Goal: Task Accomplishment & Management: Manage account settings

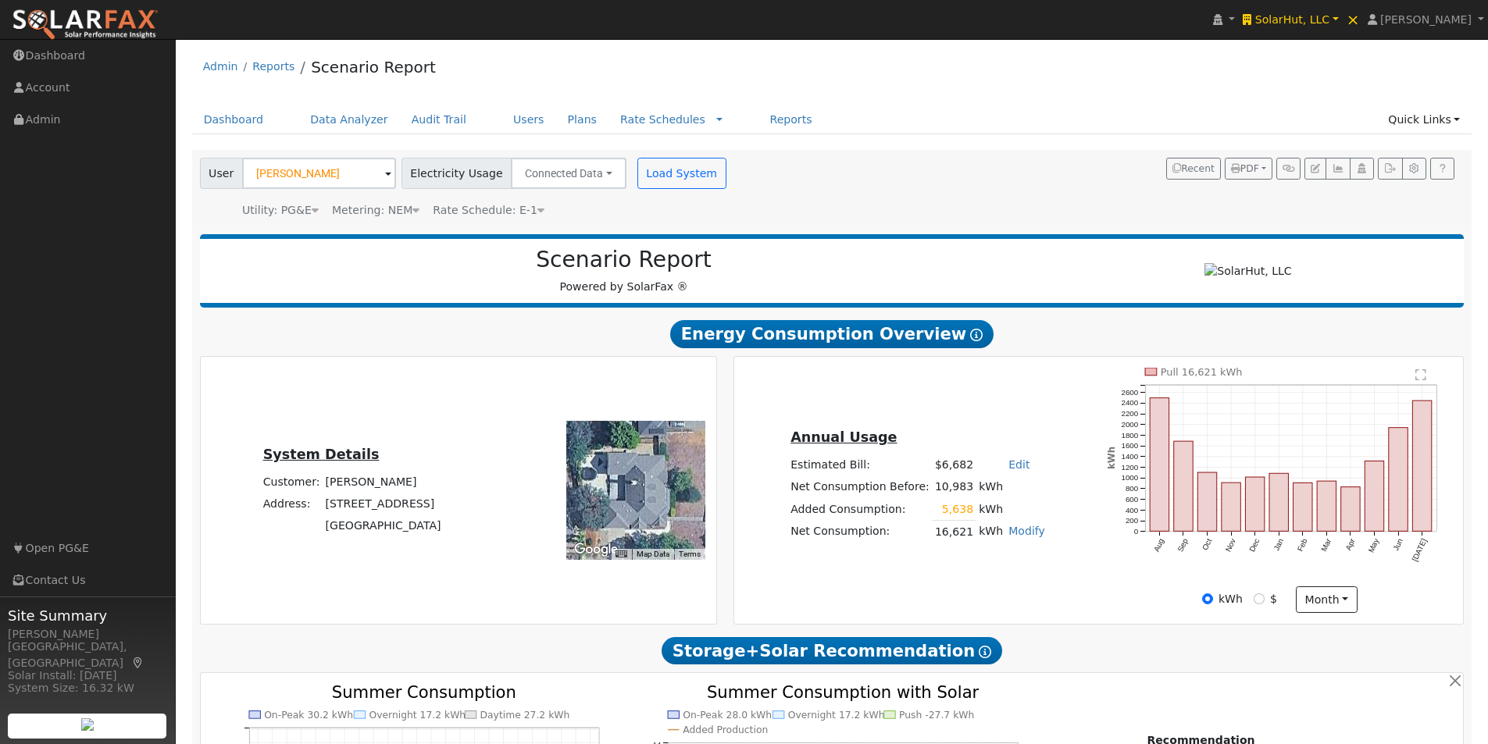
click at [1342, 9] on link "SolarHut, LLC" at bounding box center [1290, 19] width 103 height 39
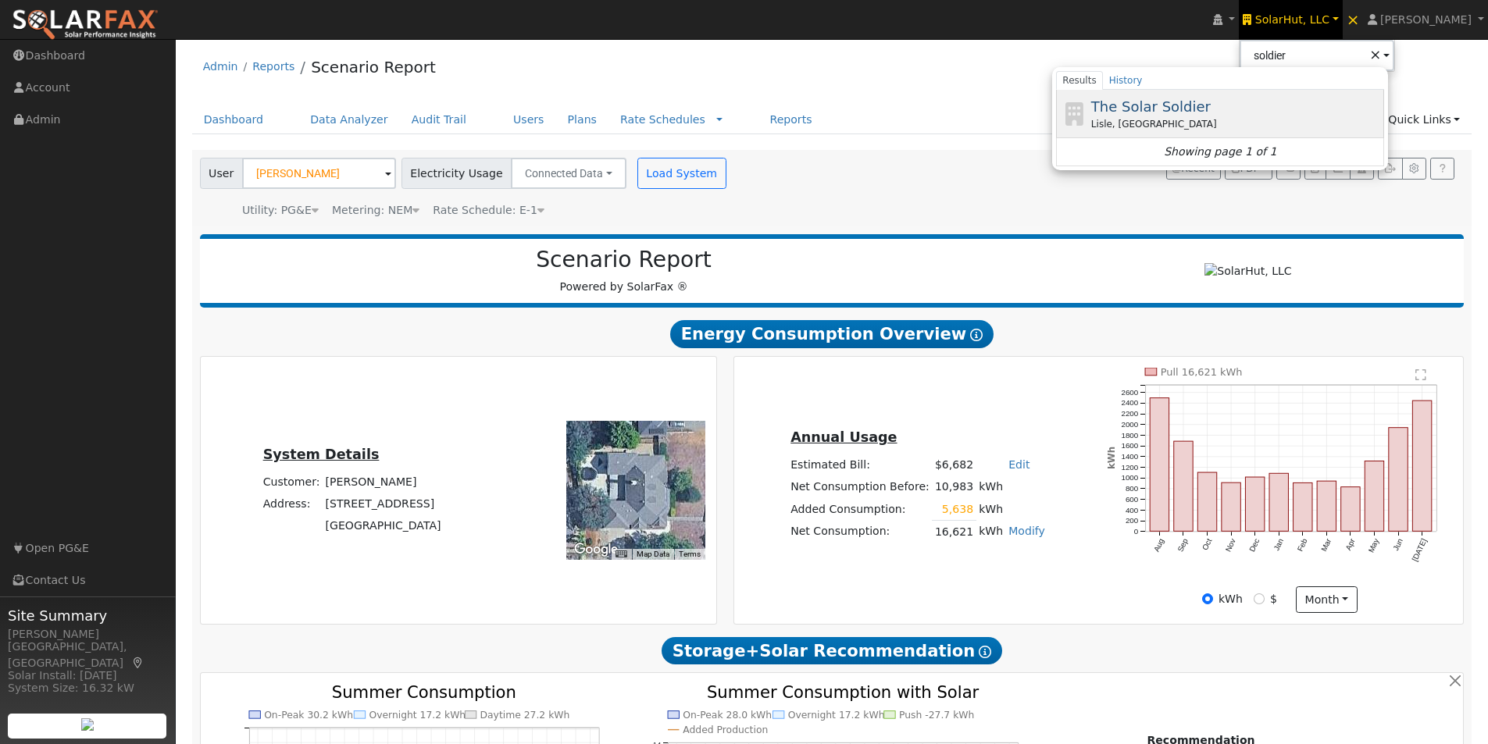
click at [1182, 101] on span "The Solar Soldier" at bounding box center [1150, 106] width 119 height 16
type input "The Solar Soldier"
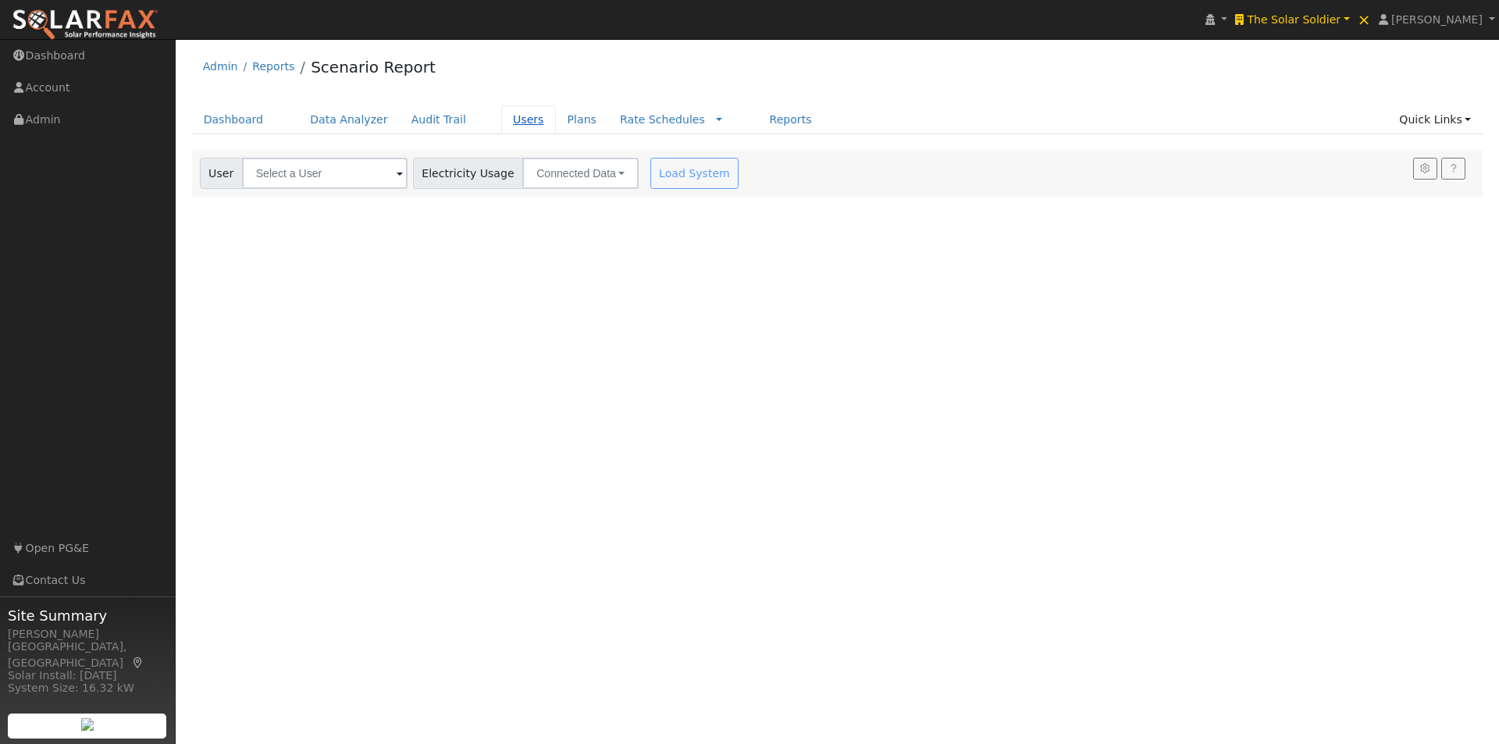
click at [501, 122] on link "Users" at bounding box center [528, 119] width 55 height 29
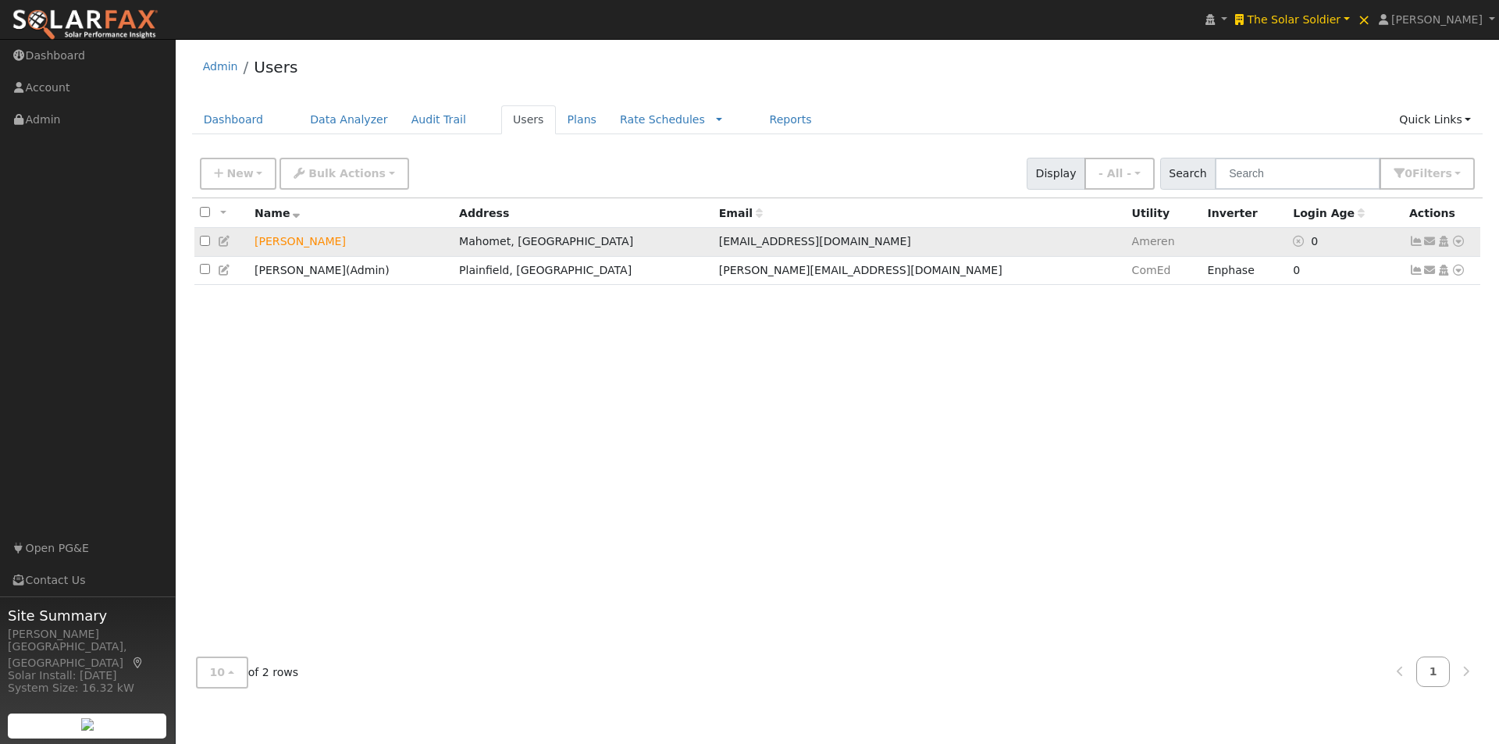
click at [1462, 241] on icon at bounding box center [1459, 241] width 14 height 11
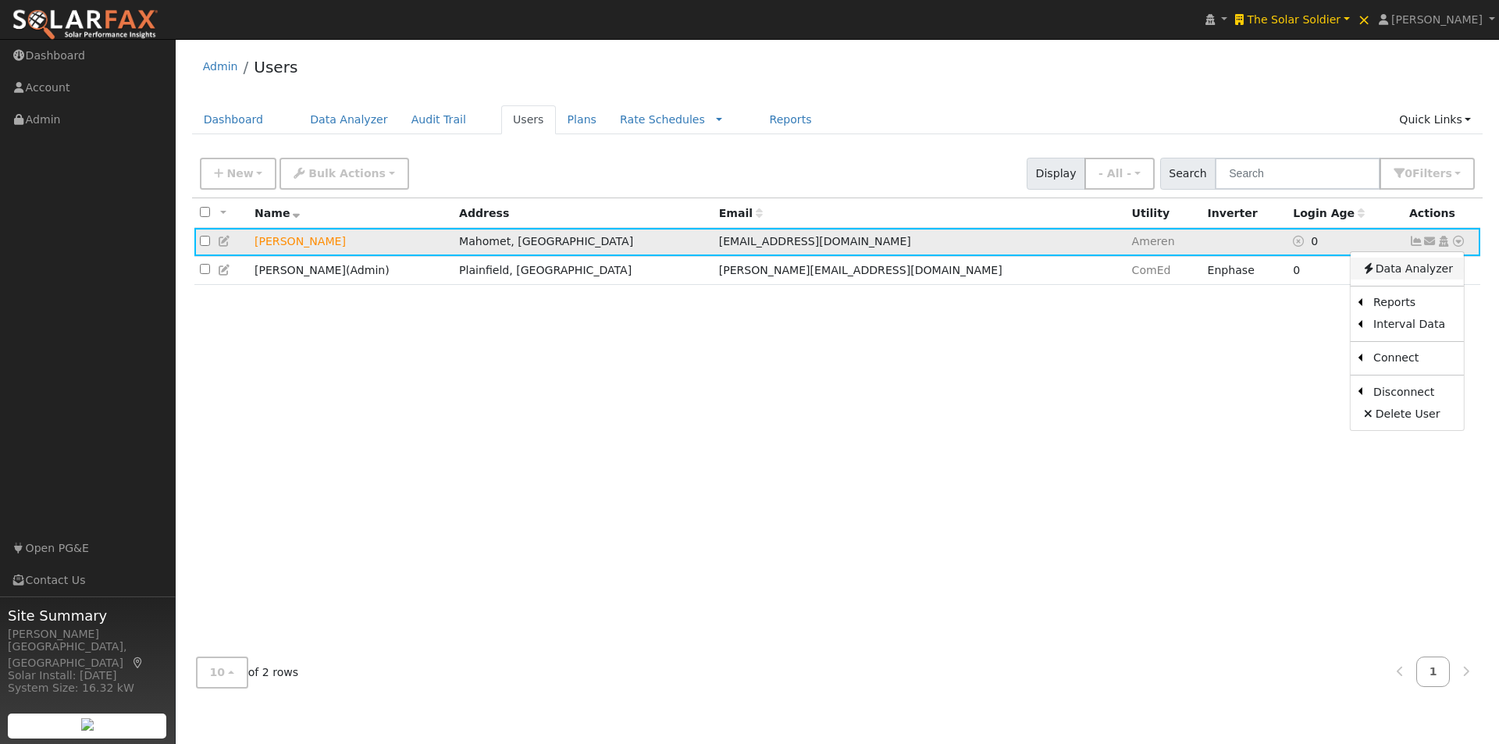
click at [1394, 266] on link "Data Analyzer" at bounding box center [1407, 269] width 113 height 22
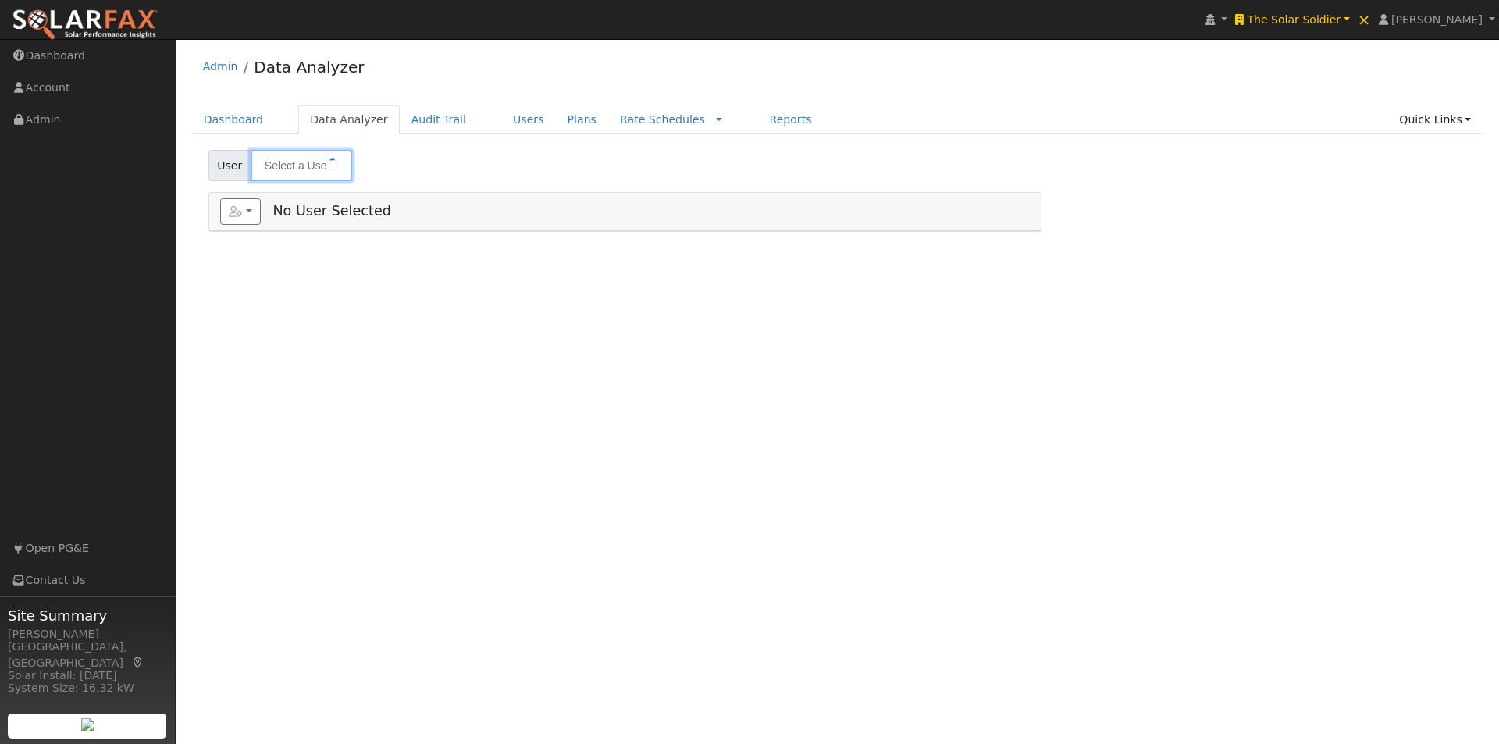
type input "Nick Patel"
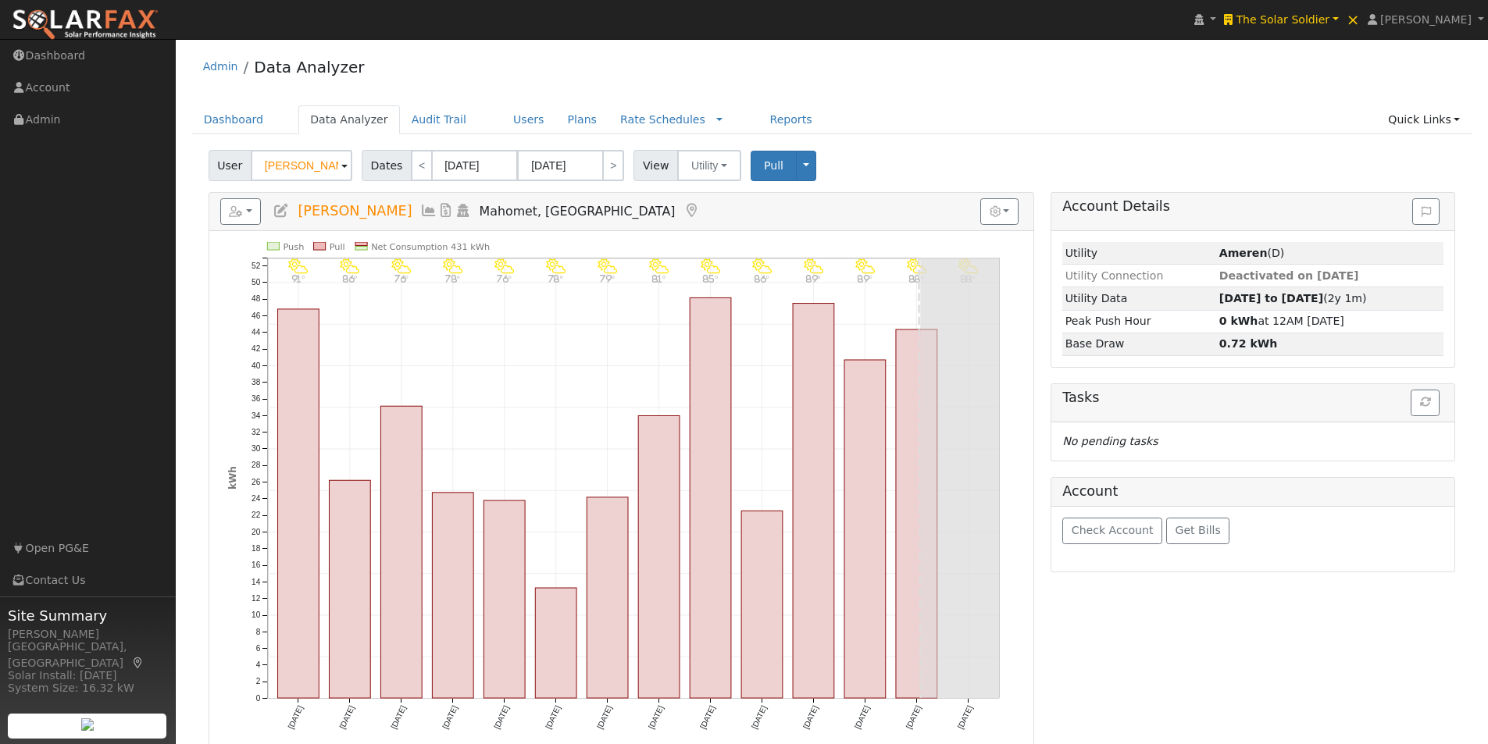
click at [420, 204] on icon at bounding box center [428, 211] width 17 height 14
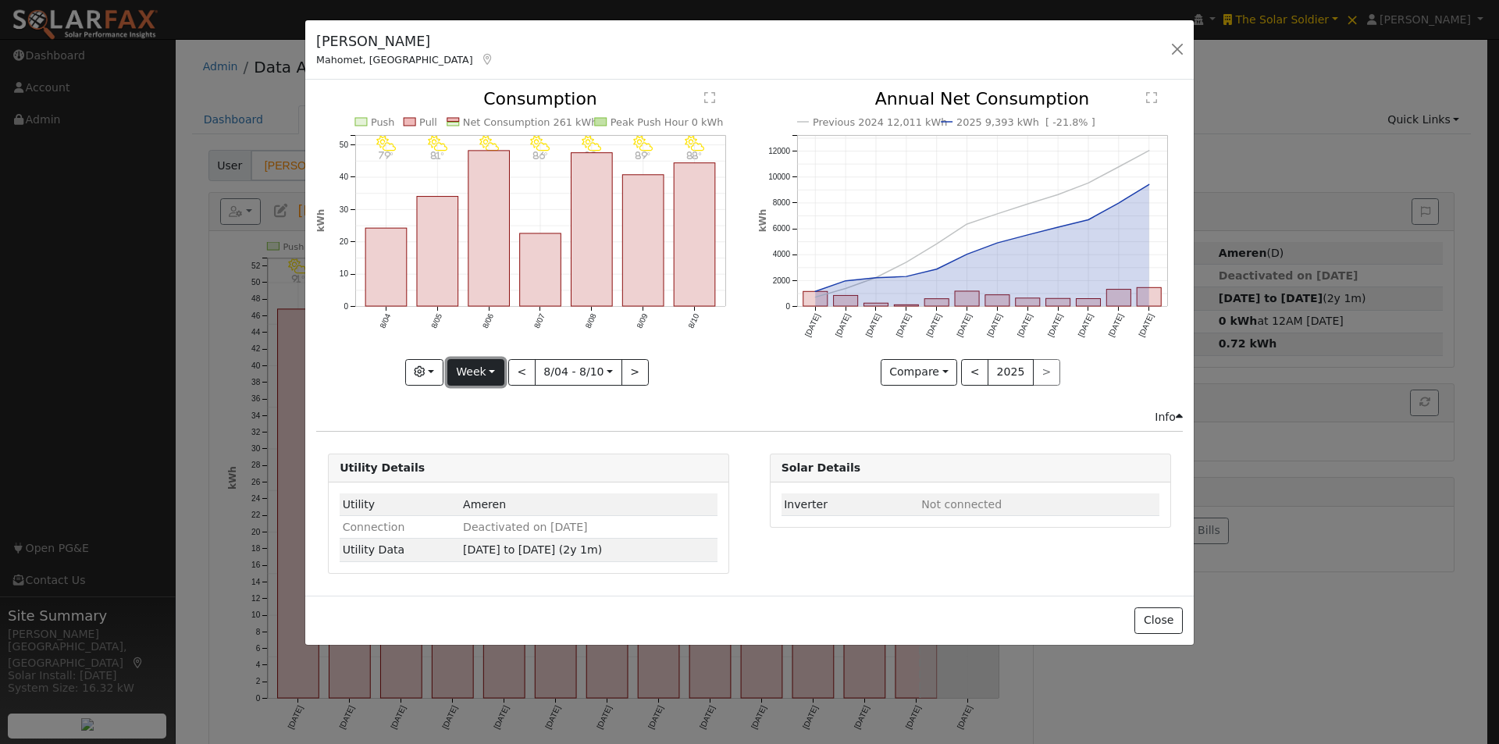
click at [472, 366] on button "Week" at bounding box center [475, 372] width 57 height 27
click at [484, 470] on link "Year" at bounding box center [502, 470] width 109 height 22
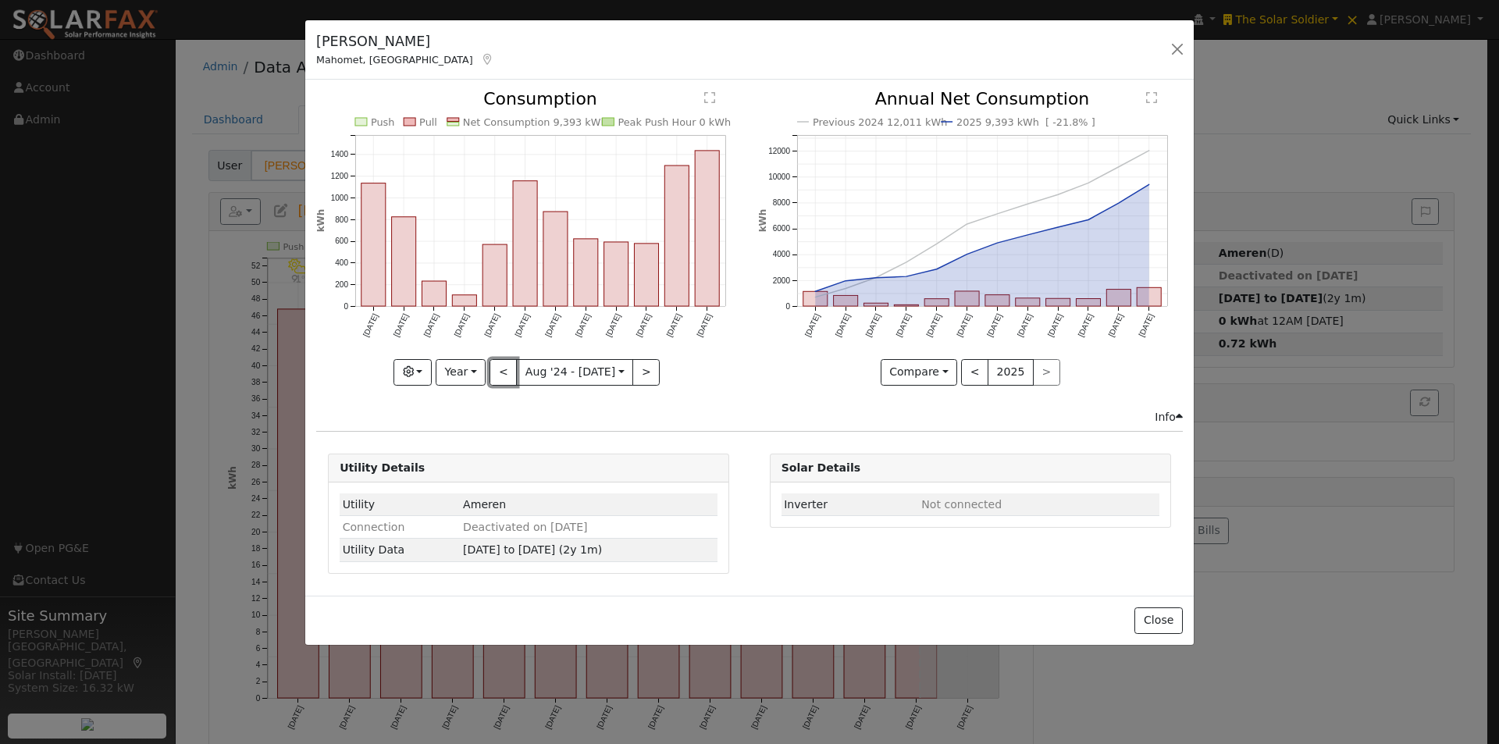
click at [504, 368] on button "<" at bounding box center [503, 372] width 27 height 27
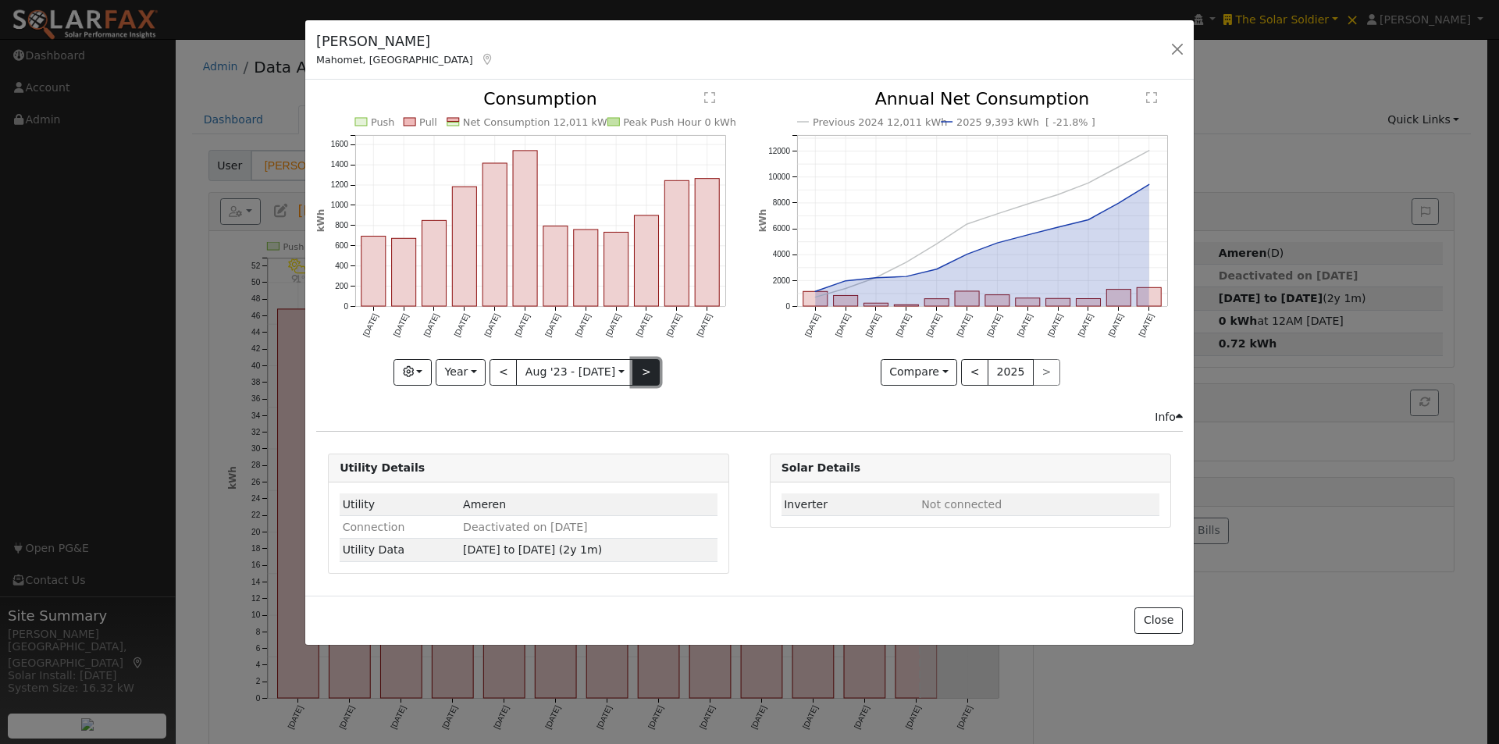
click at [640, 375] on button ">" at bounding box center [646, 372] width 27 height 27
type input "2024-08-01"
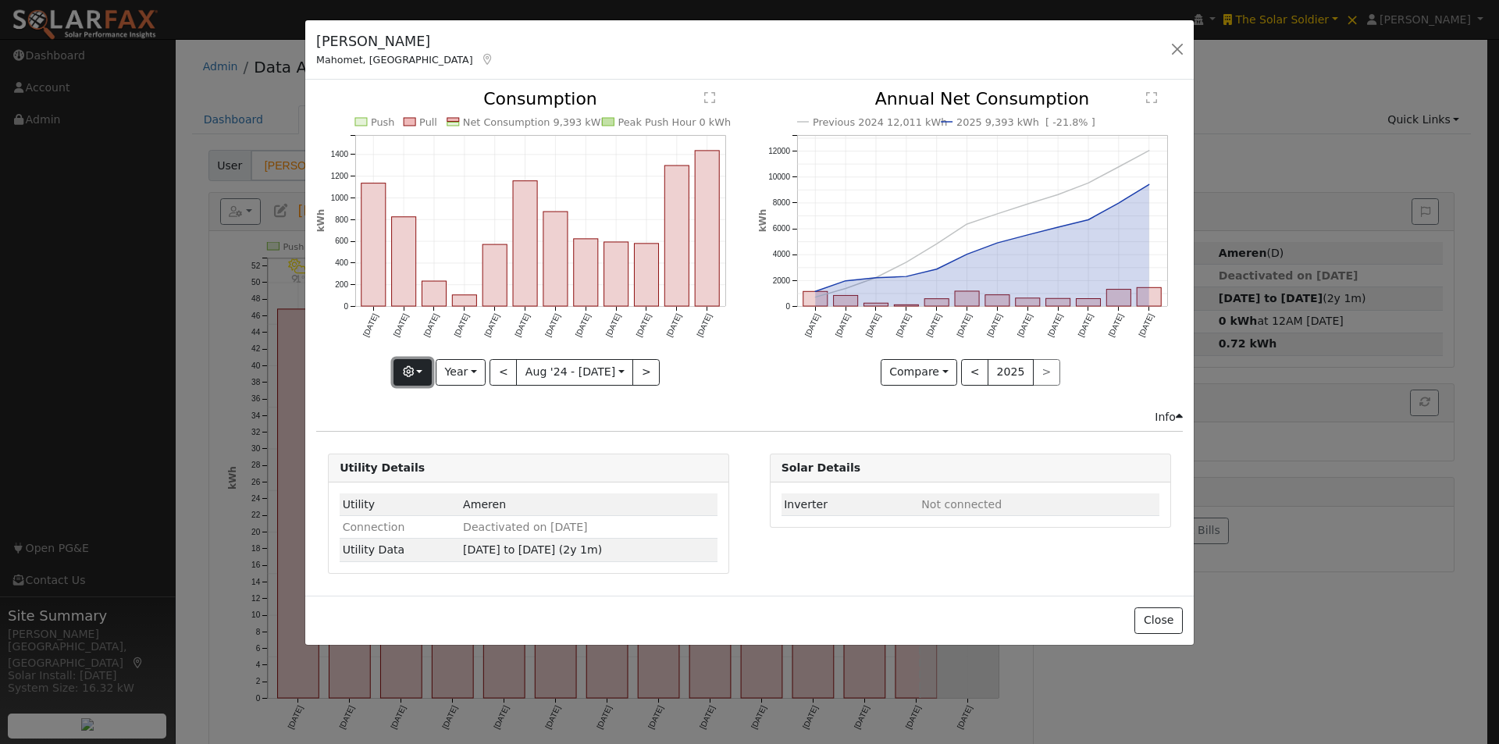
drag, startPoint x: 421, startPoint y: 373, endPoint x: 426, endPoint y: 356, distance: 18.0
click at [422, 372] on button "button" at bounding box center [413, 372] width 38 height 27
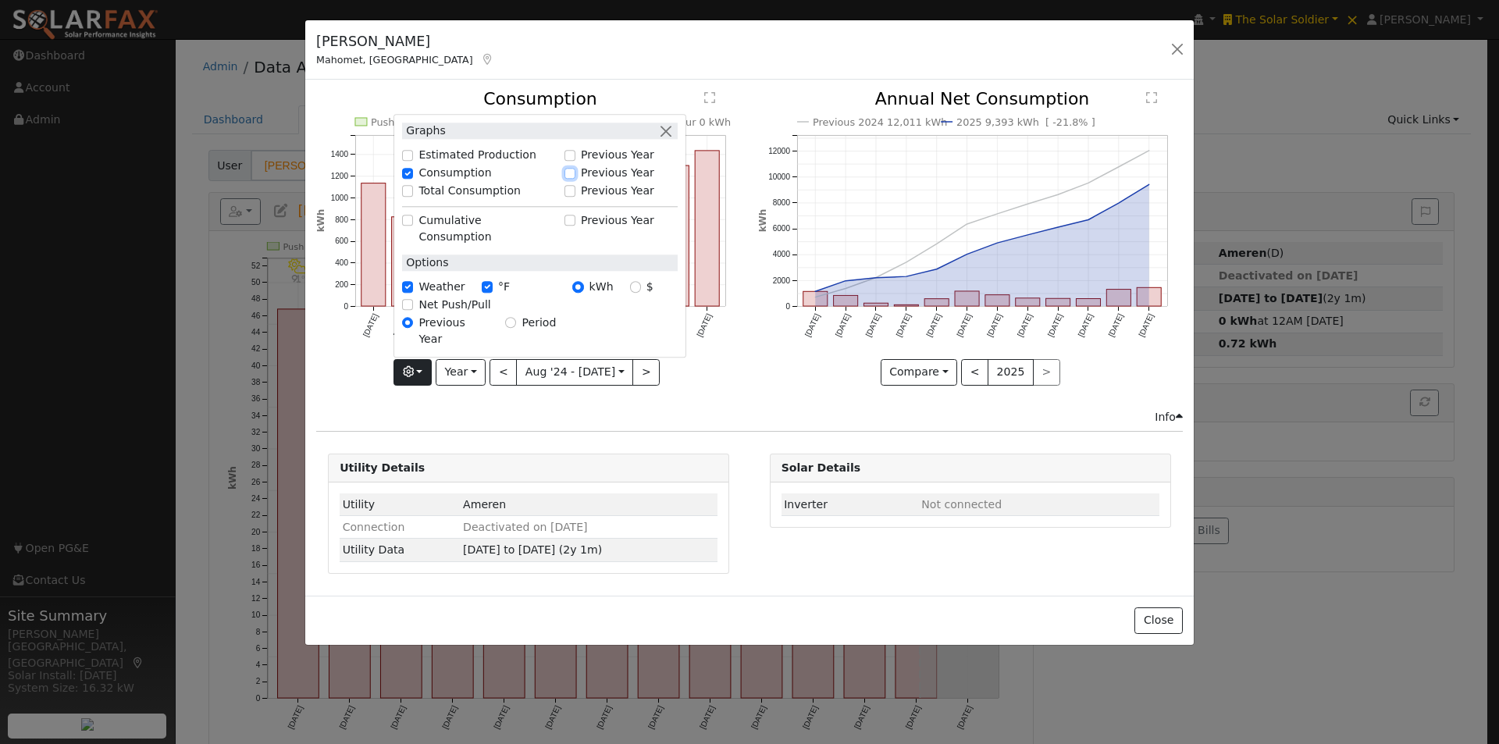
click at [576, 179] on input "Previous Year" at bounding box center [570, 173] width 11 height 11
checkbox input "true"
click at [761, 361] on icon "Previous 2024 12,011 kWh 2025 9,393 kWh [ -21.8% ] Aug '24 Sep '24 Oct '24 Nov …" at bounding box center [970, 233] width 425 height 285
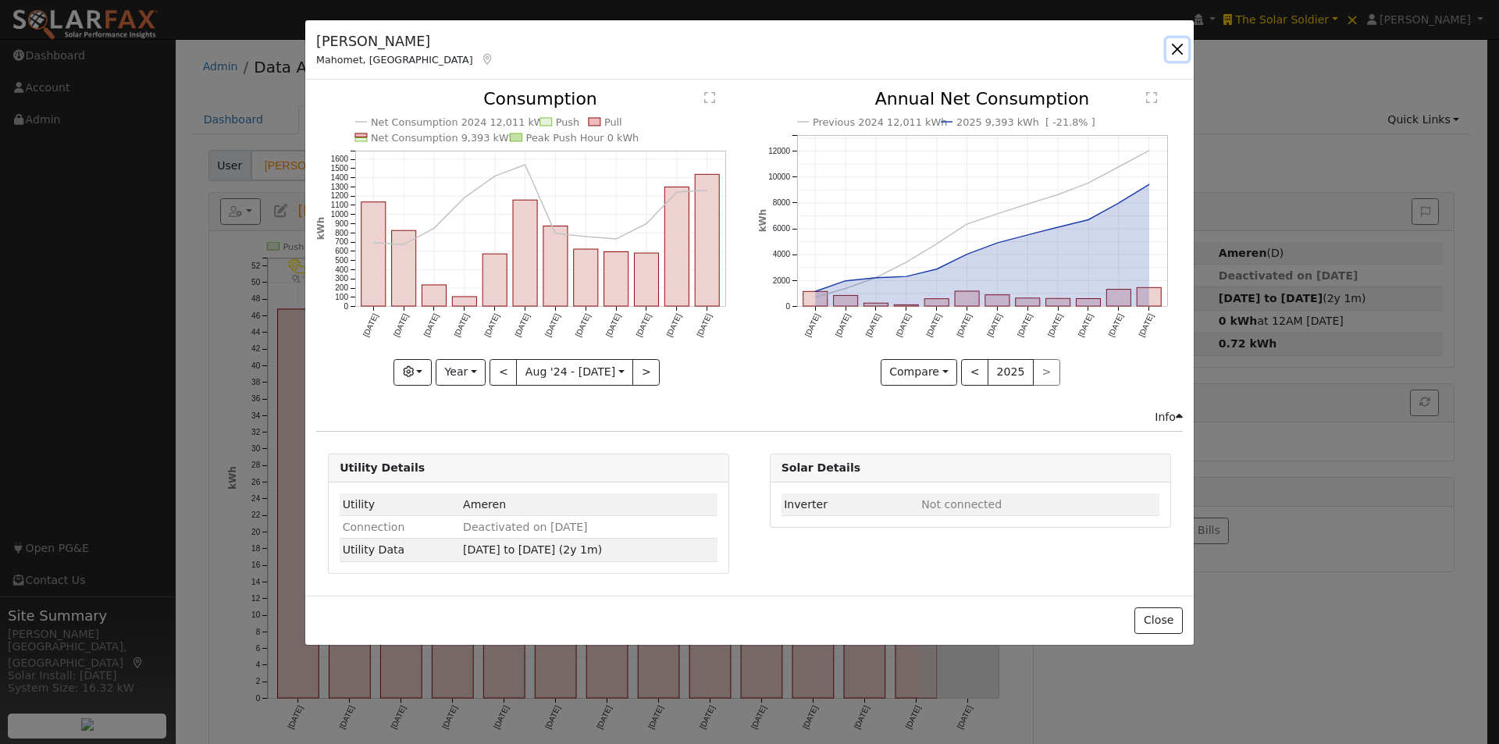
click at [1181, 45] on button "button" at bounding box center [1178, 49] width 22 height 22
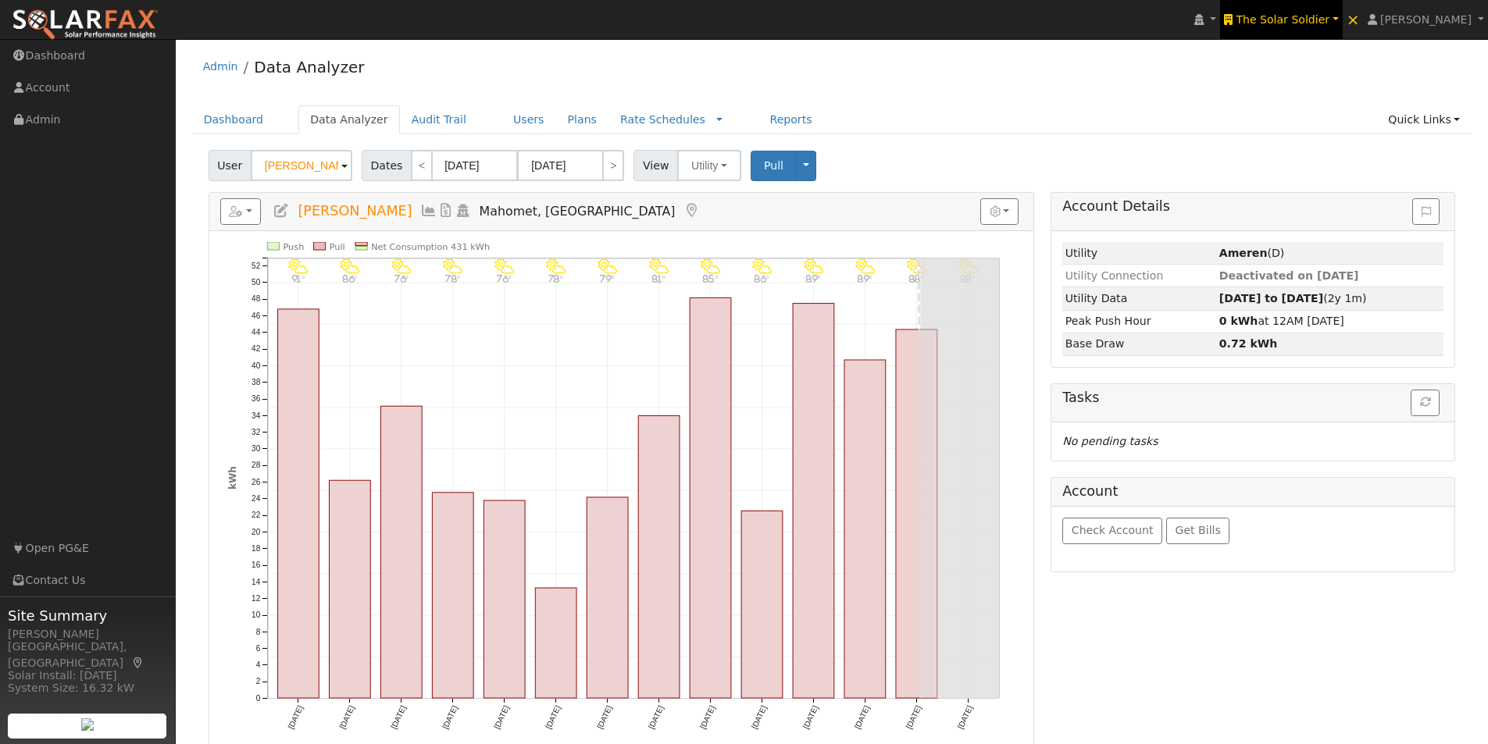
click at [1287, 20] on span "The Solar Soldier" at bounding box center [1282, 19] width 94 height 12
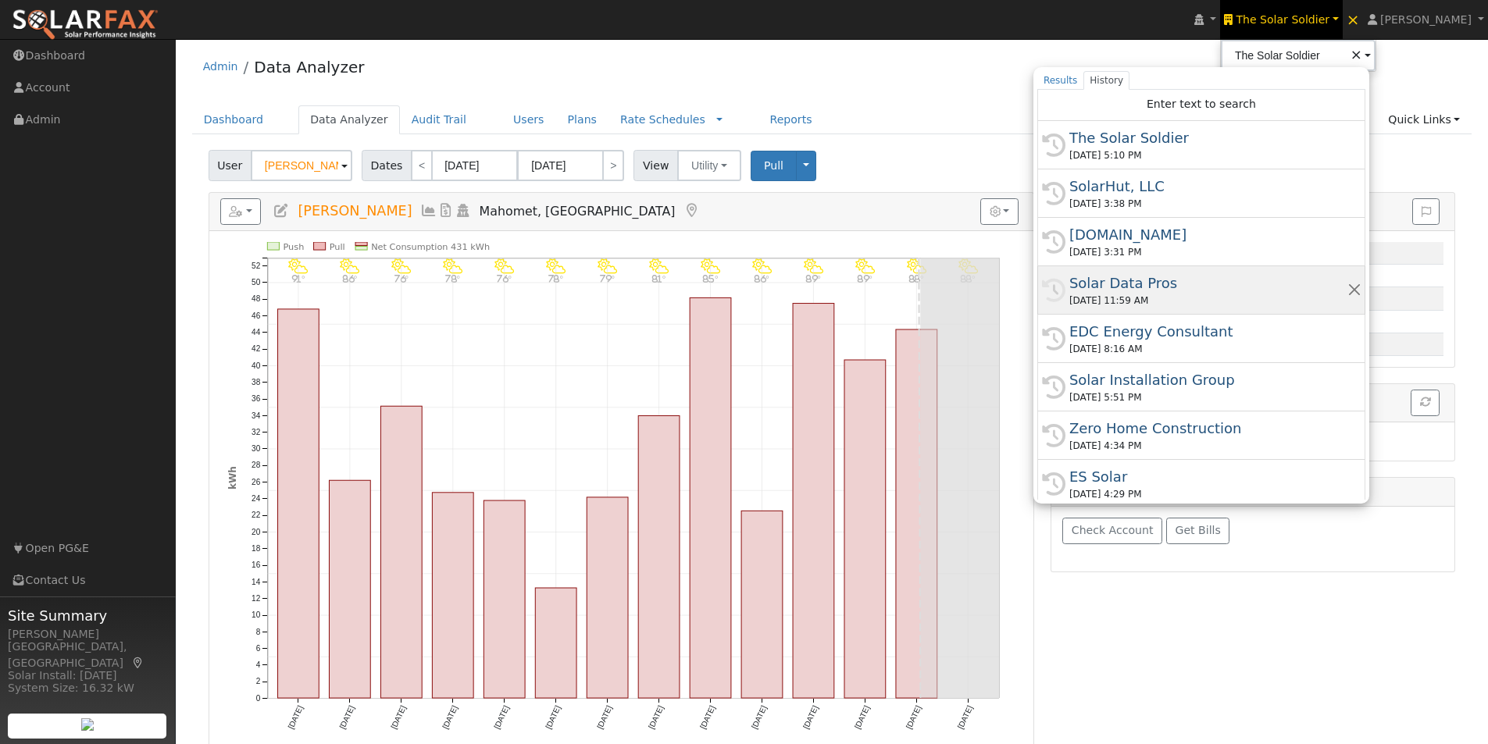
click at [1125, 278] on div "Solar Data Pros" at bounding box center [1208, 283] width 278 height 21
type input "Solar Data Pros"
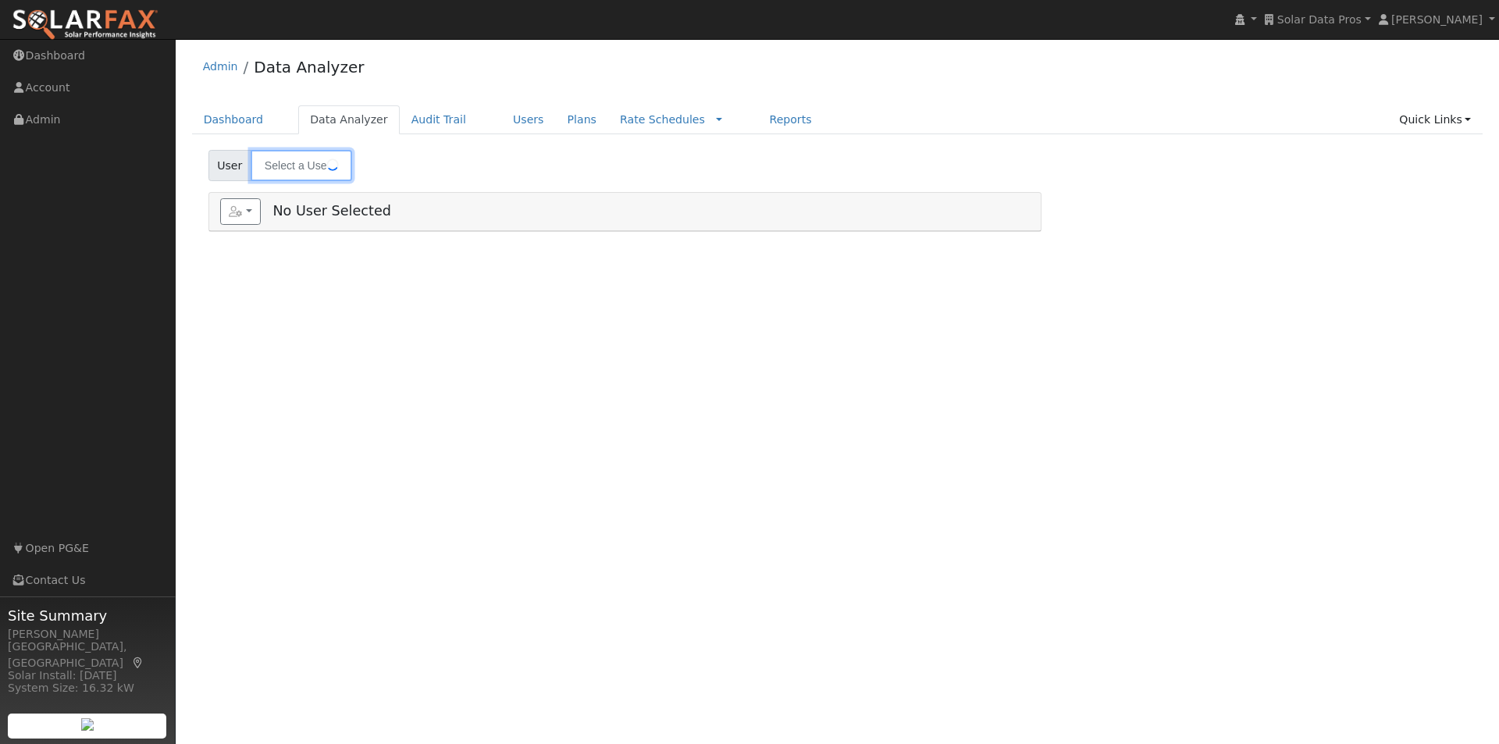
type input "[PERSON_NAME]"
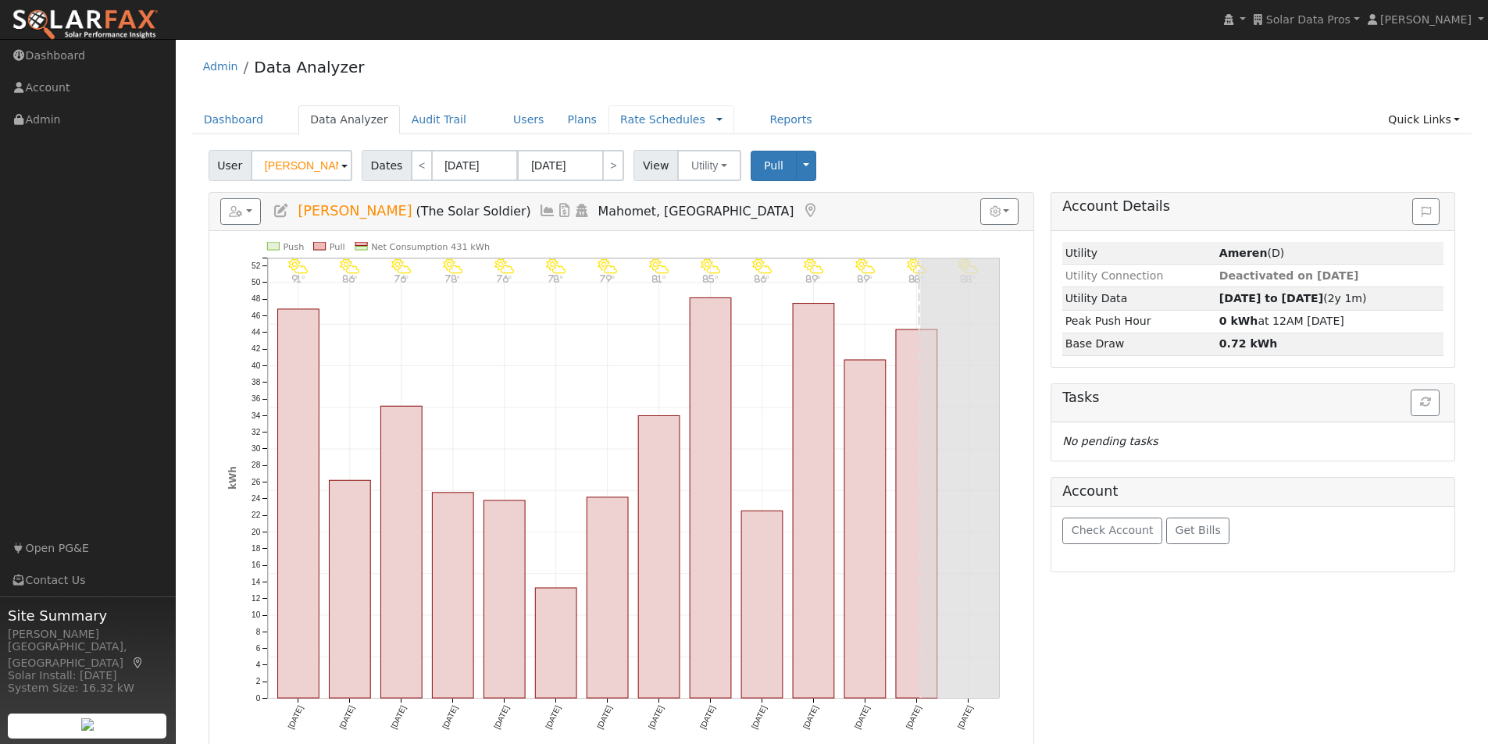
click at [716, 119] on link at bounding box center [719, 120] width 6 height 16
click at [627, 165] on link "Companies" at bounding box center [681, 170] width 109 height 22
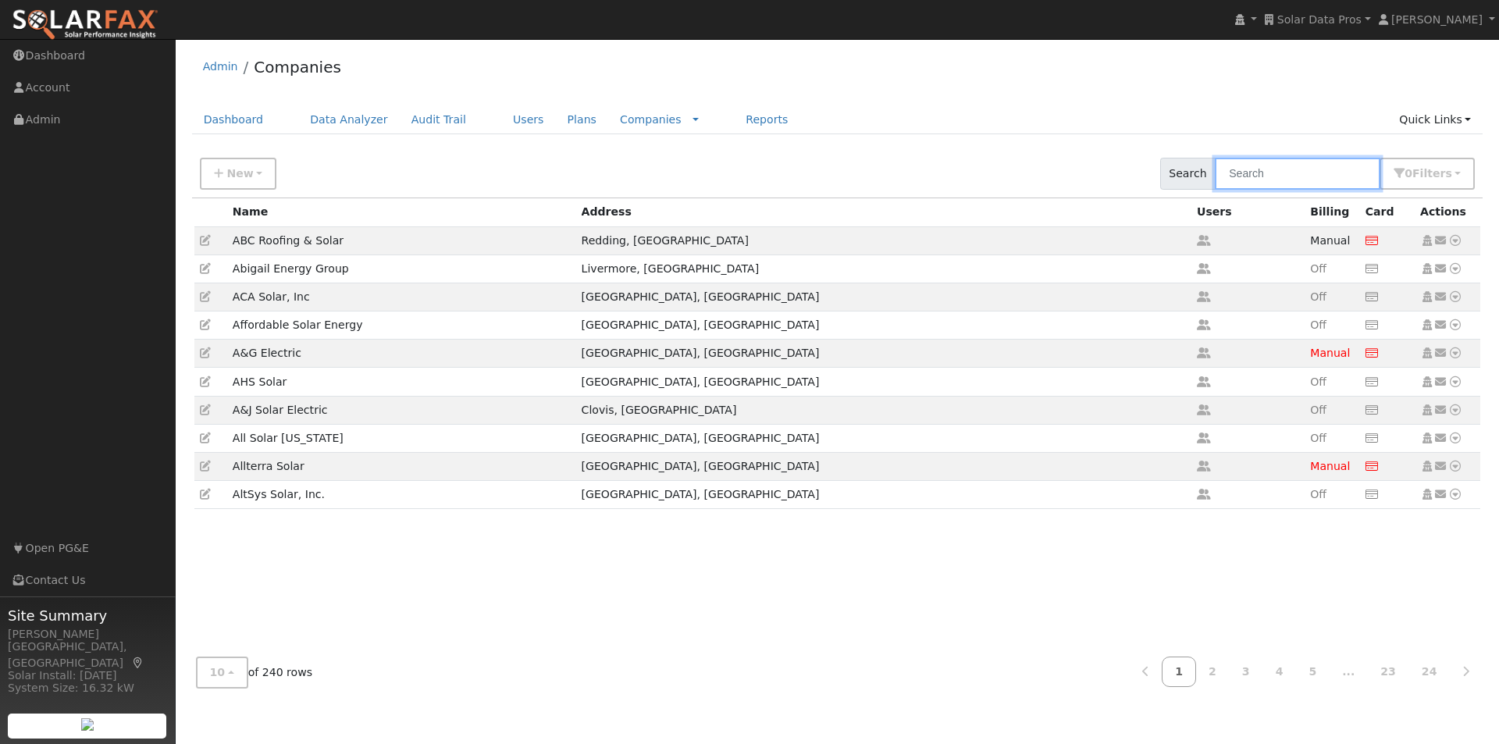
drag, startPoint x: 1311, startPoint y: 179, endPoint x: 1298, endPoint y: 179, distance: 13.3
click at [1303, 179] on input "text" at bounding box center [1298, 174] width 166 height 32
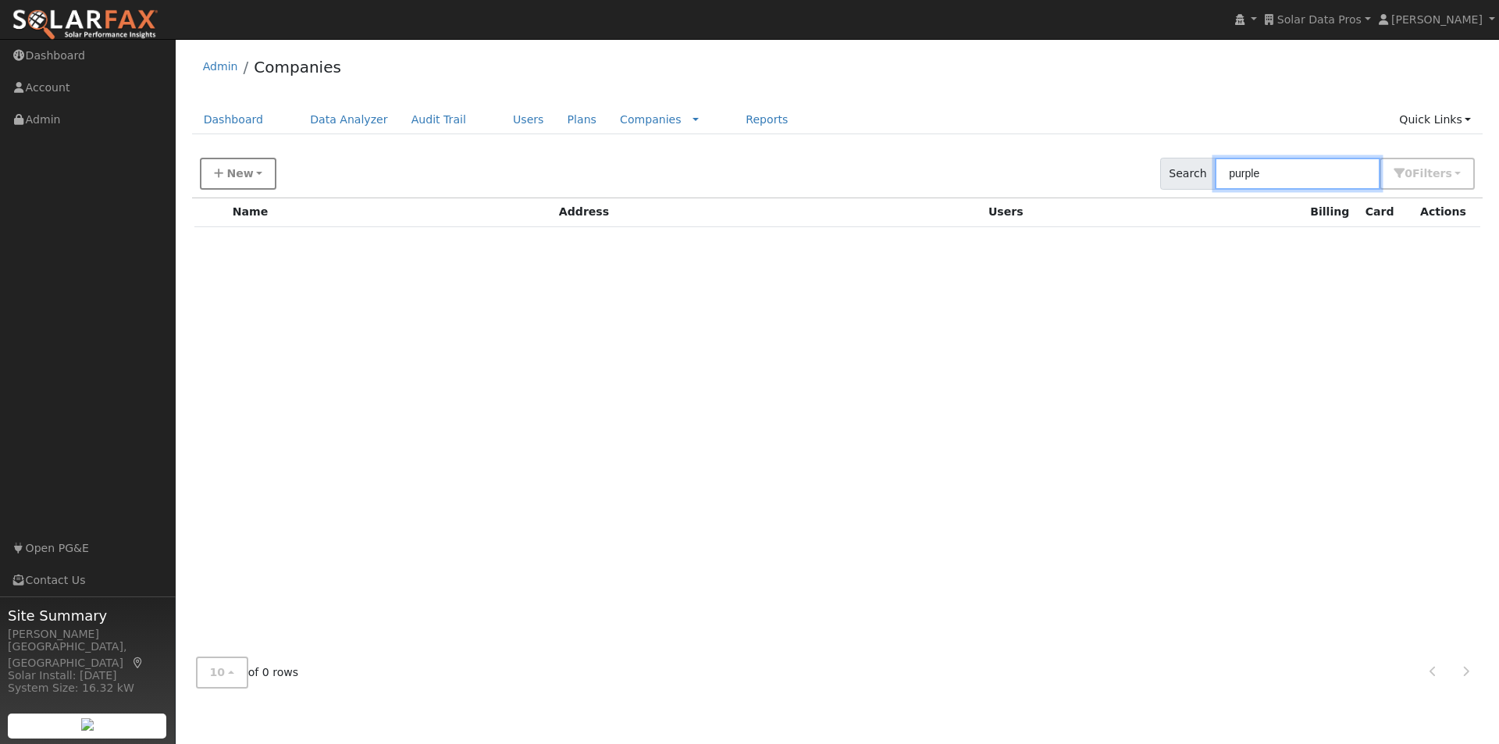
type input "purple"
click at [231, 172] on span "New" at bounding box center [239, 173] width 27 height 12
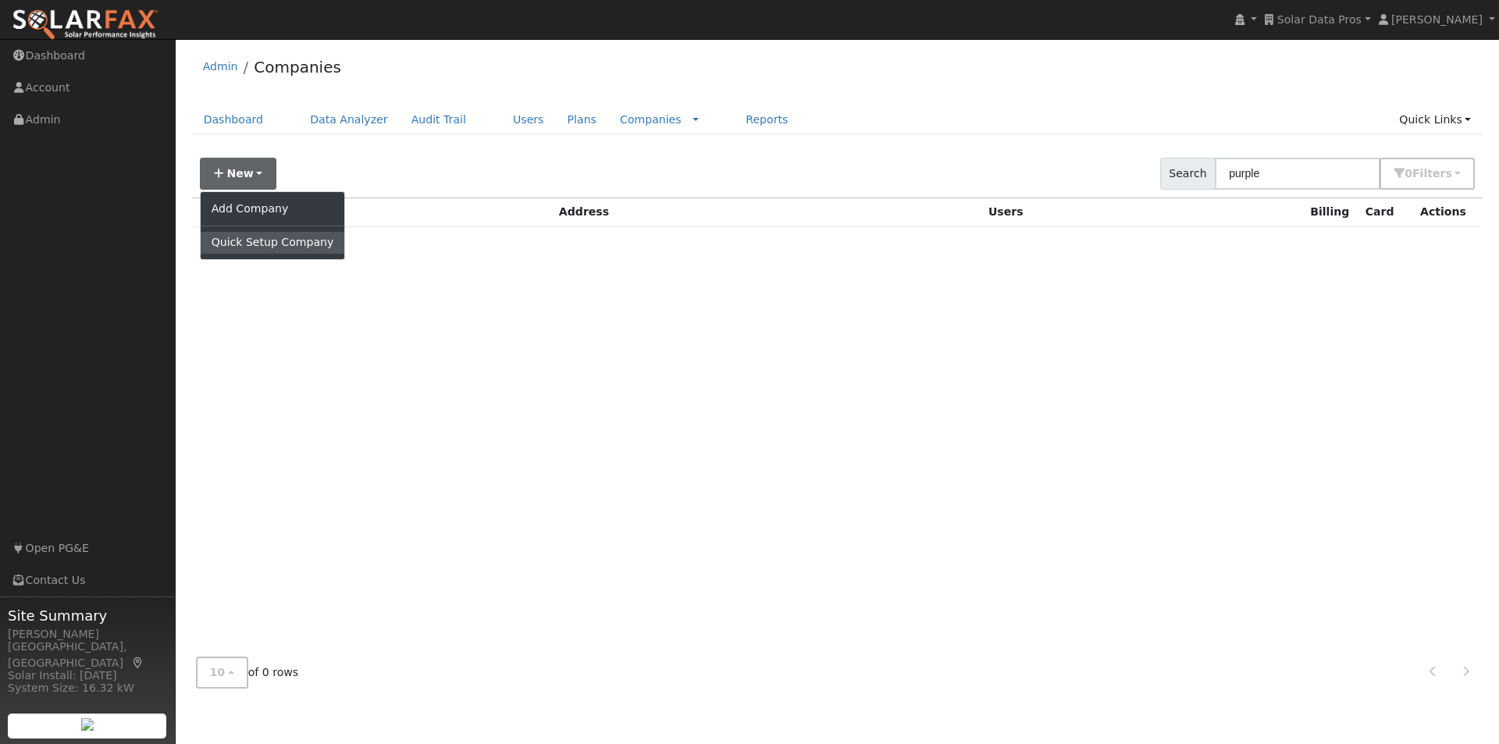
click at [237, 242] on link "Quick Setup Company" at bounding box center [273, 243] width 144 height 22
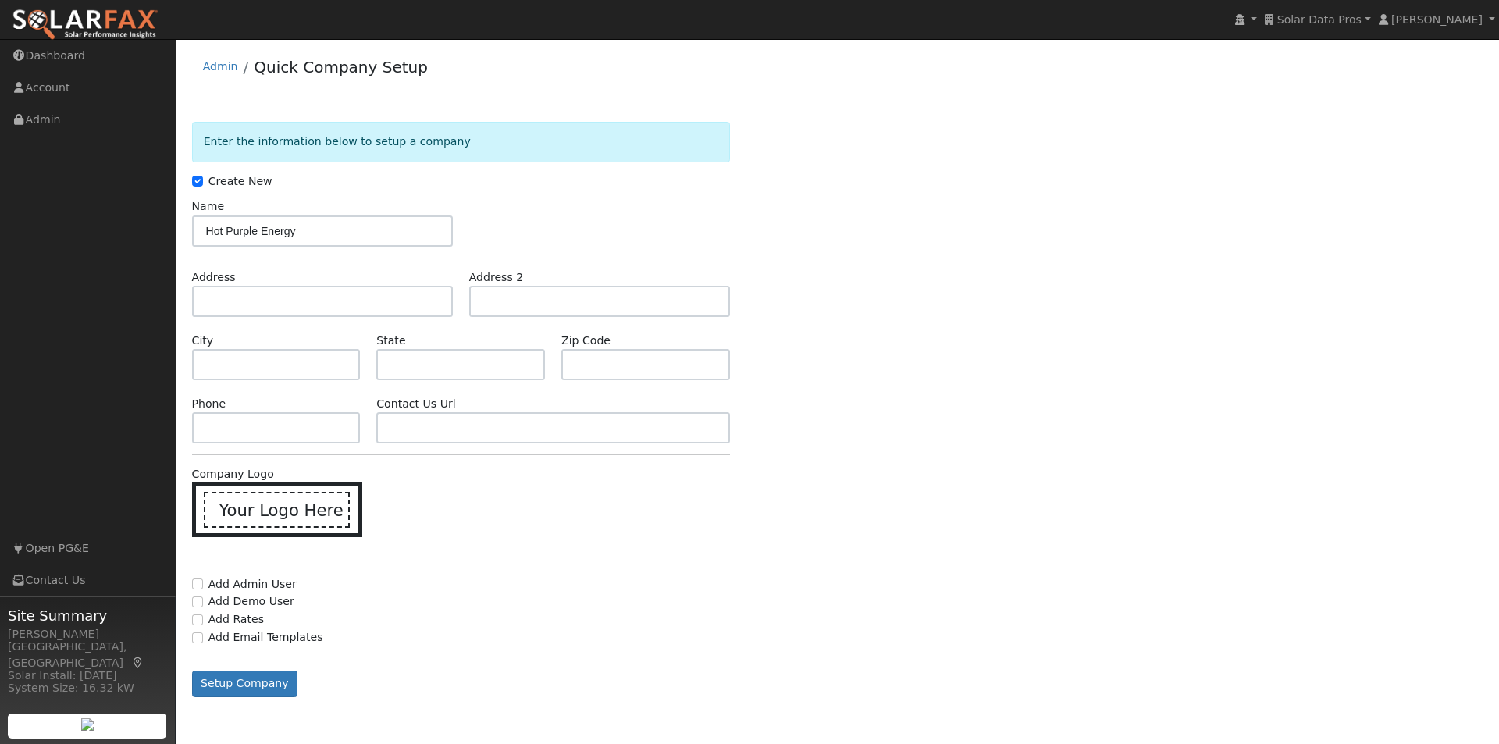
type input "Hot Purple Energy"
drag, startPoint x: 314, startPoint y: 301, endPoint x: 327, endPoint y: 288, distance: 18.2
click at [319, 299] on input "text" at bounding box center [322, 301] width 261 height 31
paste input "[STREET_ADDRESS][PERSON_NAME]"
type input "[STREET_ADDRESS][PERSON_NAME]"
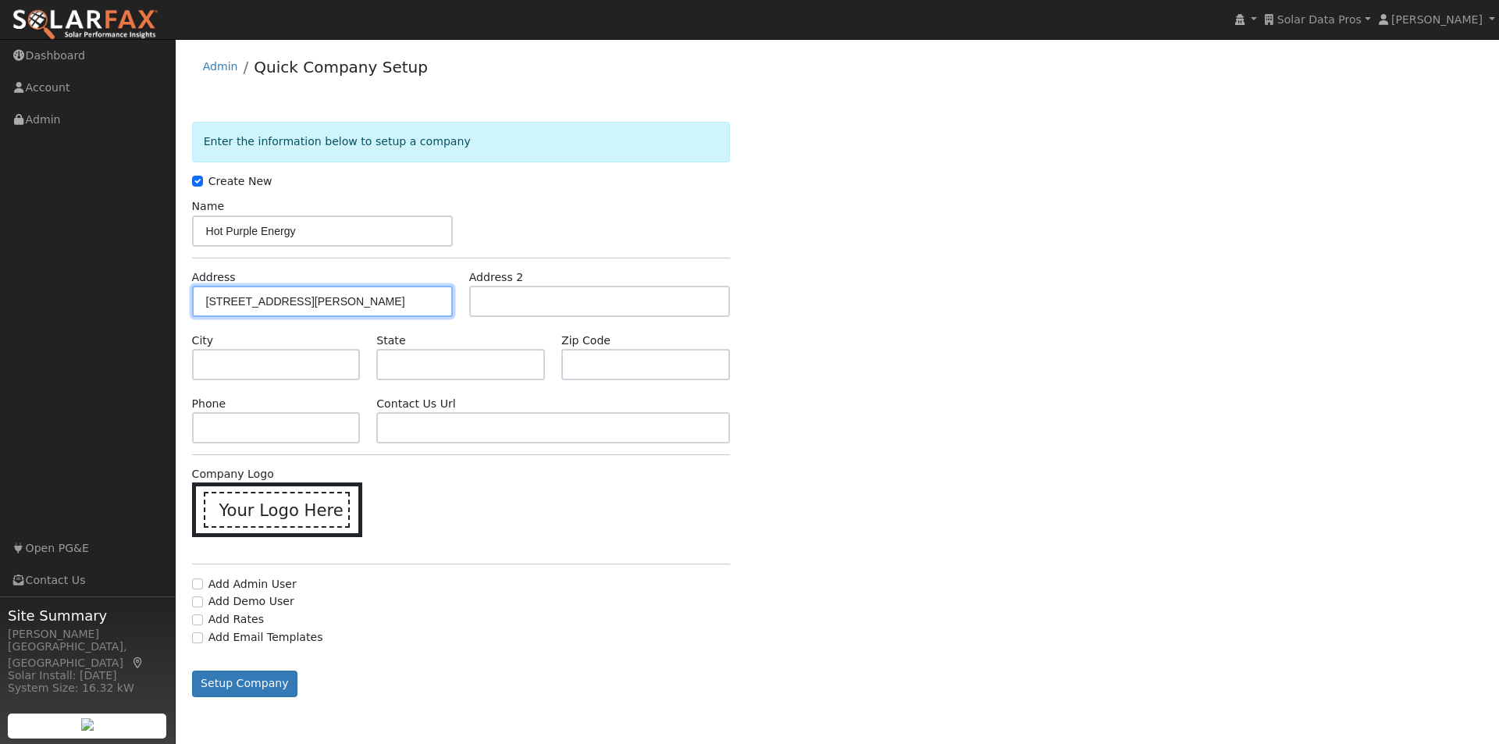
type input "[GEOGRAPHIC_DATA]"
type input "CA"
type input "92262"
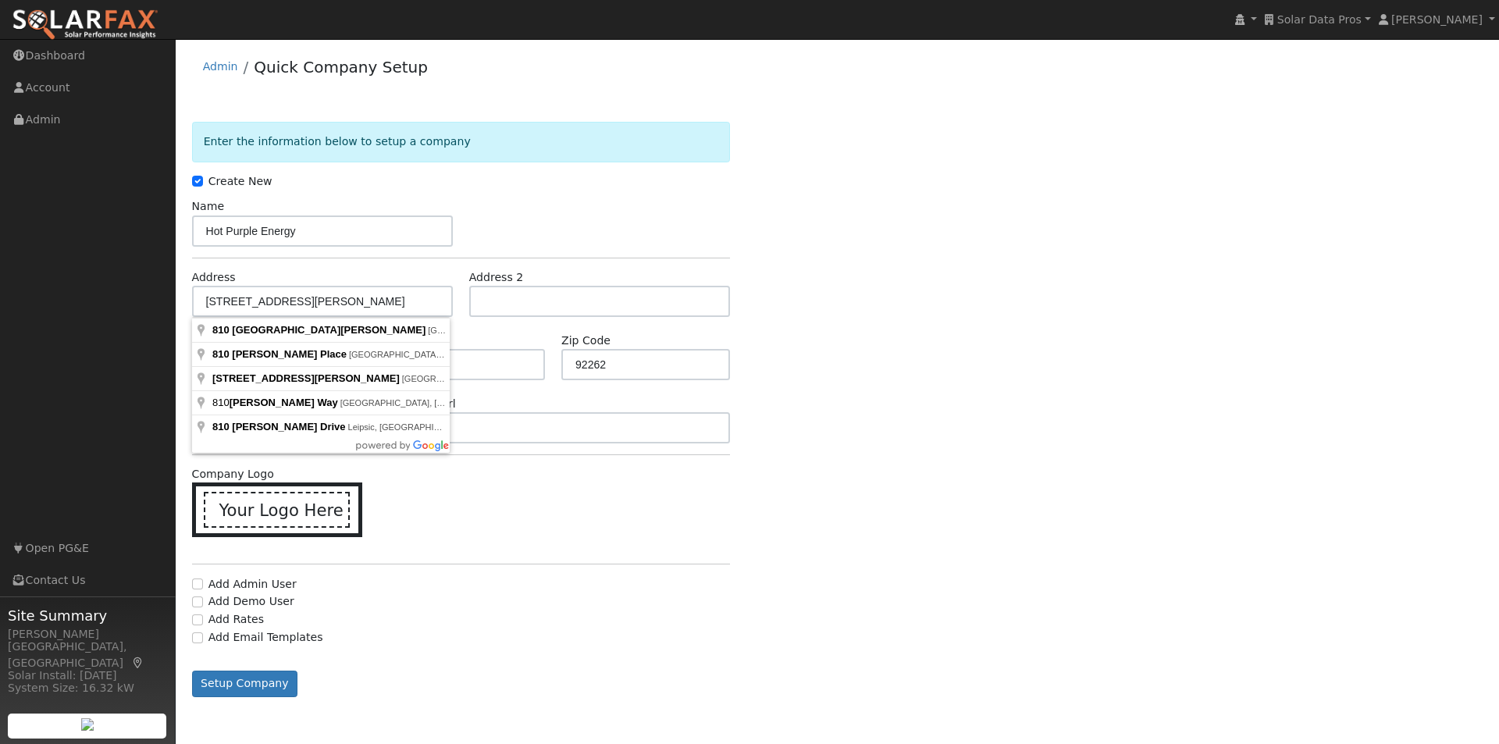
click at [630, 524] on div "Company Logo Your Logo Here" at bounding box center [461, 509] width 554 height 87
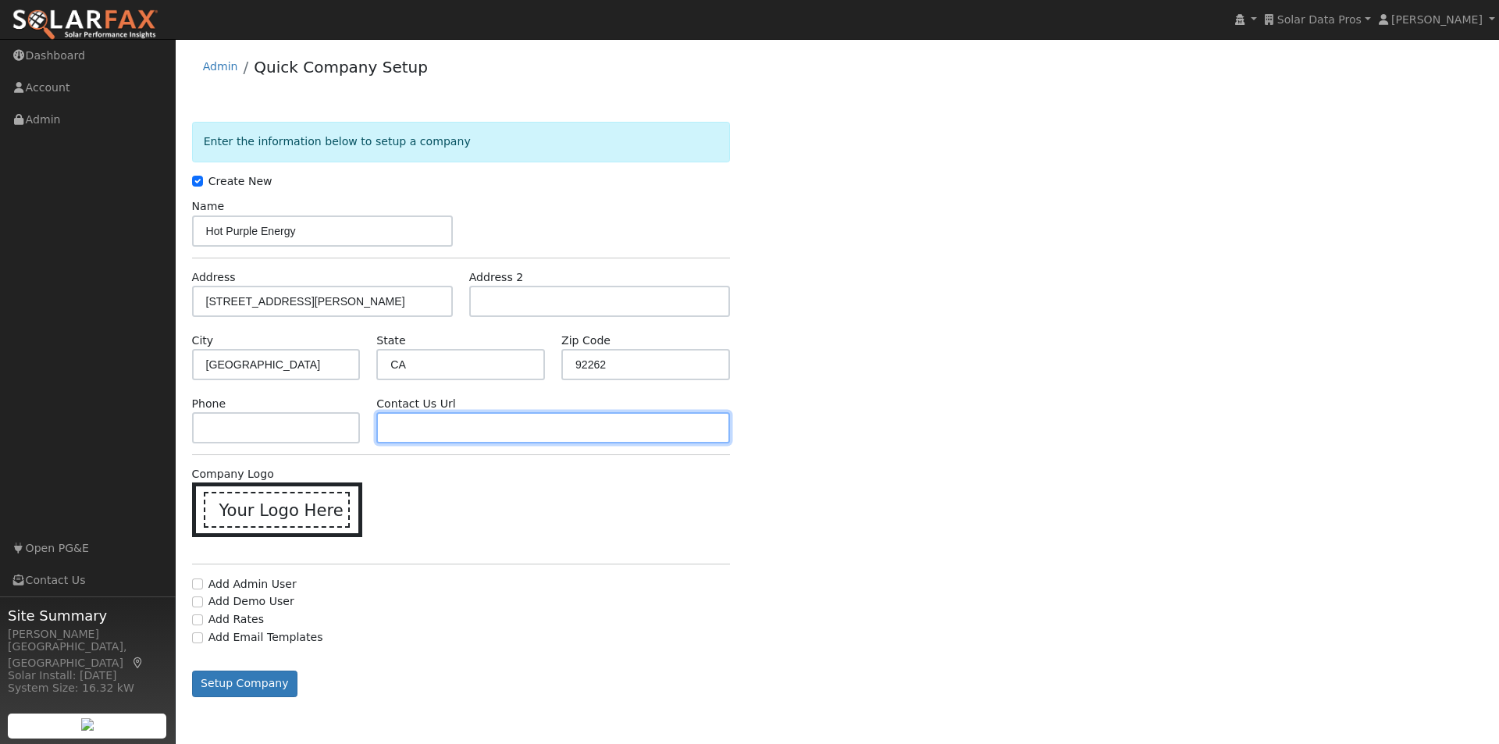
drag, startPoint x: 455, startPoint y: 428, endPoint x: 549, endPoint y: 416, distance: 94.4
click at [457, 428] on input "text" at bounding box center [552, 427] width 353 height 31
paste input "https://hotpurpleenergy.com/"
type input "https://hotpurpleenergy.com/"
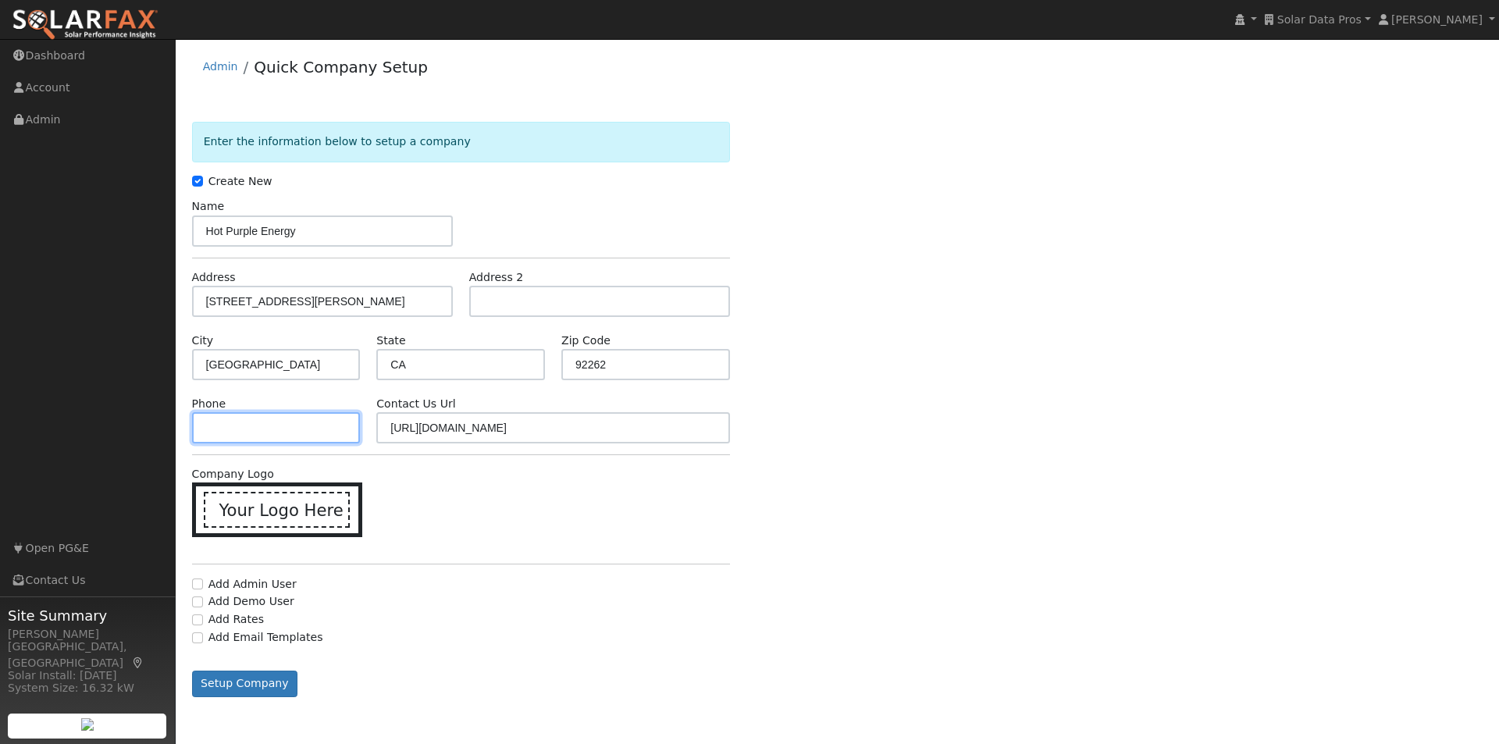
click at [308, 426] on input "text" at bounding box center [276, 427] width 169 height 31
paste input "(760) 776-3737"
type input "(760) 776-3737"
click at [277, 508] on icon at bounding box center [280, 508] width 23 height 23
click at [0, 0] on input "Your Logo Here" at bounding box center [0, 0] width 0 height 0
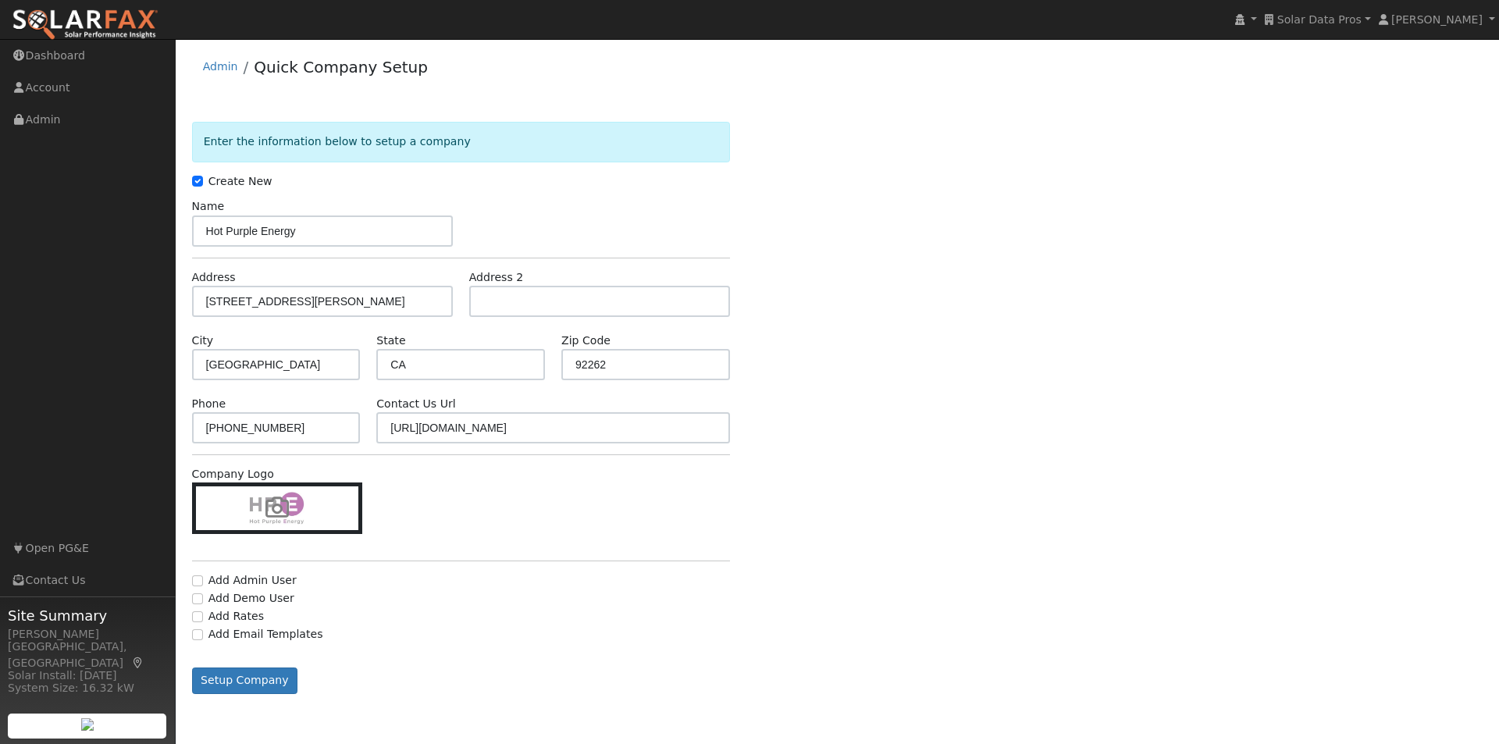
click at [277, 505] on icon at bounding box center [277, 507] width 23 height 23
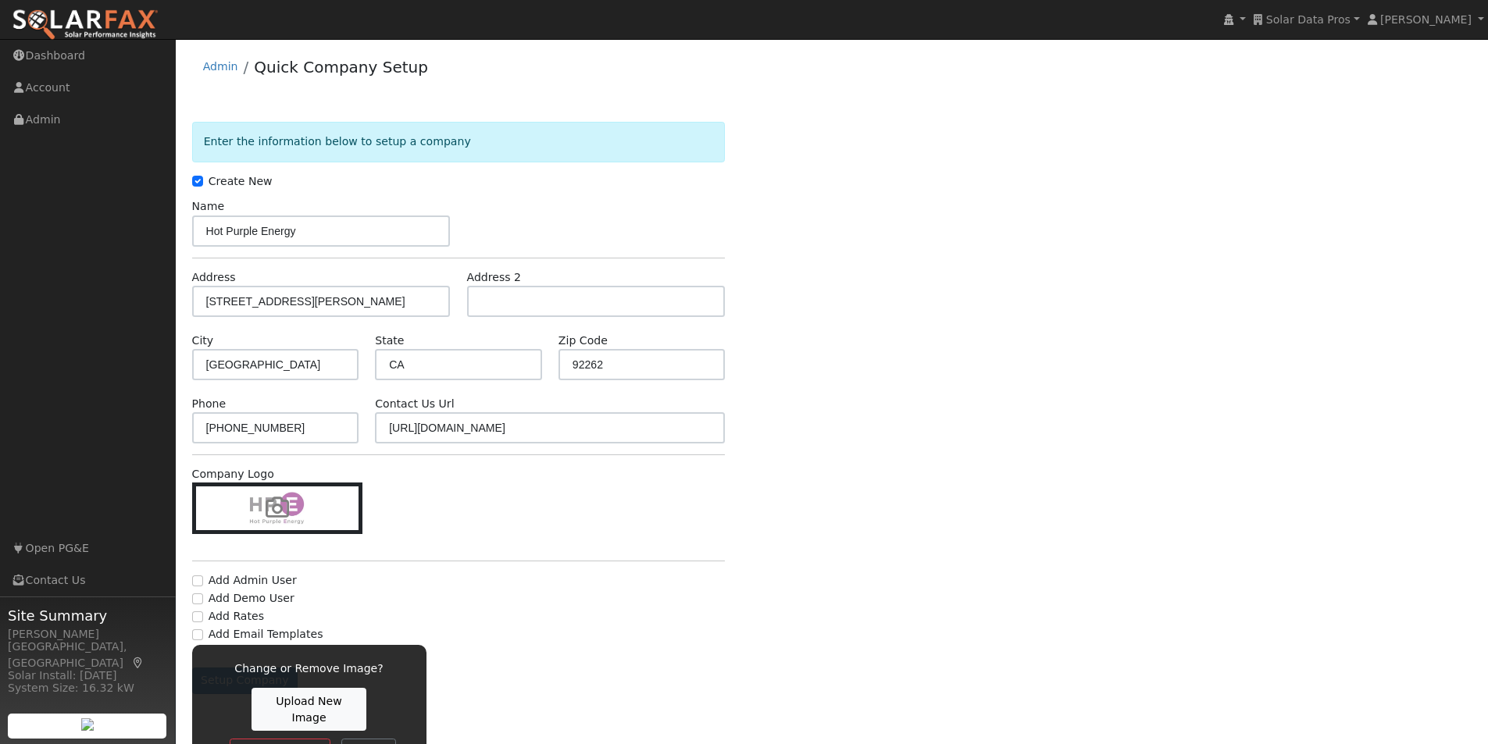
click at [291, 706] on label "Upload New Image" at bounding box center [308, 709] width 115 height 43
click at [0, 0] on input "Upload New Image" at bounding box center [0, 0] width 0 height 0
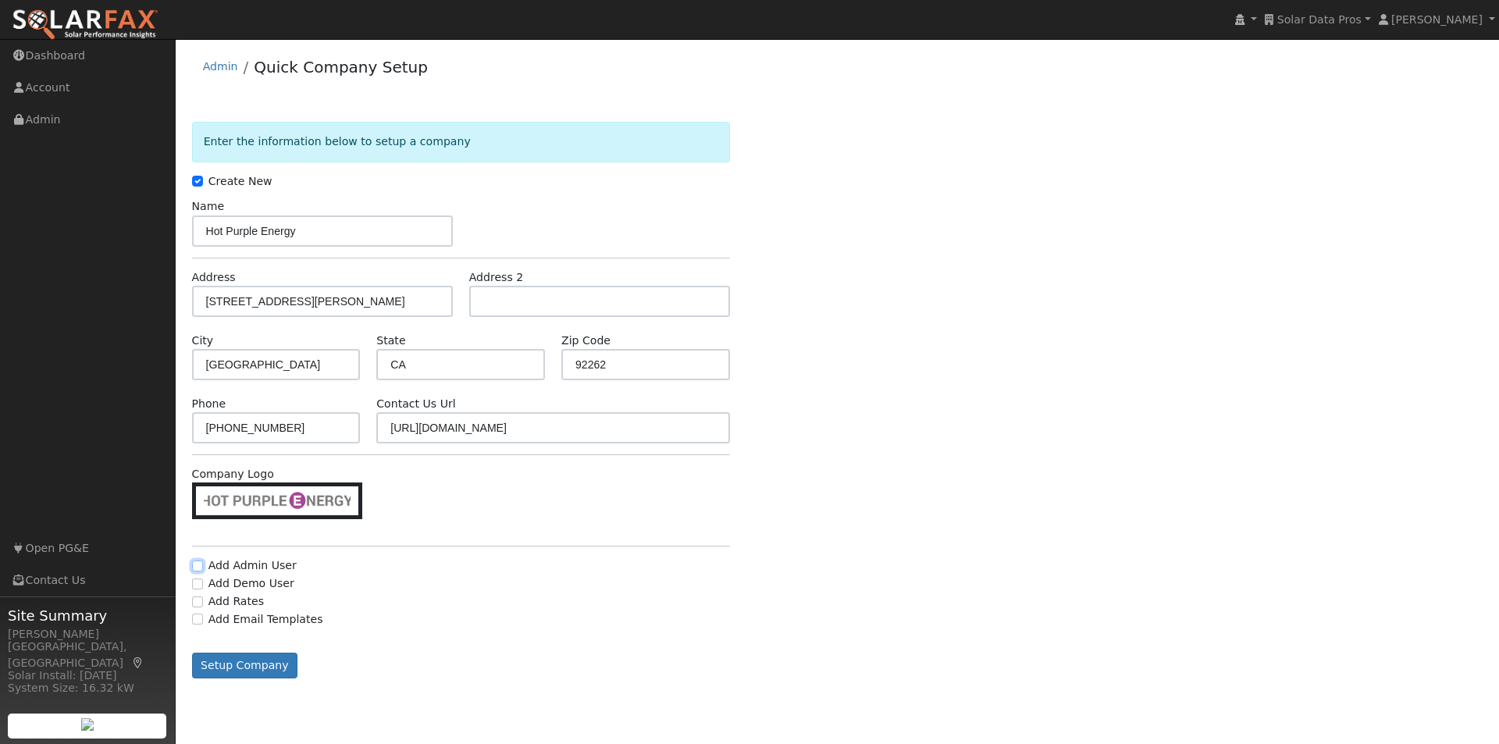
click at [198, 566] on input "Add Admin User" at bounding box center [197, 566] width 11 height 11
checkbox input "true"
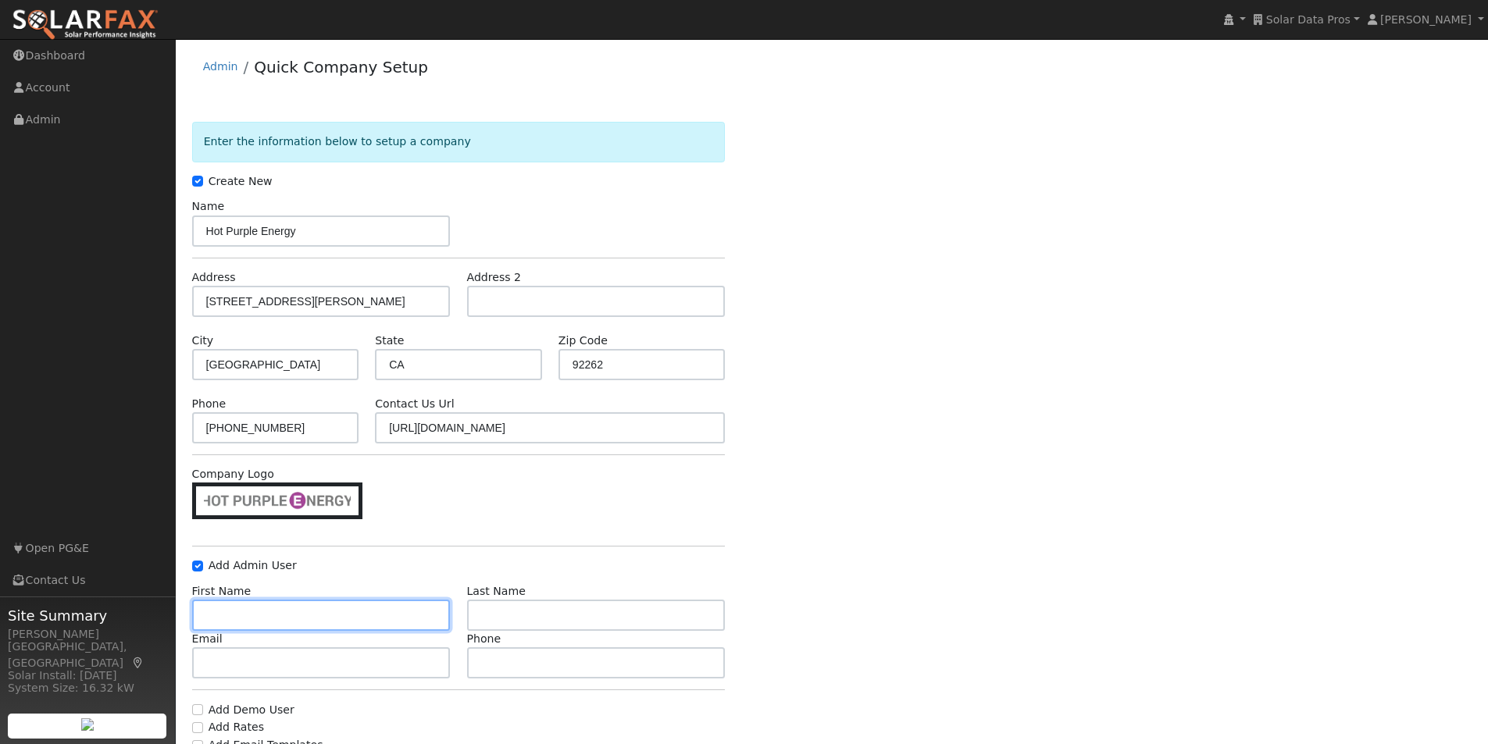
drag, startPoint x: 365, startPoint y: 615, endPoint x: 403, endPoint y: 626, distance: 38.8
click at [369, 615] on input "text" at bounding box center [321, 615] width 258 height 31
paste input "Drew Allanbeck <drew@hotpurpleenergy.com>"
drag, startPoint x: 428, startPoint y: 615, endPoint x: 292, endPoint y: 613, distance: 135.9
click at [292, 613] on input "Drew Allanbeck <drew@hotpurpleenergy.com>" at bounding box center [321, 615] width 258 height 31
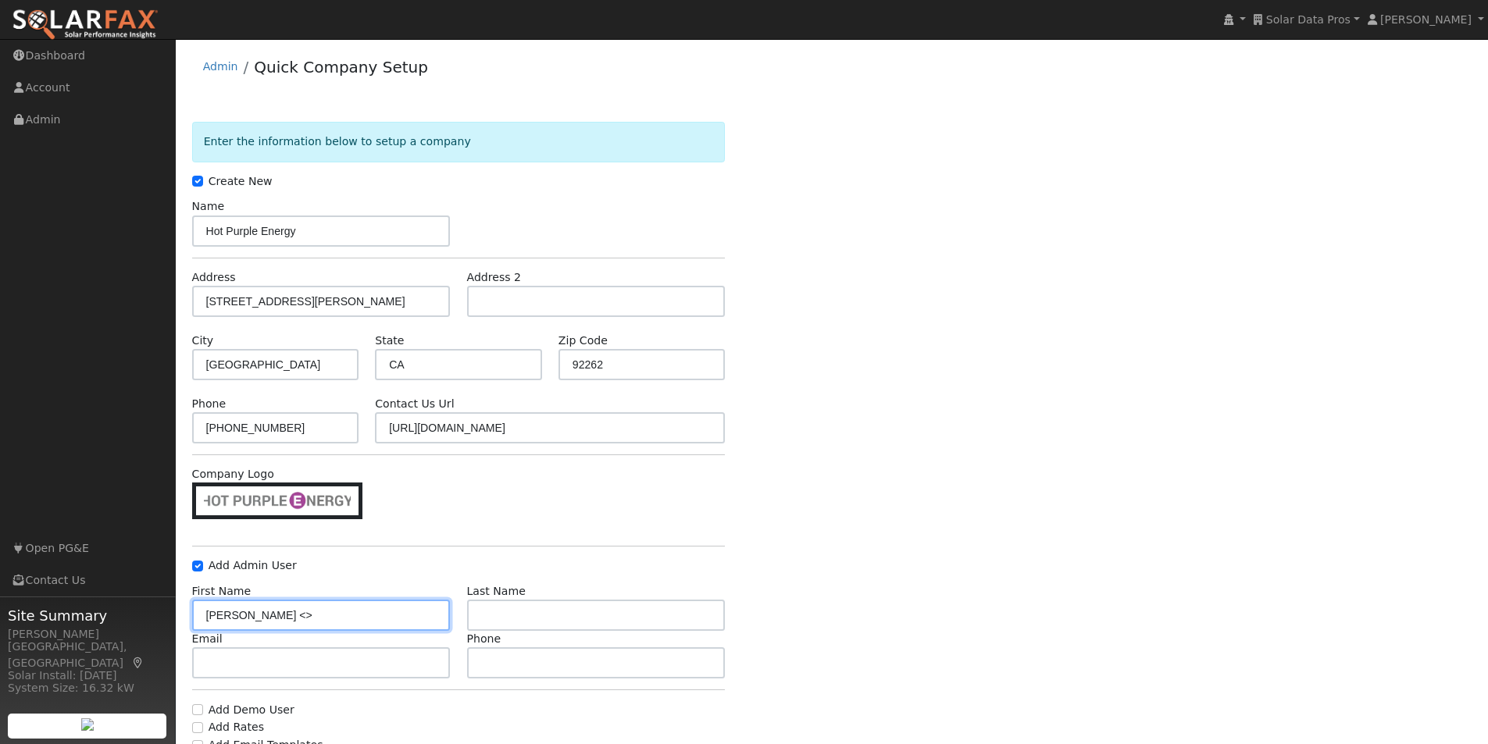
type input "Drew Allanbeck <>"
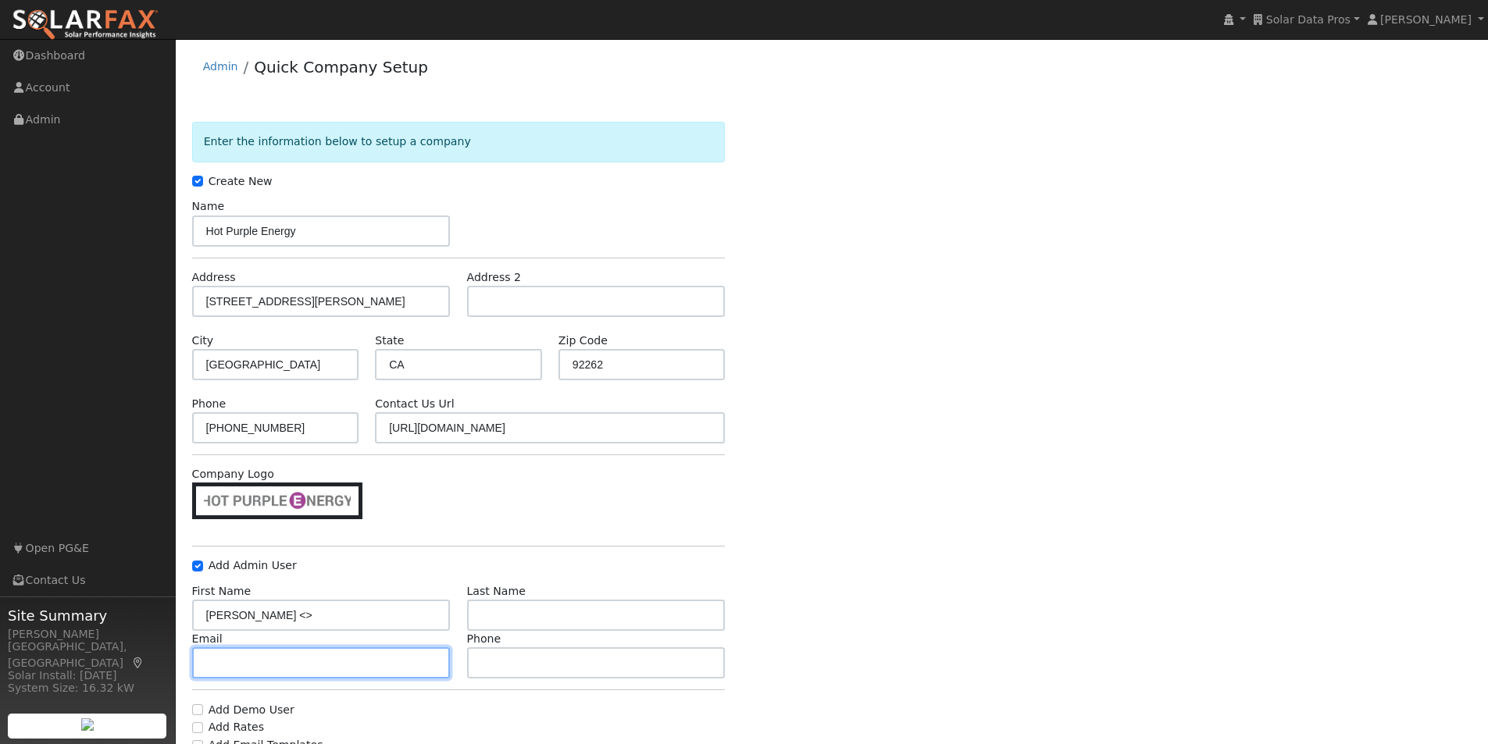
click at [319, 661] on input "text" at bounding box center [321, 662] width 258 height 31
paste input "drew@hotpurpleenergy.com"
type input "drew@hotpurpleenergy.com"
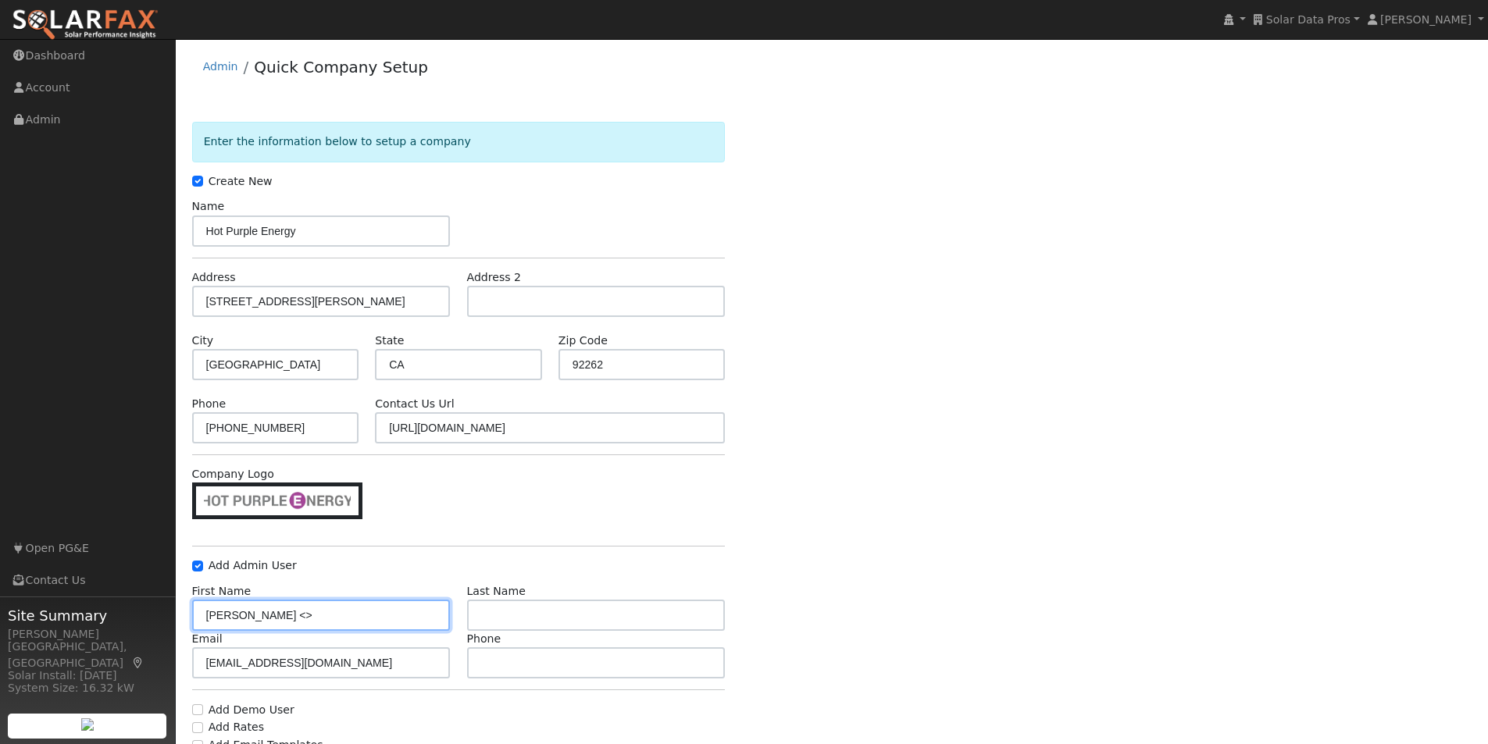
click at [360, 612] on input "Drew Allanbeck <>" at bounding box center [321, 615] width 258 height 31
type input "Drew"
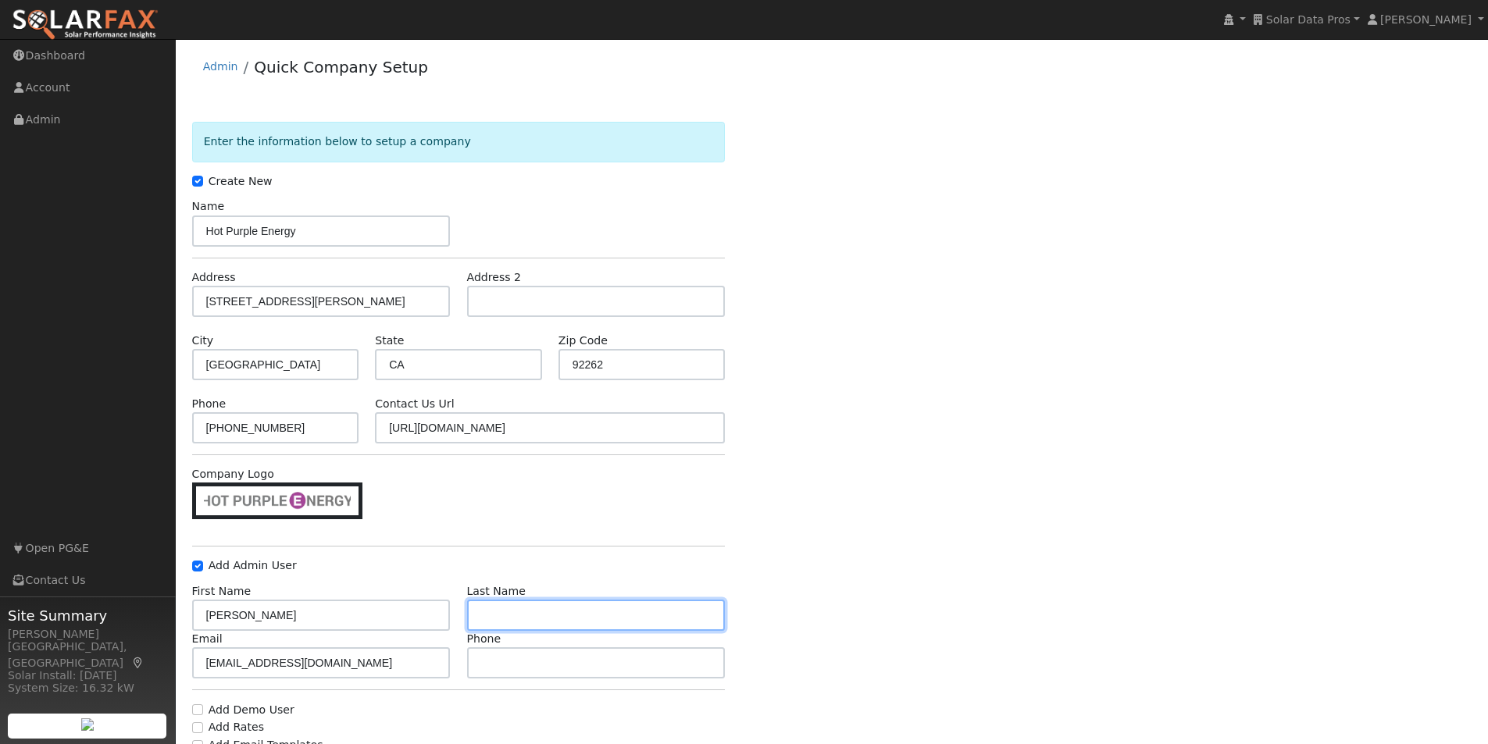
click at [561, 612] on input "text" at bounding box center [596, 615] width 258 height 31
paste input "Allanbeck"
type input "Allanbeck"
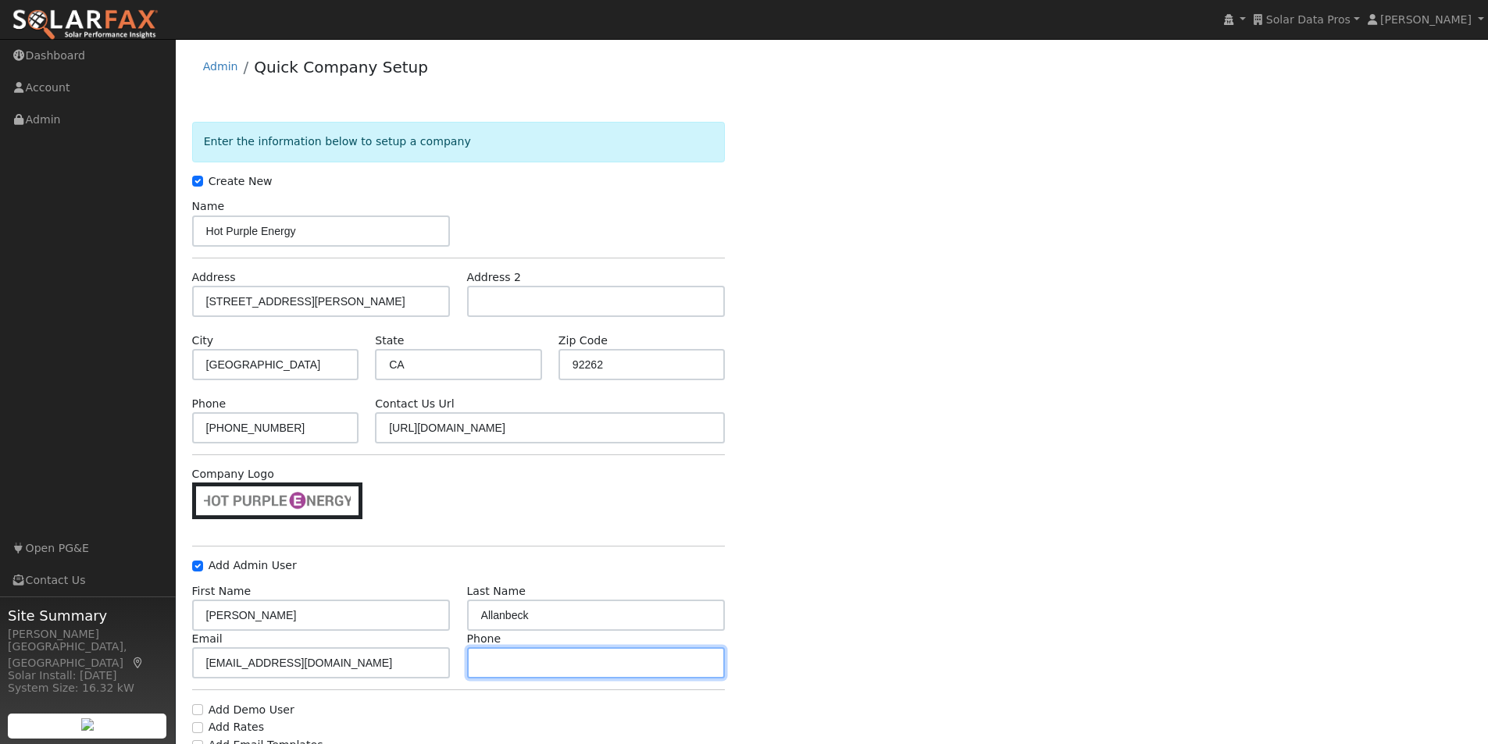
drag, startPoint x: 526, startPoint y: 665, endPoint x: 708, endPoint y: 579, distance: 200.5
click at [550, 660] on input "text" at bounding box center [596, 662] width 258 height 31
paste input "(760) 406-6411"
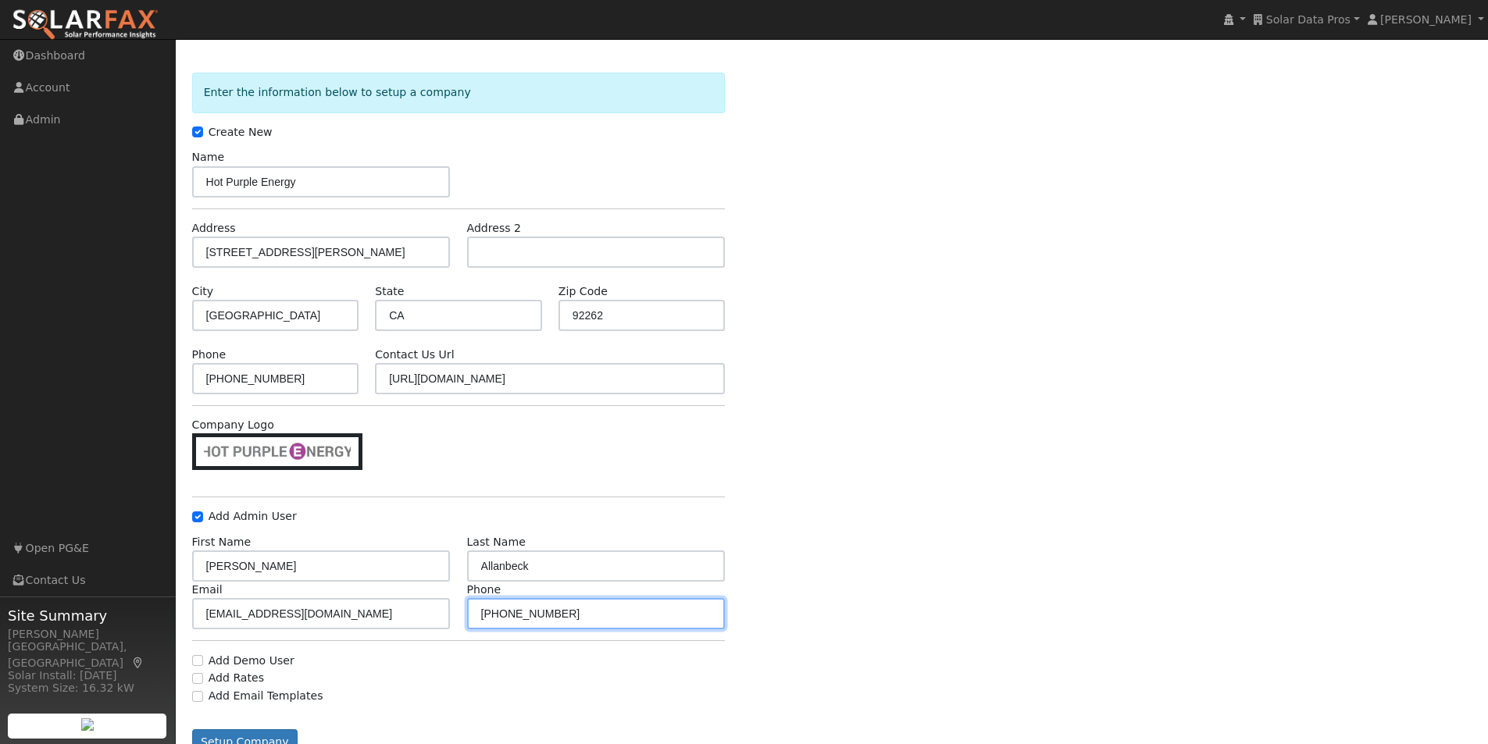
scroll to position [100, 0]
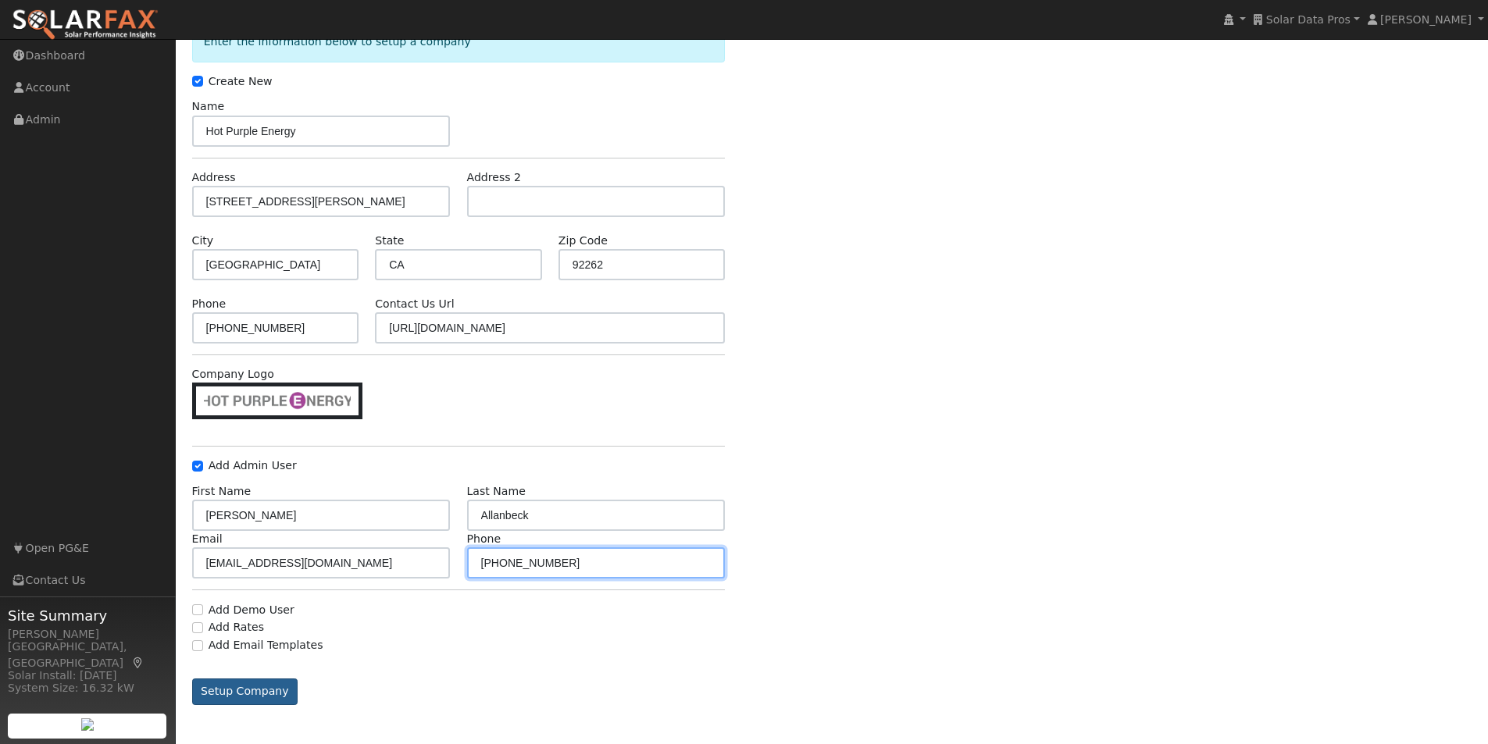
type input "(760) 406-6411"
drag, startPoint x: 223, startPoint y: 686, endPoint x: 280, endPoint y: 661, distance: 61.5
click at [225, 686] on button "Setup Company" at bounding box center [245, 692] width 106 height 27
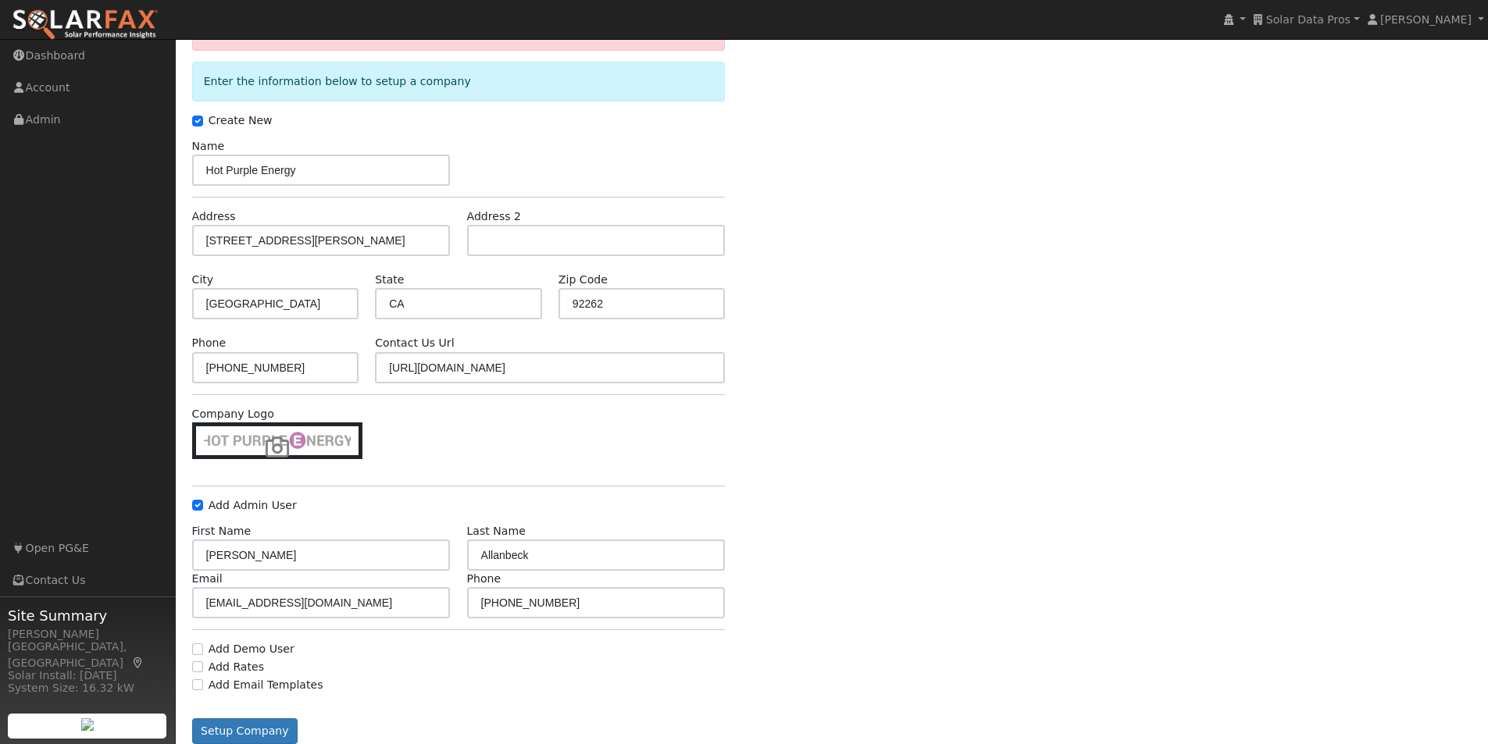
scroll to position [151, 0]
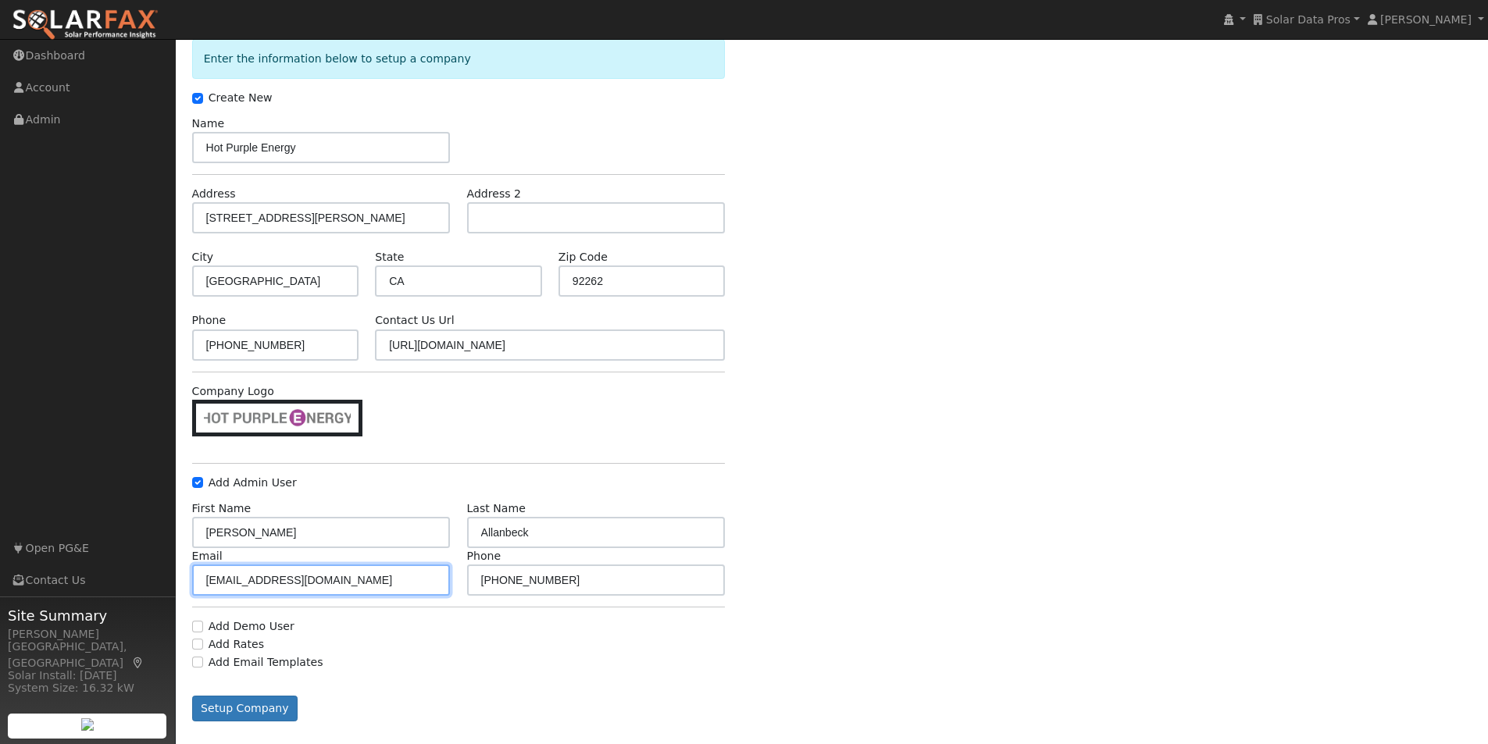
click at [233, 565] on input "drew@hotpurpleenergy.com" at bounding box center [321, 580] width 258 height 31
type input "drew+portal@hotpurpleenergy.com"
click at [247, 696] on button "Setup Company" at bounding box center [245, 709] width 106 height 27
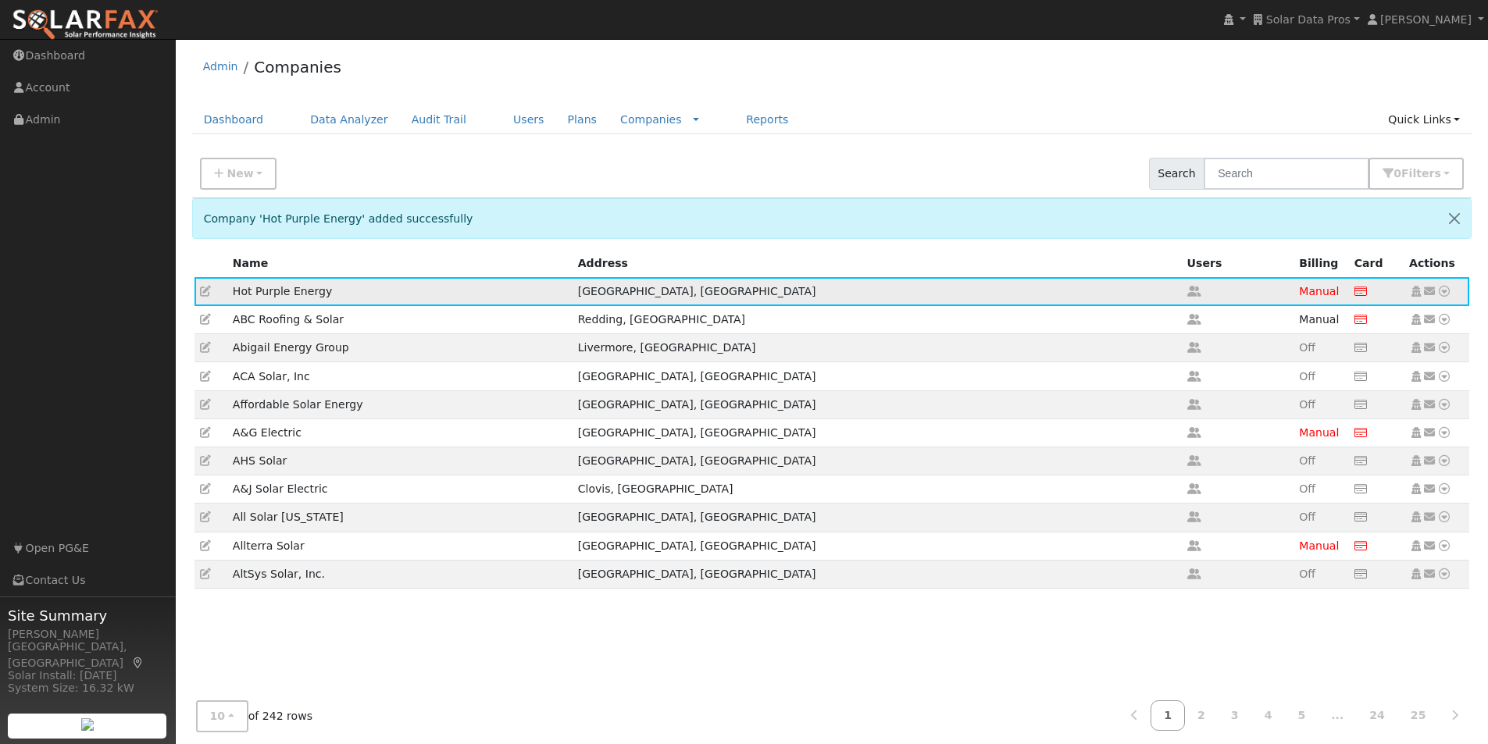
click at [1415, 291] on icon at bounding box center [1416, 291] width 14 height 11
click at [501, 119] on link "Users" at bounding box center [528, 119] width 55 height 29
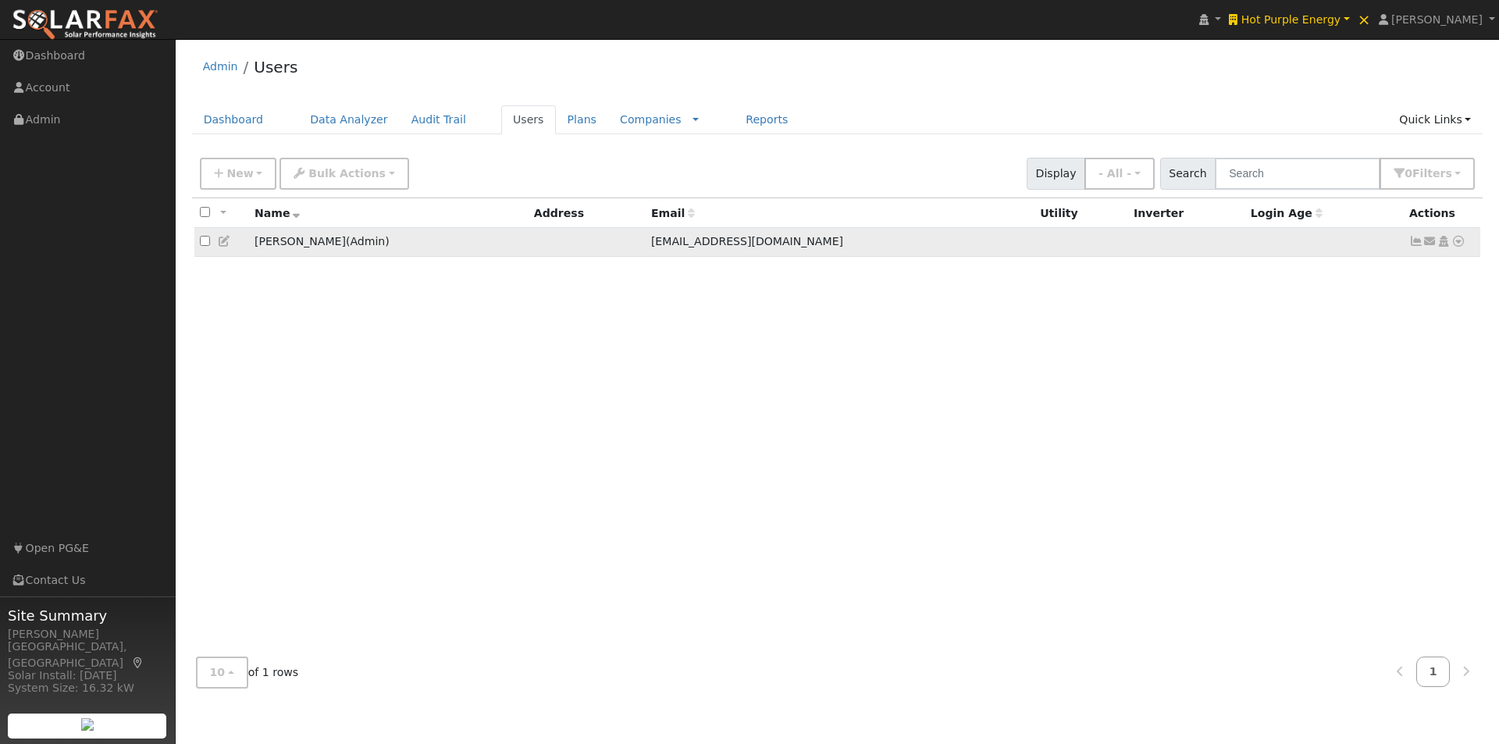
click at [1428, 241] on icon at bounding box center [1431, 241] width 14 height 11
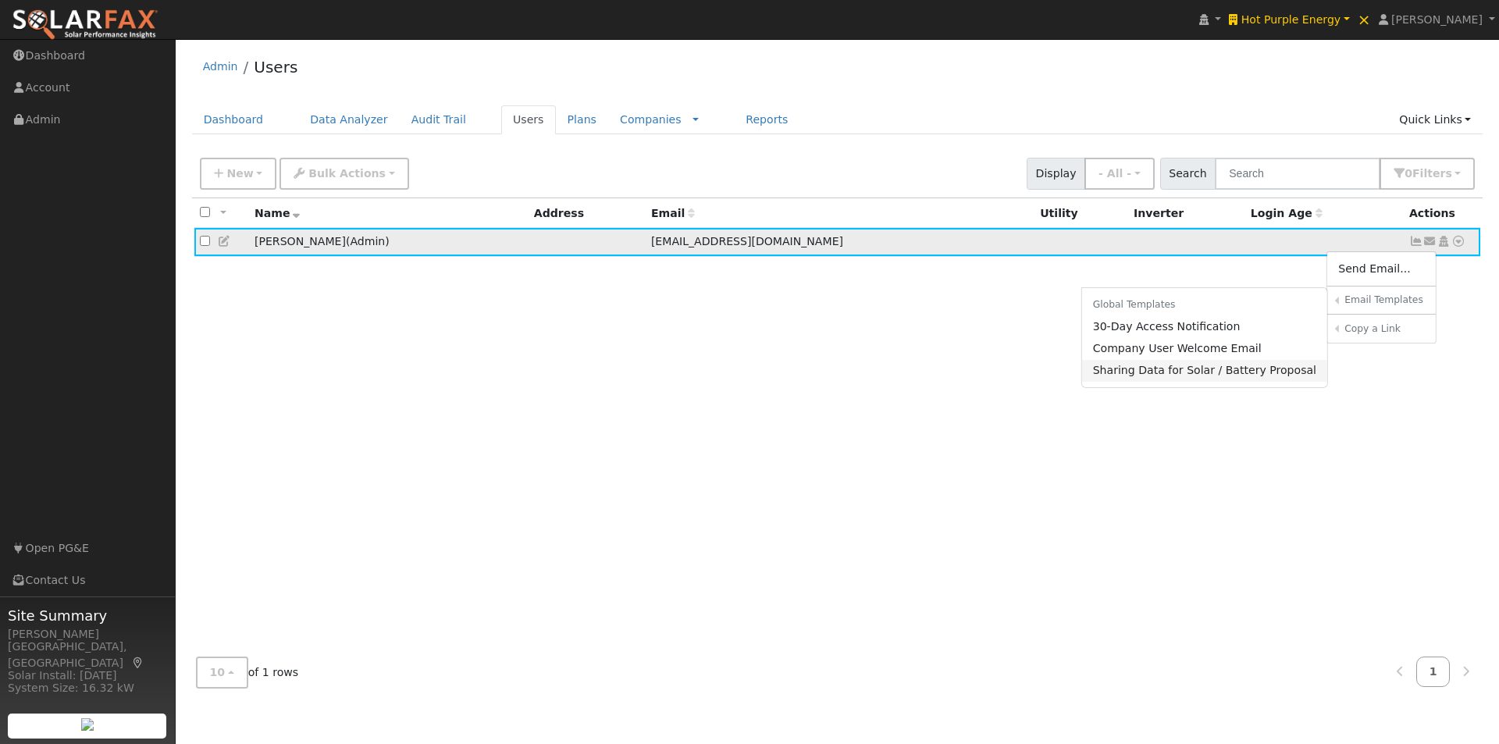
click at [1153, 373] on link "Sharing Data for Solar / Battery Proposal" at bounding box center [1205, 371] width 246 height 22
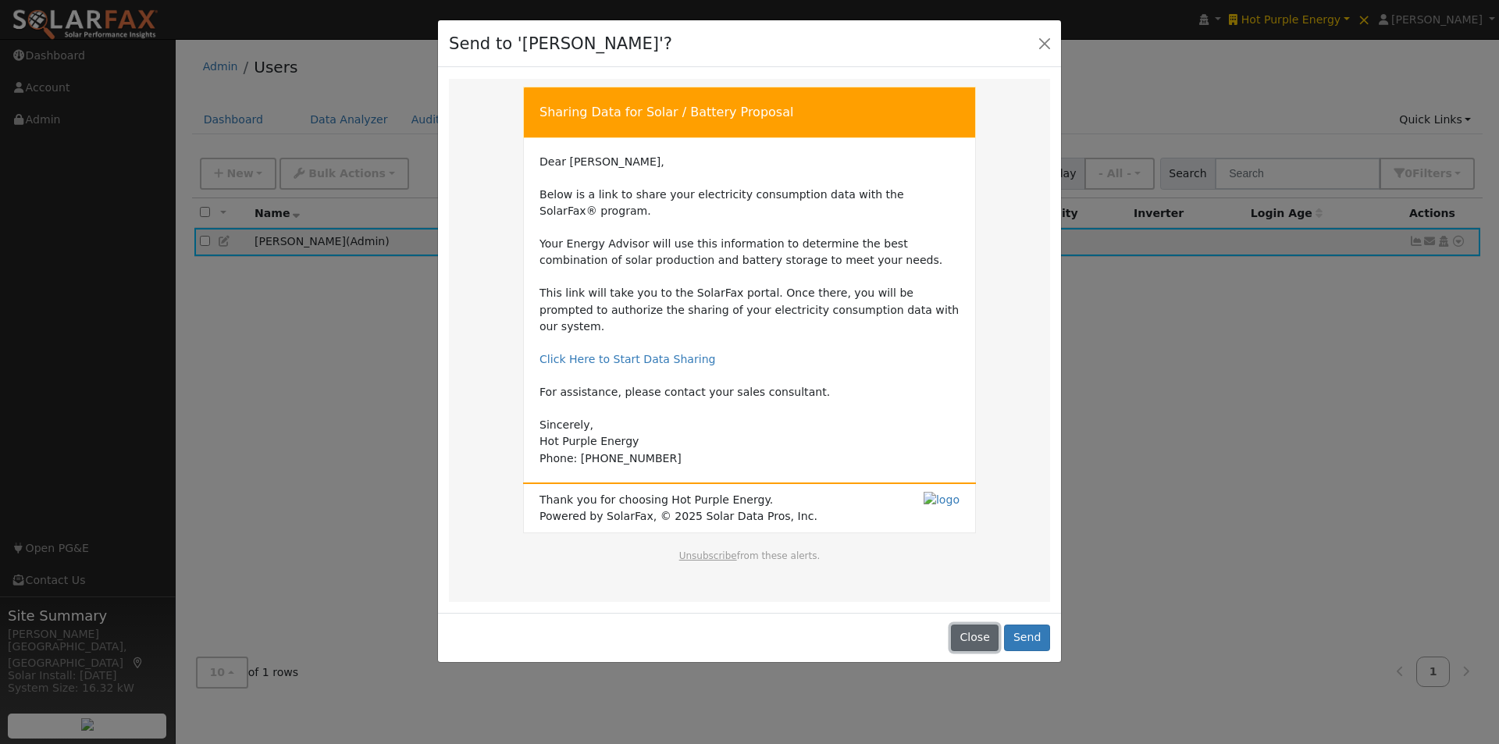
drag, startPoint x: 969, startPoint y: 606, endPoint x: 977, endPoint y: 594, distance: 14.1
click at [971, 625] on button "Close" at bounding box center [975, 638] width 48 height 27
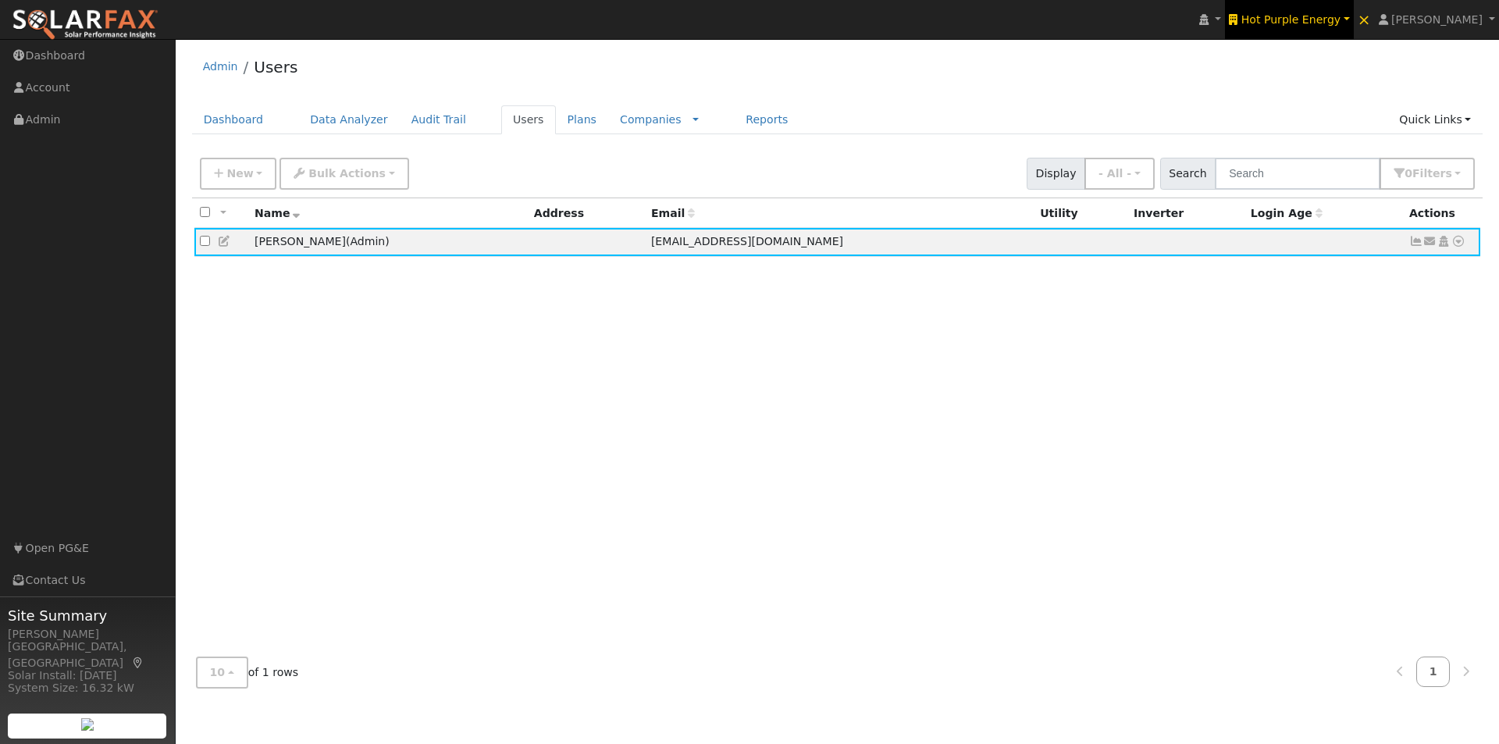
click at [1333, 13] on span "Hot Purple Energy" at bounding box center [1291, 19] width 99 height 12
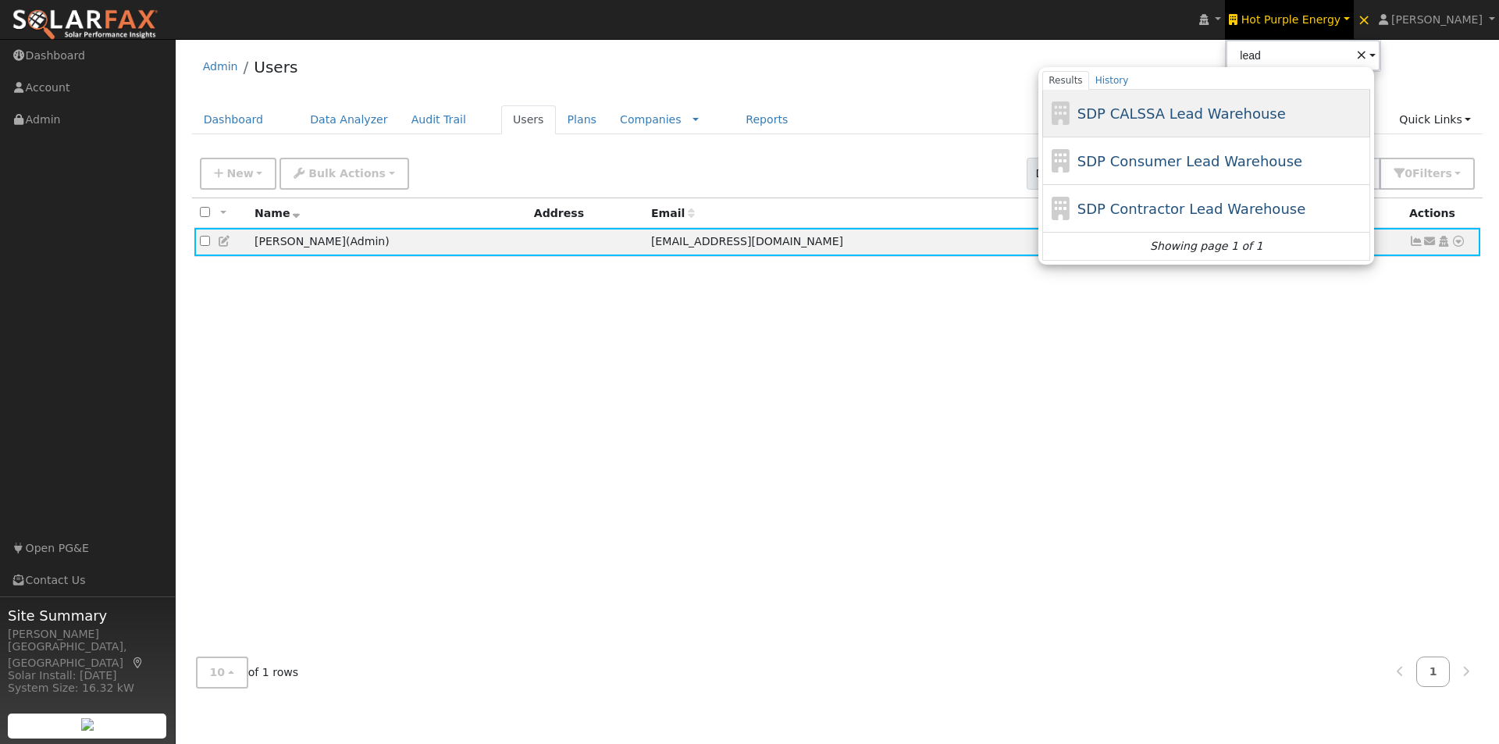
click at [1174, 110] on span "SDP CALSSA Lead Warehouse" at bounding box center [1182, 113] width 209 height 16
type input "SDP CALSSA Lead Warehouse"
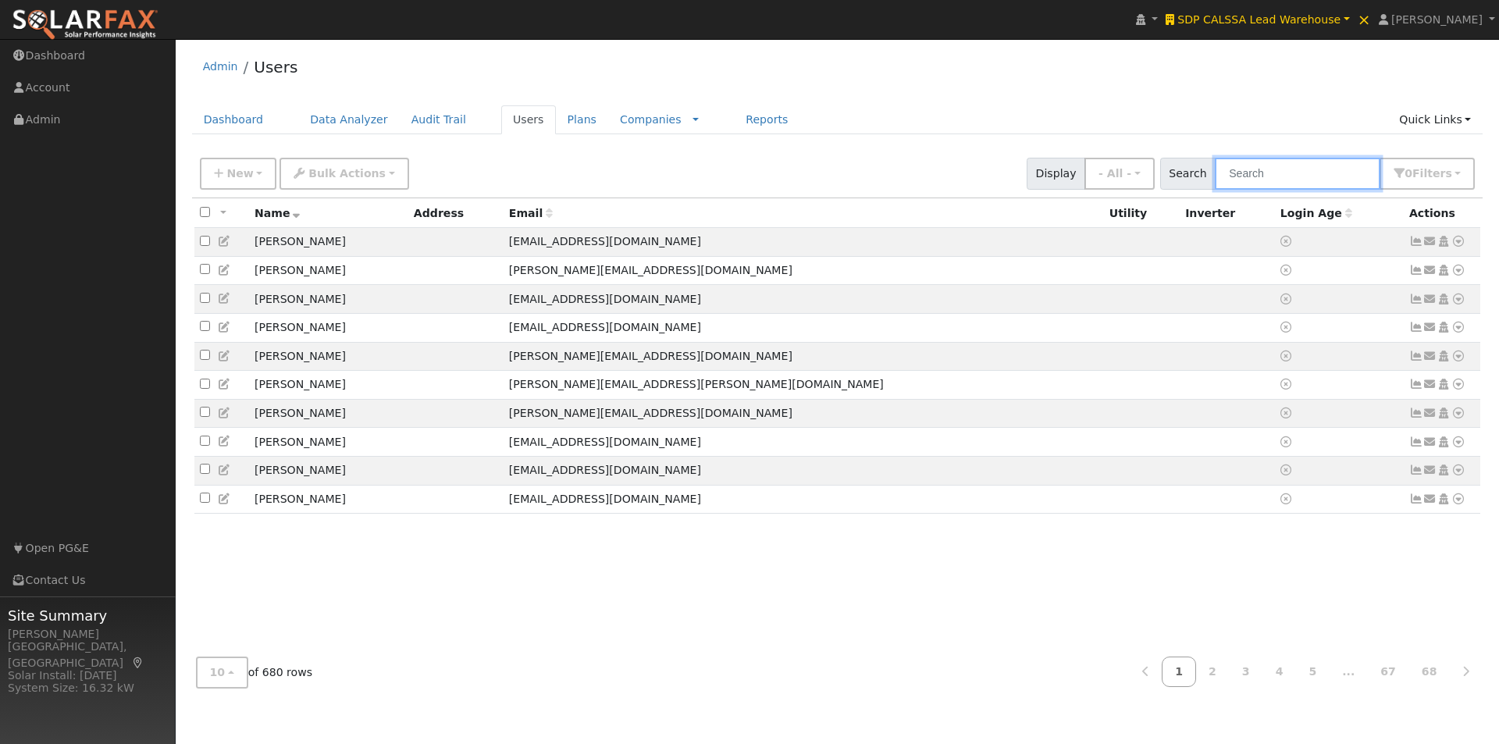
click at [1311, 167] on input "text" at bounding box center [1298, 174] width 166 height 32
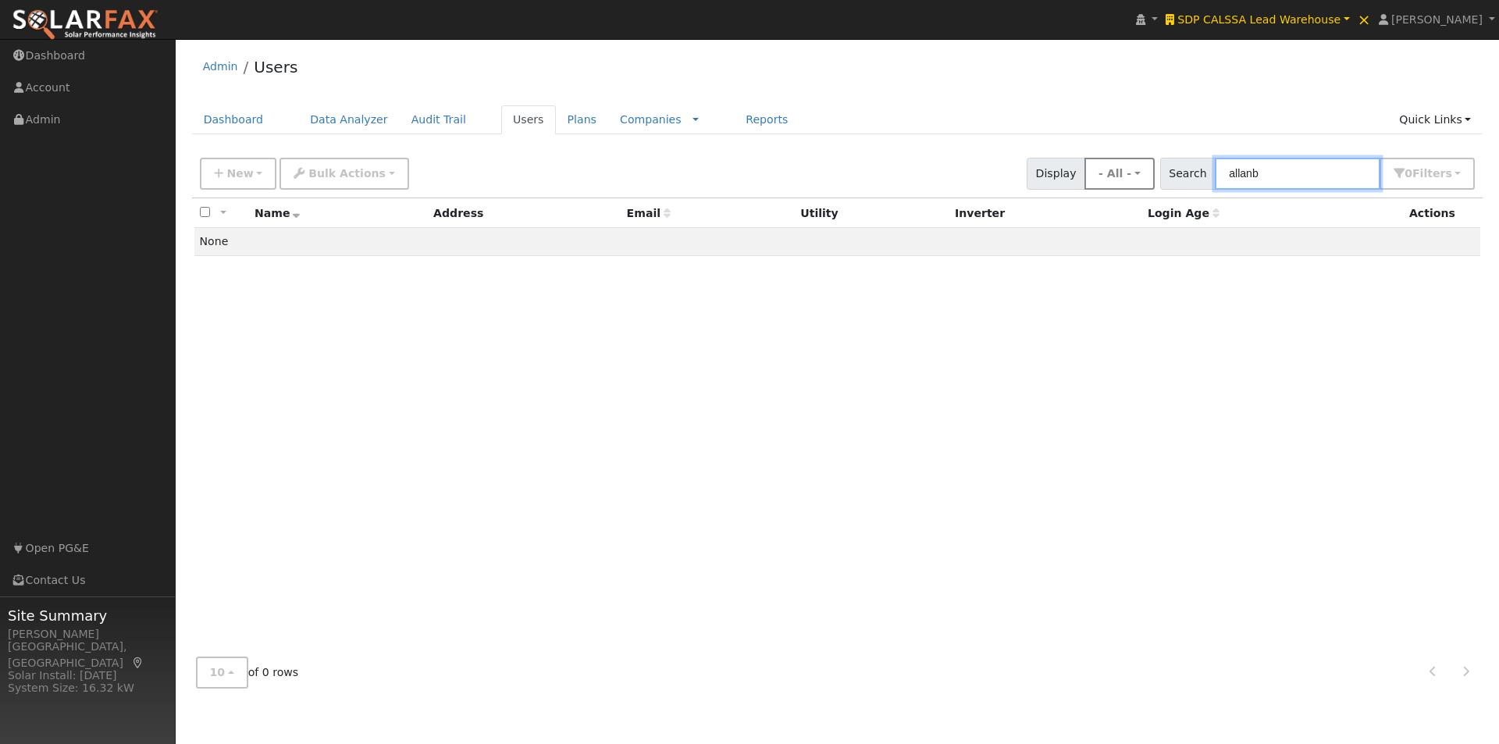
drag, startPoint x: 1299, startPoint y: 180, endPoint x: 1161, endPoint y: 162, distance: 138.7
click at [1161, 162] on div "New Add User Quick Add Quick Connect Quick Convert Lead Bulk Actions Send Email…" at bounding box center [838, 170] width 1282 height 37
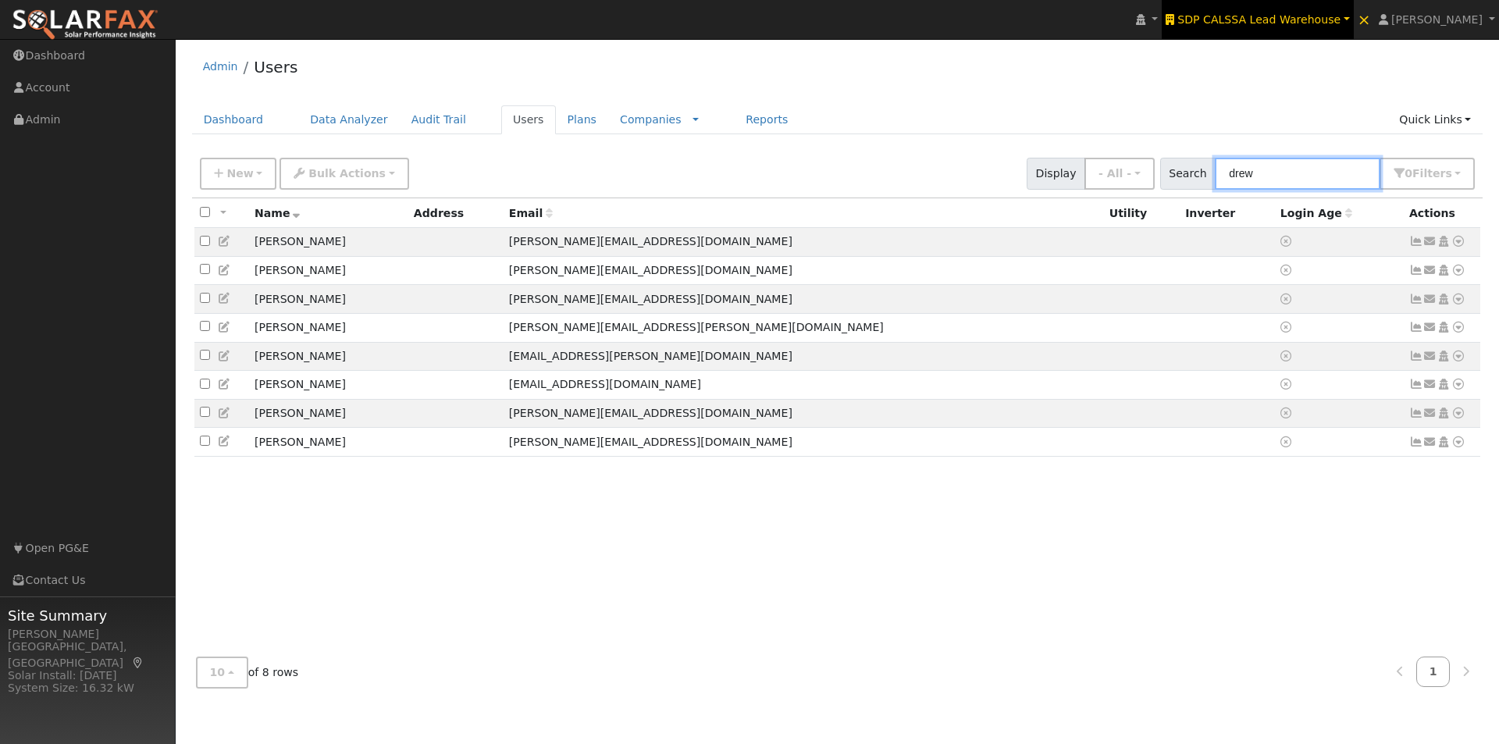
type input "drew"
click at [1293, 13] on span "SDP CALSSA Lead Warehouse" at bounding box center [1259, 19] width 163 height 12
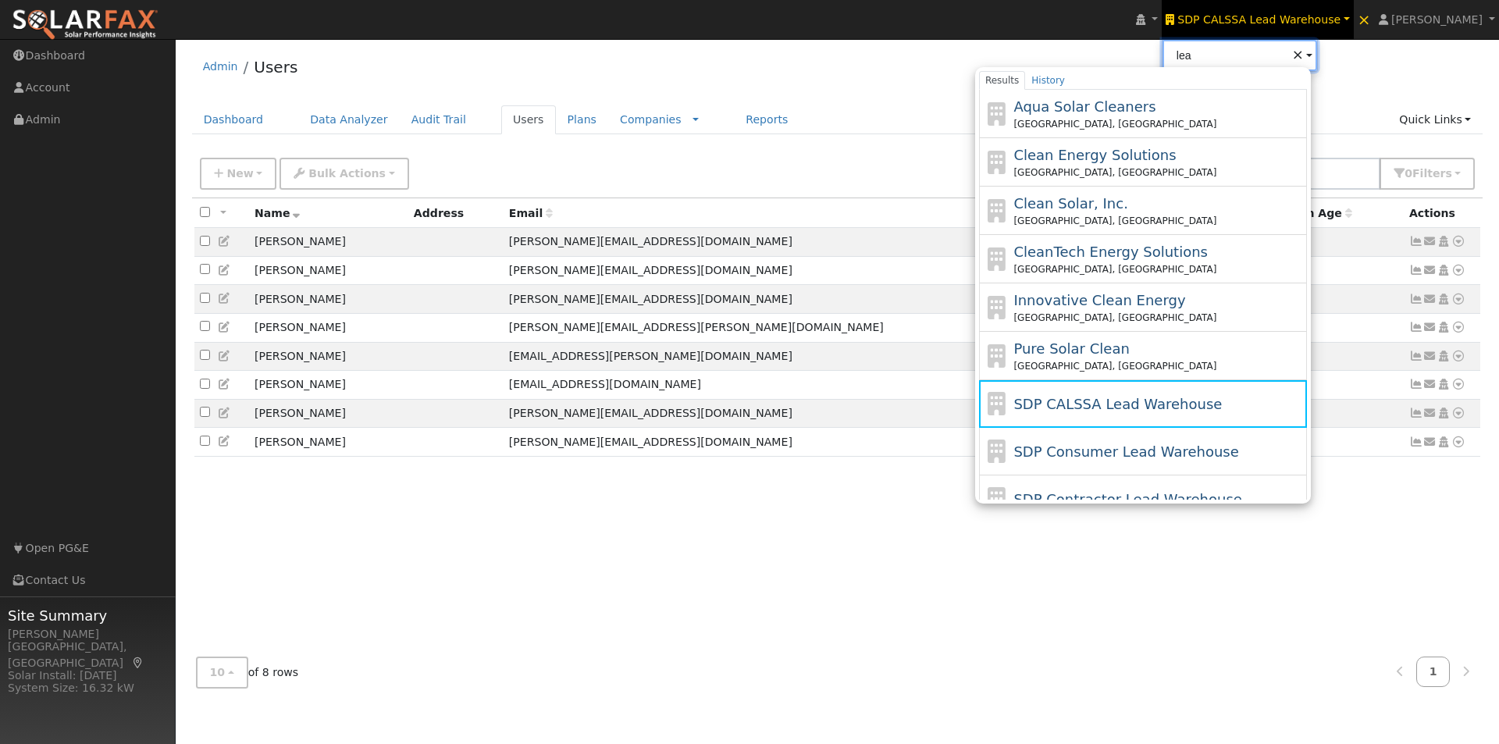
type input "lea"
click at [1424, 75] on div "Admin Users" at bounding box center [838, 71] width 1292 height 48
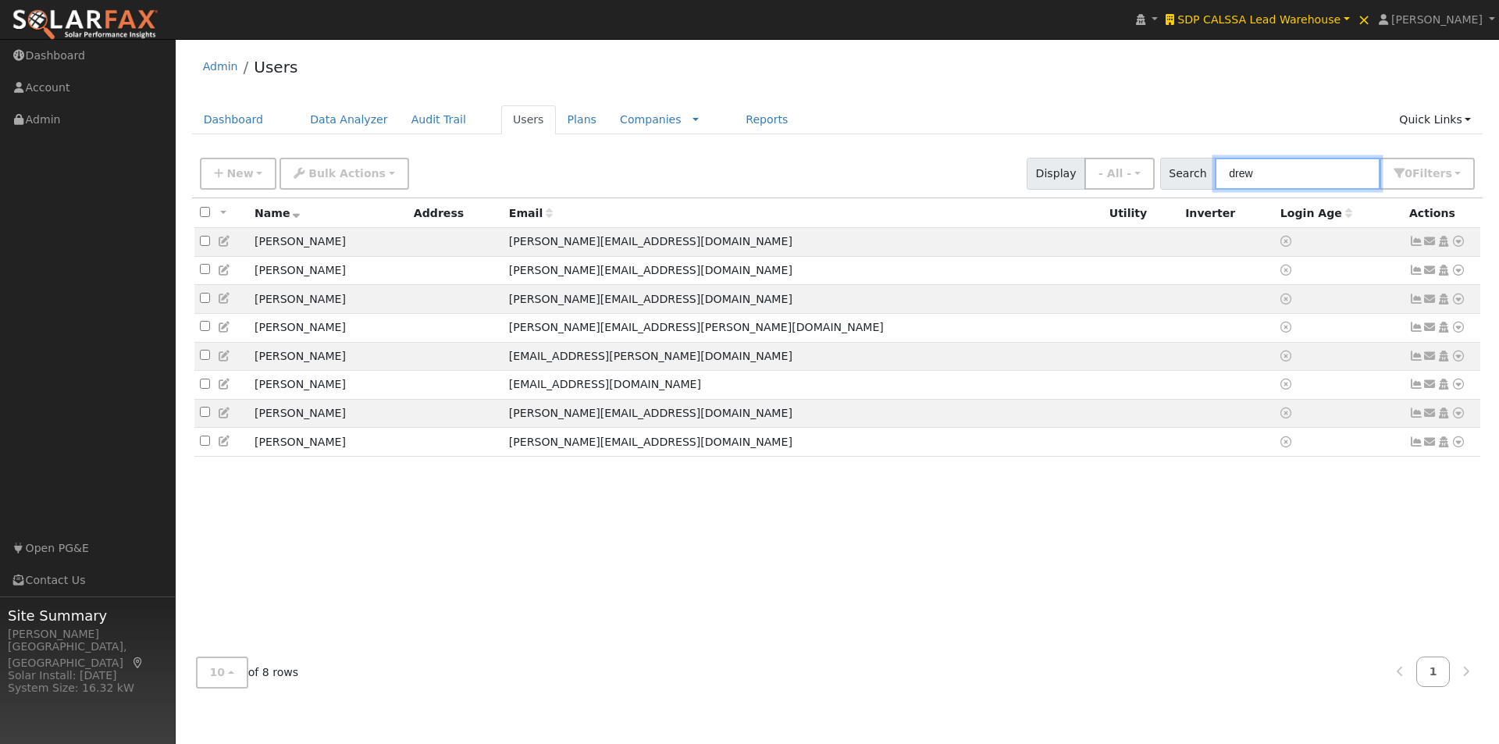
drag, startPoint x: 1306, startPoint y: 177, endPoint x: 1362, endPoint y: 153, distance: 61.2
click at [1177, 162] on div "Search drew 0 Filter s All Companies My accounts Has Subscription Role Show - A…" at bounding box center [1318, 174] width 316 height 32
paste input "[PERSON_NAME]"
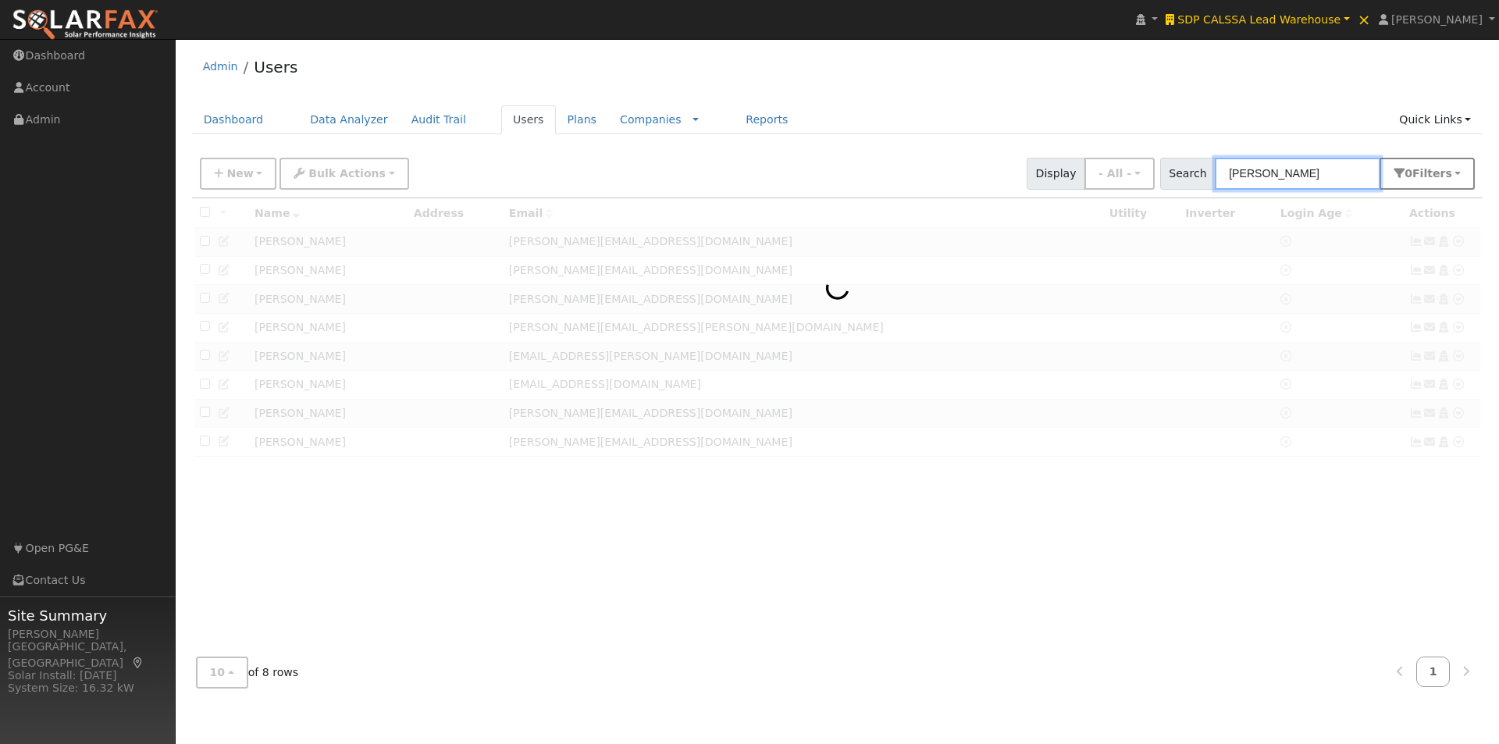
type input "[PERSON_NAME]"
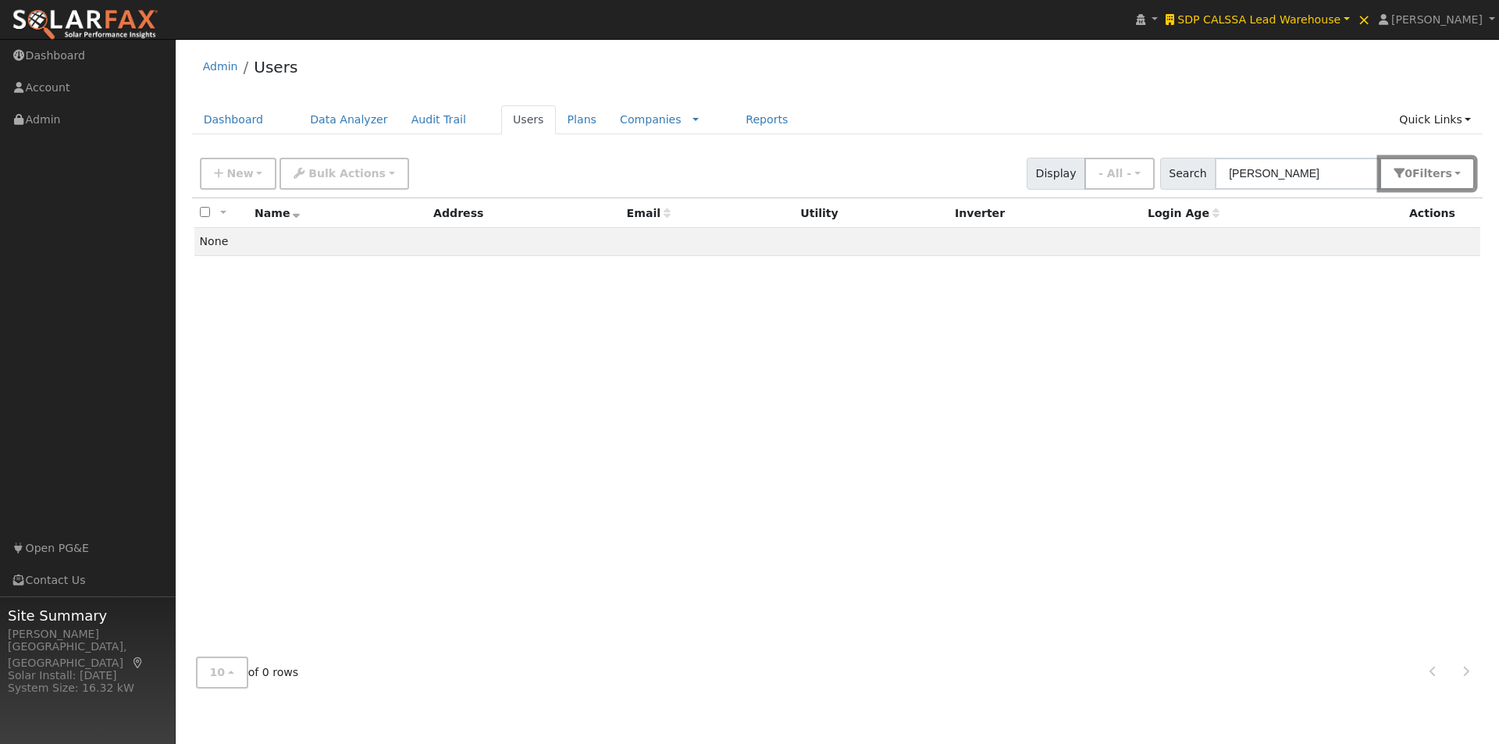
drag, startPoint x: 1463, startPoint y: 176, endPoint x: 1368, endPoint y: 218, distance: 103.9
click at [1458, 178] on button "0 Filter s" at bounding box center [1427, 174] width 95 height 32
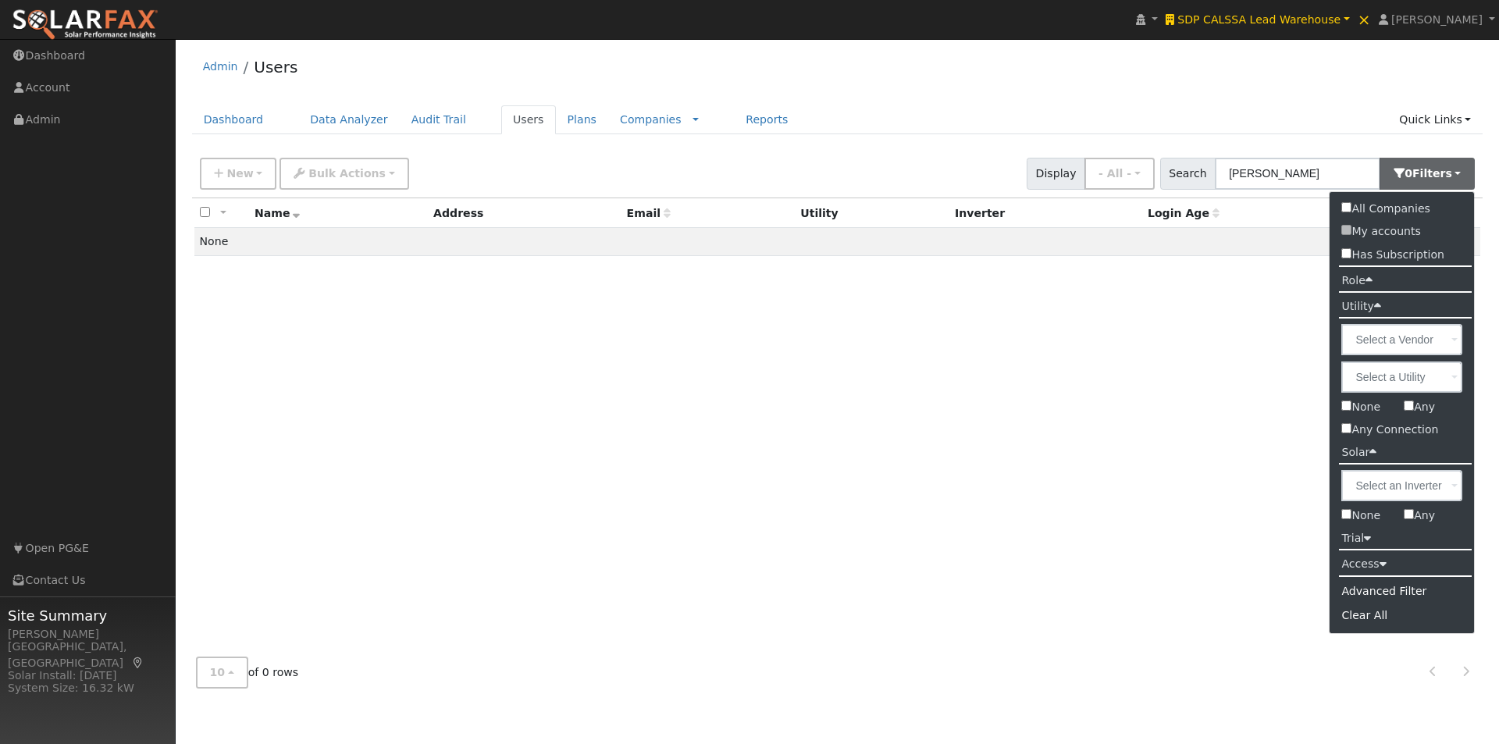
drag, startPoint x: 1346, startPoint y: 208, endPoint x: 1268, endPoint y: 155, distance: 94.0
click at [1343, 207] on input "All Companies" at bounding box center [1347, 207] width 10 height 10
checkbox input "true"
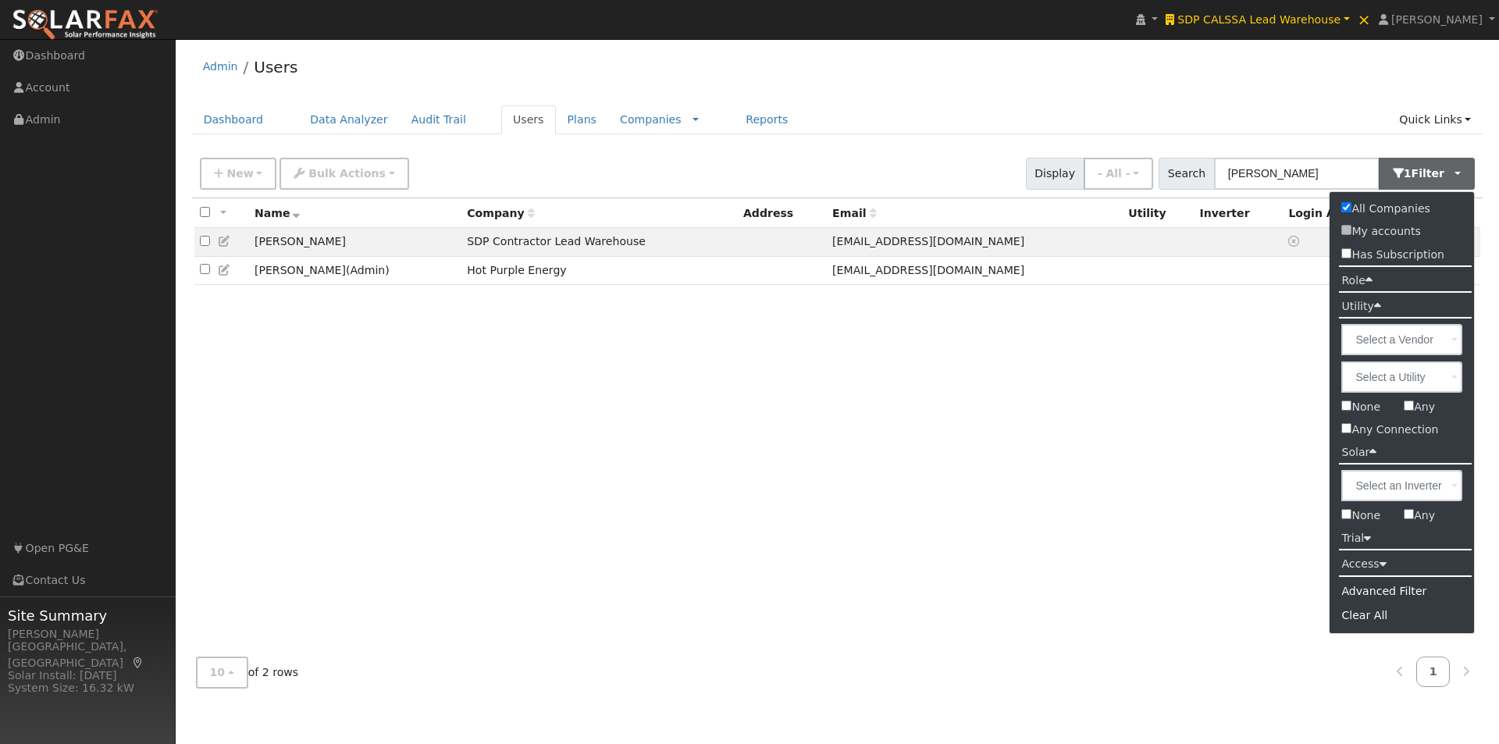
click at [1007, 63] on div "Admin Users" at bounding box center [838, 71] width 1292 height 48
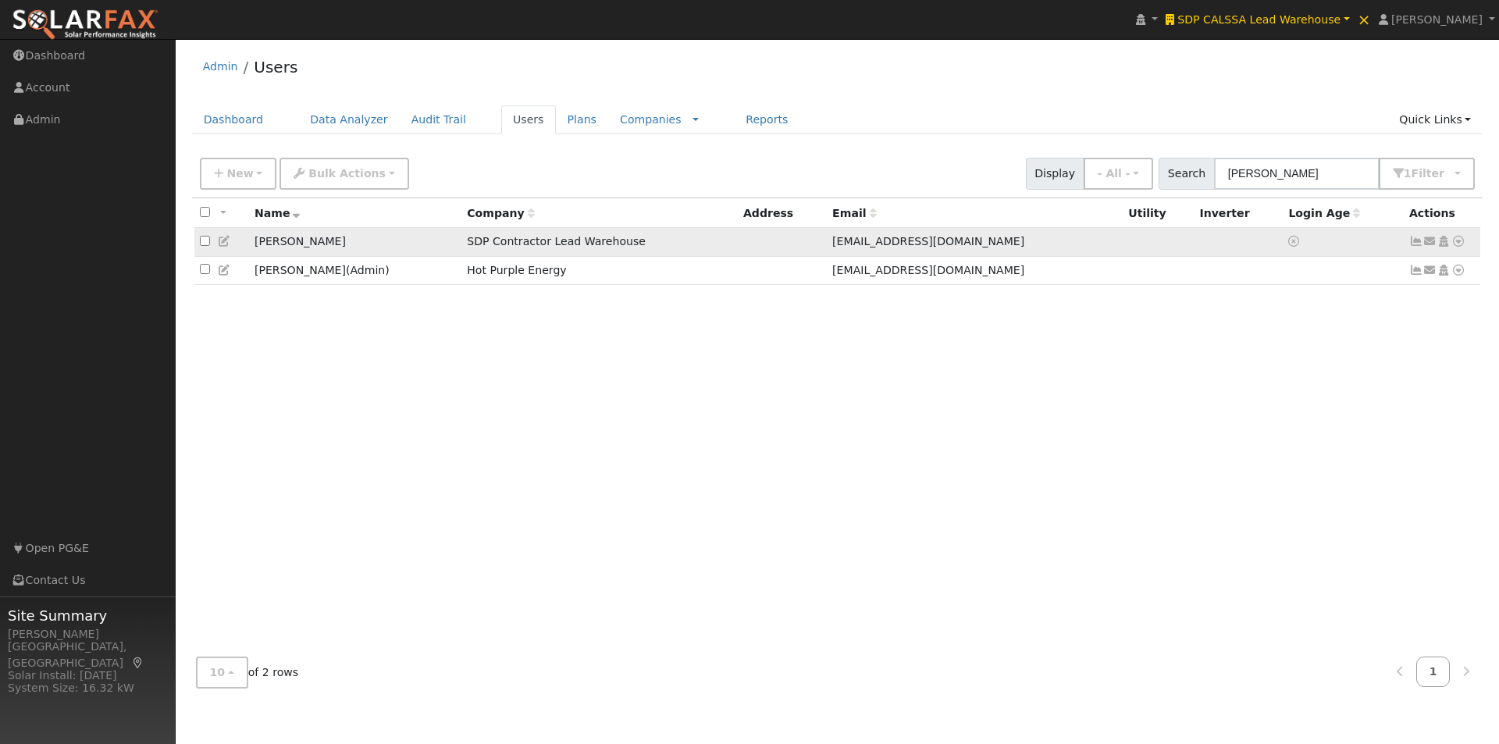
click at [526, 243] on td "SDP Contractor Lead Warehouse" at bounding box center [600, 242] width 276 height 29
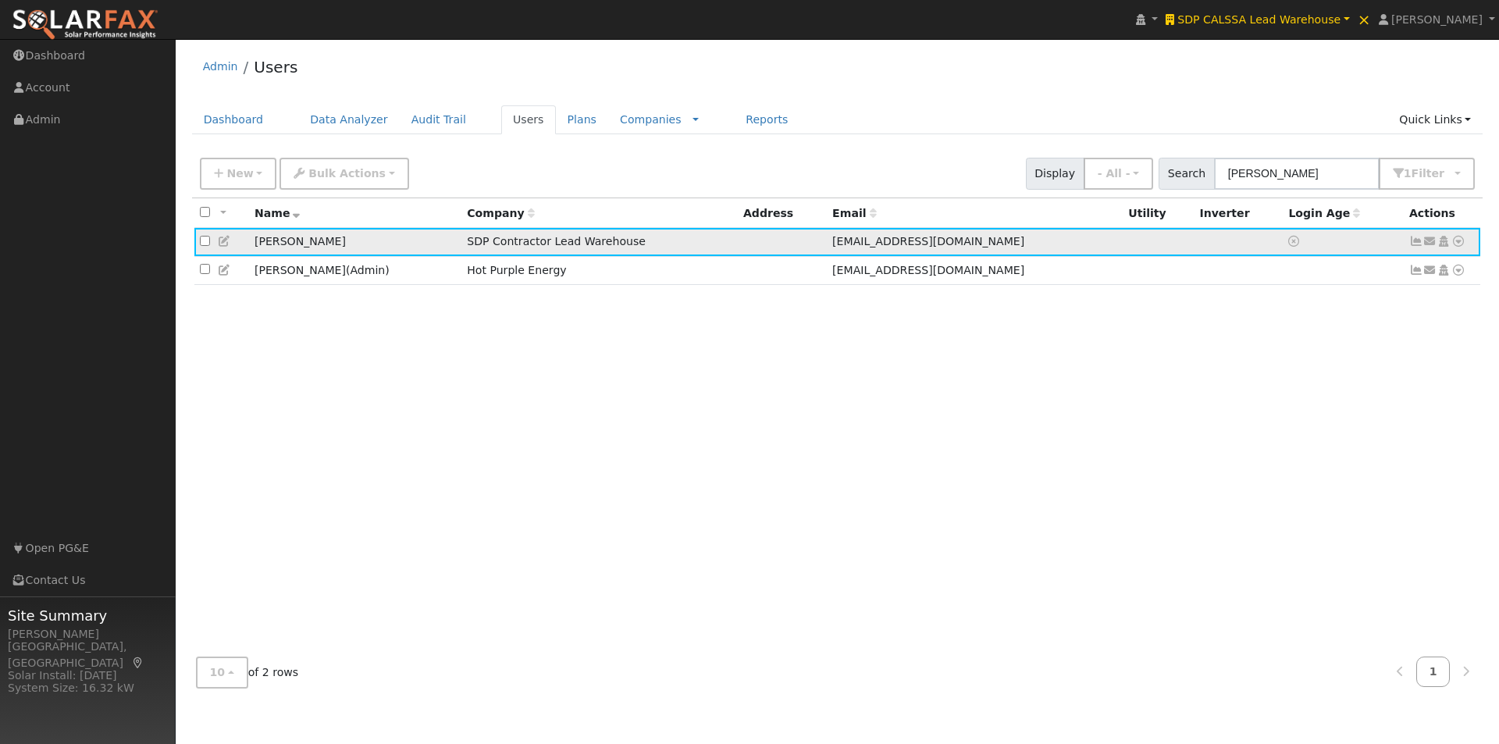
click at [1460, 241] on icon at bounding box center [1459, 241] width 14 height 11
click at [1403, 394] on link "Delete User" at bounding box center [1407, 392] width 113 height 22
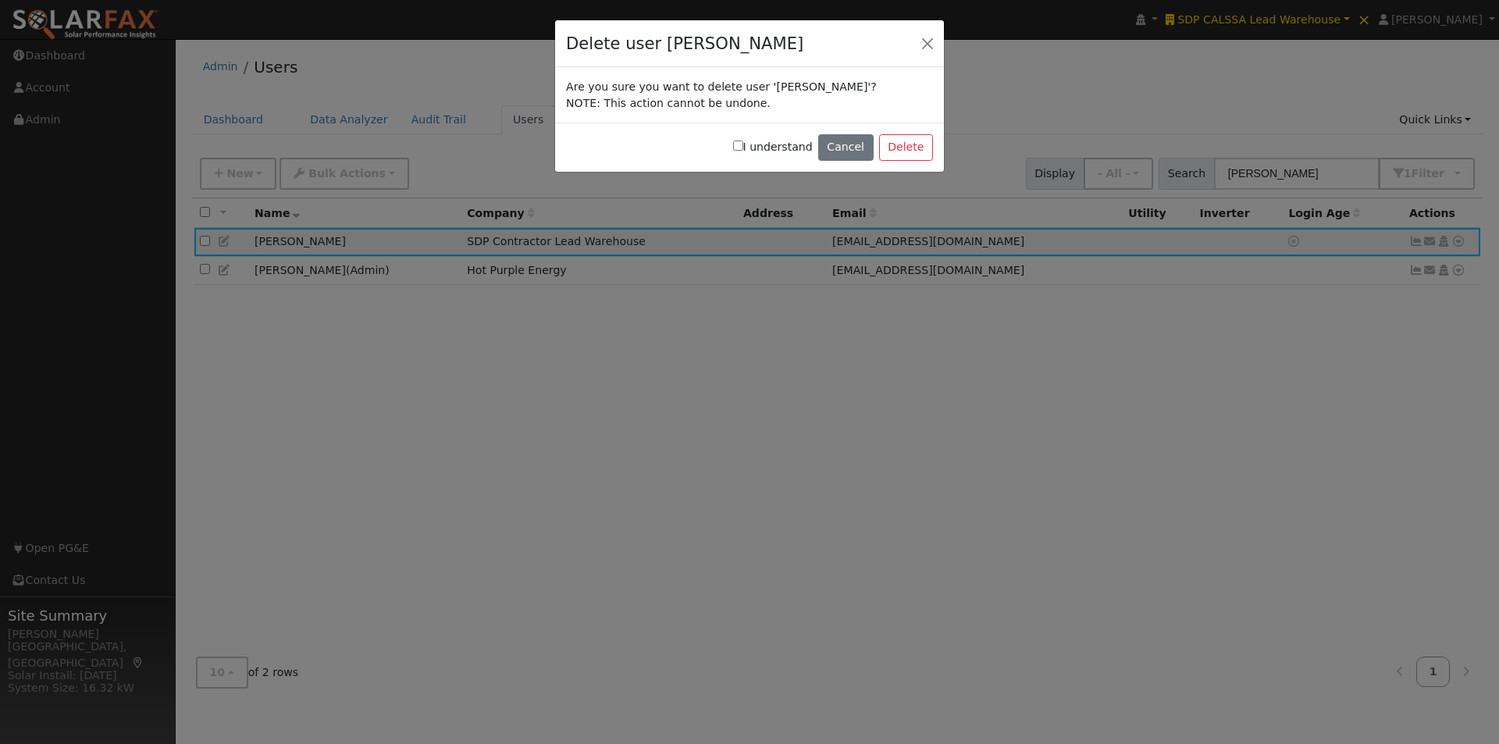
click at [743, 144] on input "I understand" at bounding box center [738, 146] width 10 height 10
checkbox input "true"
click at [914, 158] on button "Delete" at bounding box center [906, 147] width 54 height 27
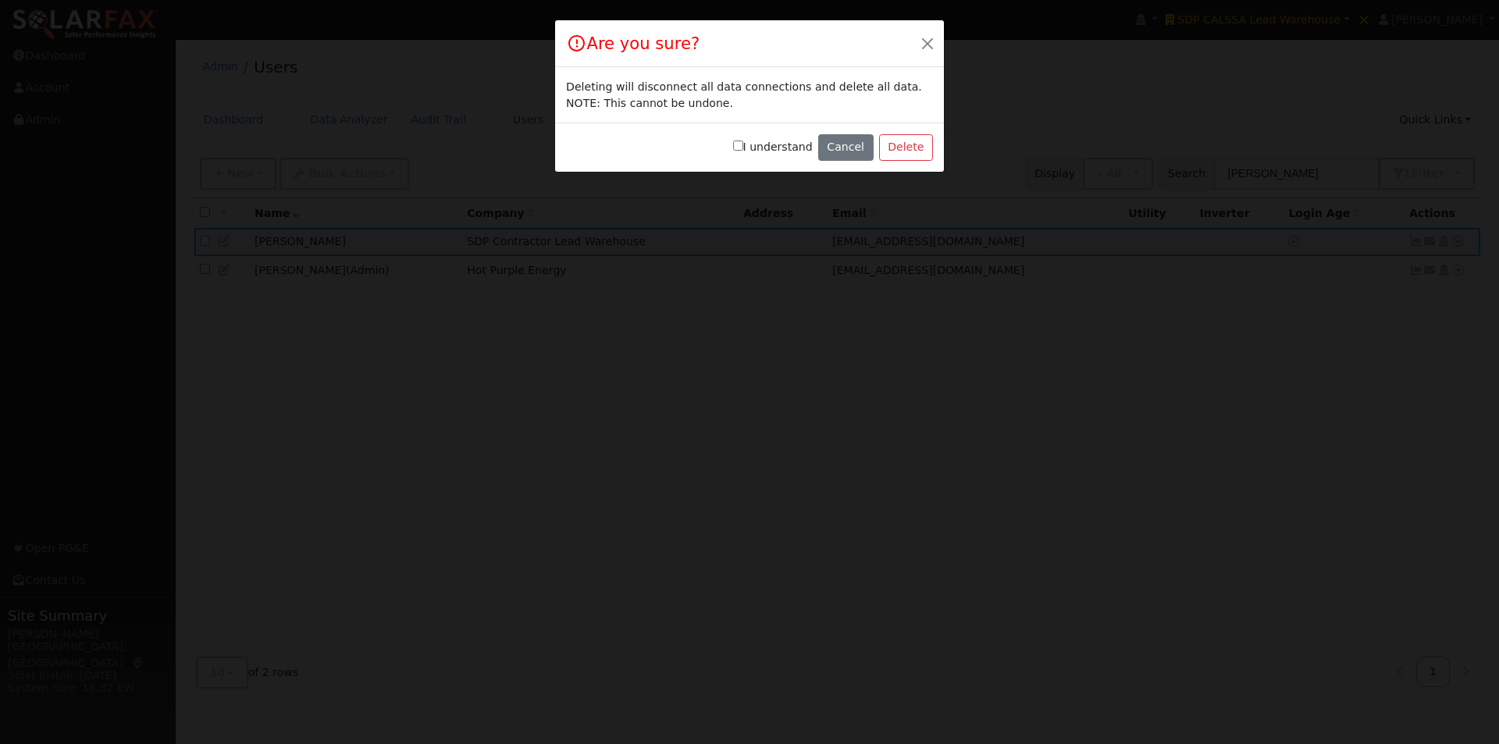
click at [743, 143] on input "I understand" at bounding box center [738, 146] width 10 height 10
checkbox input "true"
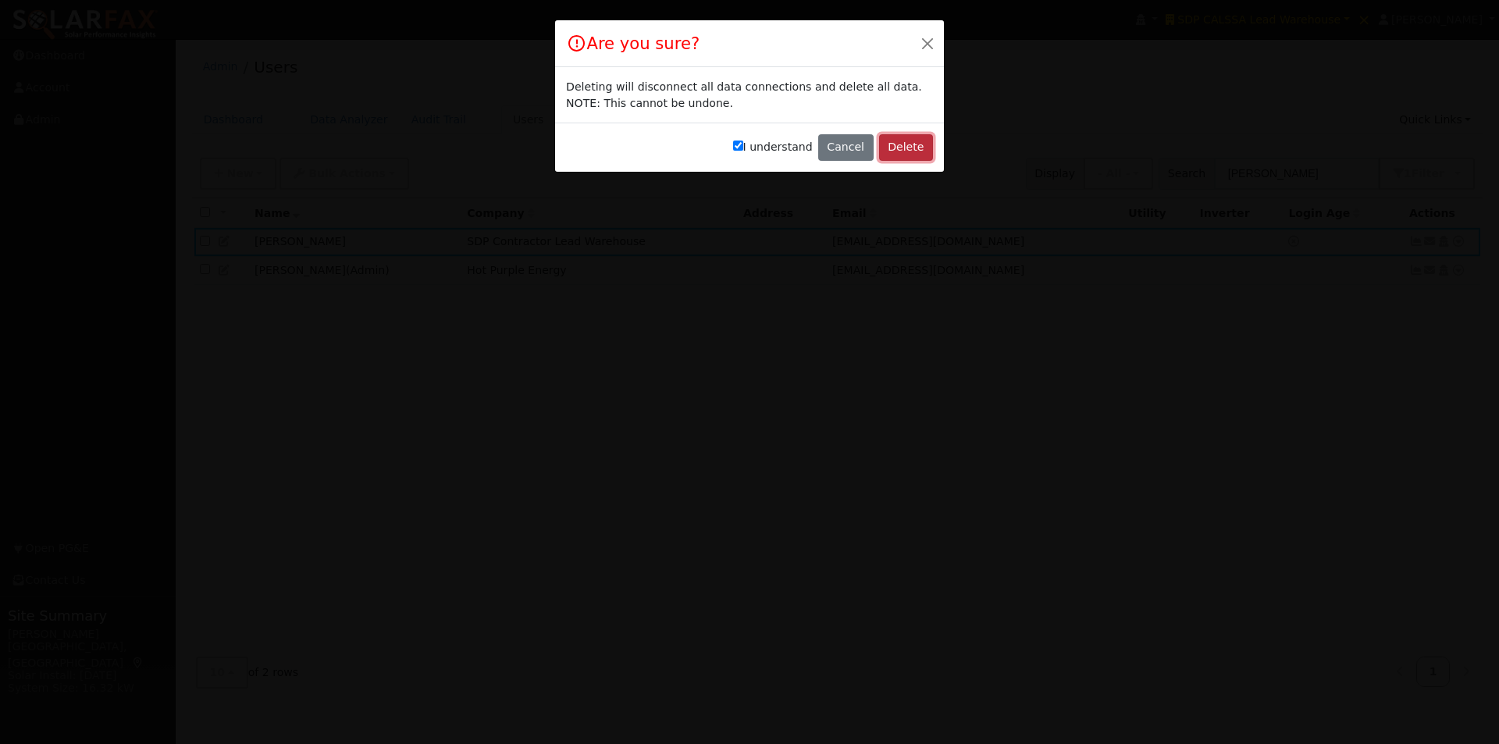
click at [898, 148] on button "Delete" at bounding box center [906, 147] width 54 height 27
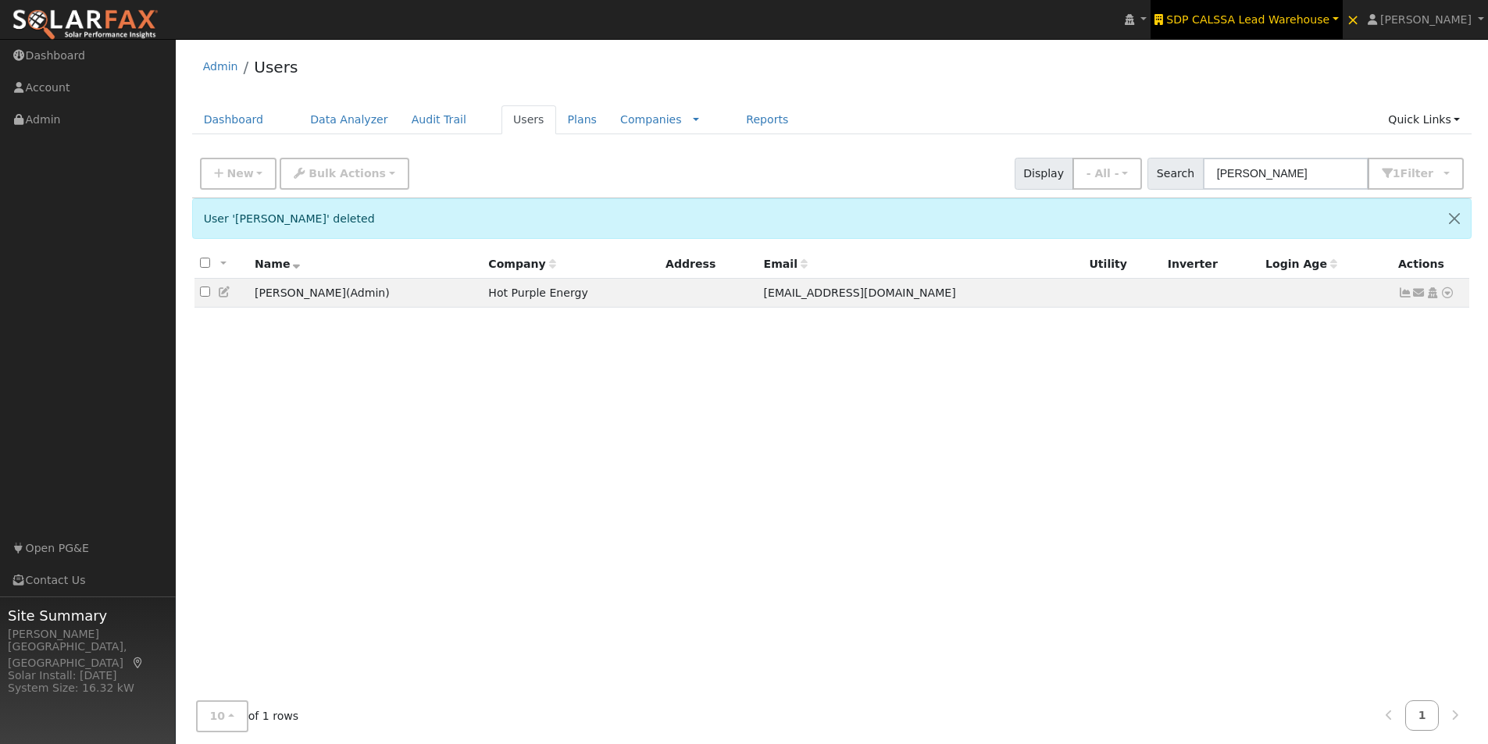
click at [1268, 14] on span "SDP CALSSA Lead Warehouse" at bounding box center [1247, 19] width 163 height 12
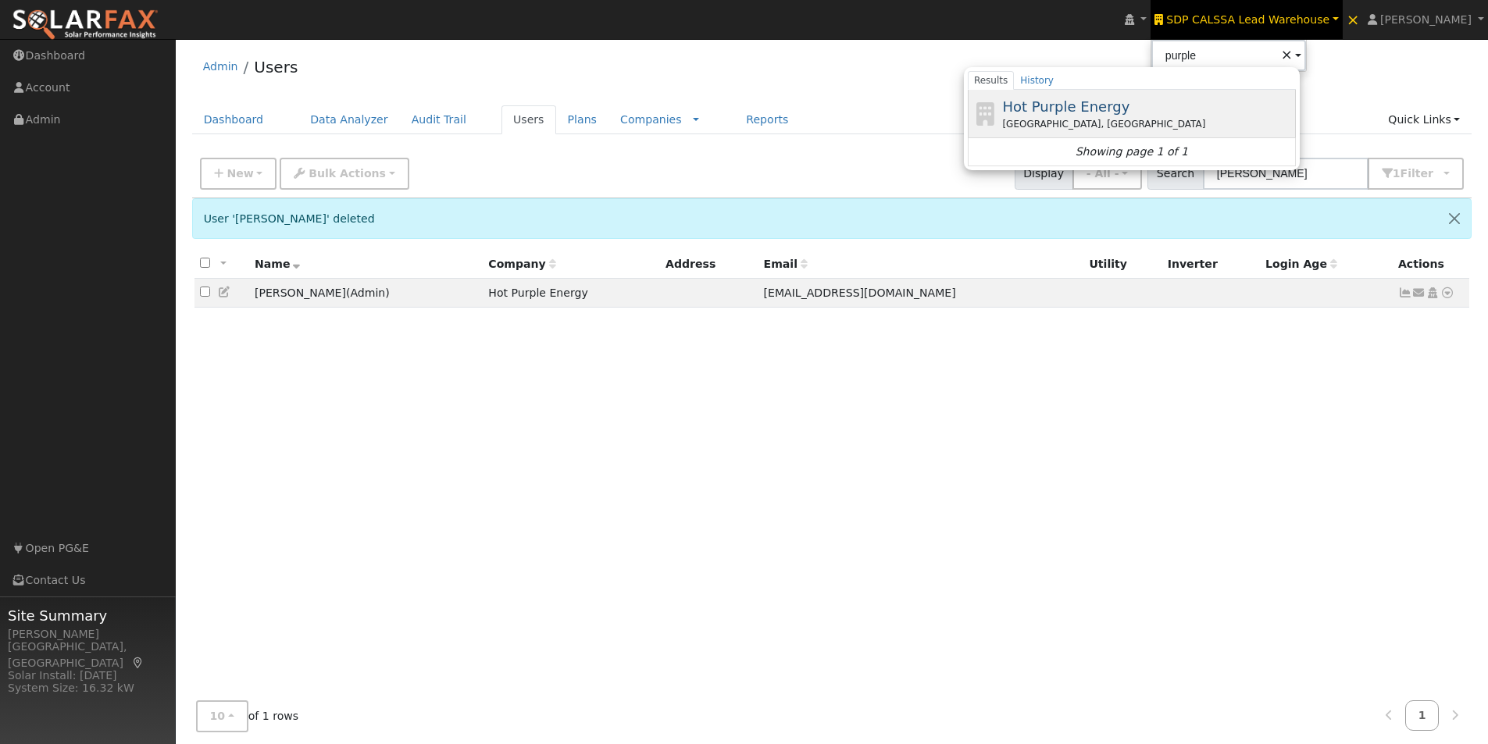
click at [0, 0] on div "Hot Purple Energy Palm Springs, CA" at bounding box center [0, 0] width 0 height 0
type input "Hot Purple Energy"
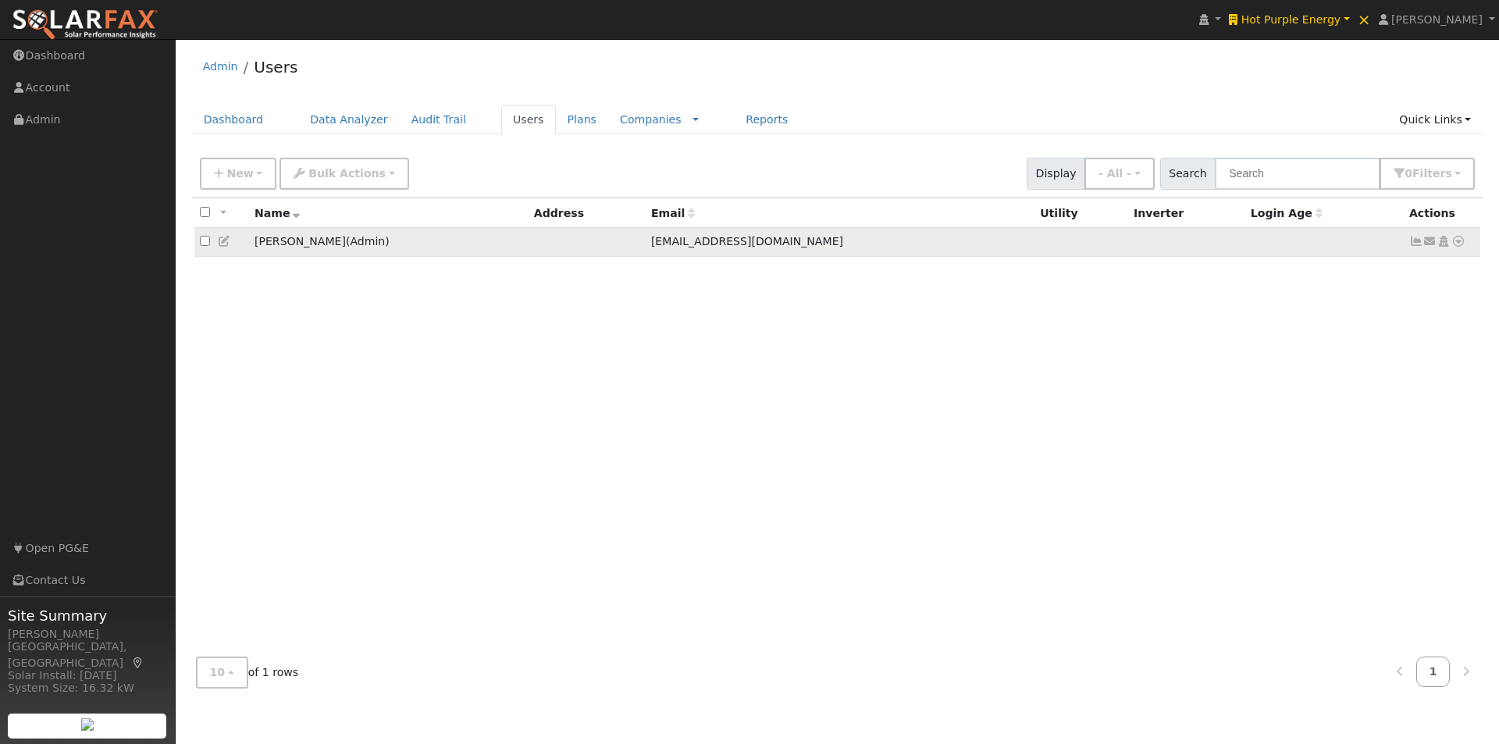
click at [226, 243] on icon at bounding box center [225, 241] width 14 height 11
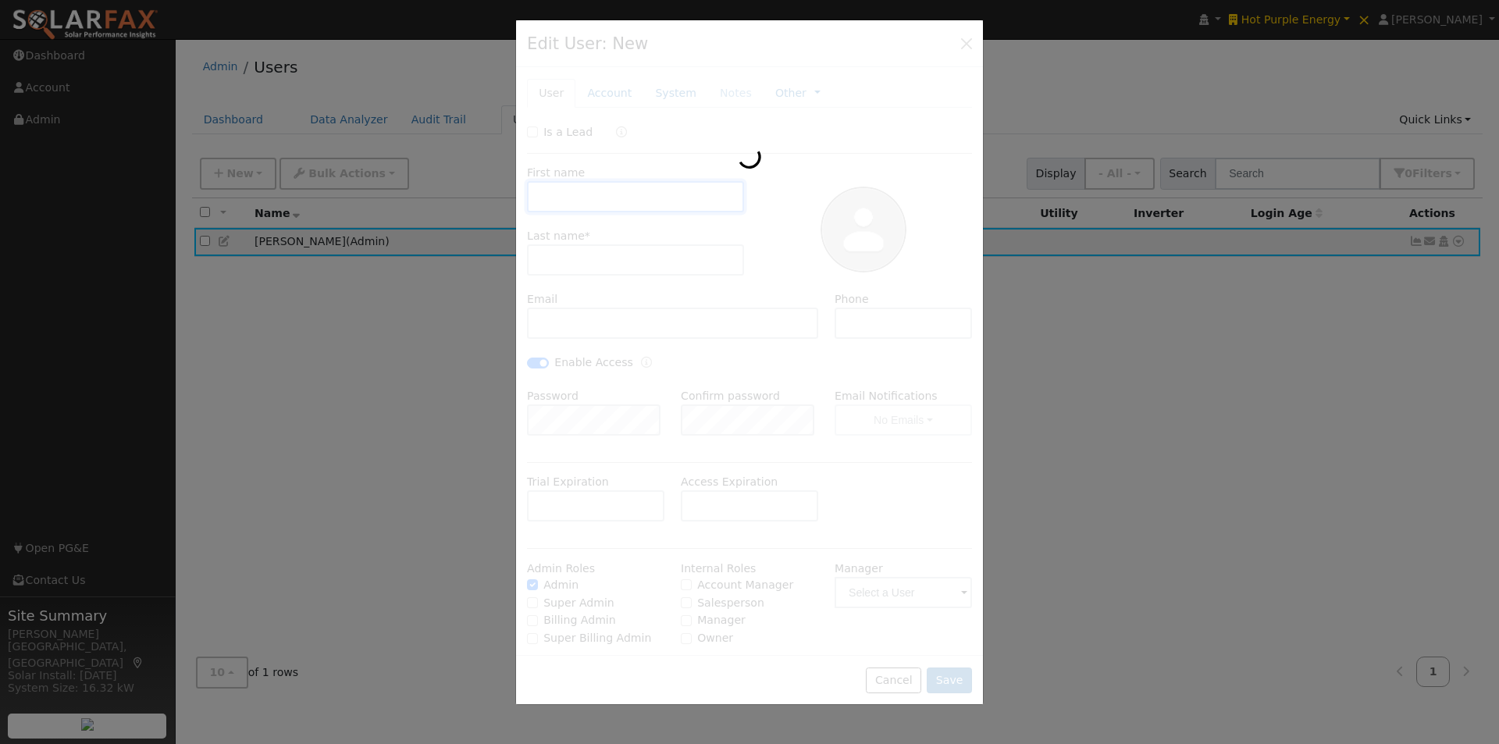
type input "[PERSON_NAME]"
type input "Allanbeck"
type input "[EMAIL_ADDRESS][DOMAIN_NAME]"
type input "[PHONE_NUMBER]"
checkbox input "true"
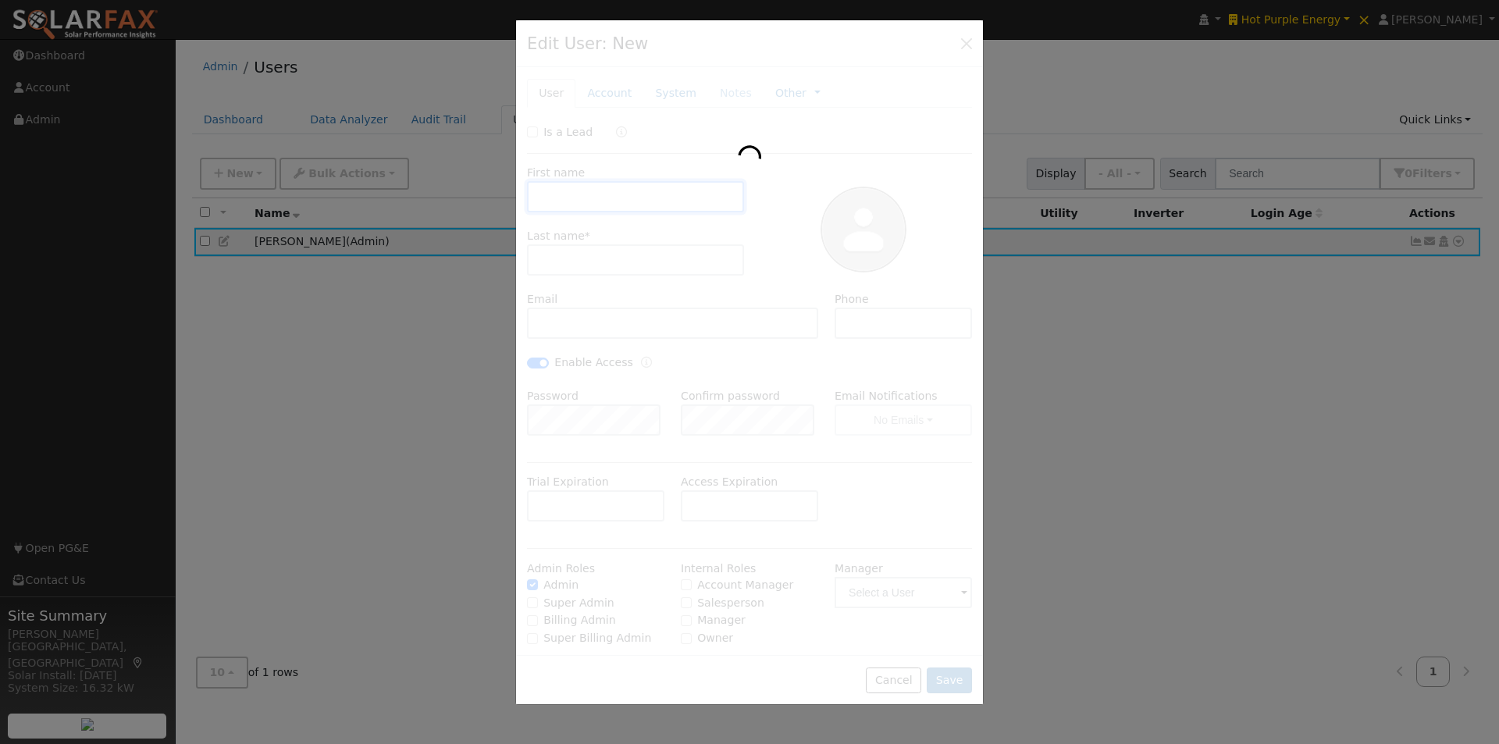
checkbox input "true"
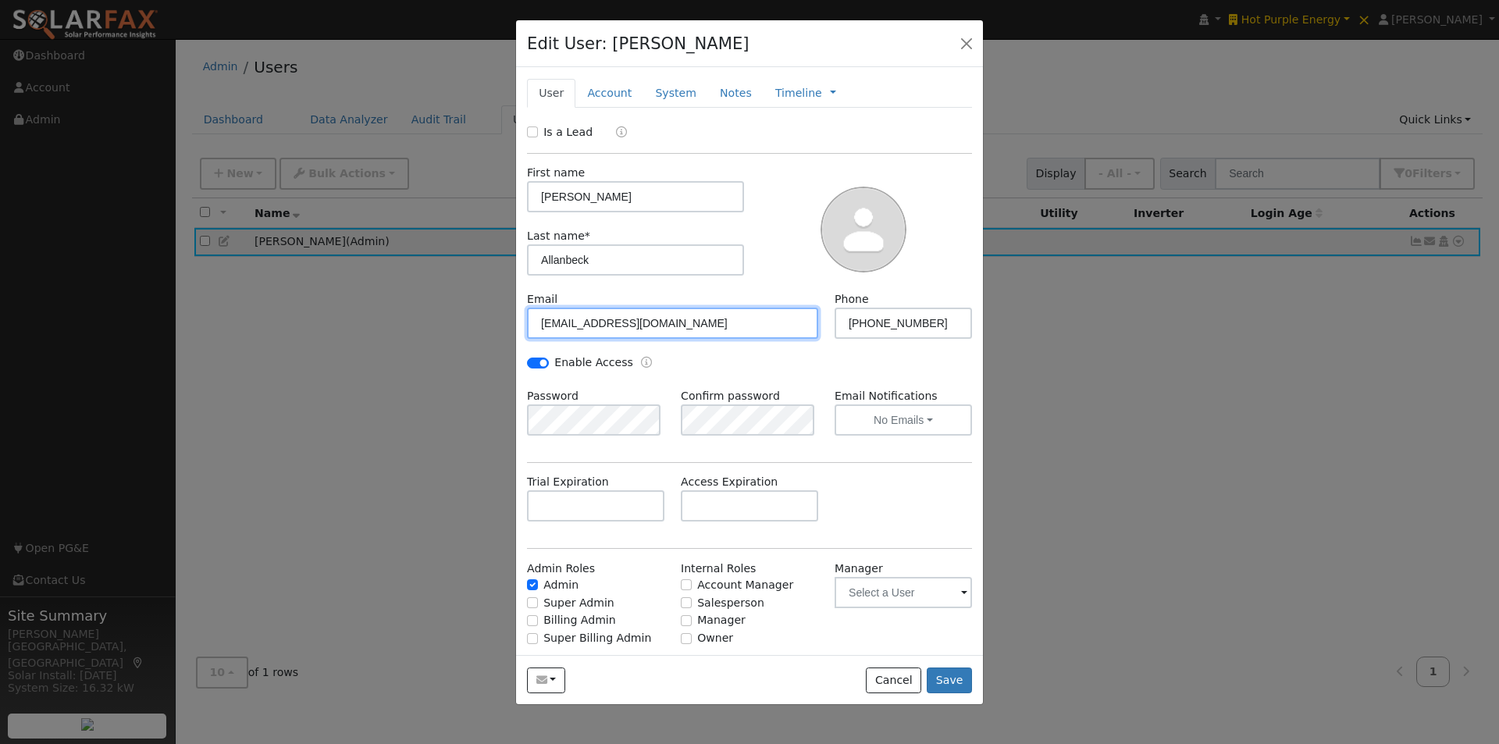
click at [600, 320] on input "[EMAIL_ADDRESS][DOMAIN_NAME]" at bounding box center [672, 323] width 291 height 31
type input "drew@hotpurpleenergy.com"
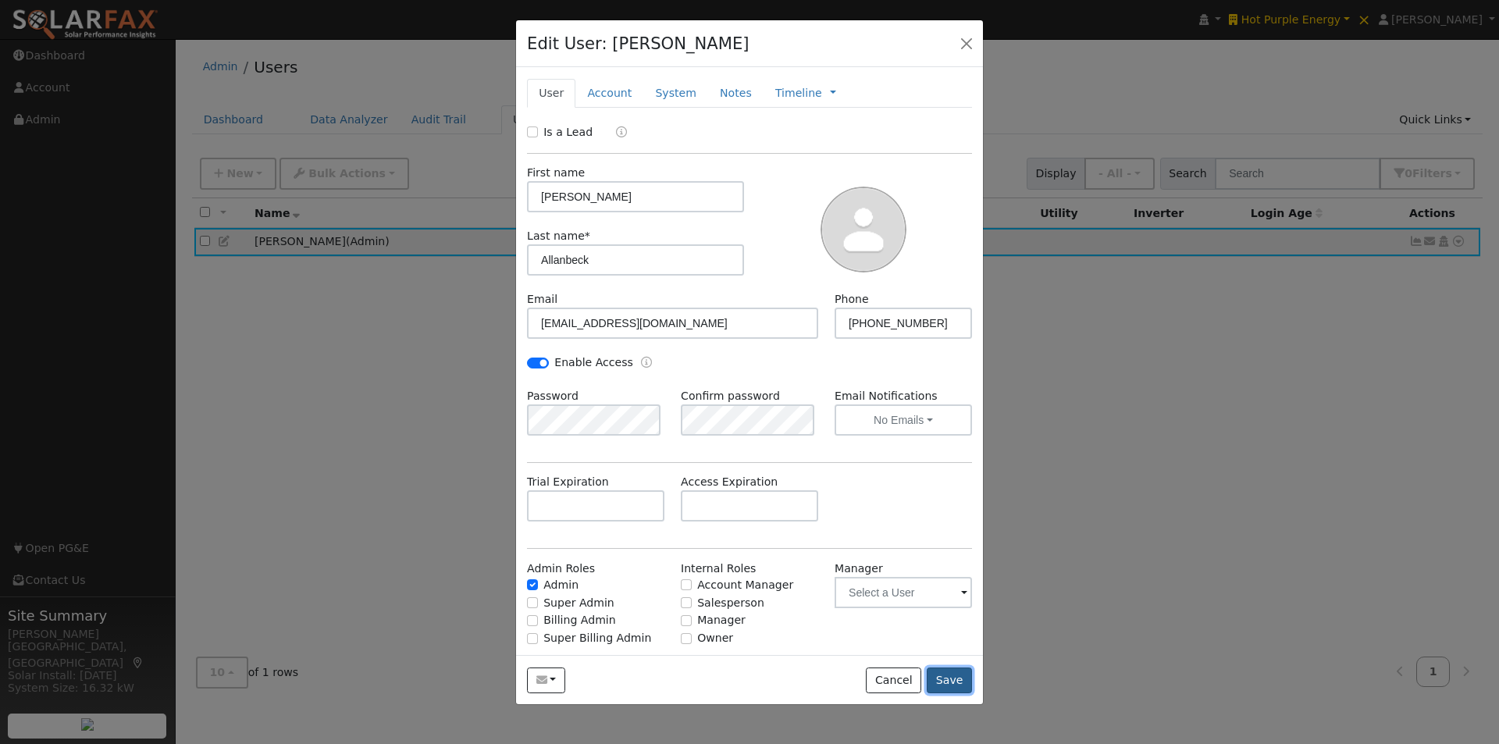
drag, startPoint x: 956, startPoint y: 680, endPoint x: 992, endPoint y: 483, distance: 200.0
click at [956, 679] on button "Save" at bounding box center [949, 681] width 45 height 27
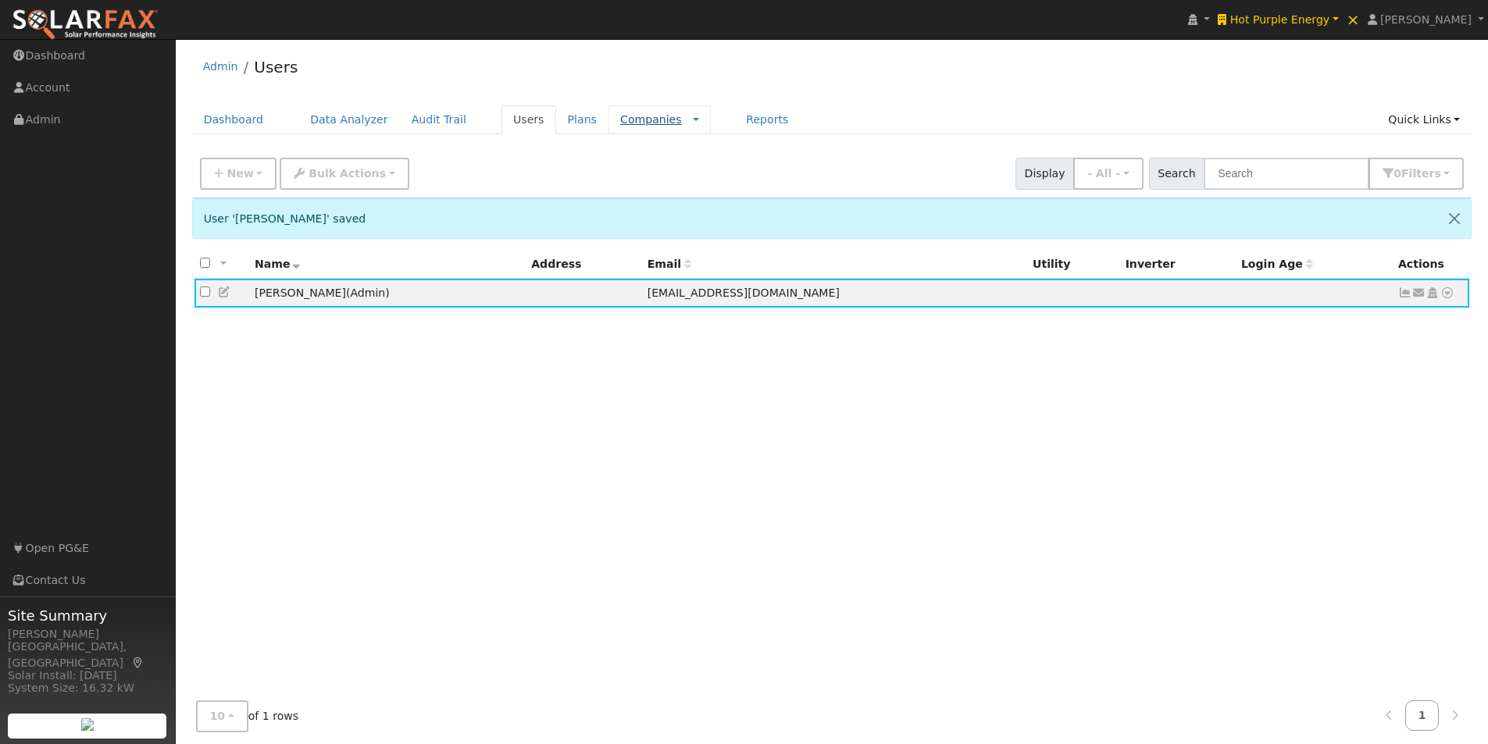
click at [620, 122] on link "Companies" at bounding box center [651, 119] width 62 height 12
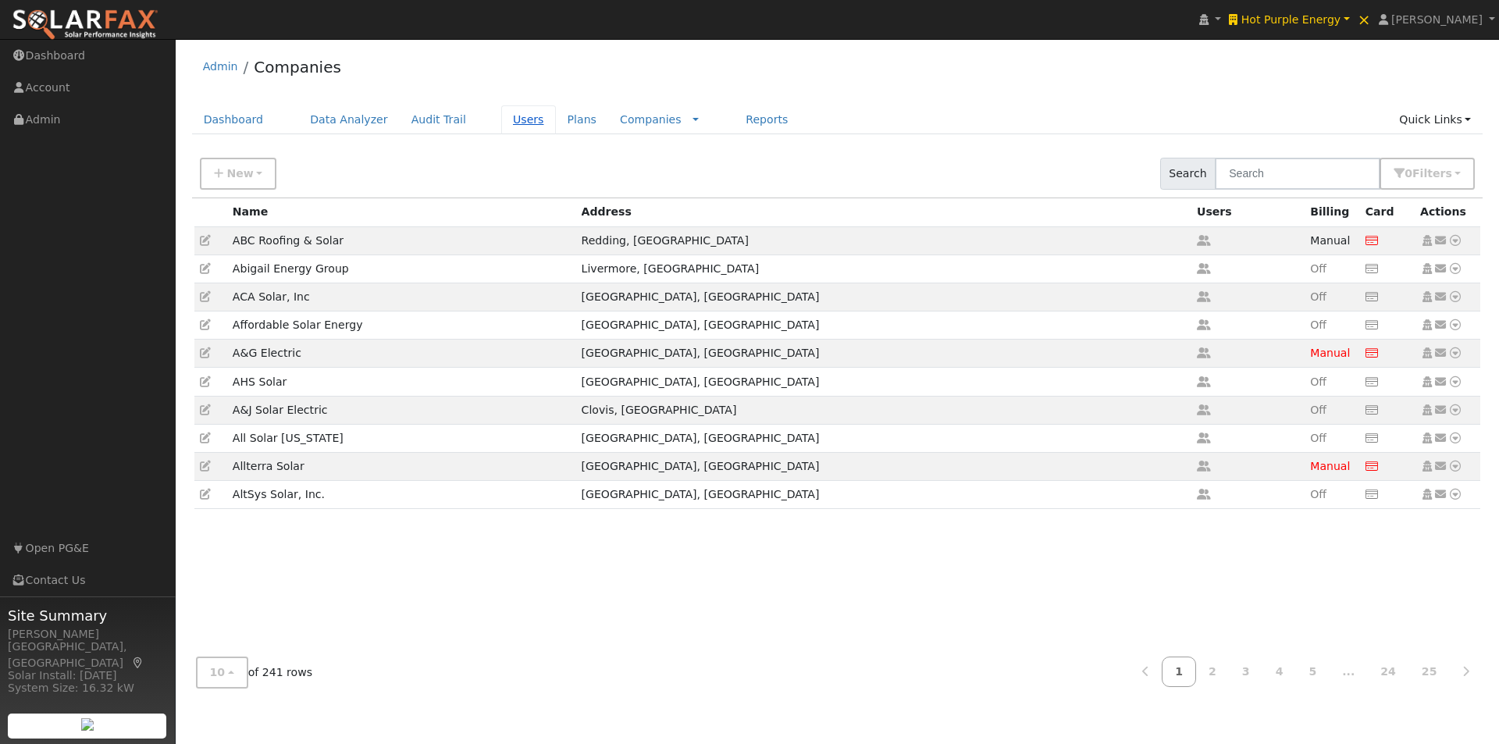
click at [504, 120] on link "Users" at bounding box center [528, 119] width 55 height 29
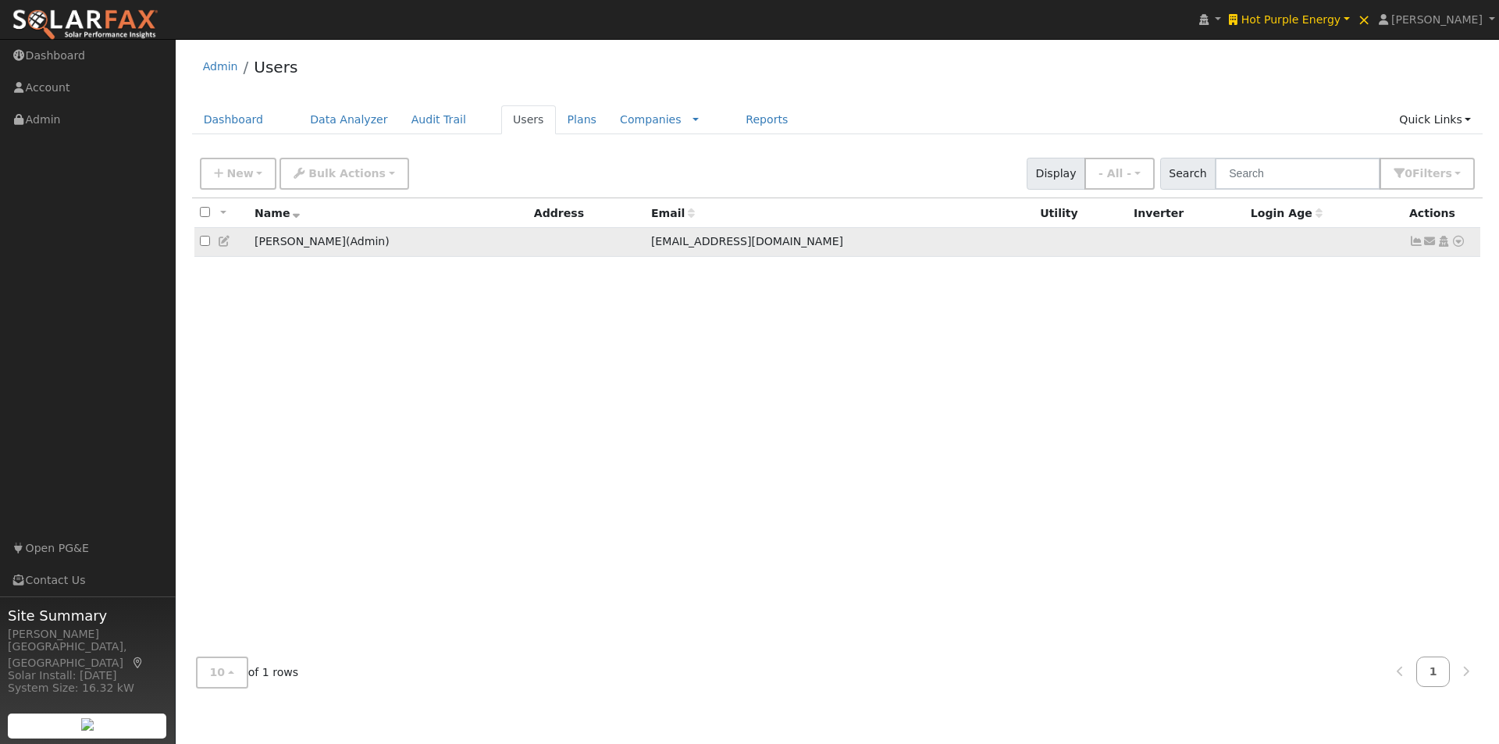
drag, startPoint x: 248, startPoint y: 243, endPoint x: 330, endPoint y: 249, distance: 82.2
click at [330, 249] on td "[PERSON_NAME] ( Admin )" at bounding box center [389, 242] width 280 height 29
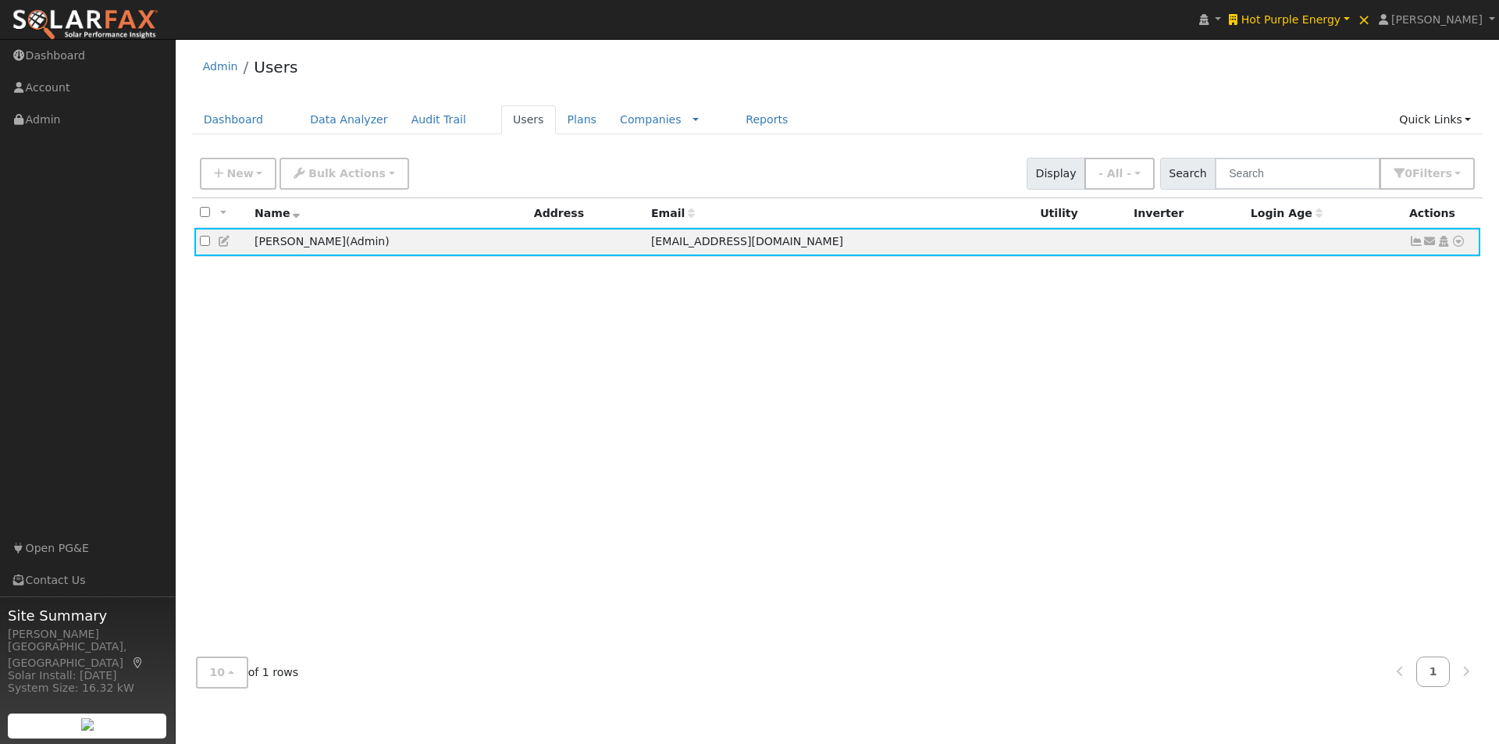
copy td "[PERSON_NAME]"
click at [620, 118] on link "Companies" at bounding box center [651, 119] width 62 height 12
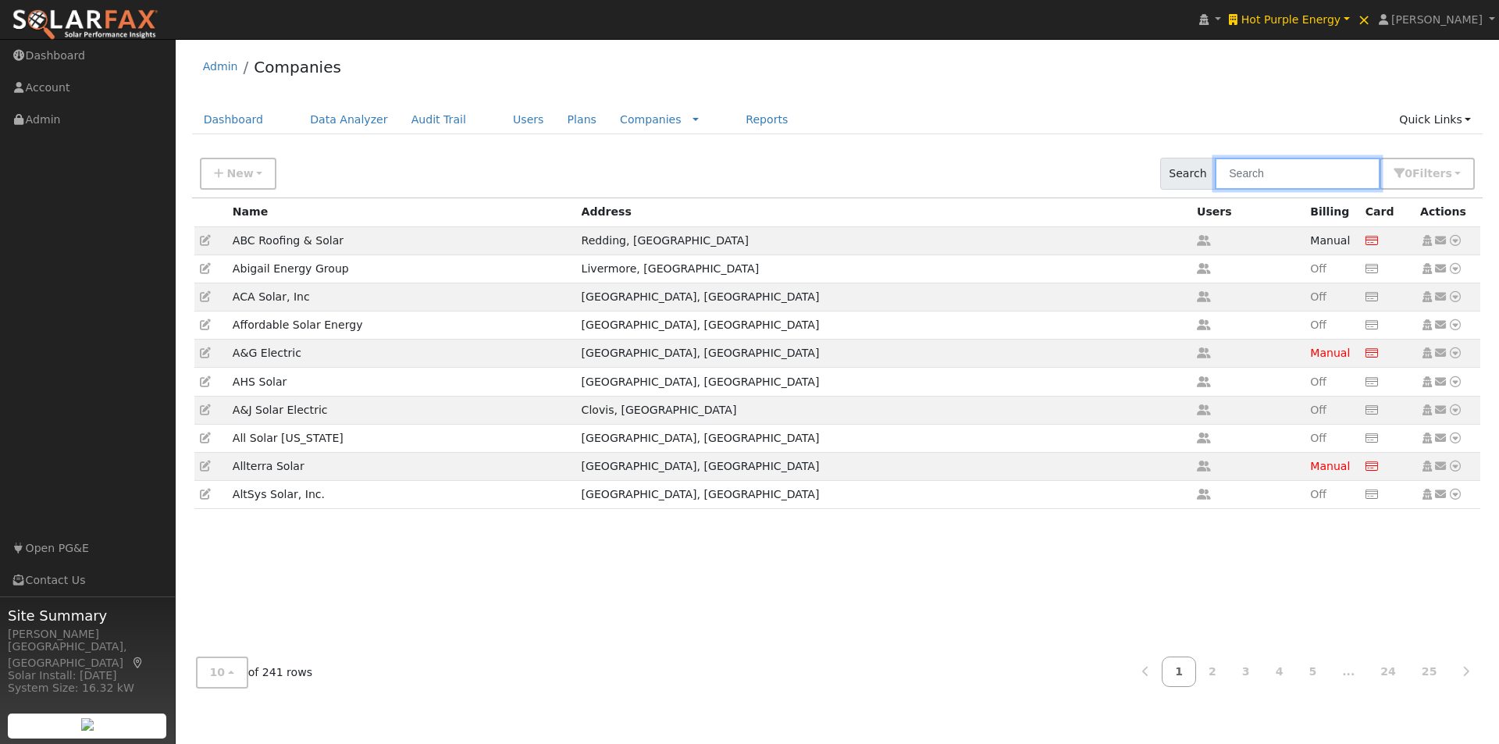
click at [1290, 179] on input "text" at bounding box center [1298, 174] width 166 height 32
type input "["
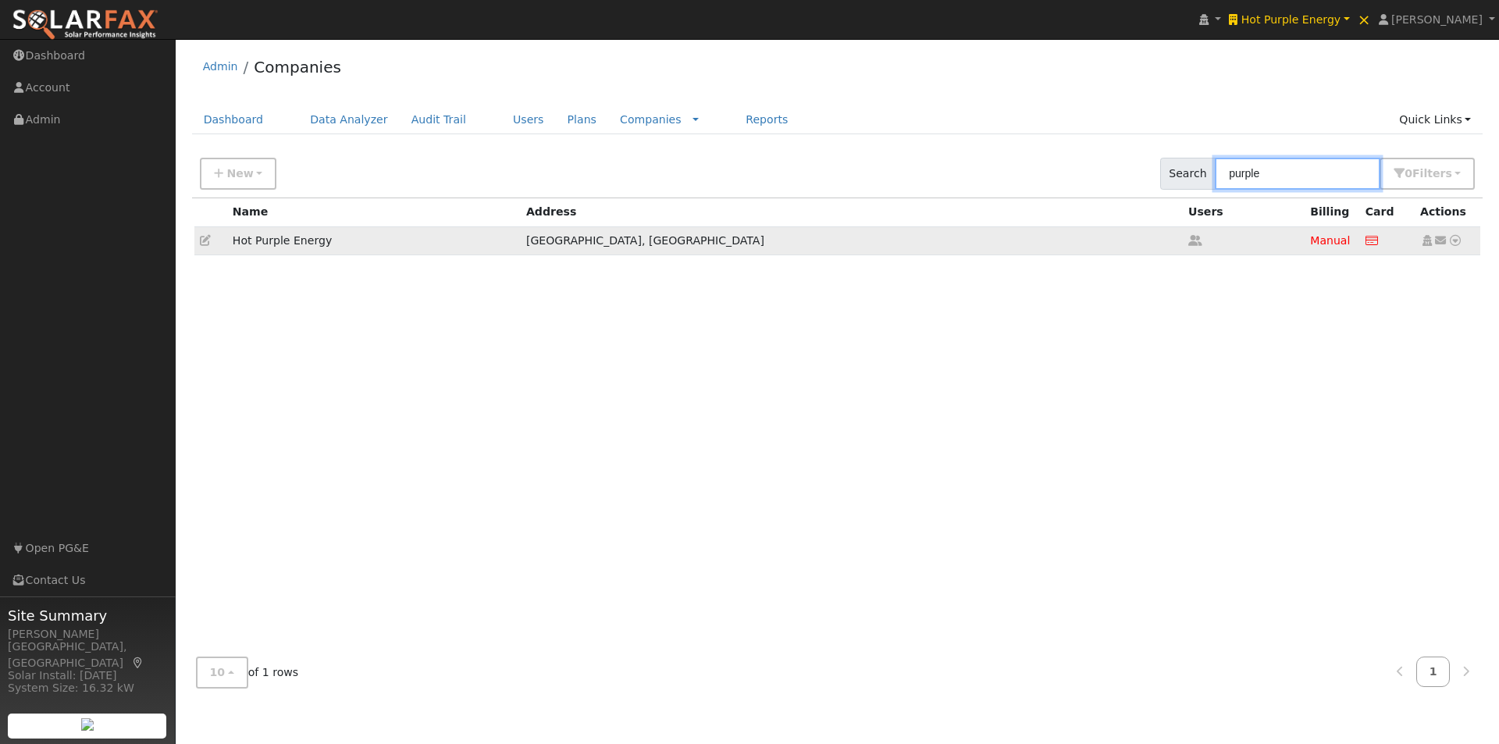
type input "purple"
click at [204, 242] on icon at bounding box center [205, 240] width 11 height 11
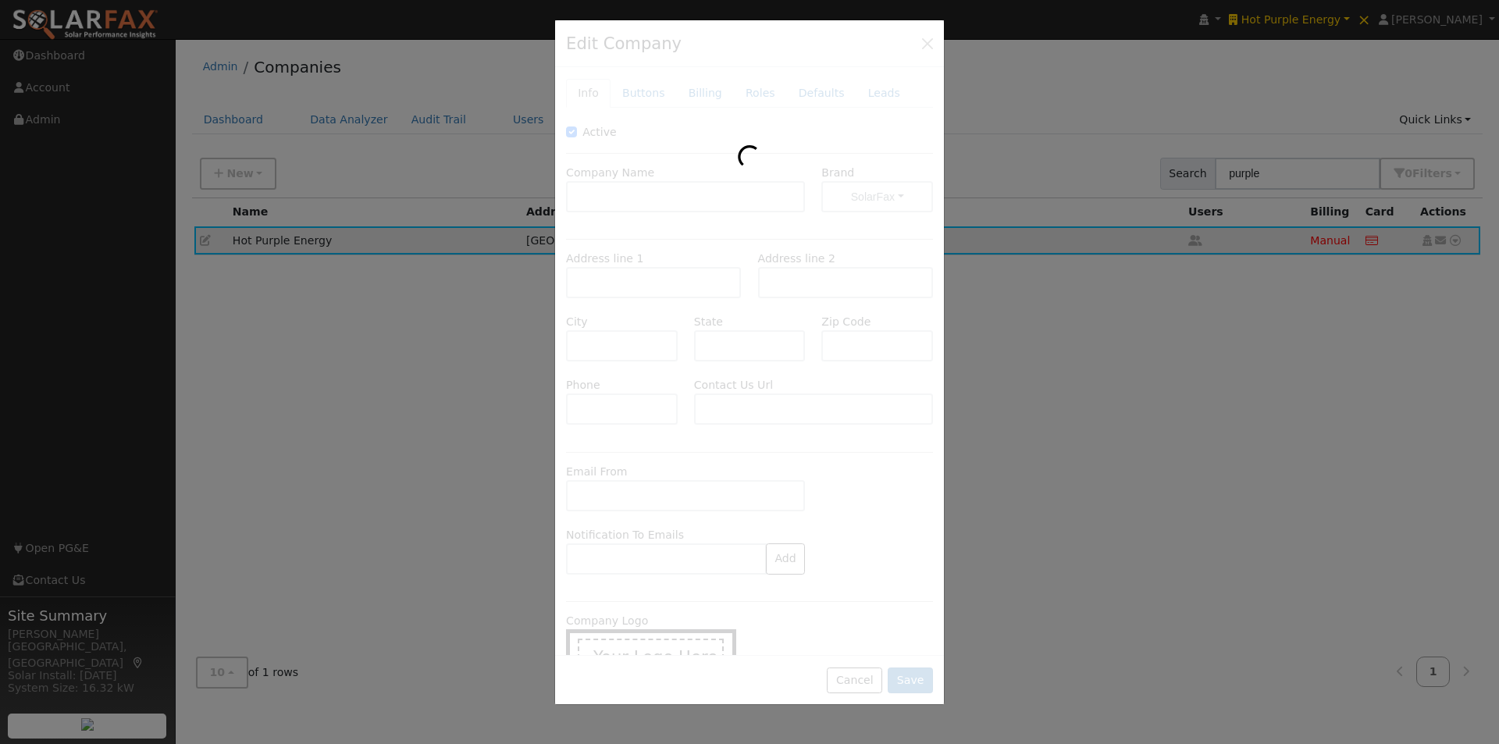
type input "Hot Purple Energy"
type input "810 North Farrell Drive"
type input "Palm Springs"
type input "CA"
type input "92262"
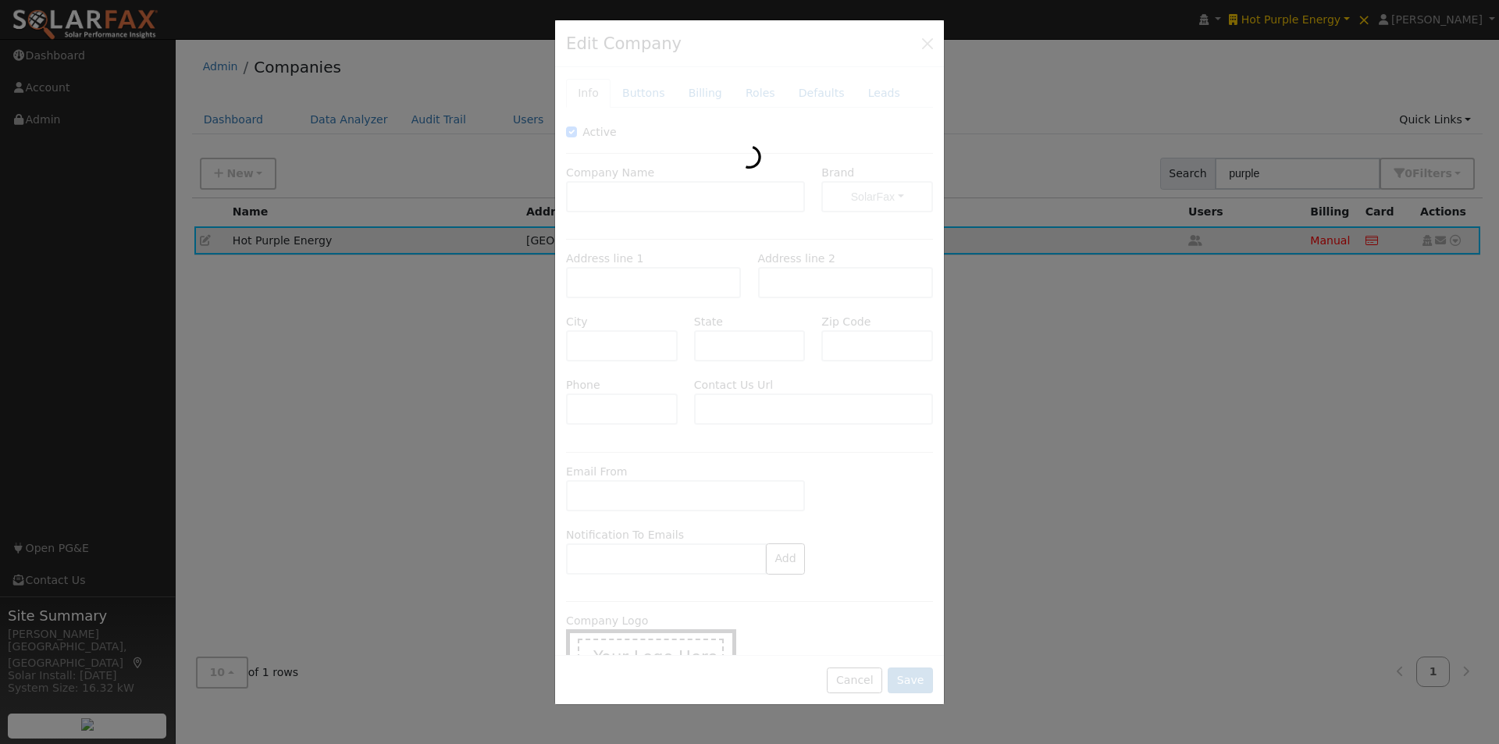
type input "(760) 776-3737"
type input "https://hotpurpleenergy.com/"
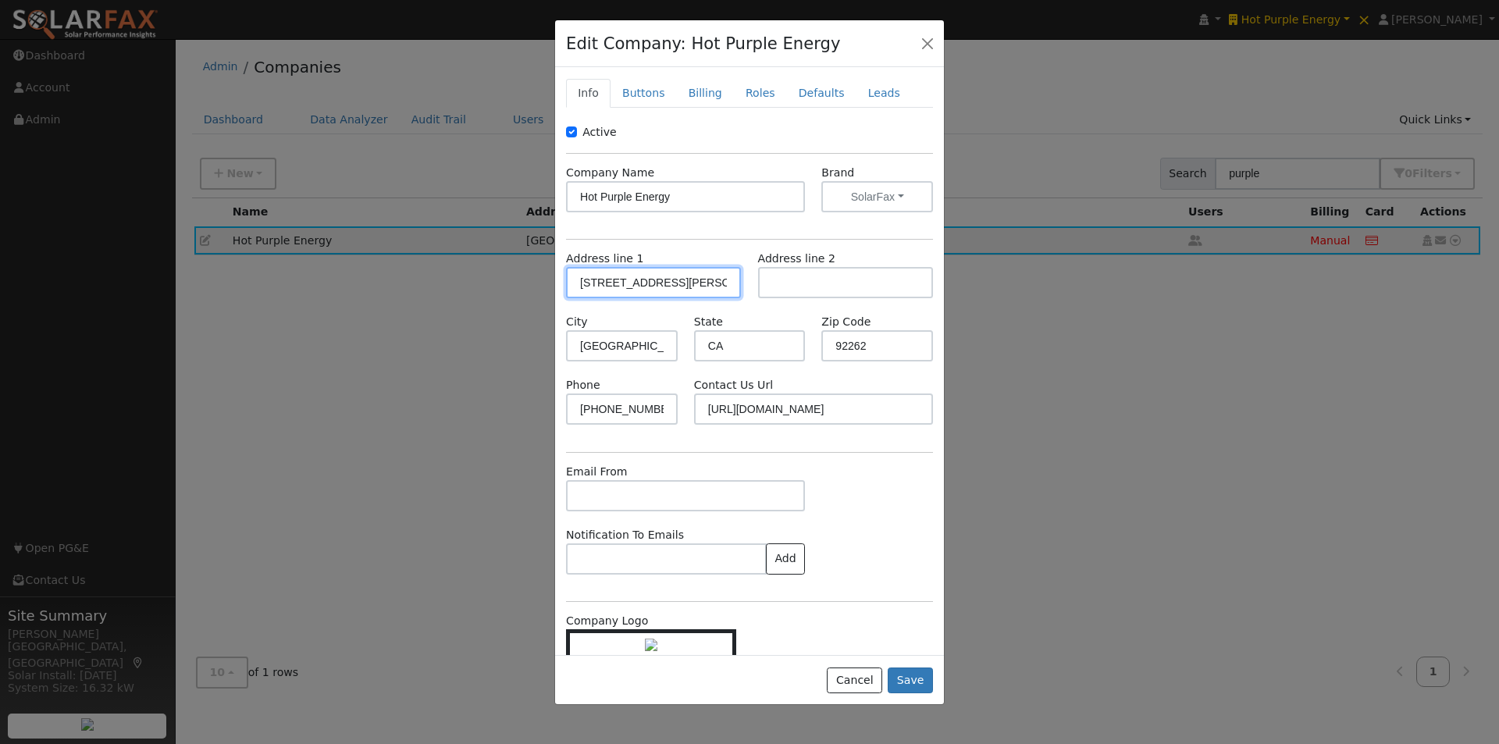
drag, startPoint x: 713, startPoint y: 286, endPoint x: 485, endPoint y: 276, distance: 228.3
click at [0, 0] on div "Edit Company: Hot Purple Energy Info Buttons Billing Roles Defaults Leads Activ…" at bounding box center [0, 0] width 0 height 0
drag, startPoint x: 860, startPoint y: 498, endPoint x: 816, endPoint y: 422, distance: 87.5
click at [859, 499] on div "Email From" at bounding box center [749, 495] width 383 height 63
drag, startPoint x: 661, startPoint y: 343, endPoint x: 490, endPoint y: 348, distance: 171.1
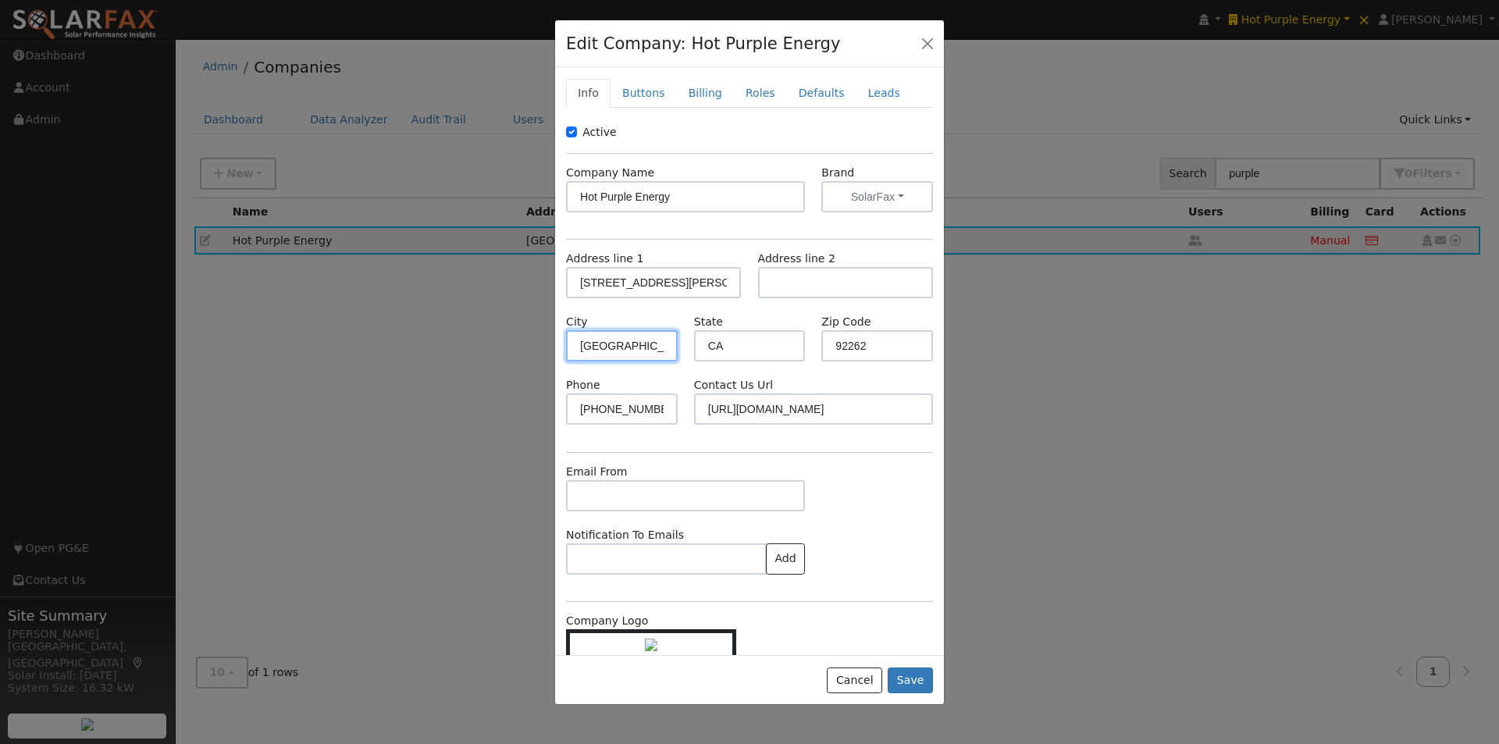
click at [0, 0] on div "Edit Company: Hot Purple Energy Info Buttons Billing Roles Defaults Leads Activ…" at bounding box center [0, 0] width 0 height 0
drag, startPoint x: 876, startPoint y: 334, endPoint x: 829, endPoint y: 339, distance: 47.1
click at [829, 339] on input "92262" at bounding box center [878, 345] width 112 height 31
drag, startPoint x: 847, startPoint y: 683, endPoint x: 579, endPoint y: 376, distance: 406.3
click at [844, 671] on button "Cancel" at bounding box center [854, 681] width 55 height 27
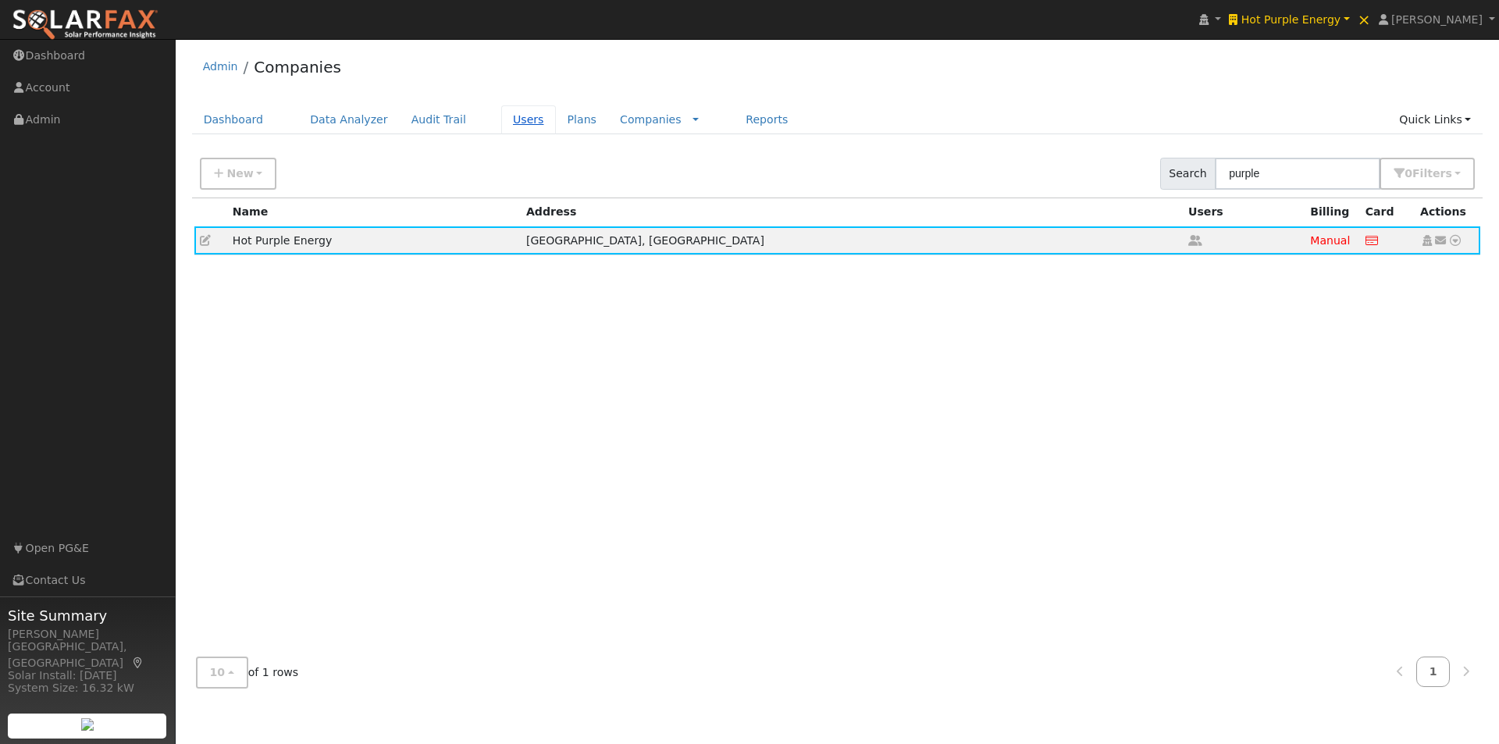
click at [508, 119] on link "Users" at bounding box center [528, 119] width 55 height 29
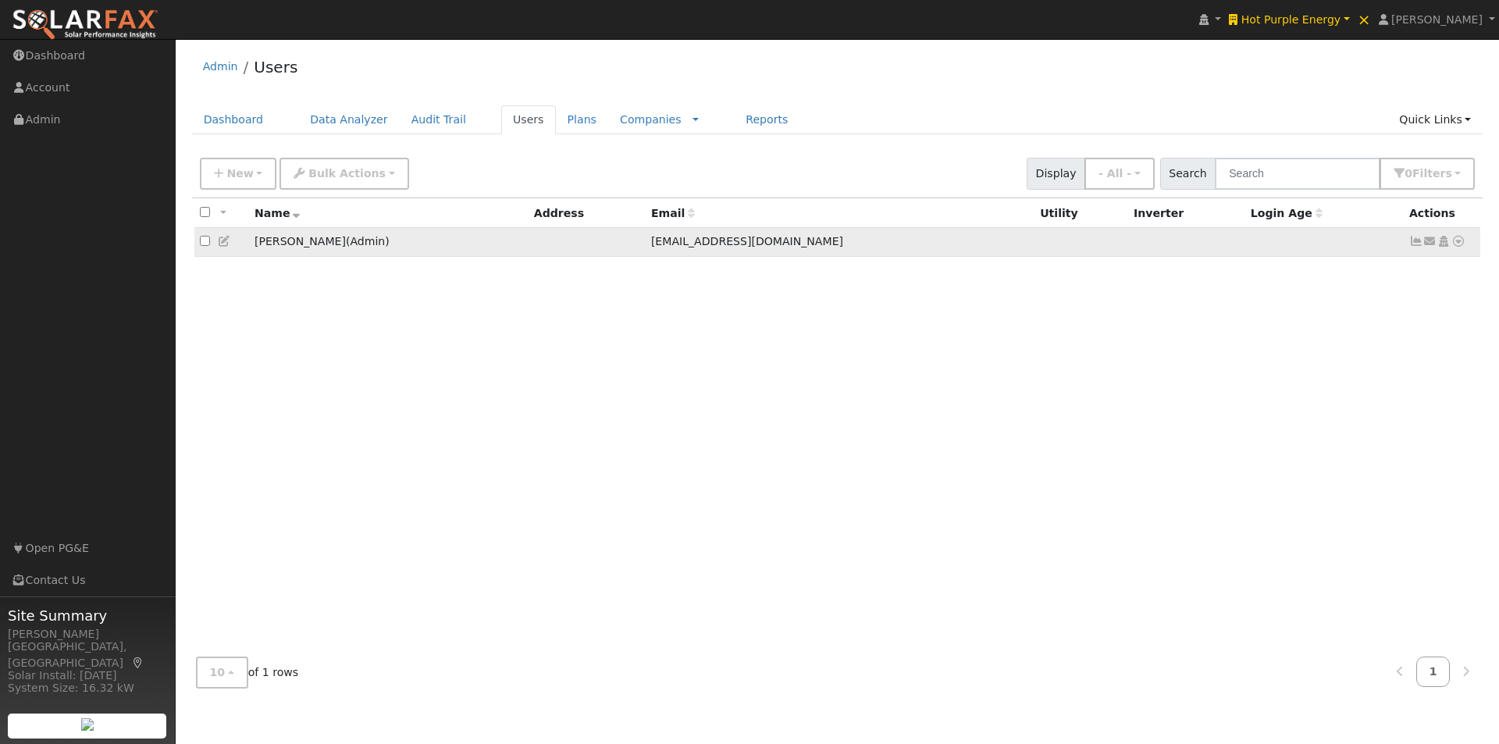
click at [219, 244] on icon at bounding box center [225, 241] width 14 height 11
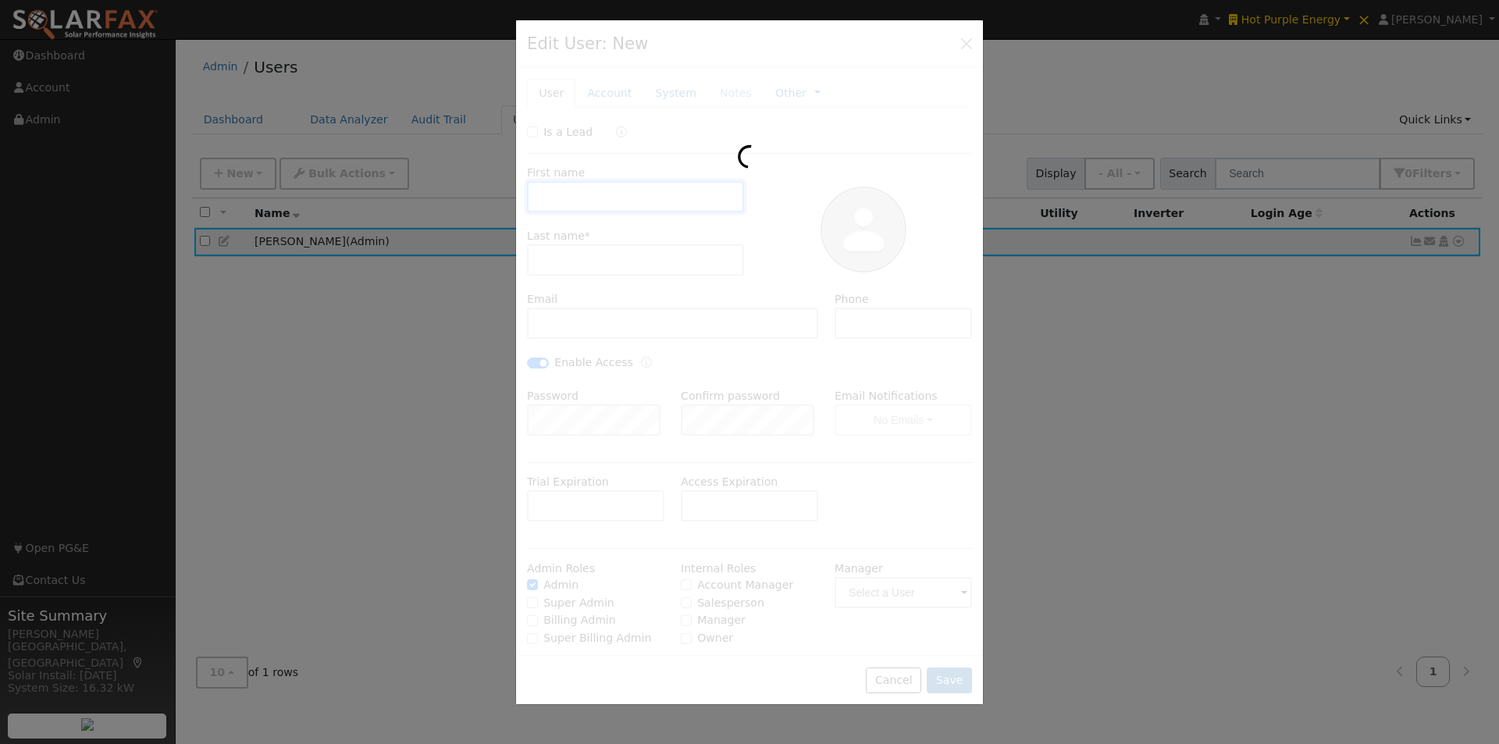
type input "Drew"
type input "Allanbeck"
type input "drew@hotpurpleenergy.com"
type input "(760) 406-6411"
checkbox input "true"
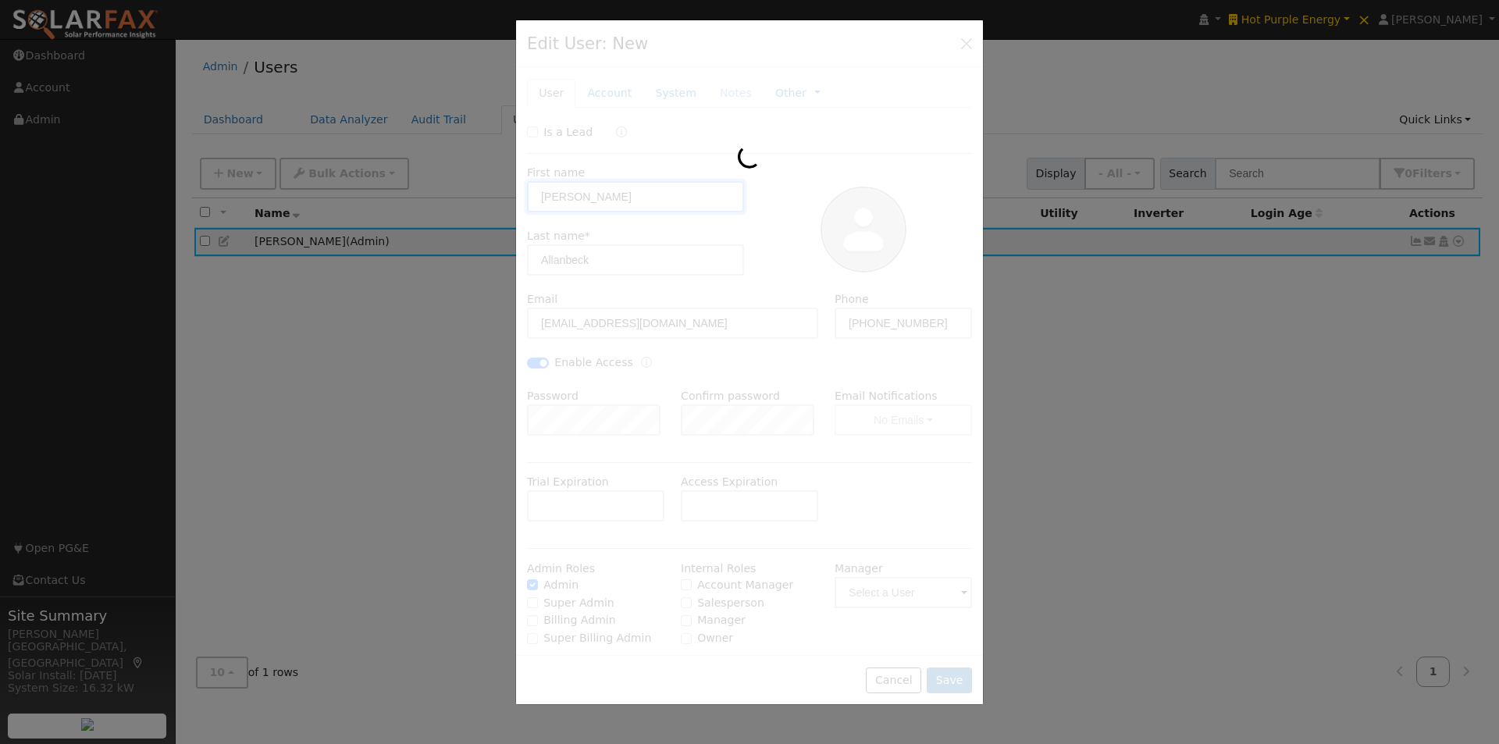
checkbox input "true"
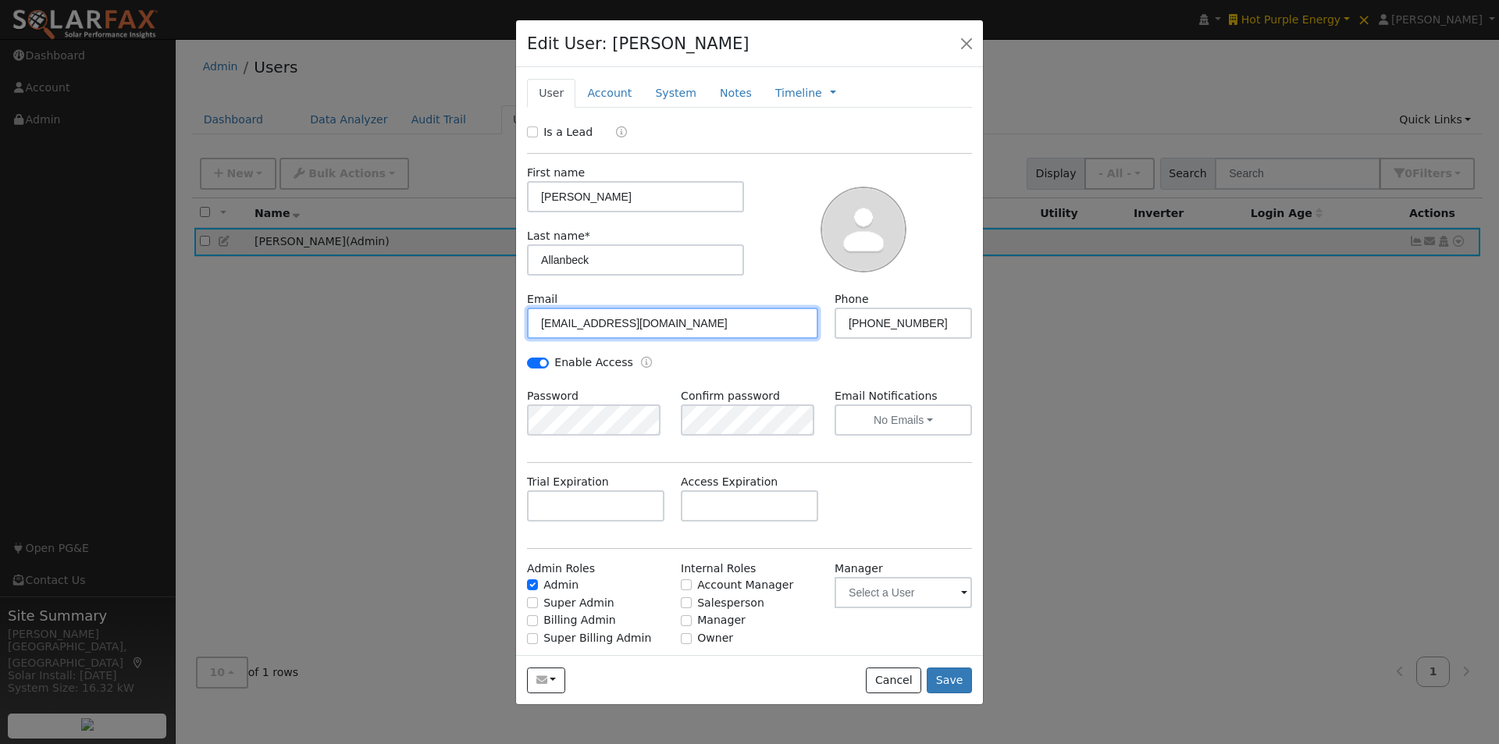
drag, startPoint x: 702, startPoint y: 323, endPoint x: 487, endPoint y: 332, distance: 215.7
click at [0, 0] on div "Edit User: Drew Allanbeck Default Account Default Account Primary Account New A…" at bounding box center [0, 0] width 0 height 0
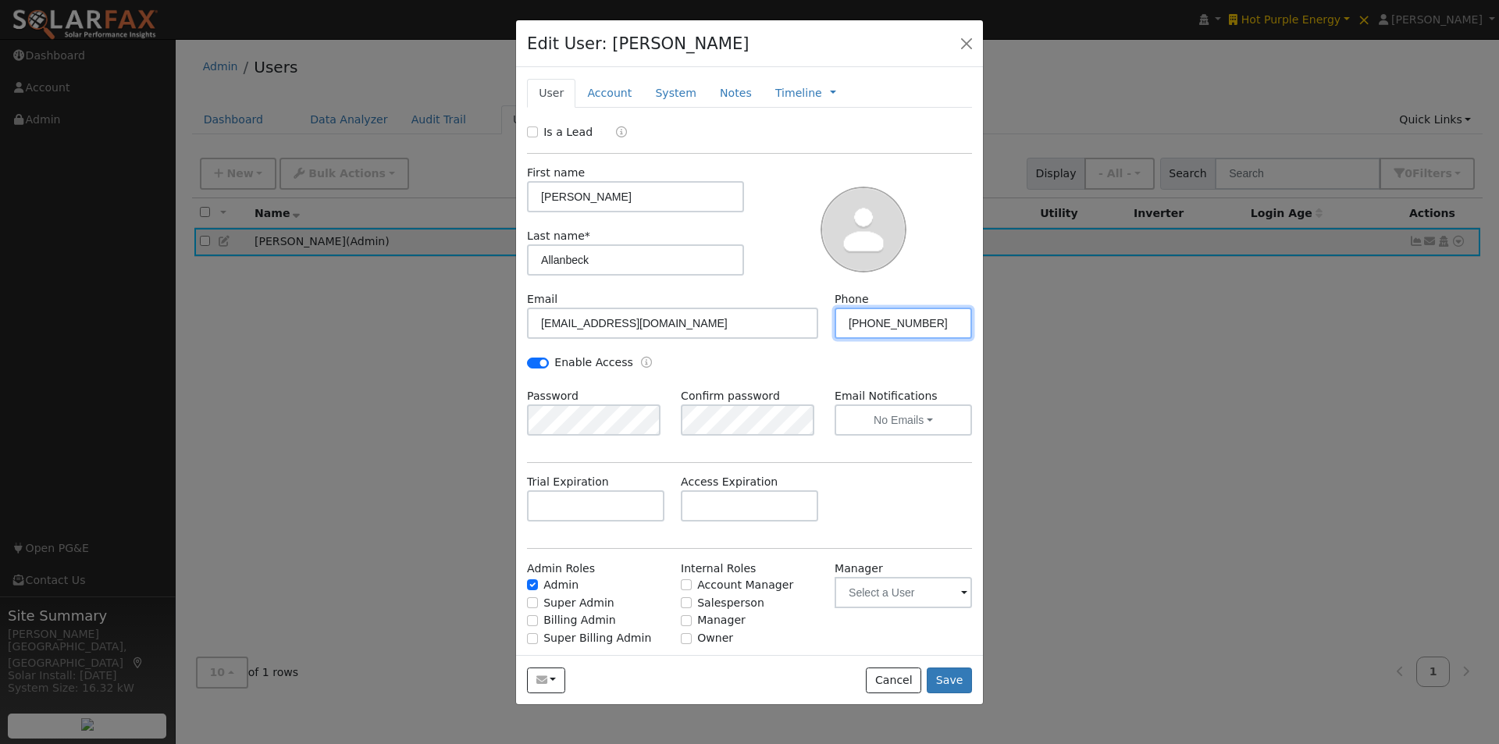
drag, startPoint x: 929, startPoint y: 319, endPoint x: 774, endPoint y: 319, distance: 155.4
click at [774, 319] on div "Email drew@hotpurpleenergy.com Phone (760) 406-6411" at bounding box center [750, 322] width 462 height 63
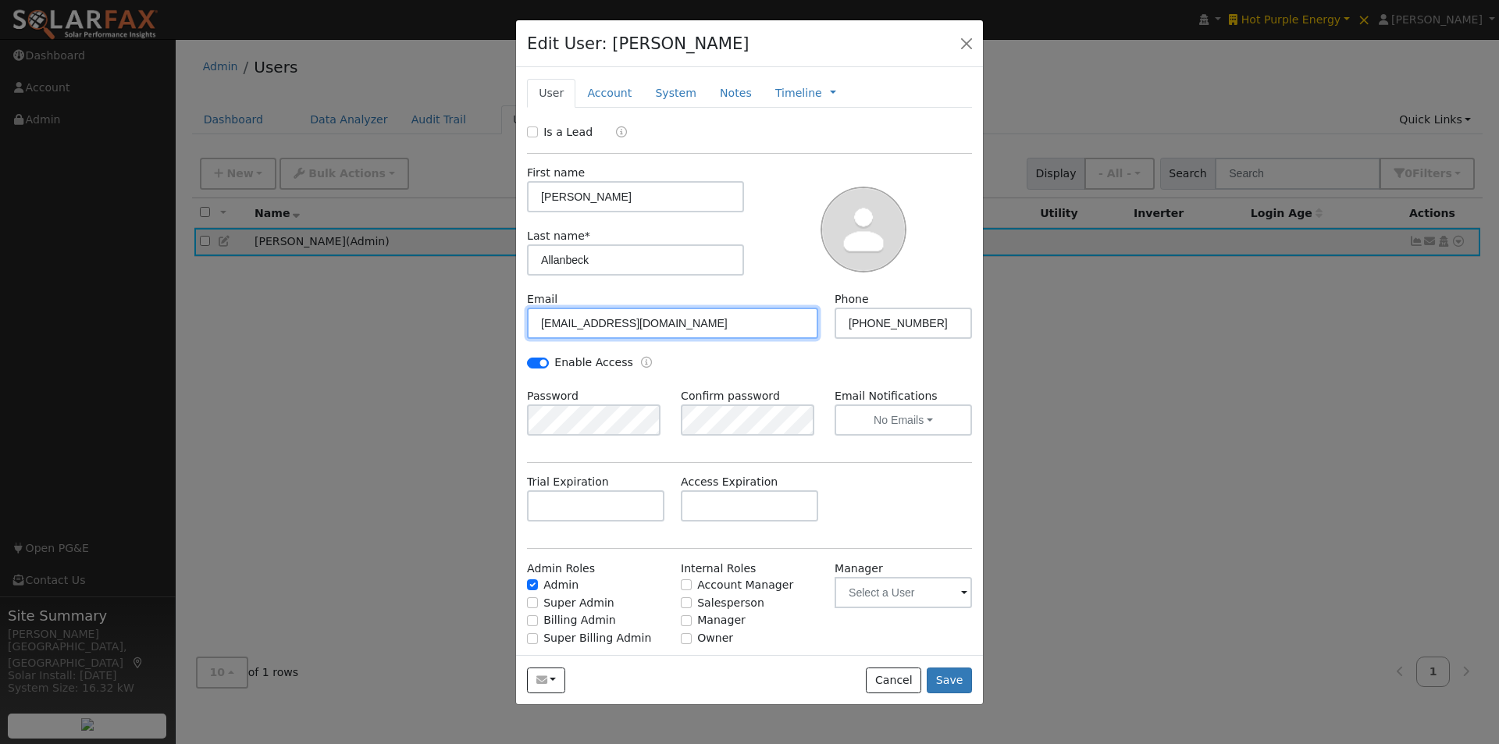
drag, startPoint x: 705, startPoint y: 319, endPoint x: 536, endPoint y: 319, distance: 169.5
click at [537, 319] on input "drew@hotpurpleenergy.com" at bounding box center [672, 323] width 291 height 31
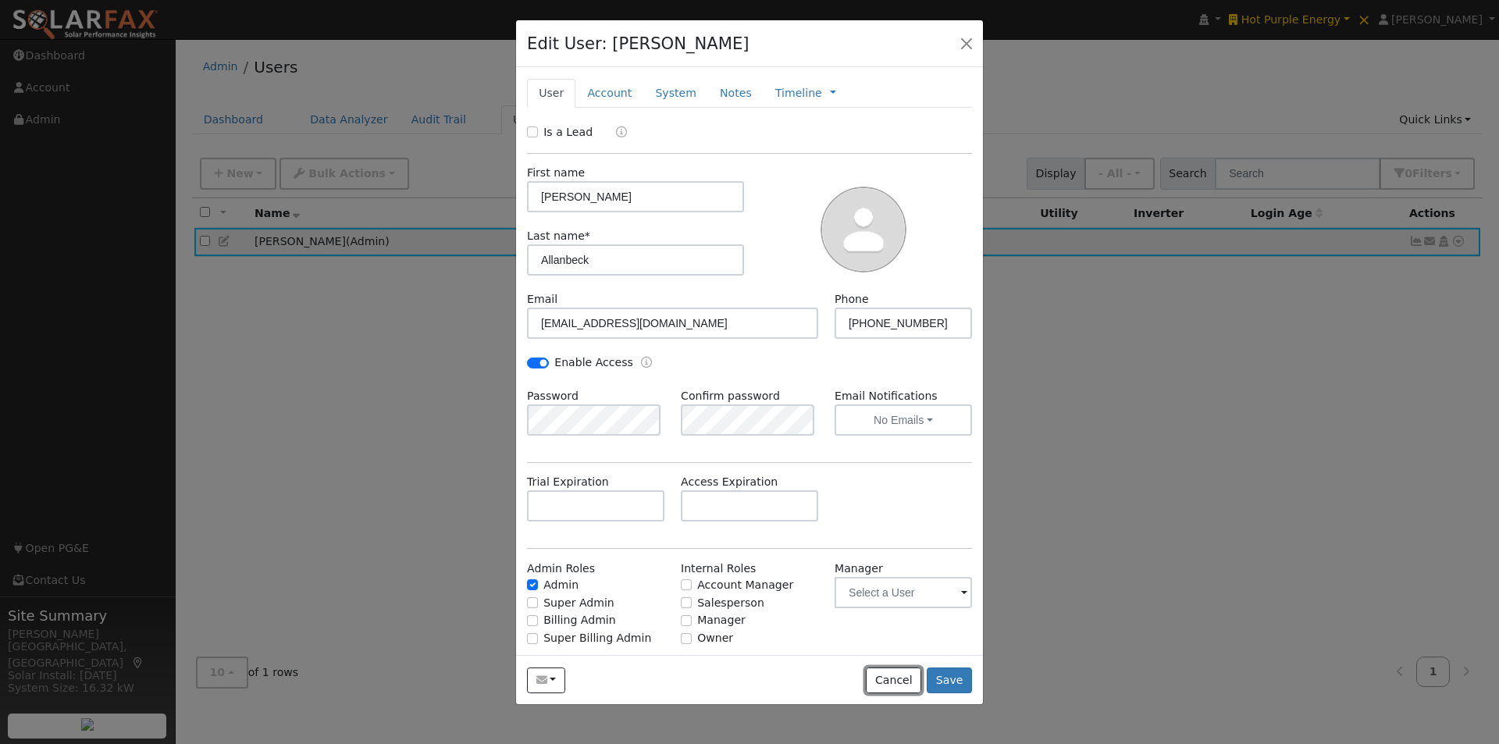
drag, startPoint x: 892, startPoint y: 681, endPoint x: 718, endPoint y: 444, distance: 294.0
click at [893, 676] on button "Cancel" at bounding box center [893, 681] width 55 height 27
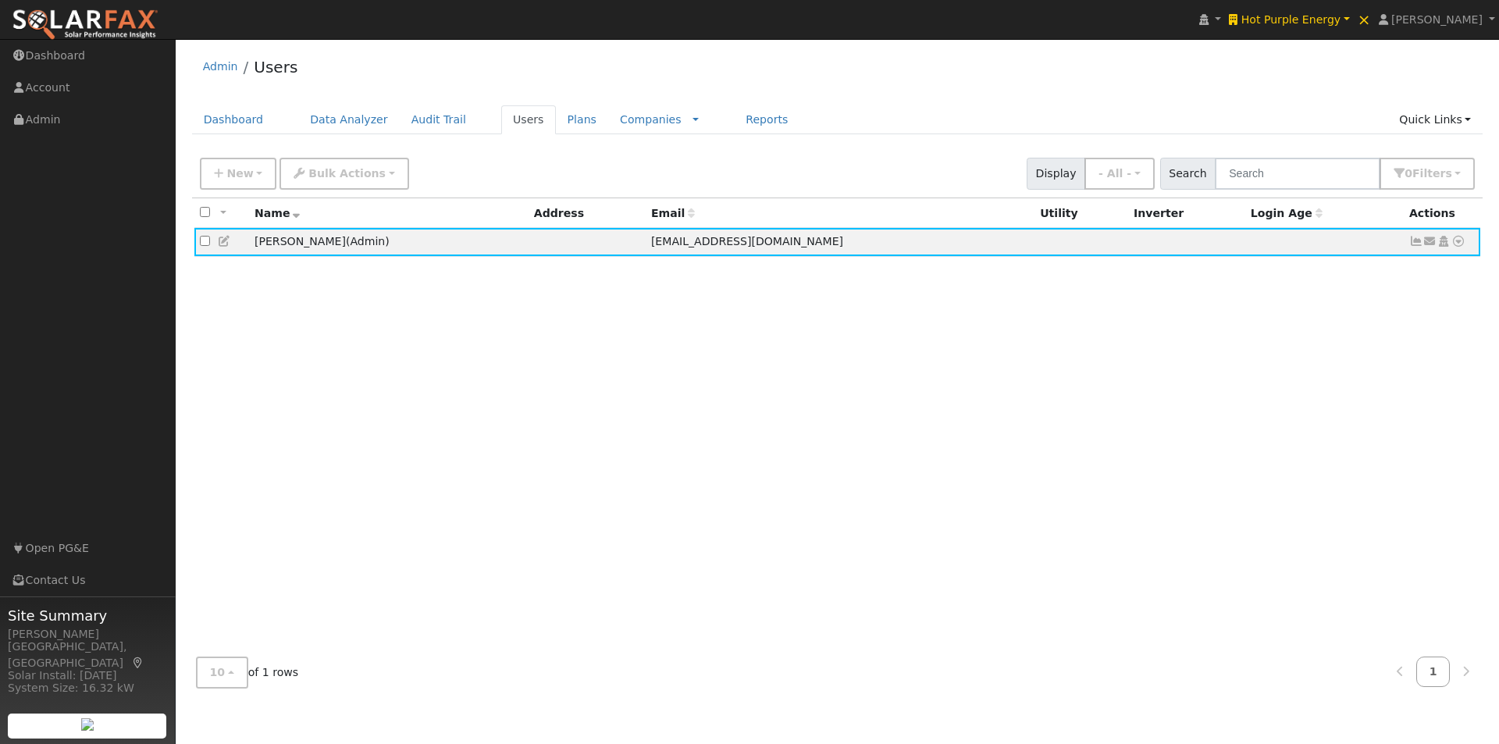
drag, startPoint x: 219, startPoint y: 244, endPoint x: 343, endPoint y: 298, distance: 134.6
click at [220, 244] on icon at bounding box center [225, 241] width 14 height 11
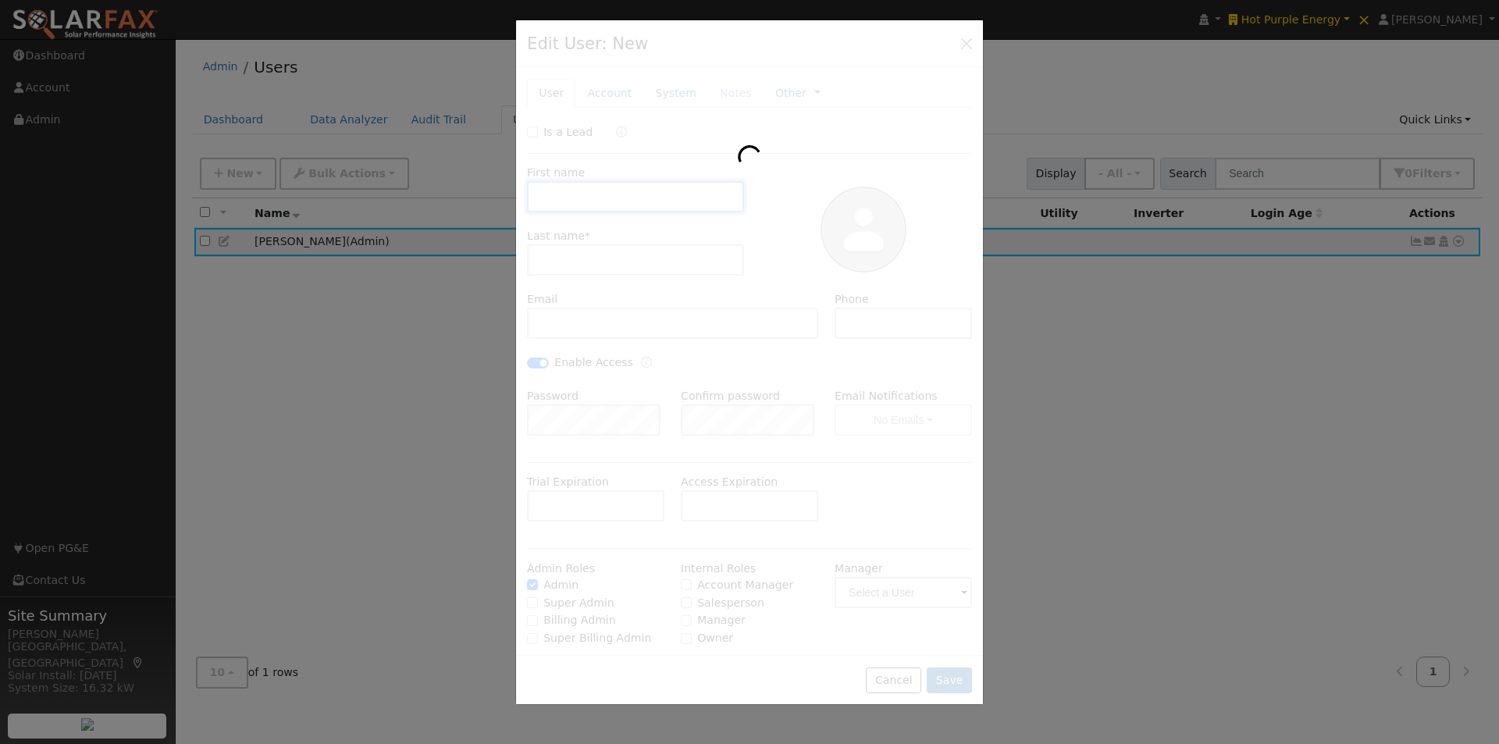
type input "Drew"
type input "Allanbeck"
type input "drew@hotpurpleenergy.com"
type input "(760) 406-6411"
checkbox input "true"
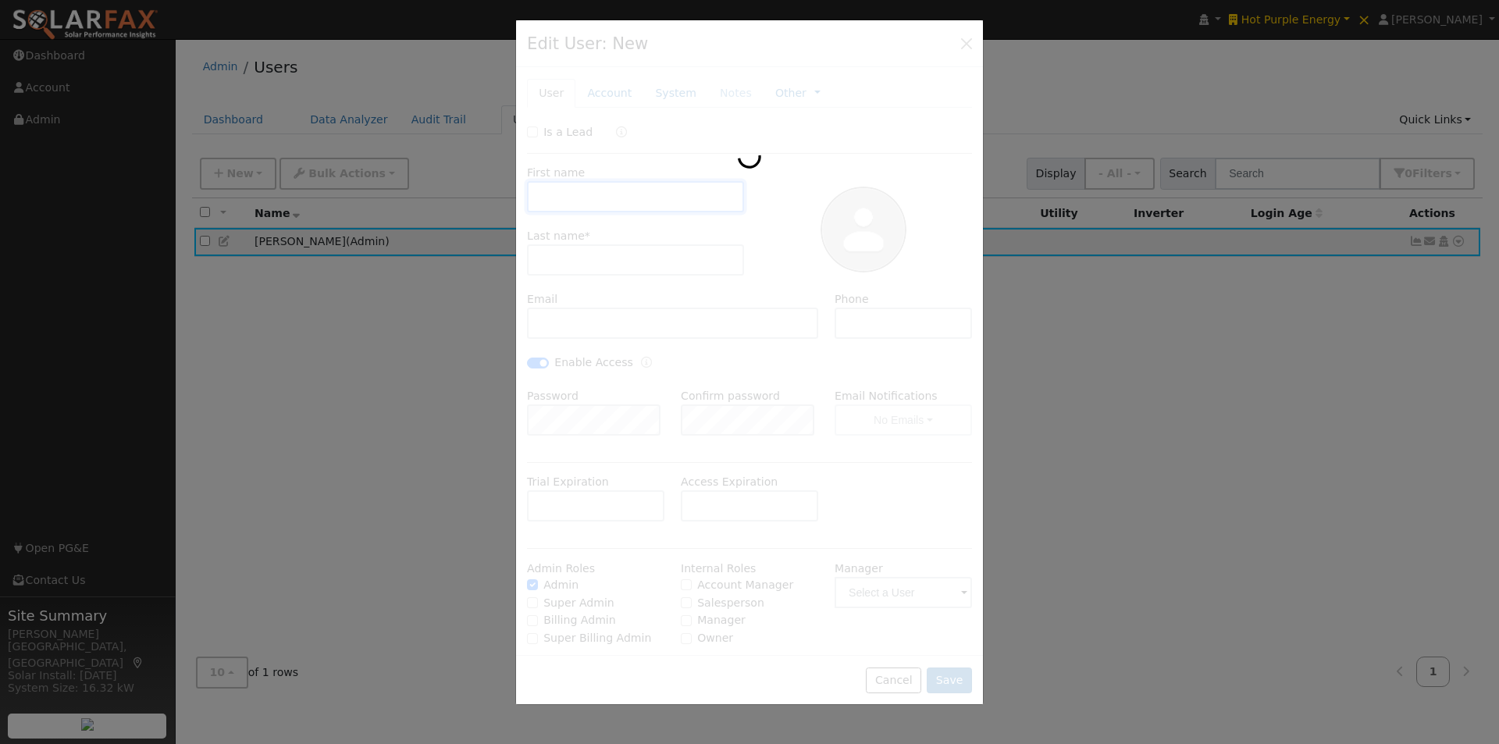
checkbox input "true"
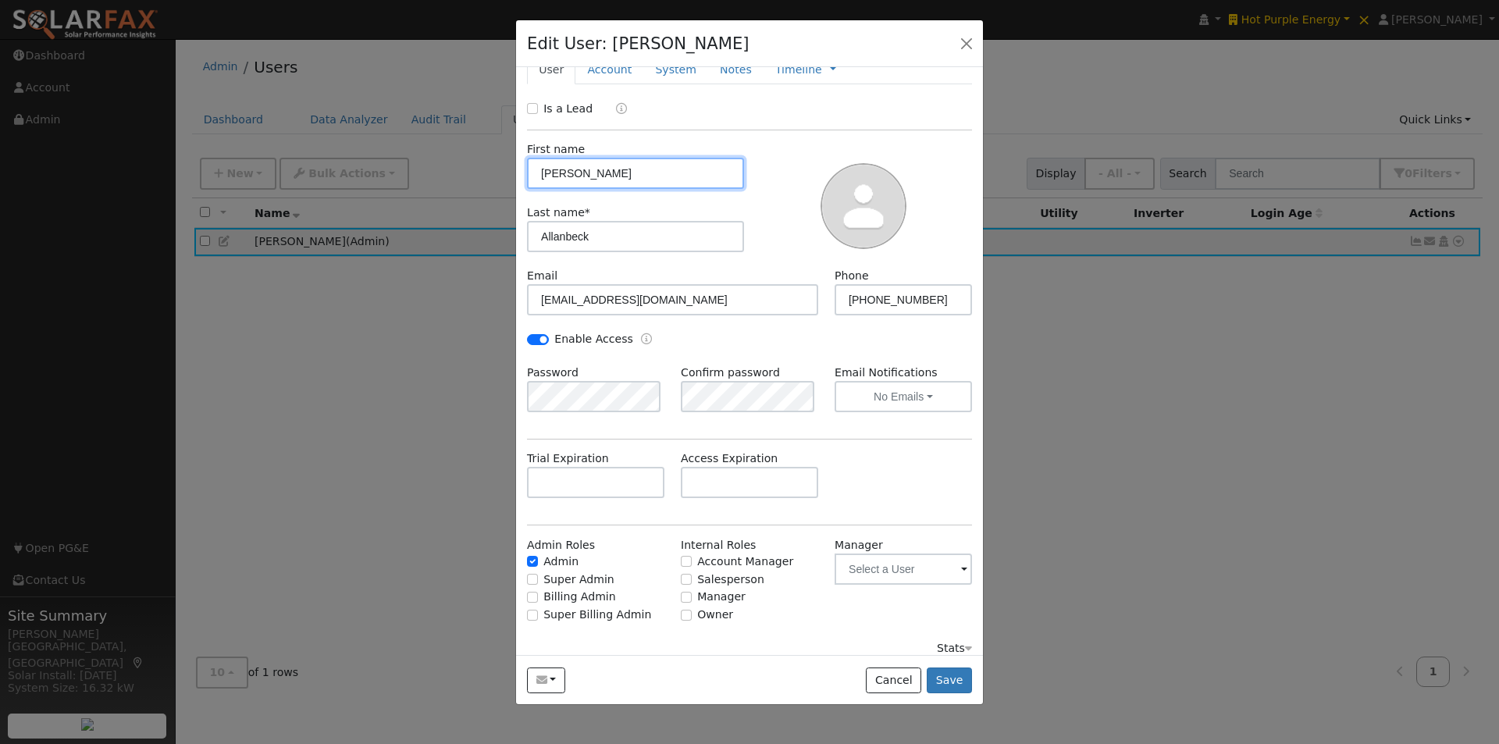
scroll to position [36, 0]
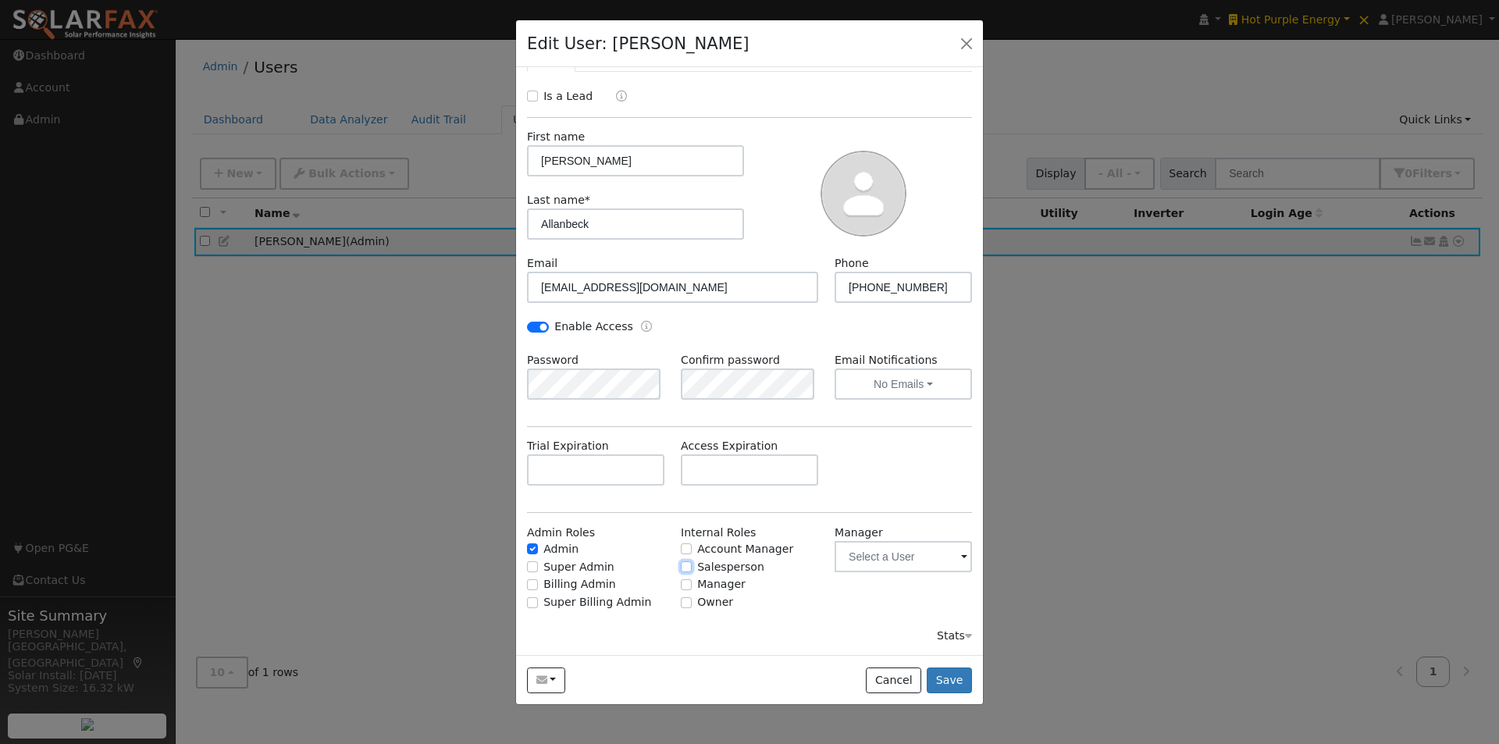
click at [682, 567] on input "Salesperson" at bounding box center [686, 566] width 11 height 11
checkbox input "true"
click at [940, 673] on button "Save" at bounding box center [949, 681] width 45 height 27
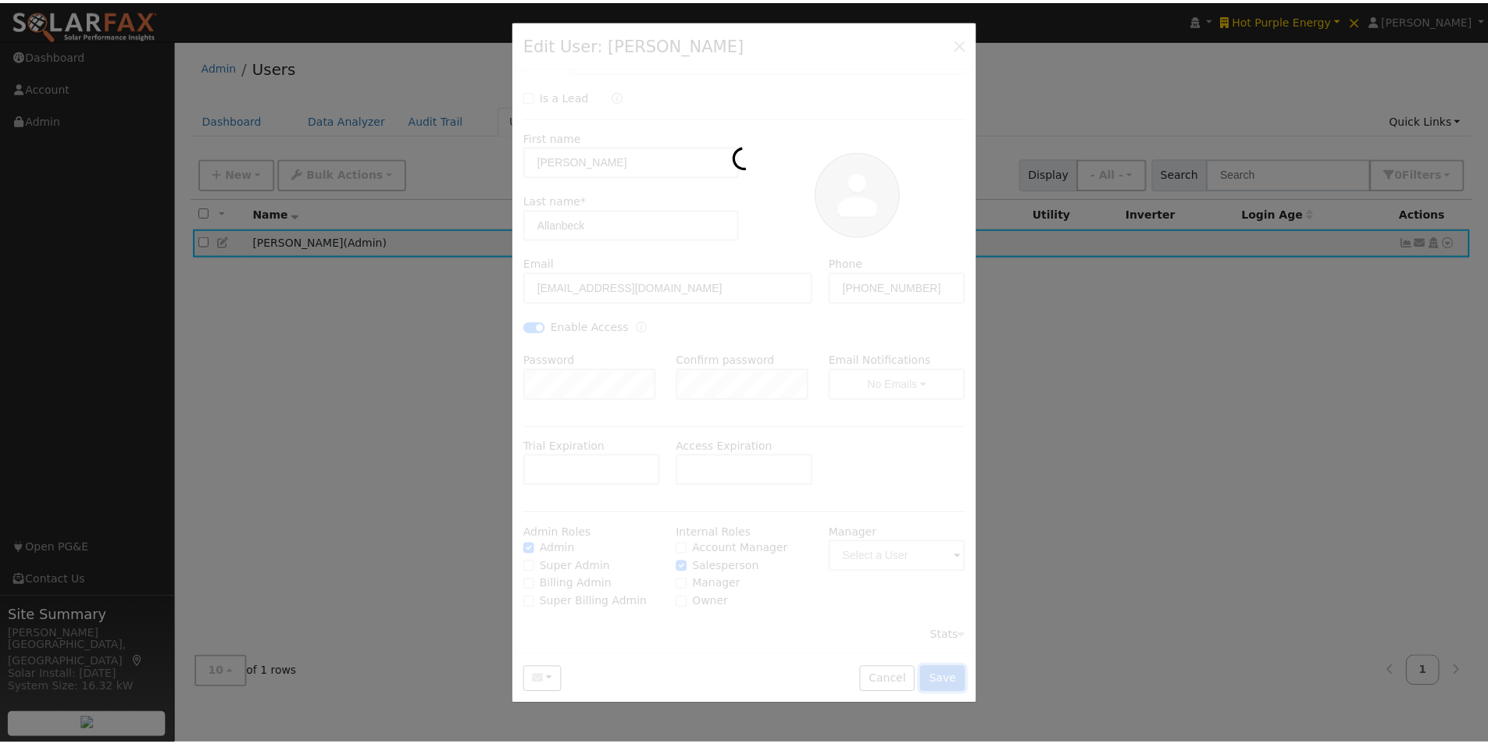
scroll to position [0, 0]
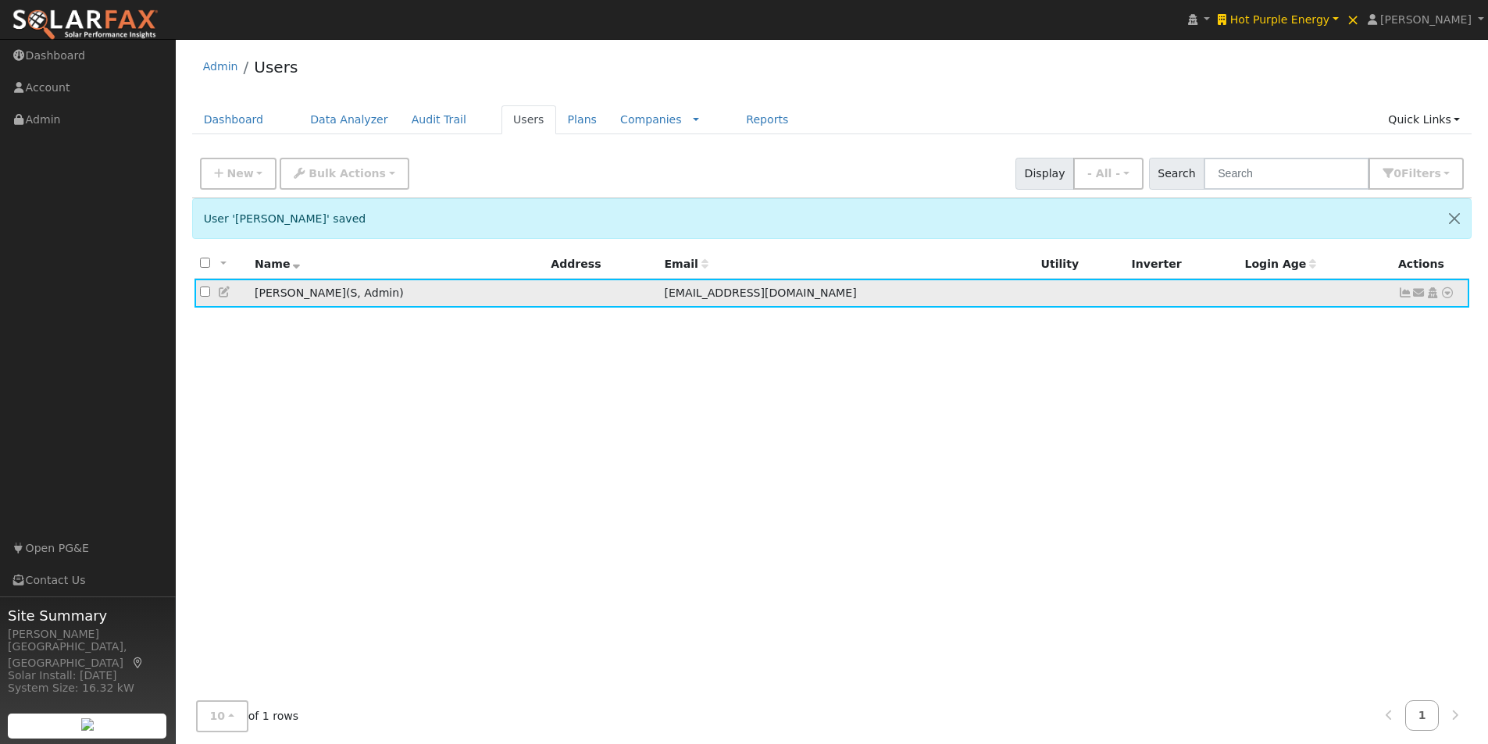
click at [202, 297] on input "checkbox" at bounding box center [205, 292] width 10 height 10
checkbox input "true"
click at [353, 164] on button "Bulk Actions" at bounding box center [344, 174] width 129 height 32
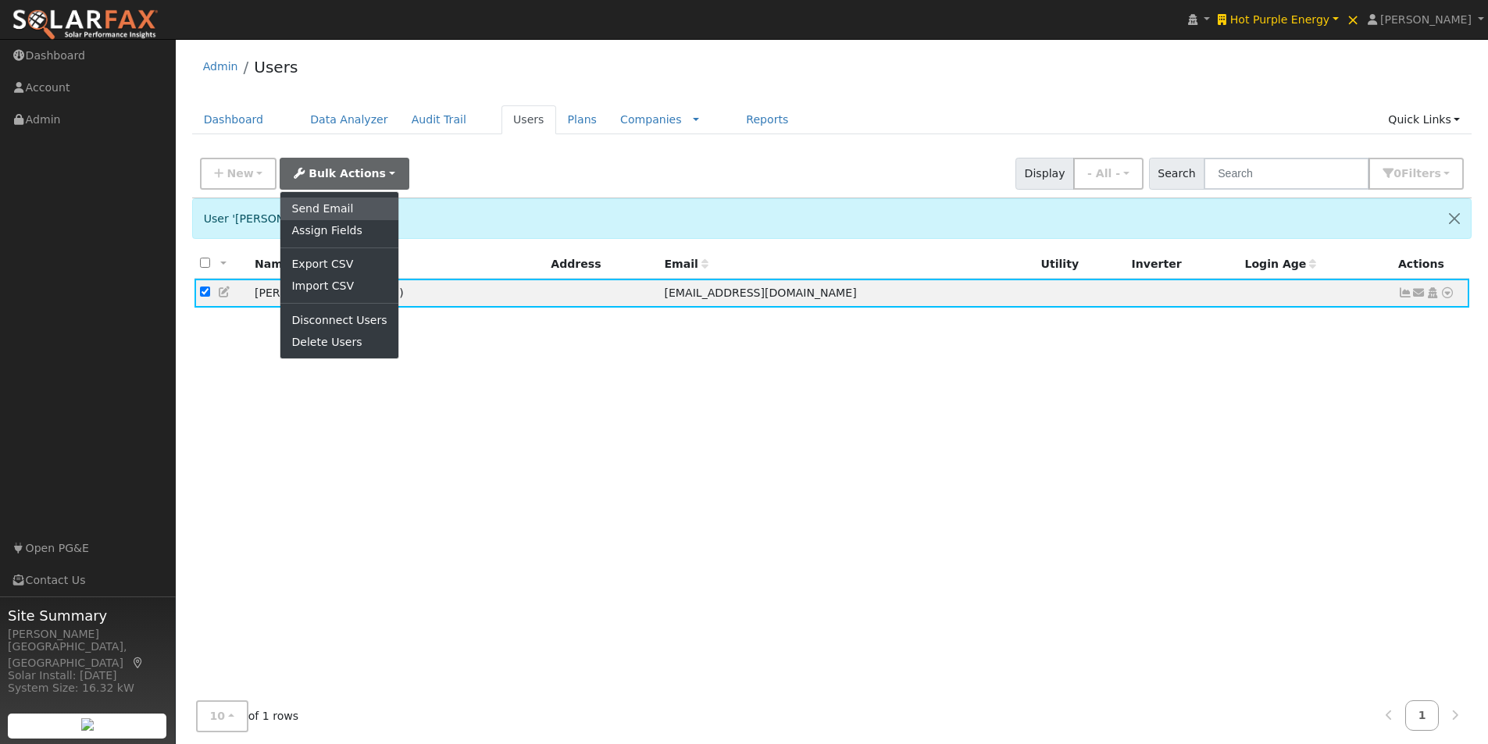
click at [305, 209] on link "Send Email" at bounding box center [338, 209] width 117 height 22
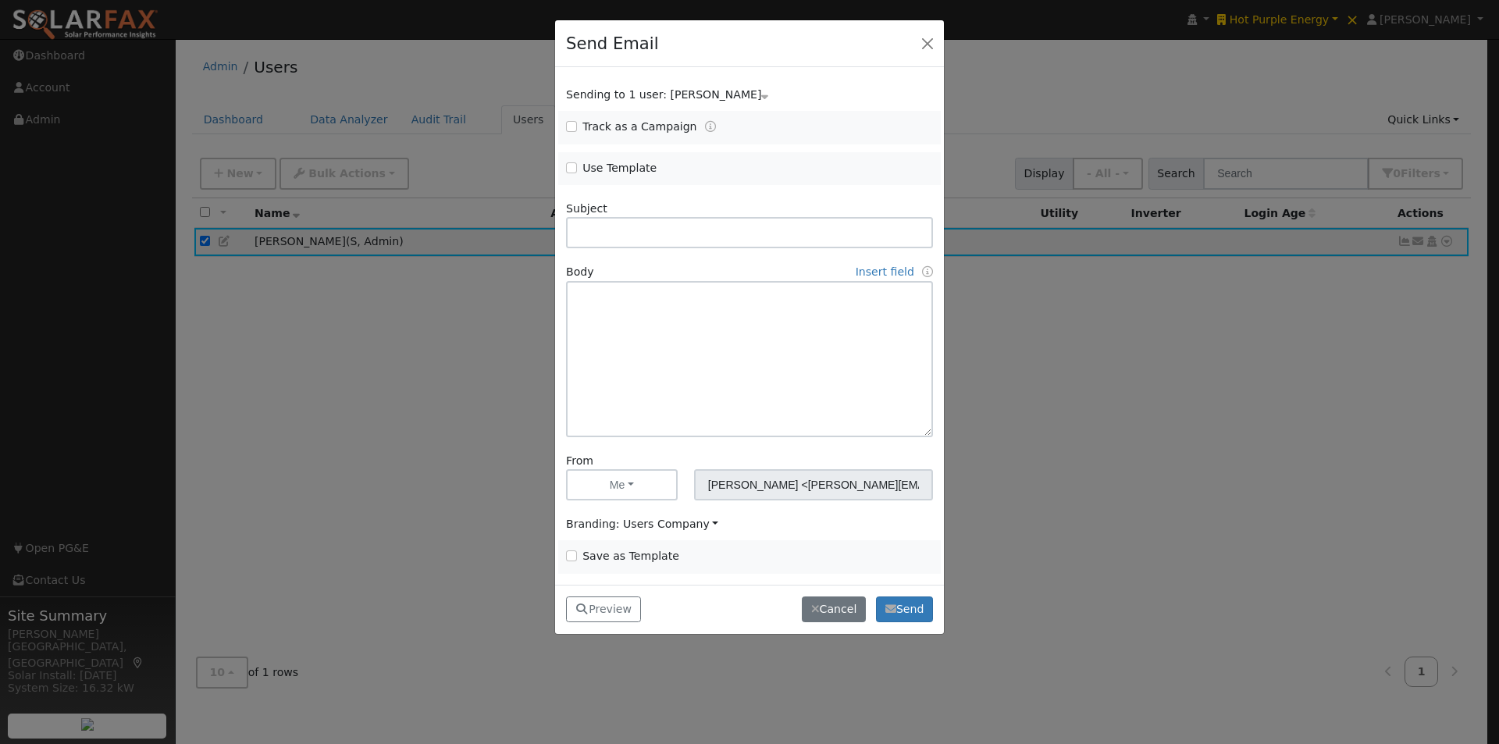
click at [560, 166] on div "Use Template" at bounding box center [653, 169] width 191 height 18
click at [574, 166] on input "Use Template" at bounding box center [571, 167] width 11 height 11
checkbox input "true"
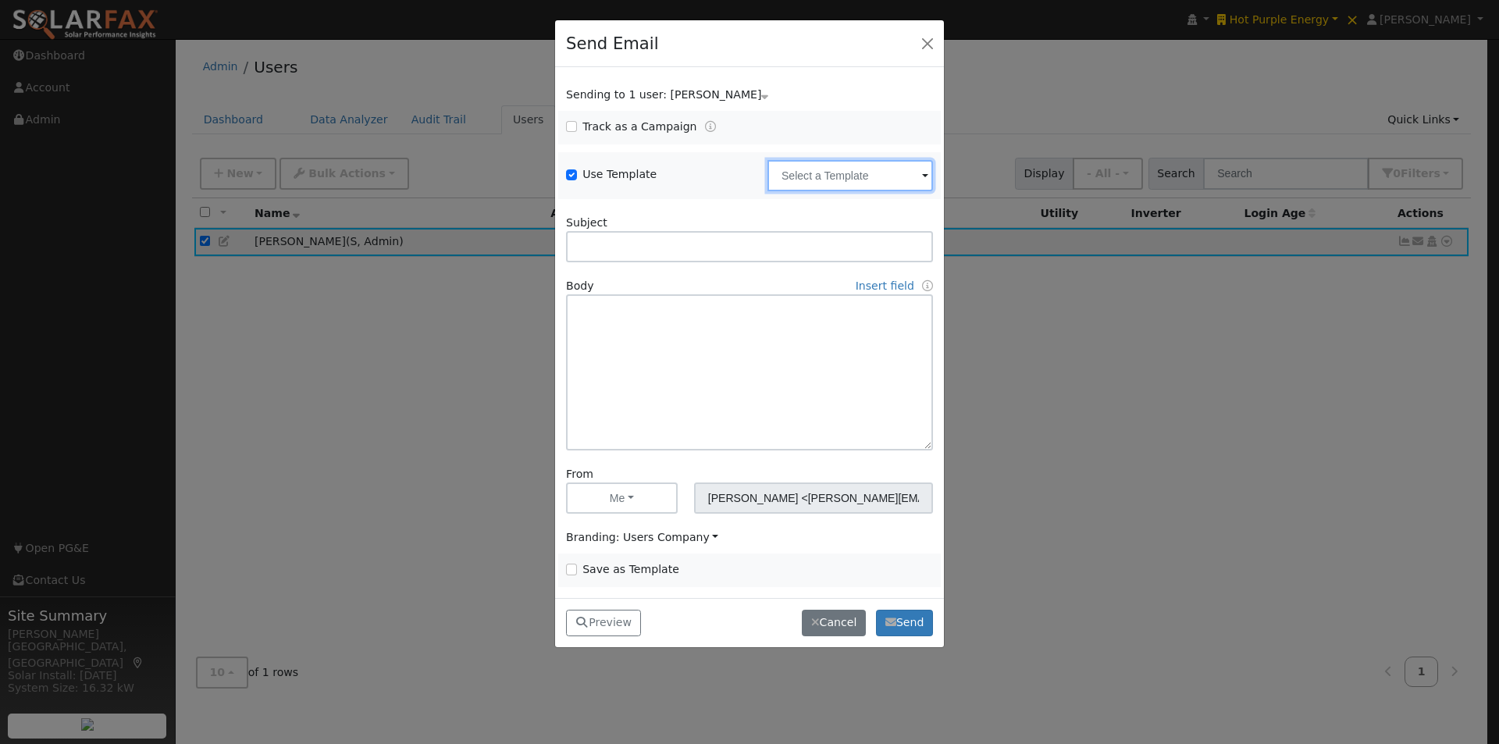
click at [852, 186] on input "text" at bounding box center [851, 175] width 166 height 31
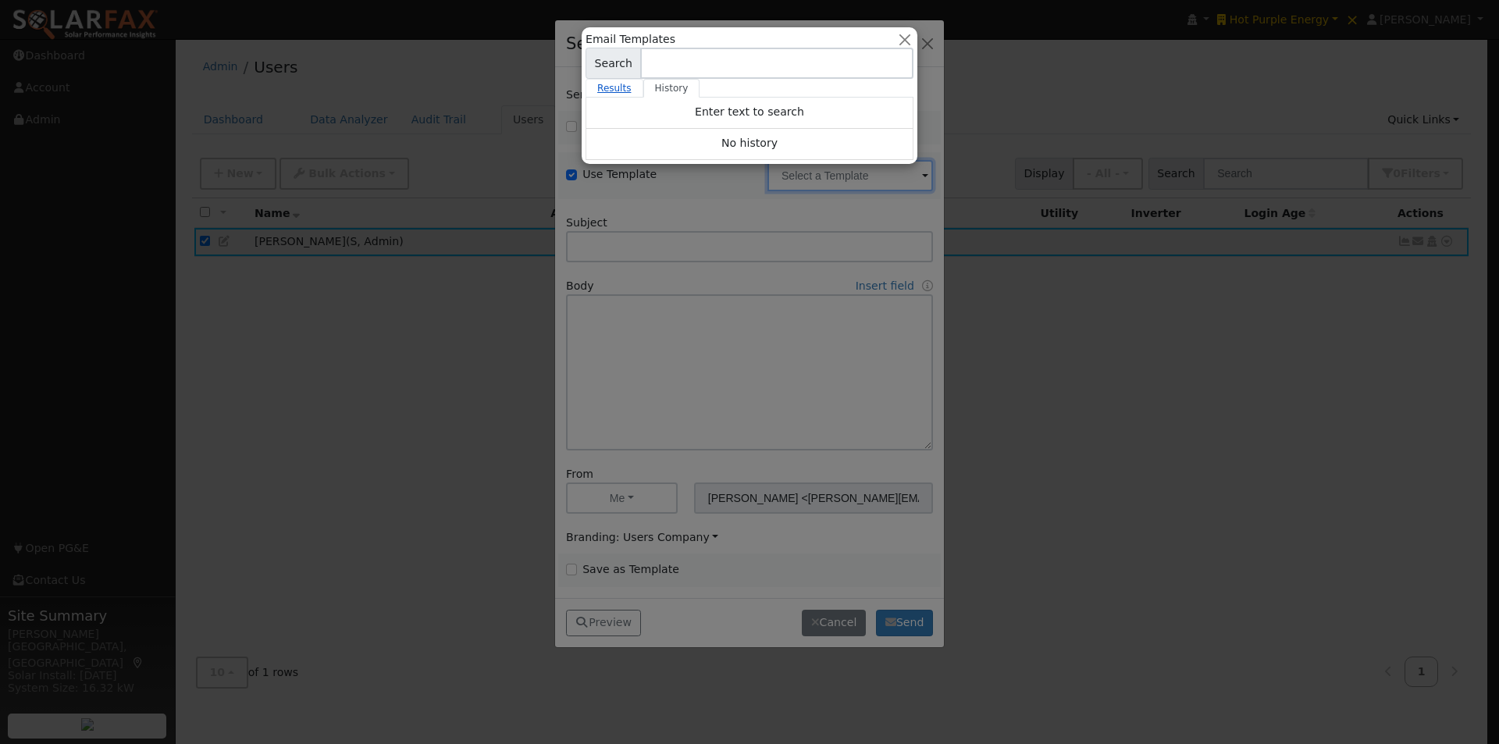
click at [608, 87] on link "Results" at bounding box center [615, 88] width 58 height 19
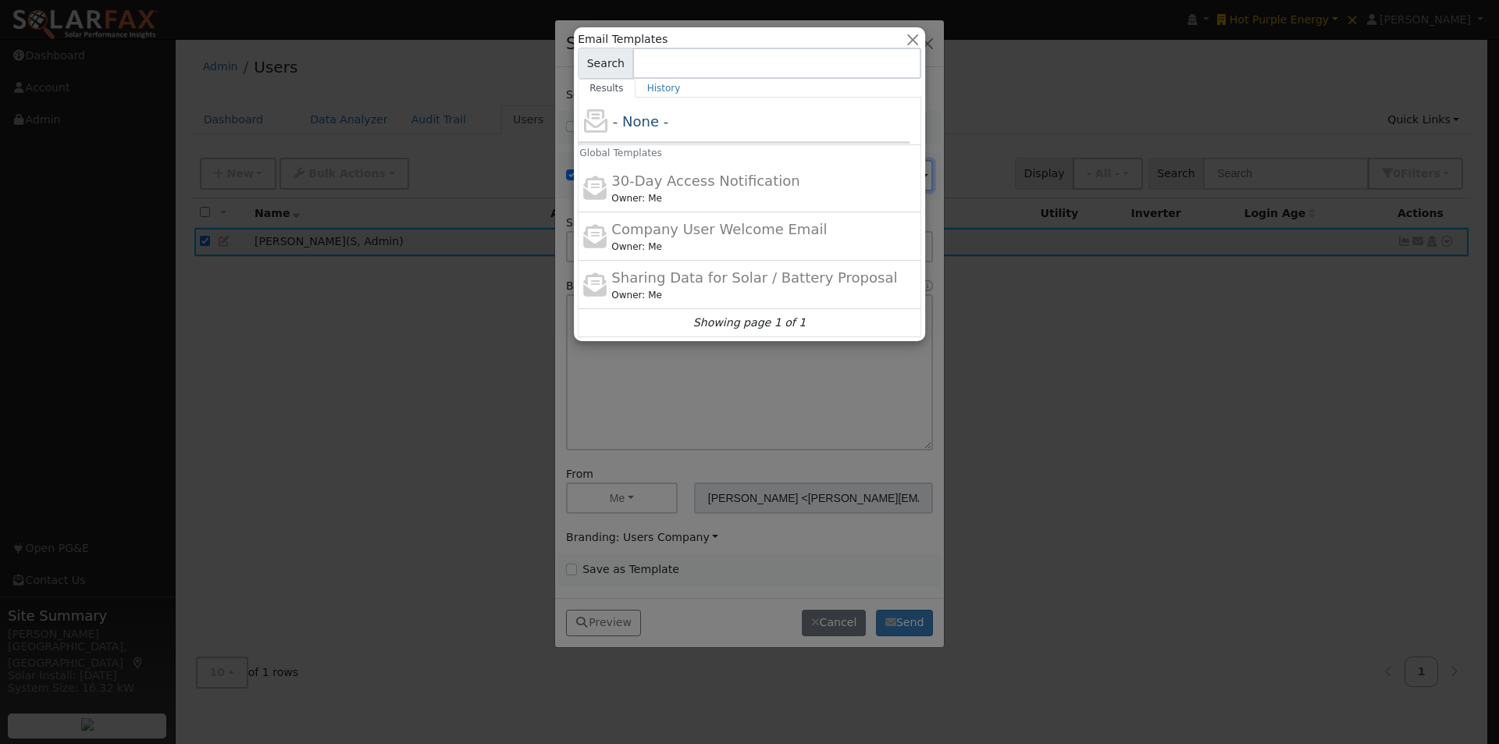
drag, startPoint x: 661, startPoint y: 230, endPoint x: 638, endPoint y: 424, distance: 195.9
click at [661, 230] on span "Company User Welcome Email" at bounding box center [719, 229] width 216 height 16
type input "Company User Welcome Email"
type input "{product_name} Program Access"
type textarea "Hi {user_fname}, You now have access to {product_name}®. This tool helps you be…"
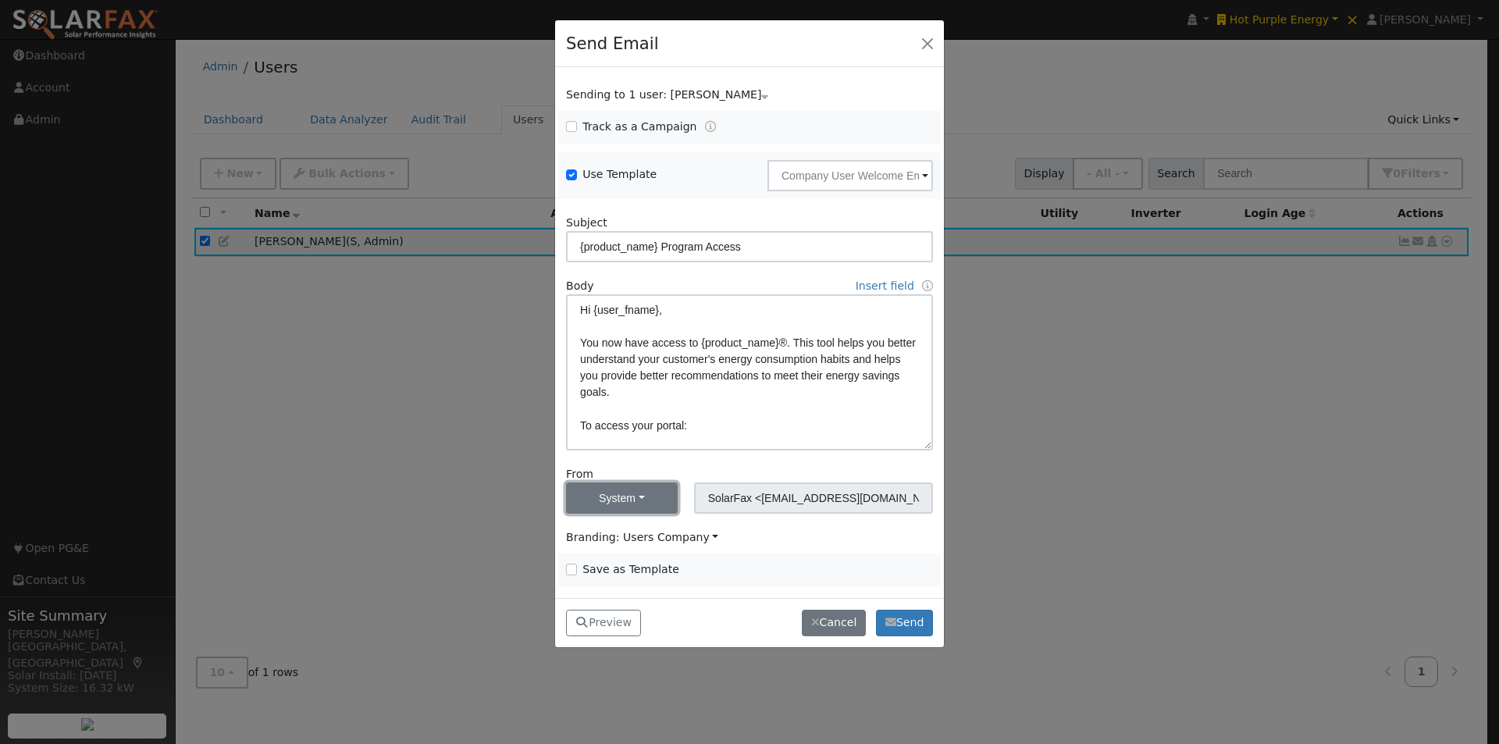
click at [632, 511] on button "System" at bounding box center [622, 498] width 112 height 31
drag, startPoint x: 589, startPoint y: 532, endPoint x: 661, endPoint y: 540, distance: 73.0
click at [590, 531] on link "Me" at bounding box center [621, 533] width 109 height 22
type input "[PERSON_NAME] <[PERSON_NAME][EMAIL_ADDRESS][DOMAIN_NAME]>"
click at [672, 541] on span "Branding: Users Company" at bounding box center [642, 537] width 152 height 12
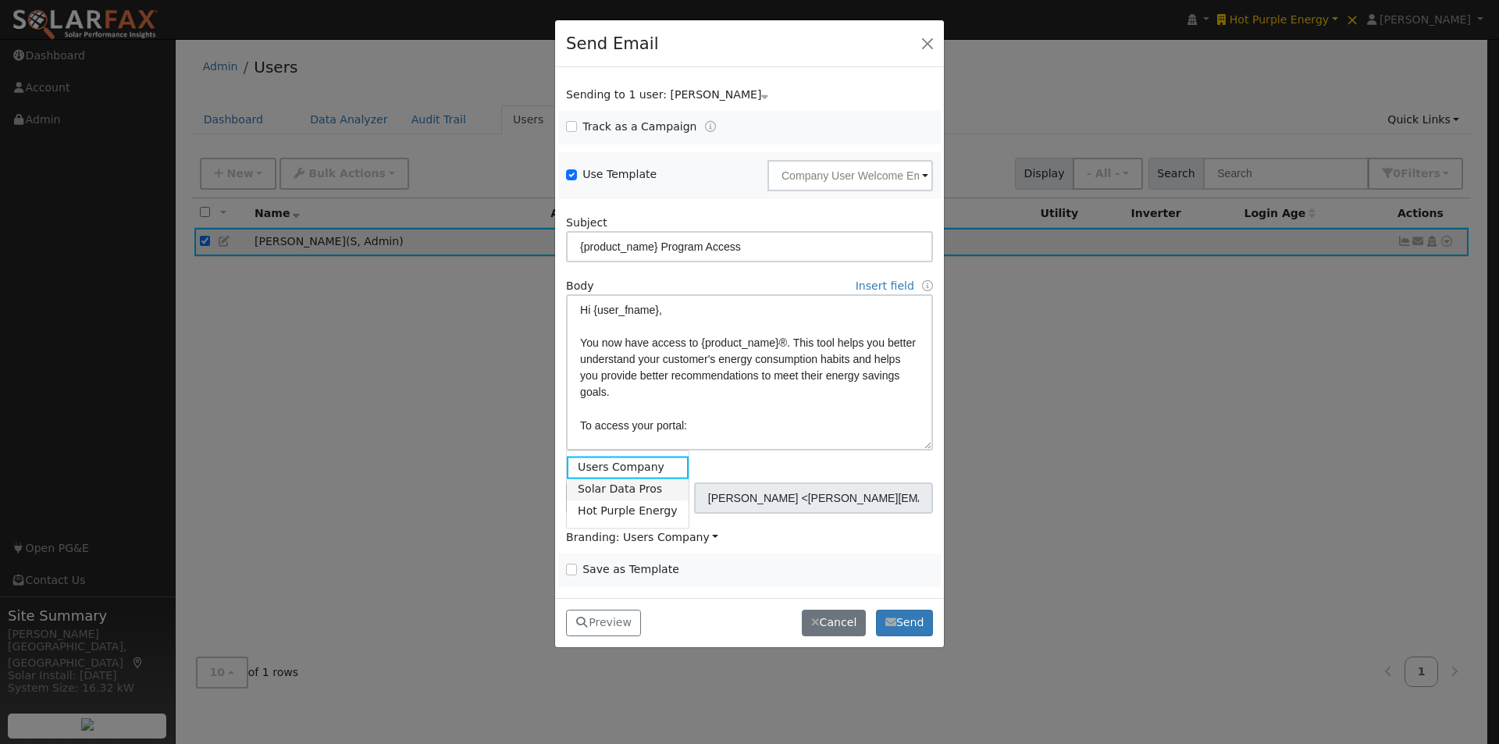
click at [620, 494] on link "Solar Data Pros" at bounding box center [628, 490] width 122 height 22
drag, startPoint x: 616, startPoint y: 628, endPoint x: 629, endPoint y: 494, distance: 135.0
click at [616, 624] on button "Preview" at bounding box center [603, 623] width 75 height 27
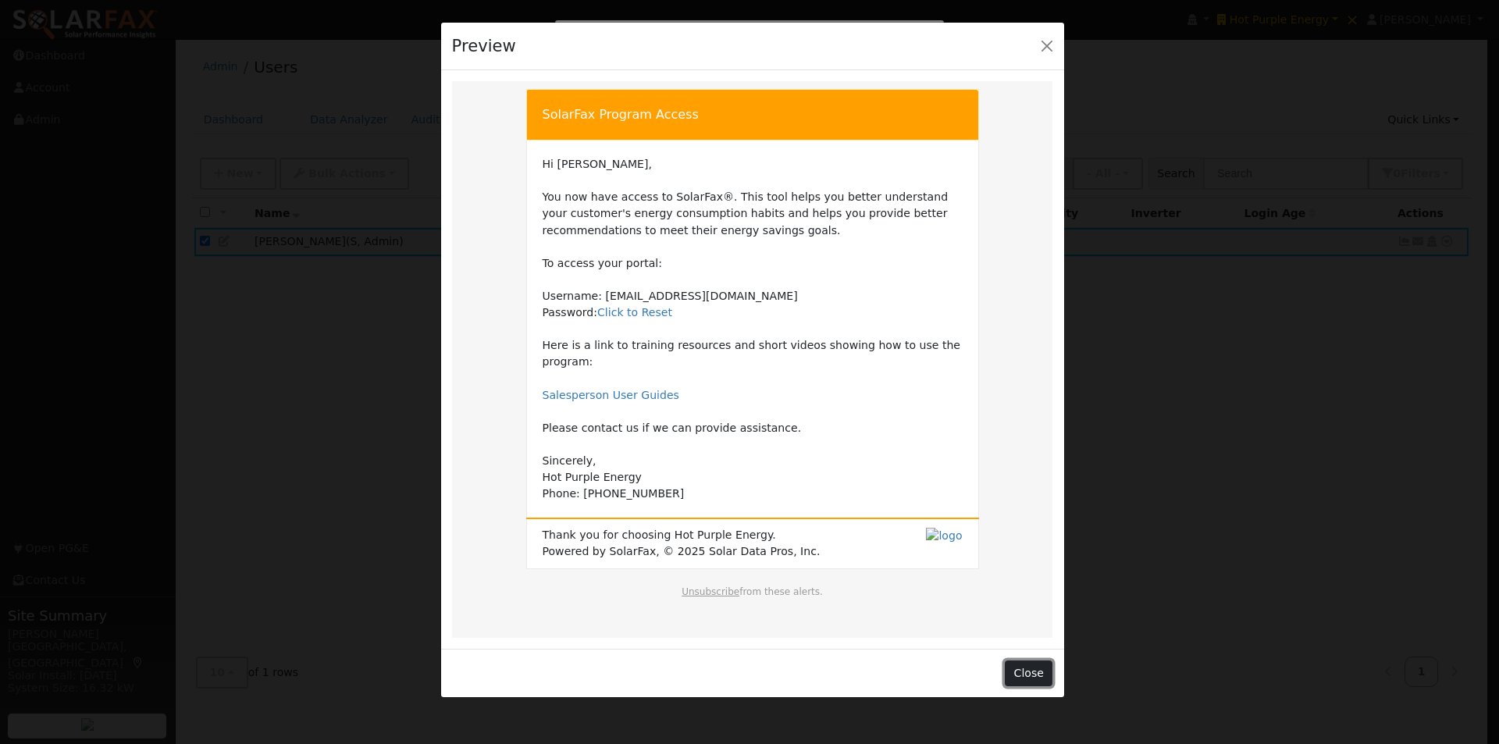
click at [1030, 661] on button "Close" at bounding box center [1029, 674] width 48 height 27
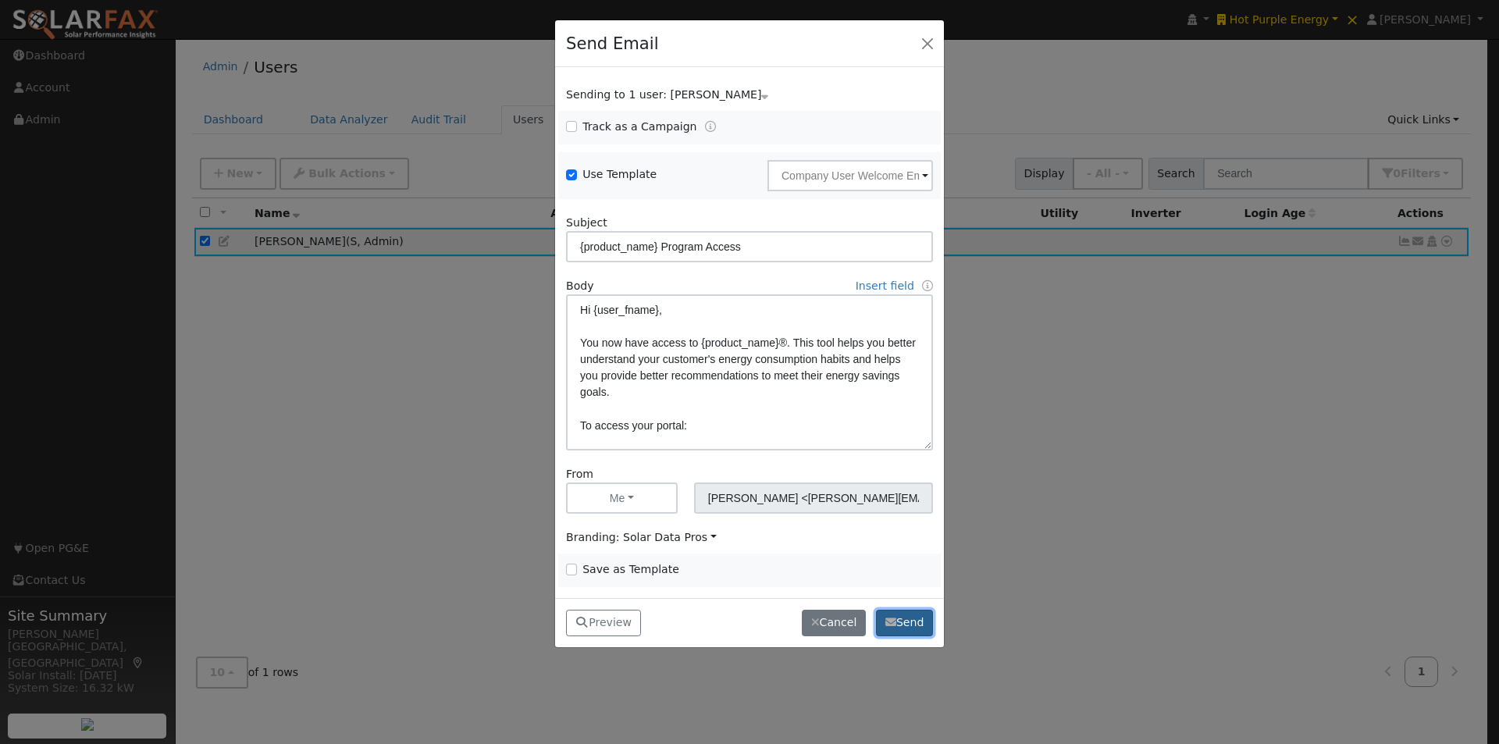
click at [887, 623] on icon "button" at bounding box center [891, 622] width 11 height 11
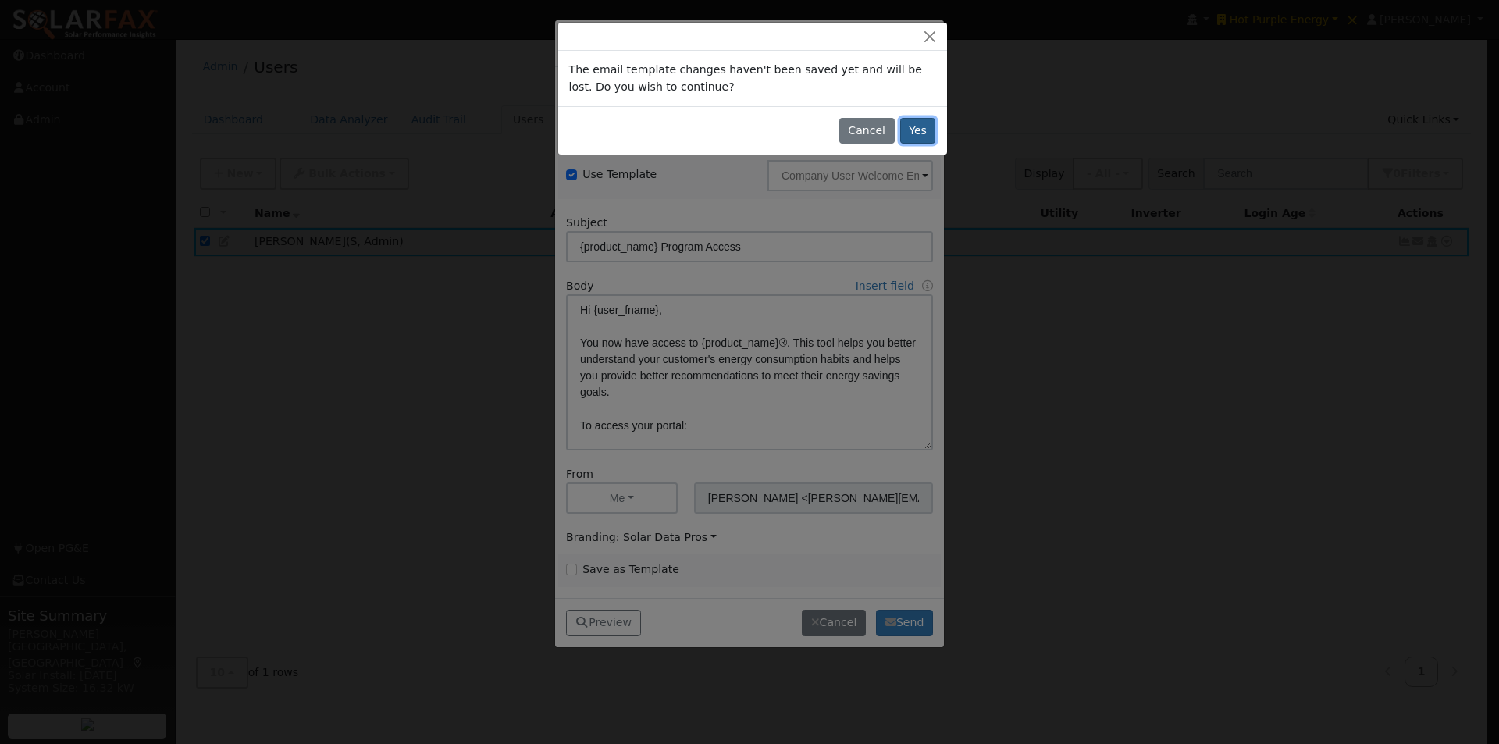
click at [919, 125] on button "Yes" at bounding box center [918, 131] width 36 height 27
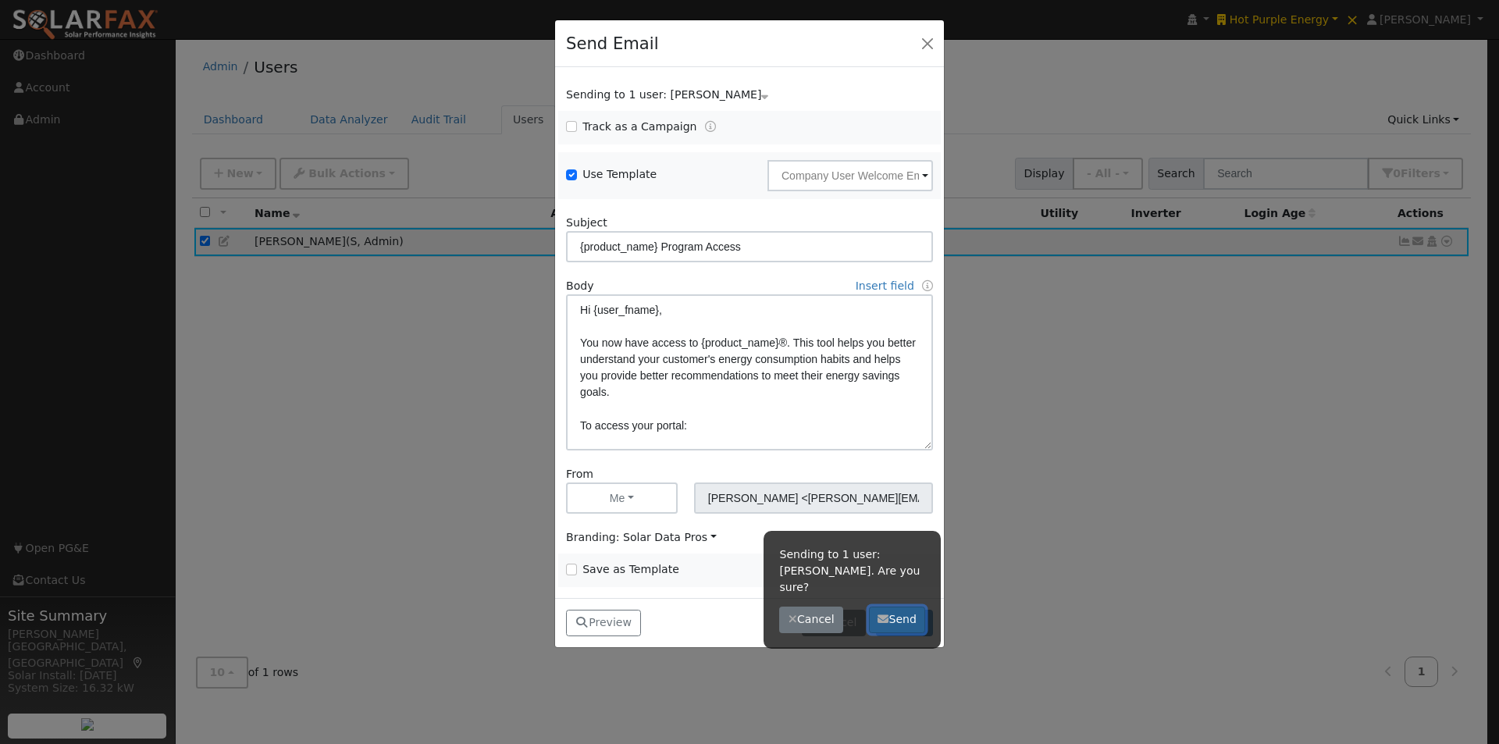
click at [897, 607] on button "Send" at bounding box center [897, 620] width 57 height 27
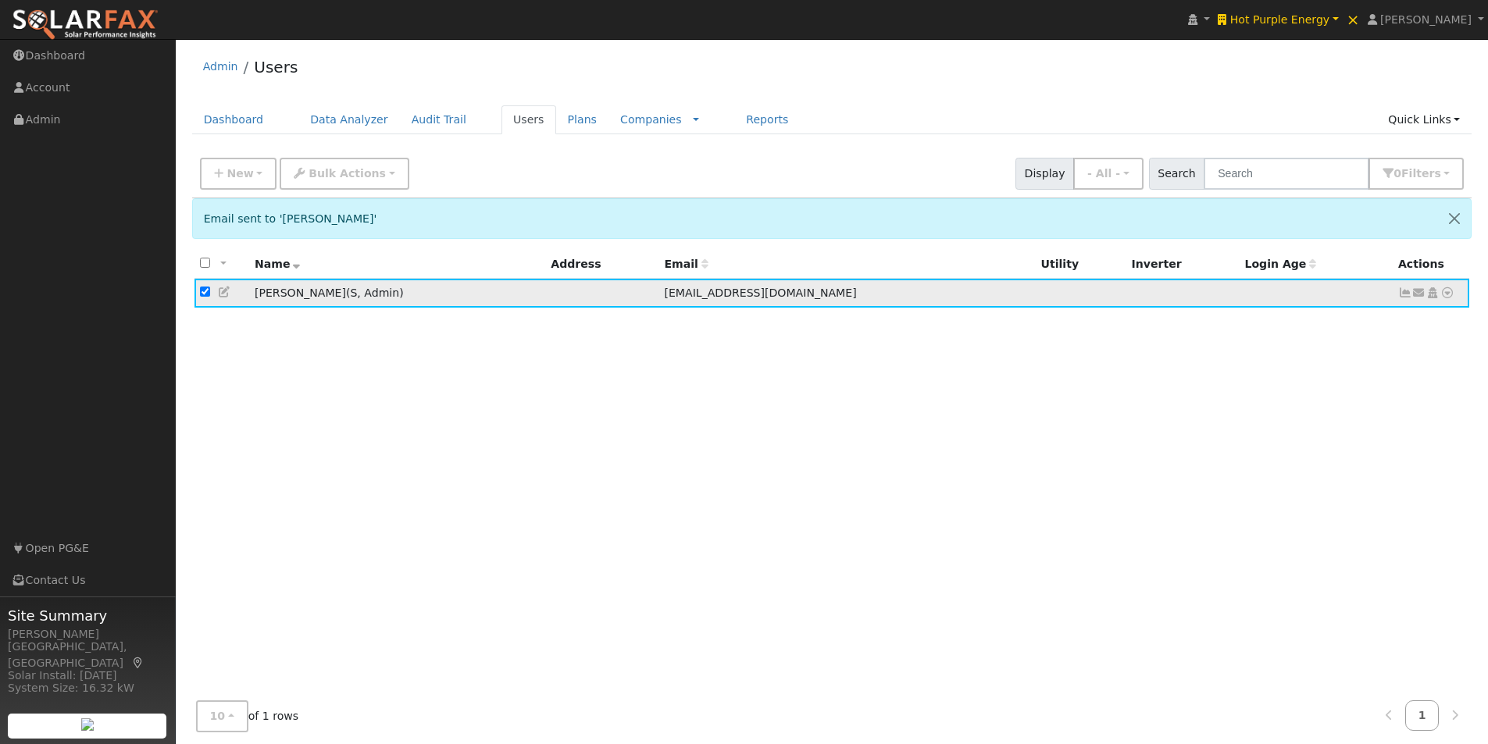
click at [205, 296] on input "checkbox" at bounding box center [205, 292] width 10 height 10
checkbox input "false"
click at [1291, 16] on span "Hot Purple Energy" at bounding box center [1279, 19] width 99 height 12
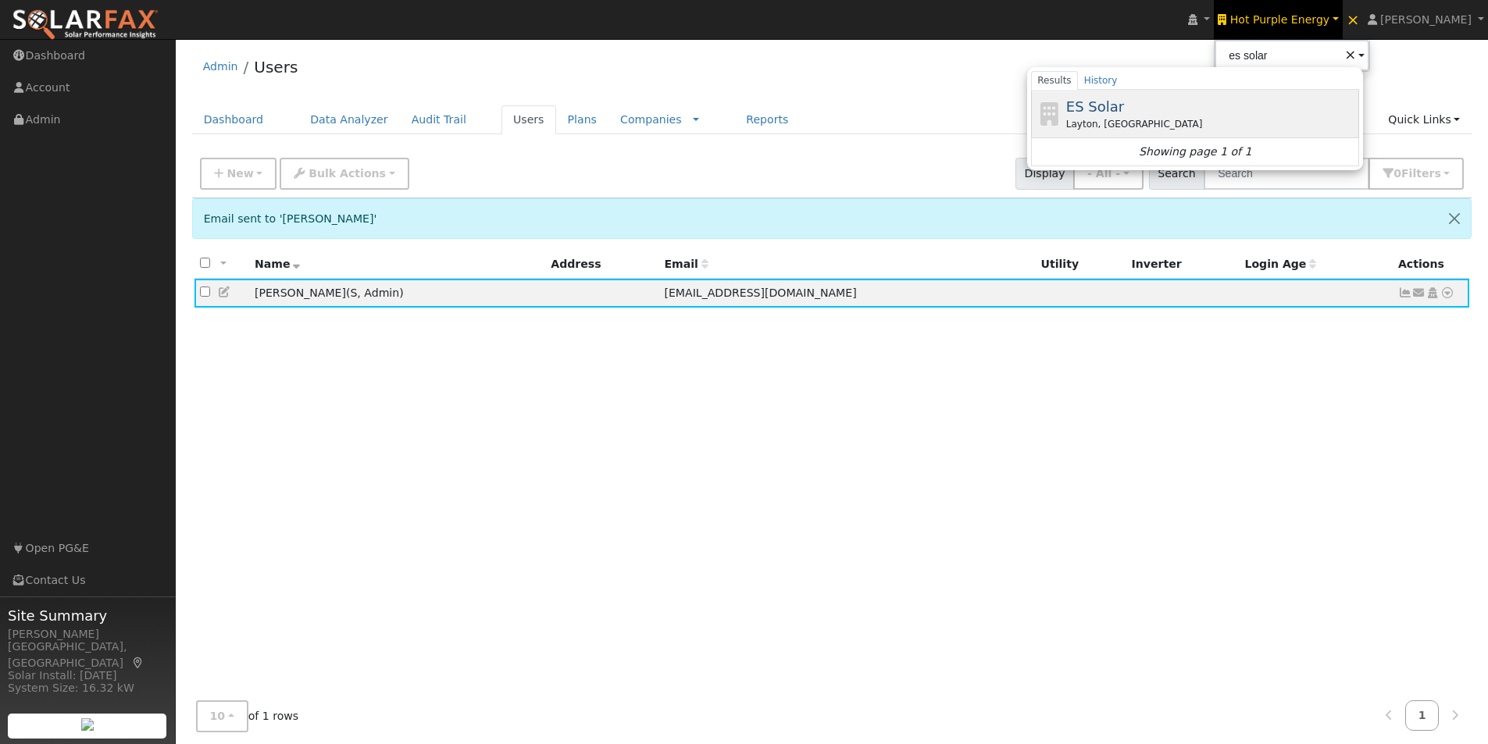
click at [1124, 105] on span "ES Solar" at bounding box center [1095, 106] width 58 height 16
type input "ES Solar"
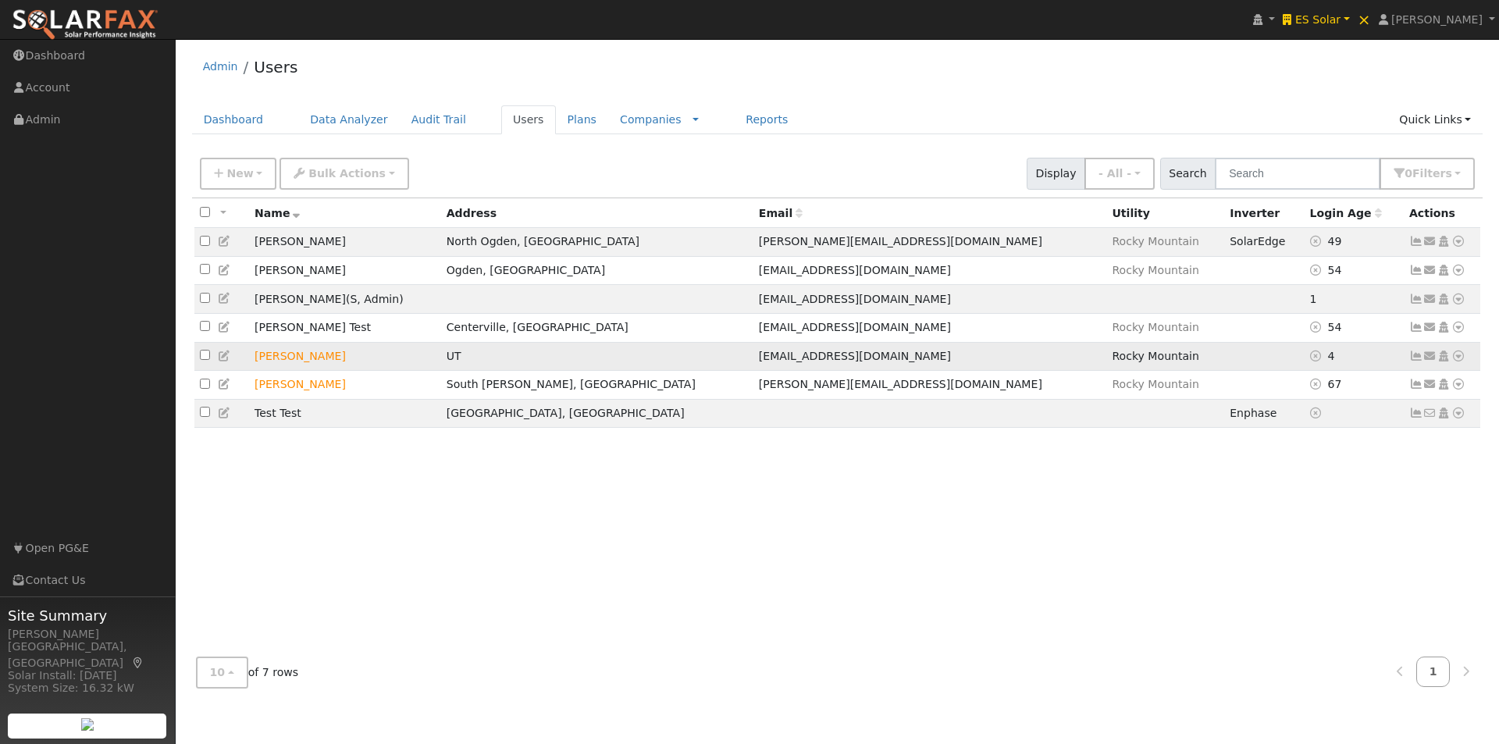
click at [1418, 361] on icon at bounding box center [1417, 356] width 14 height 11
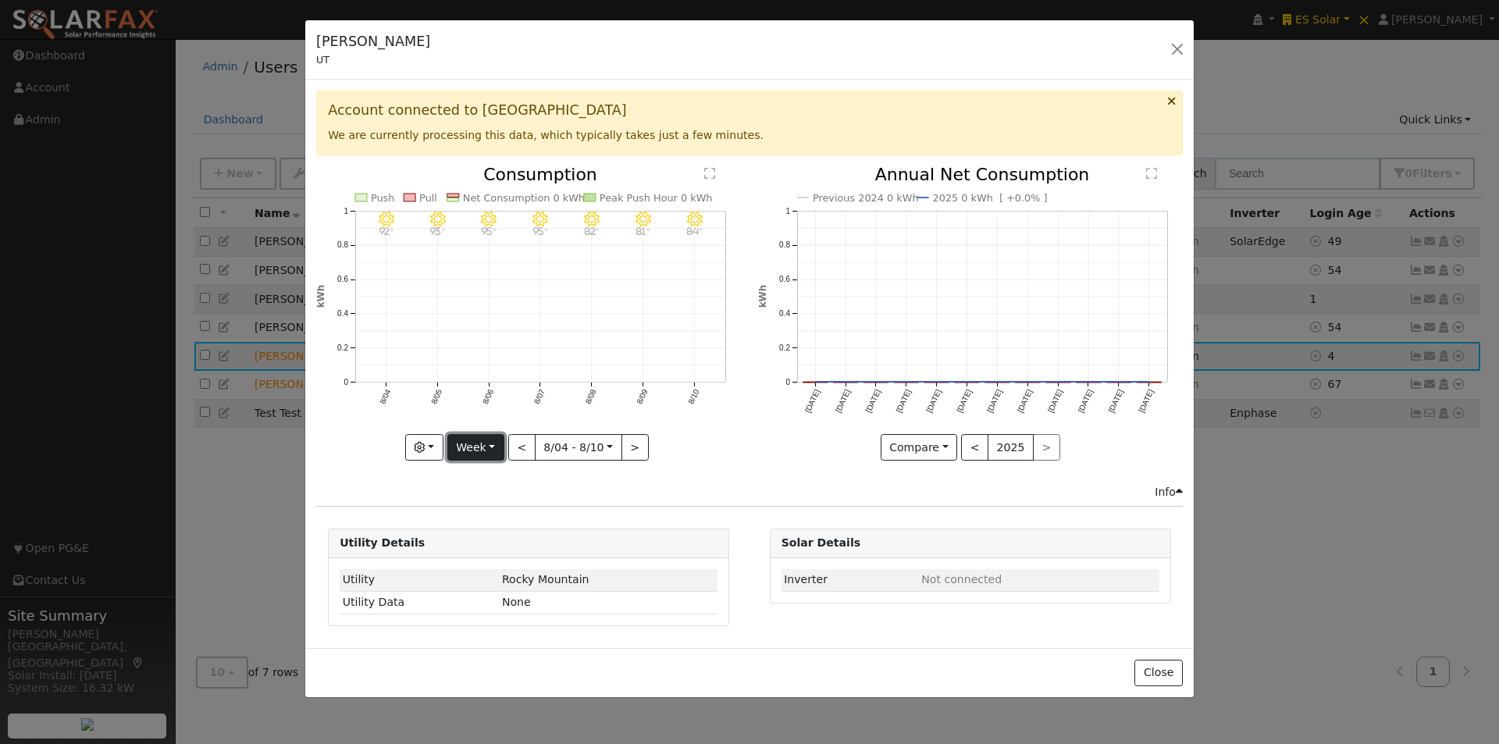
click at [485, 444] on button "Week" at bounding box center [475, 447] width 57 height 27
drag, startPoint x: 1177, startPoint y: 672, endPoint x: 1333, endPoint y: 381, distance: 329.8
click at [1178, 665] on button "Close" at bounding box center [1159, 673] width 48 height 27
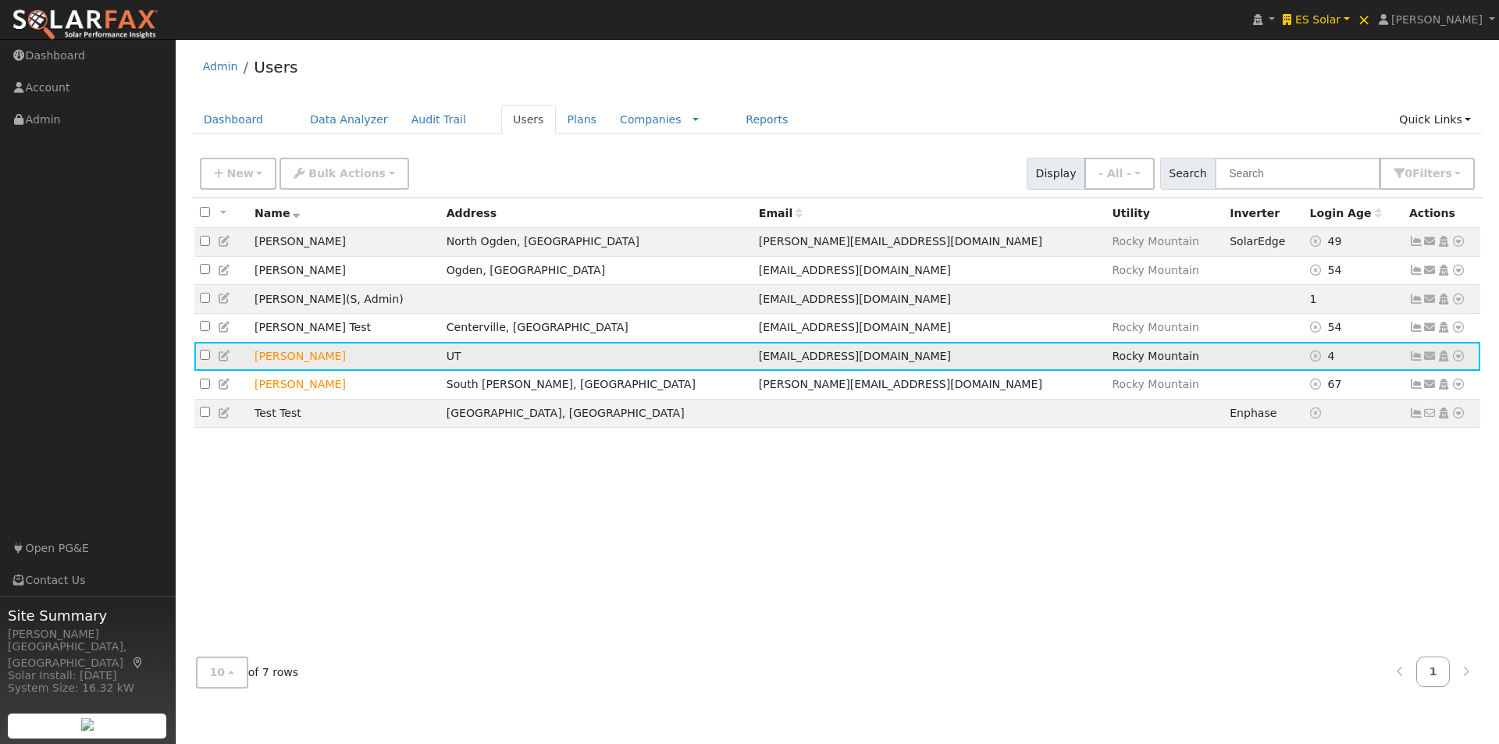
click at [1462, 362] on icon at bounding box center [1459, 356] width 14 height 11
click at [1397, 385] on link "Data Analyzer" at bounding box center [1407, 384] width 113 height 22
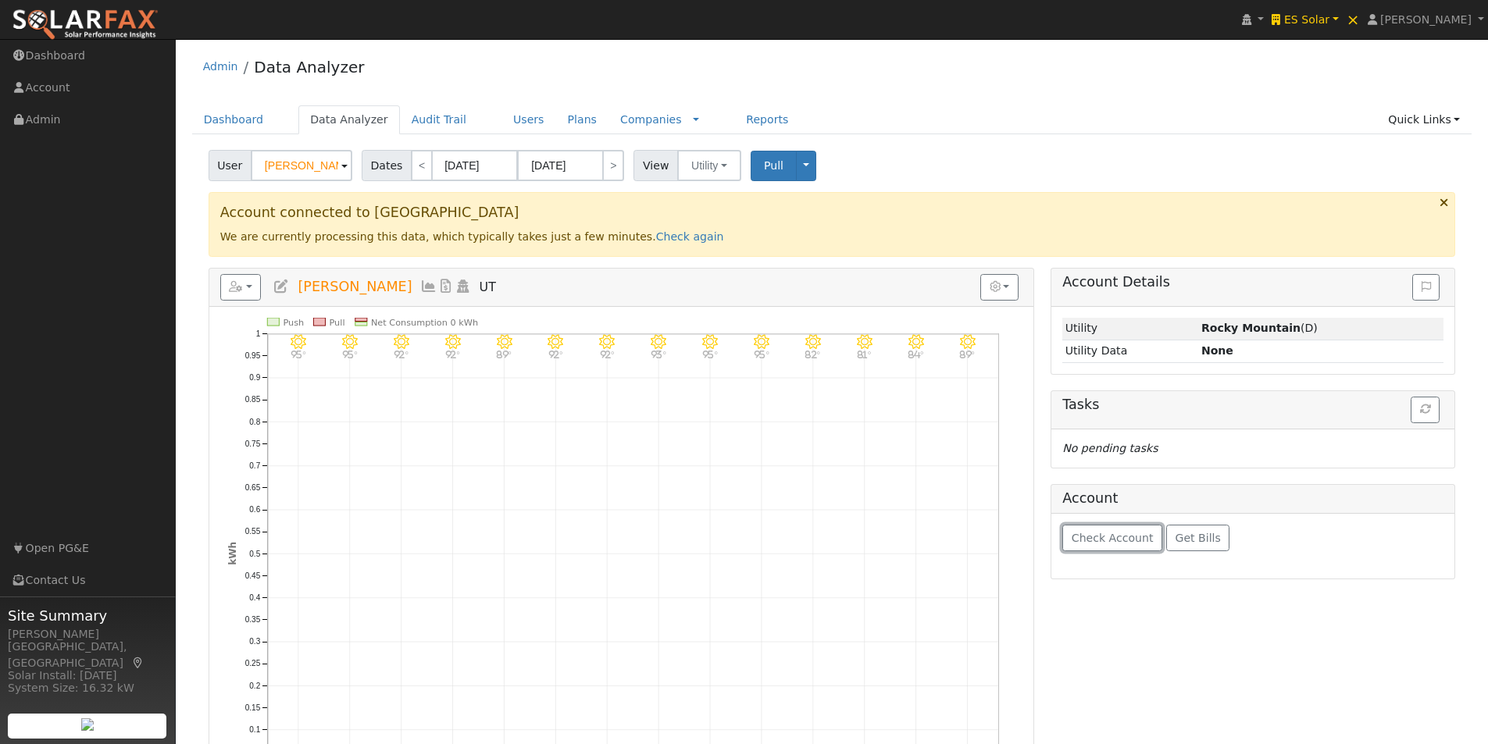
click at [1082, 533] on span "Check Account" at bounding box center [1112, 538] width 82 height 12
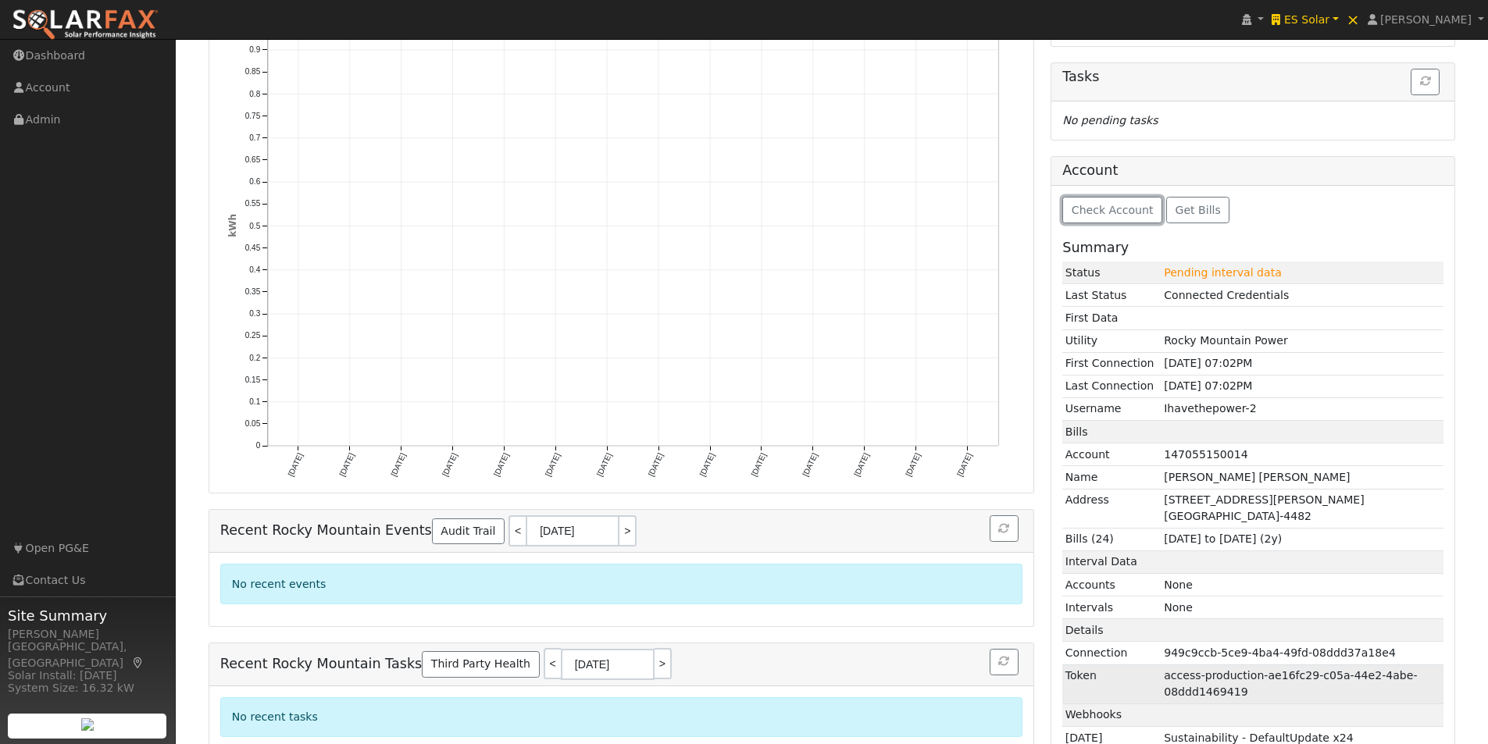
scroll to position [460, 0]
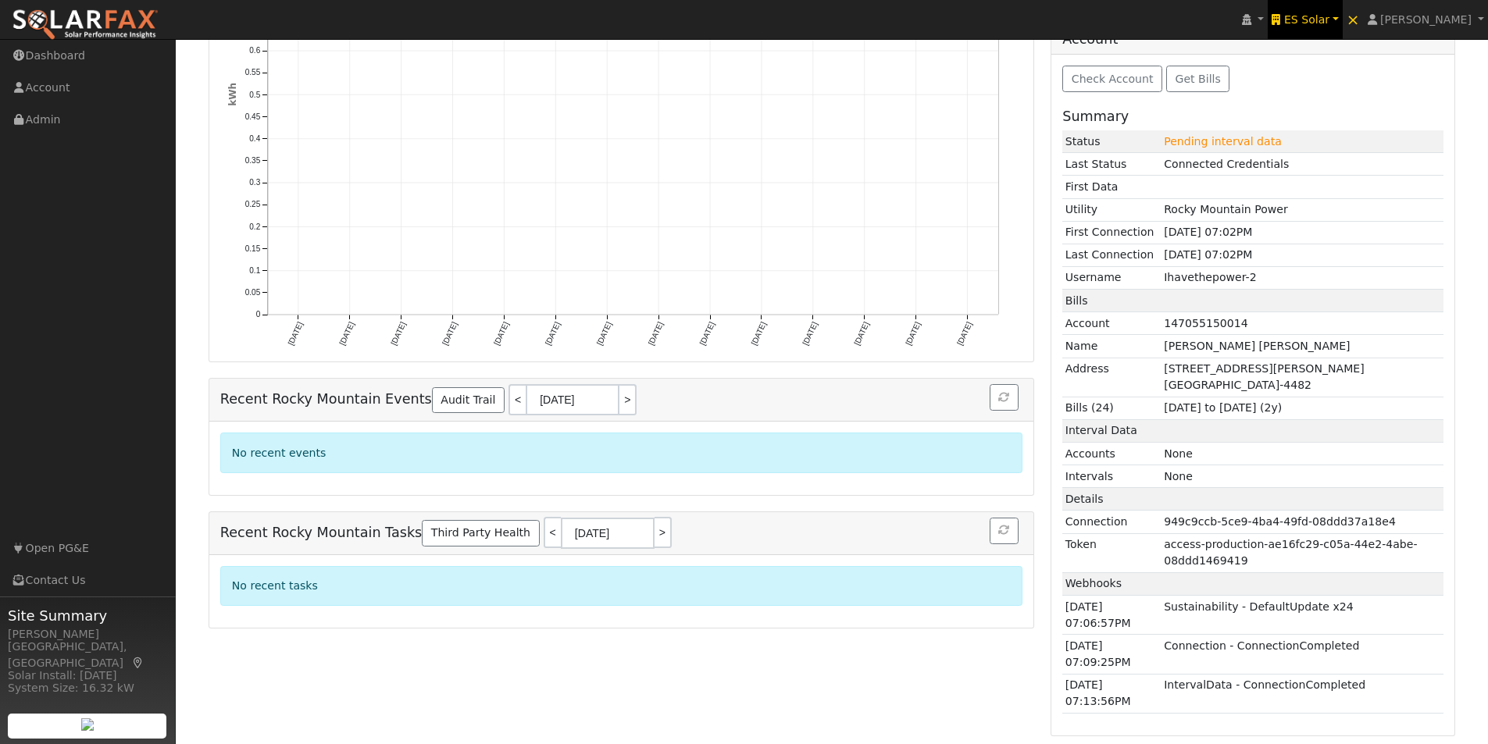
click at [1328, 14] on span "ES Solar" at bounding box center [1306, 19] width 45 height 12
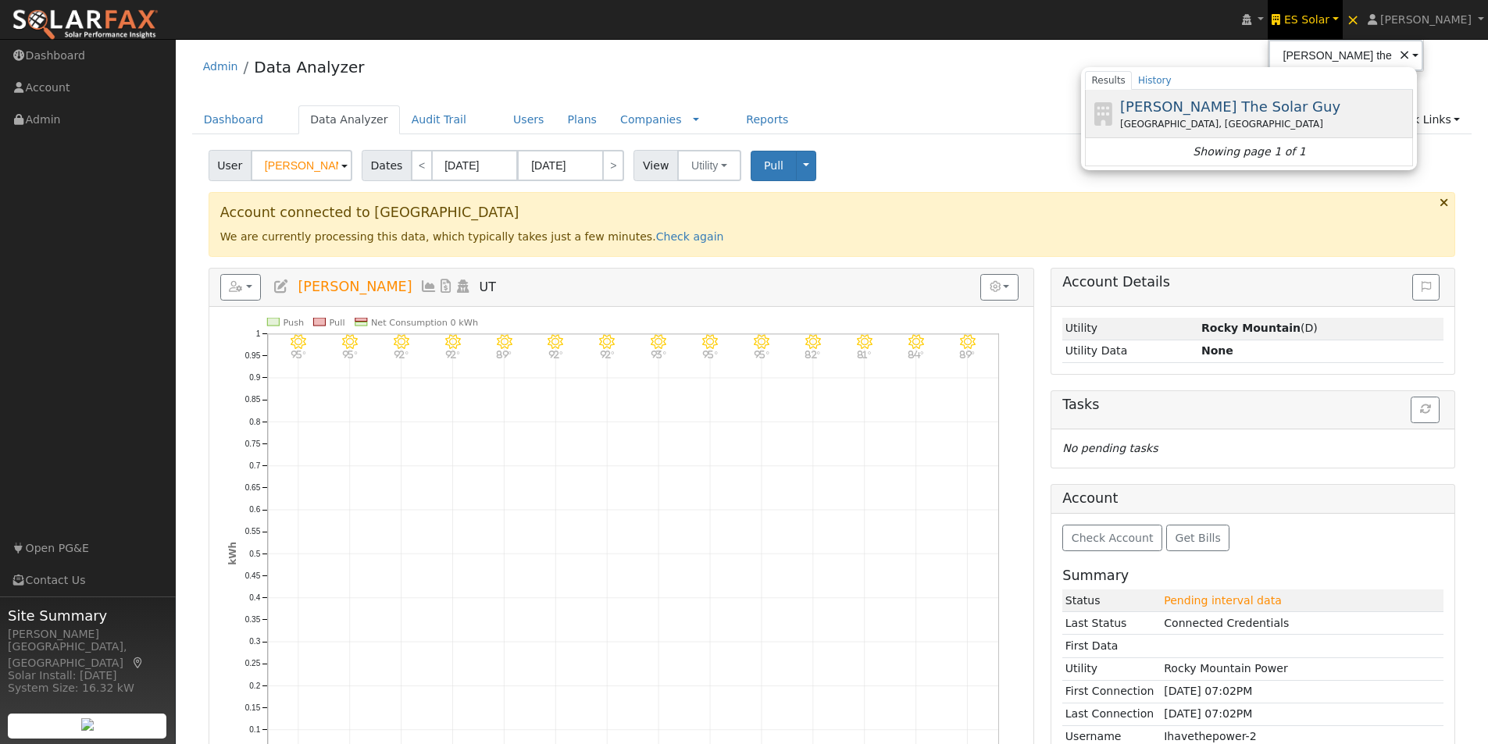
click at [1172, 104] on span "[PERSON_NAME] The Solar Guy" at bounding box center [1230, 106] width 220 height 16
type input "[PERSON_NAME] The Solar Guy"
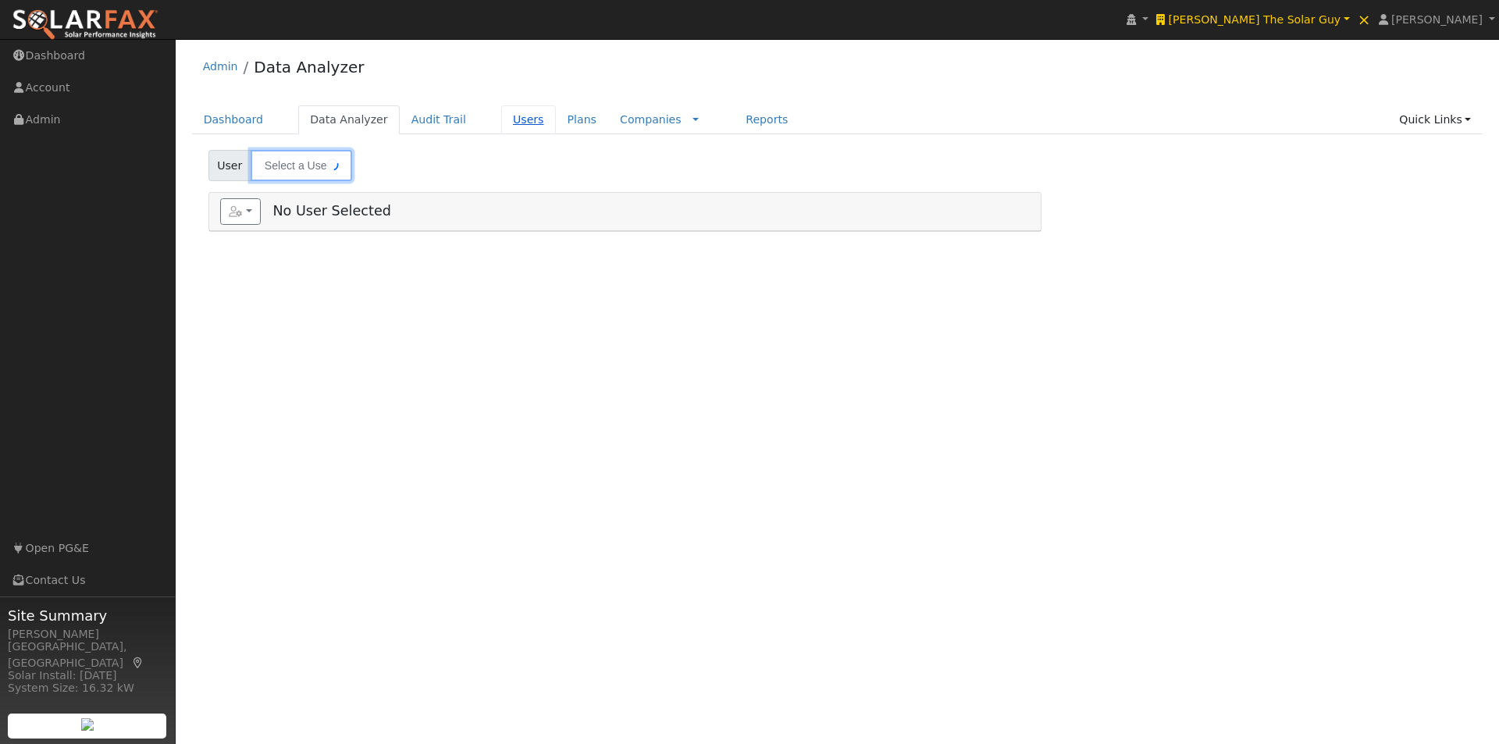
type input "[PERSON_NAME]"
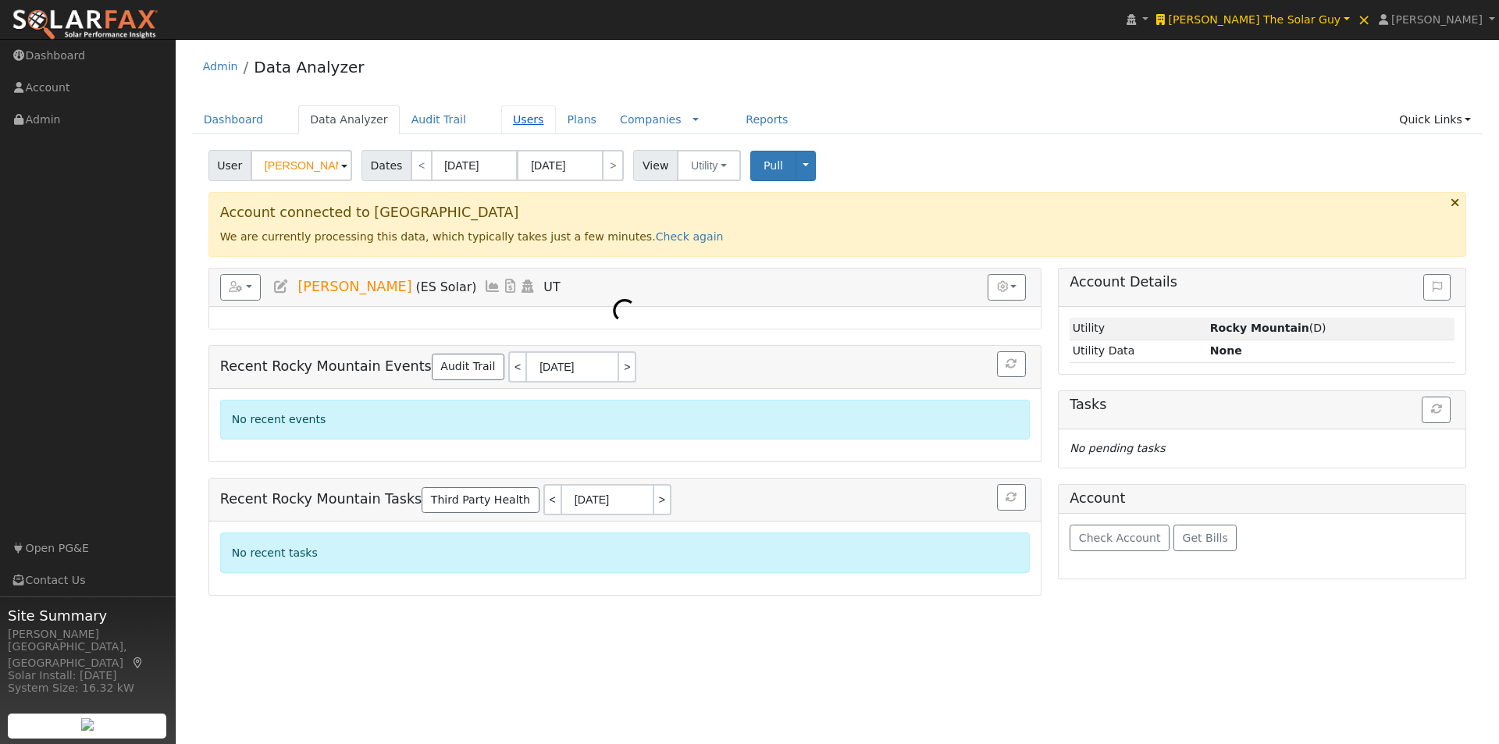
click at [501, 121] on link "Users" at bounding box center [528, 119] width 55 height 29
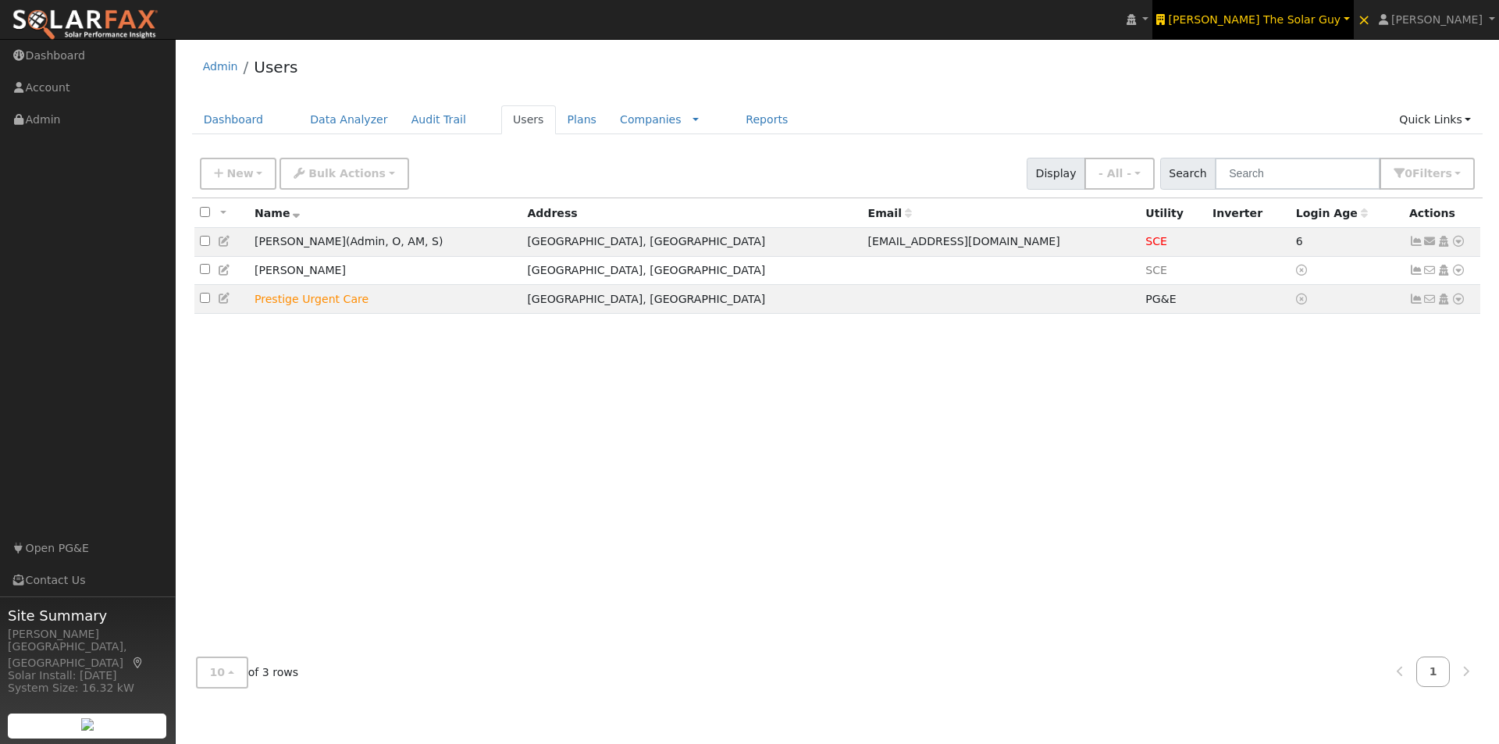
click at [1310, 16] on span "[PERSON_NAME] The Solar Guy" at bounding box center [1255, 19] width 173 height 12
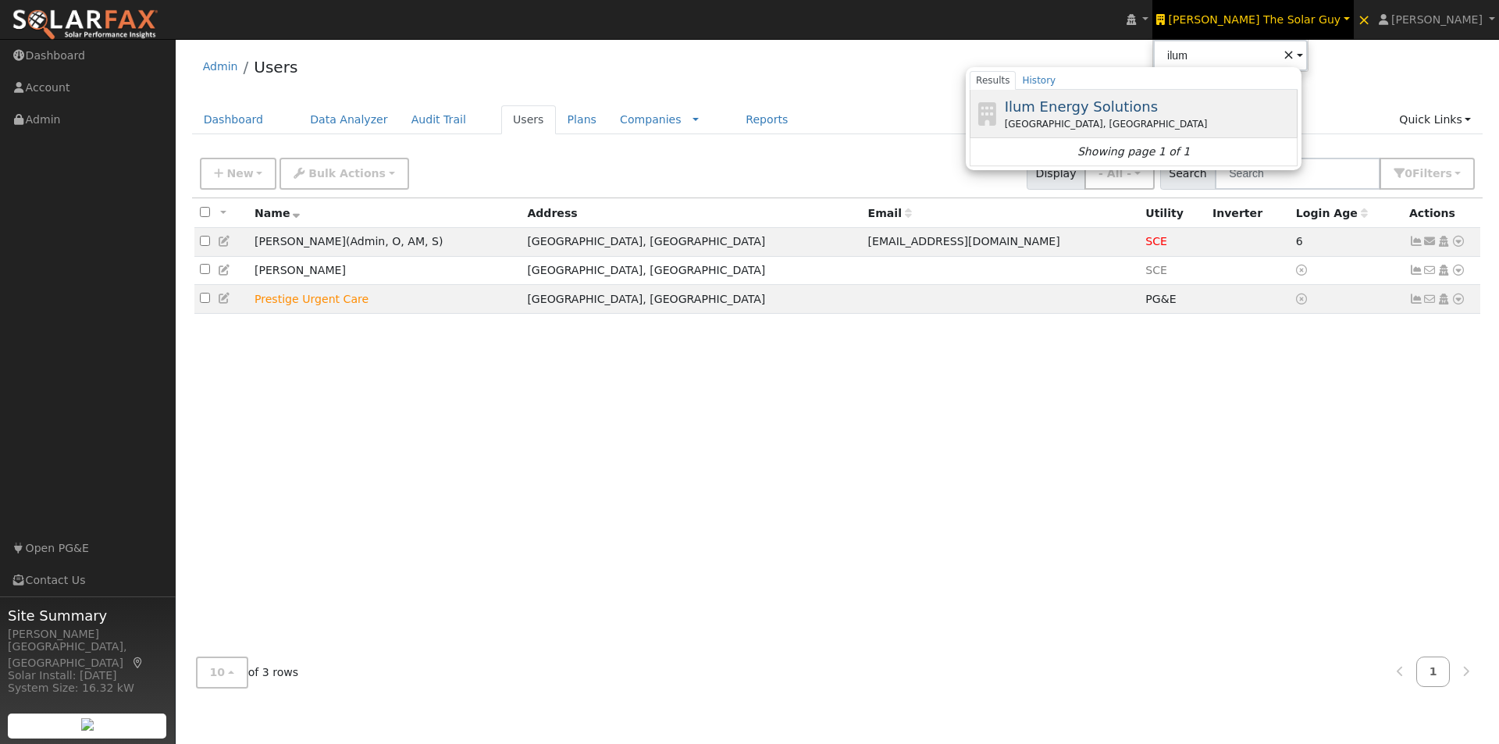
click at [1158, 104] on span "Ilum Energy Solutions" at bounding box center [1081, 106] width 153 height 16
type input "Ilum Energy Solutions"
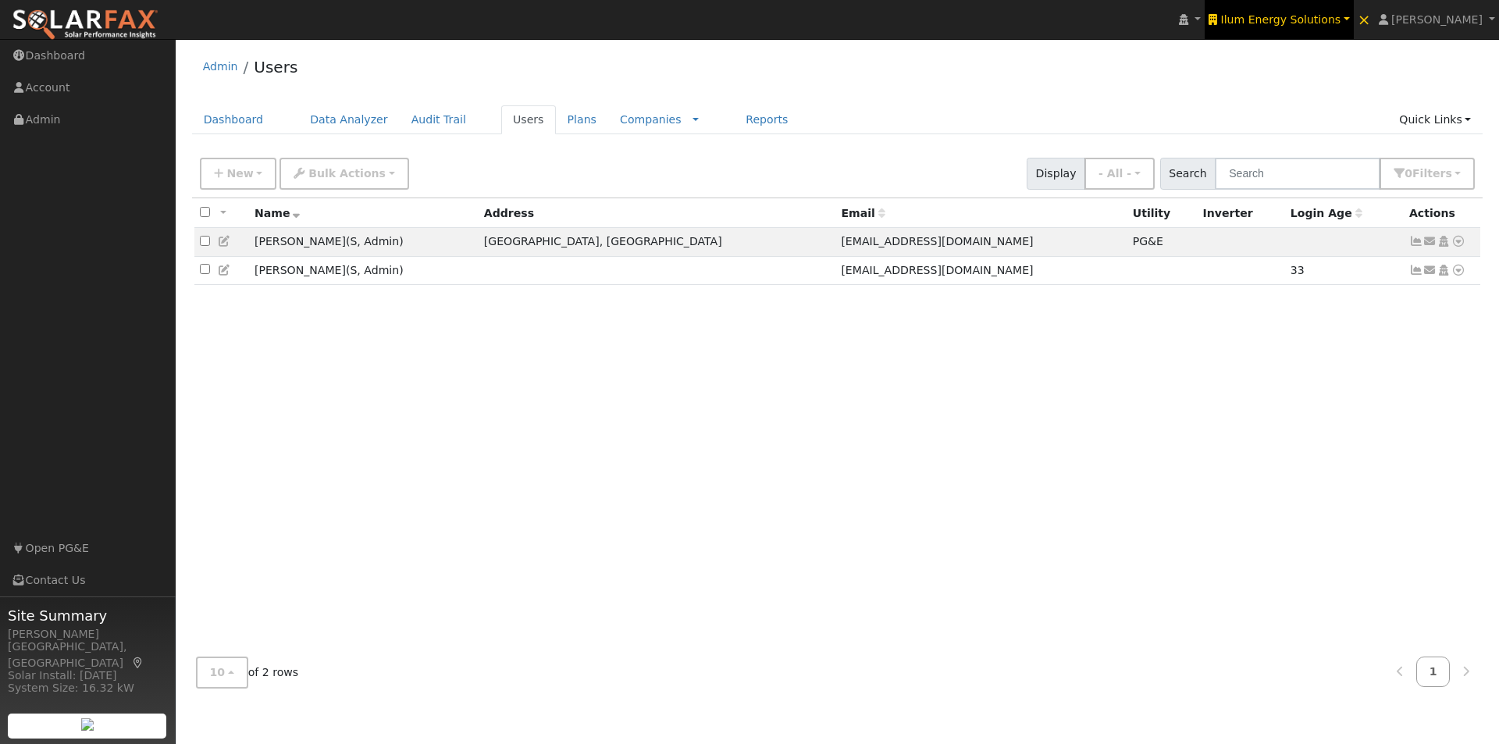
click at [1321, 20] on span "Ilum Energy Solutions" at bounding box center [1281, 19] width 120 height 12
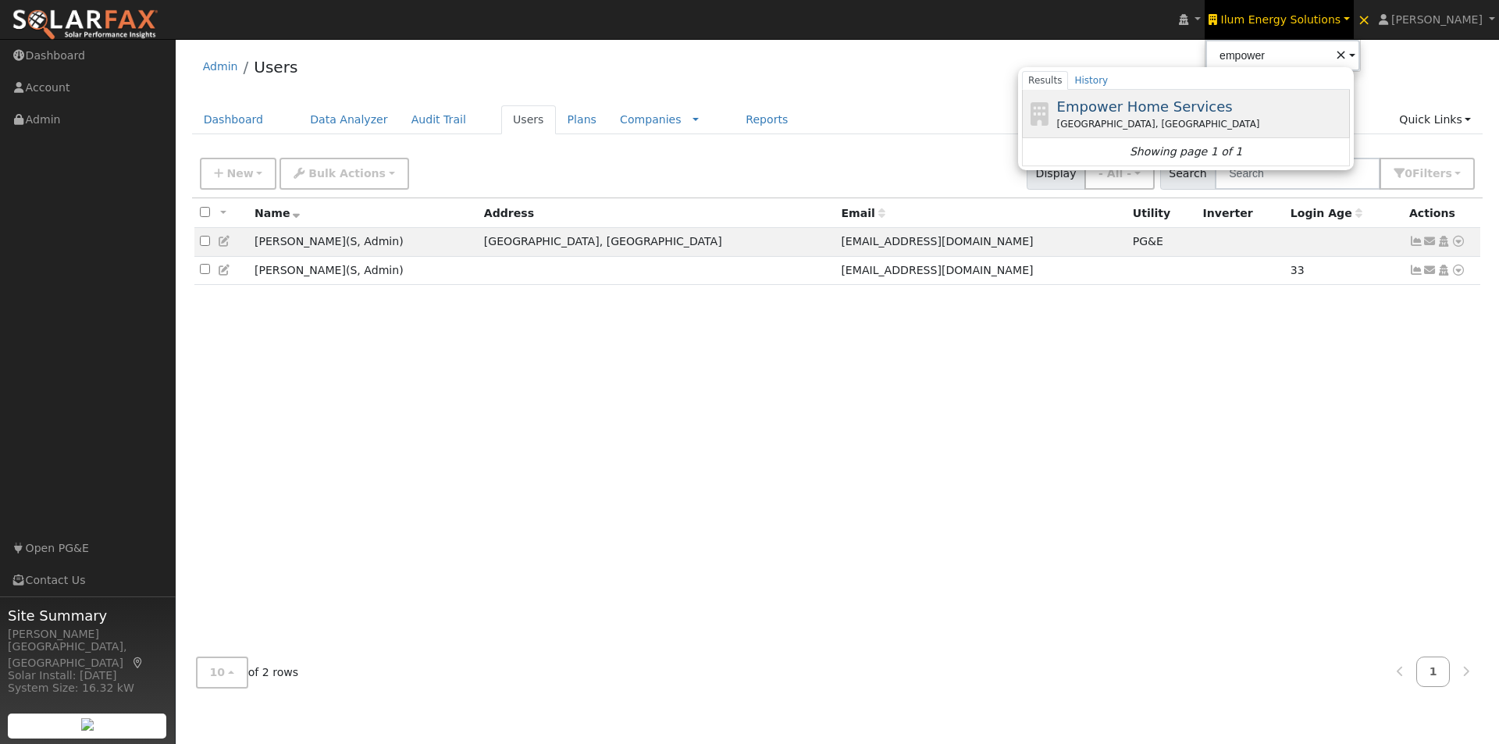
click at [1159, 104] on span "Empower Home Services" at bounding box center [1145, 106] width 176 height 16
type input "Empower Home Services"
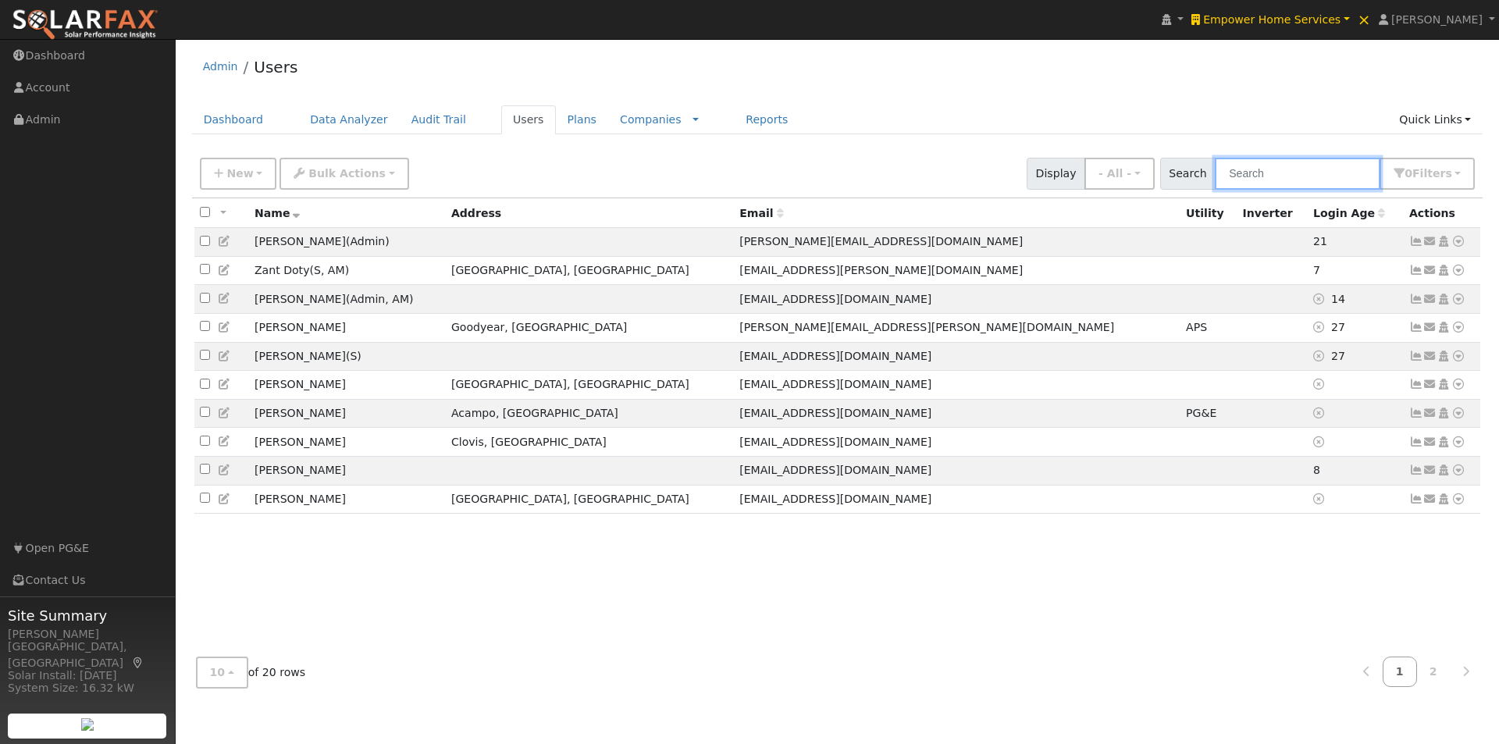
click at [1317, 166] on input "text" at bounding box center [1298, 174] width 166 height 32
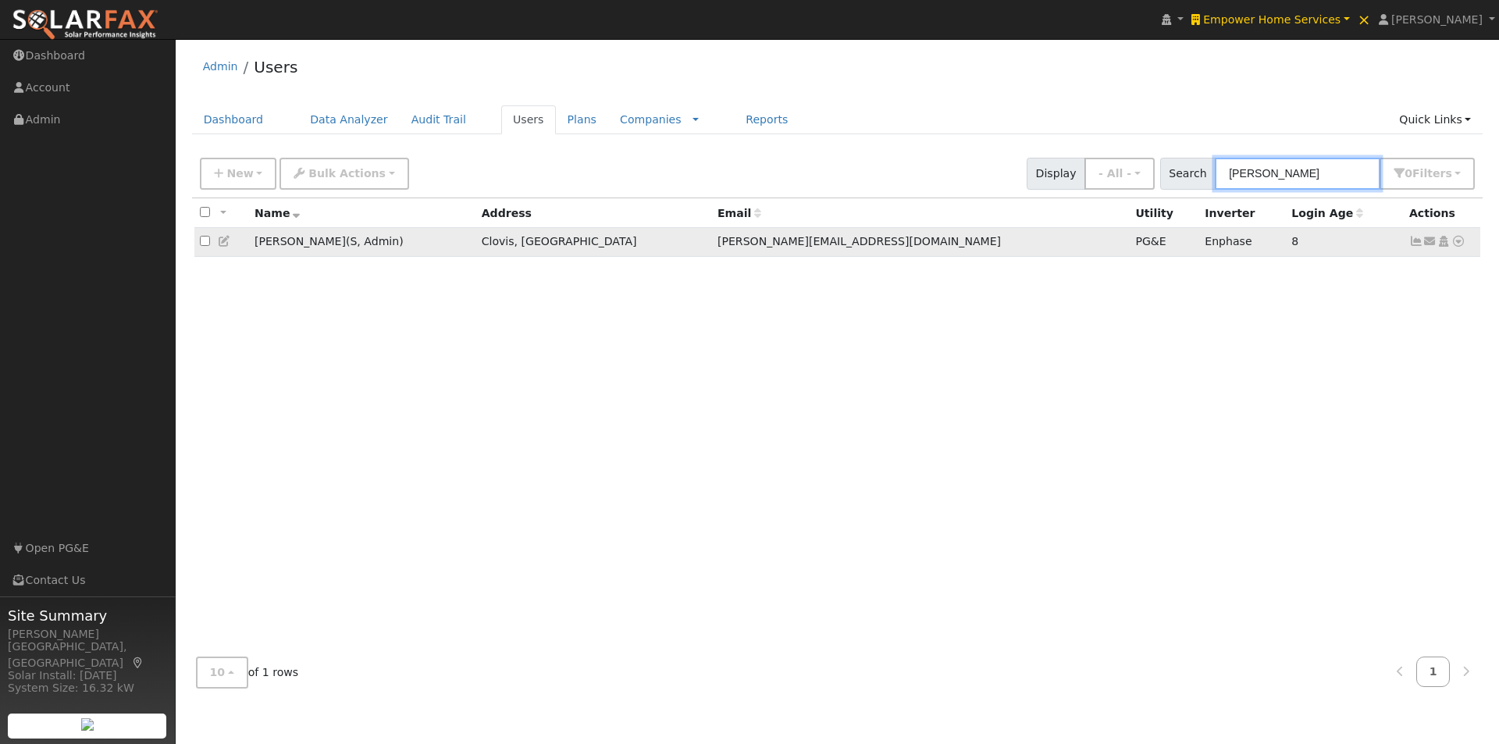
type input "[PERSON_NAME]"
click at [222, 244] on icon at bounding box center [225, 241] width 14 height 11
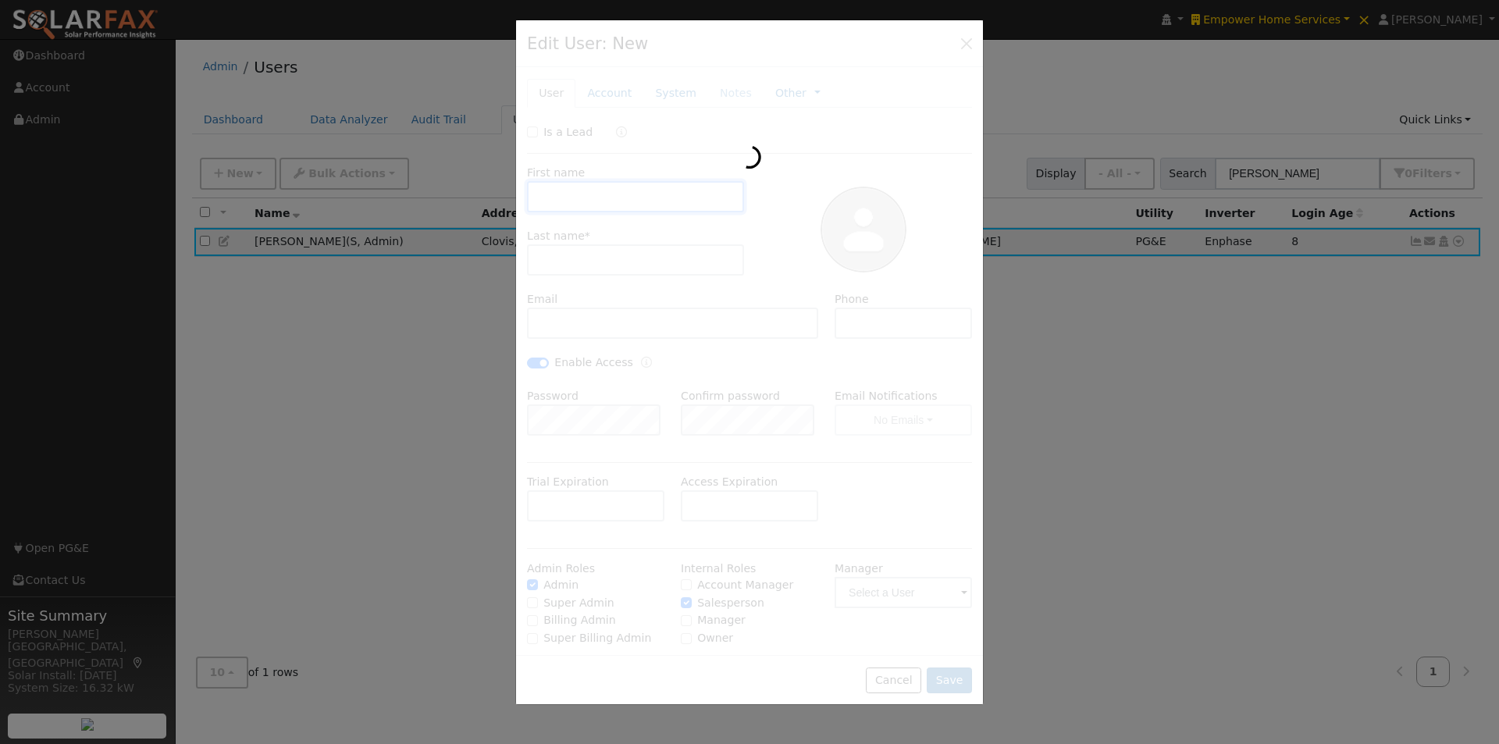
type input "[PERSON_NAME]"
type input "[PERSON_NAME][EMAIL_ADDRESS][DOMAIN_NAME]"
type input "[PHONE_NUMBER]"
checkbox input "true"
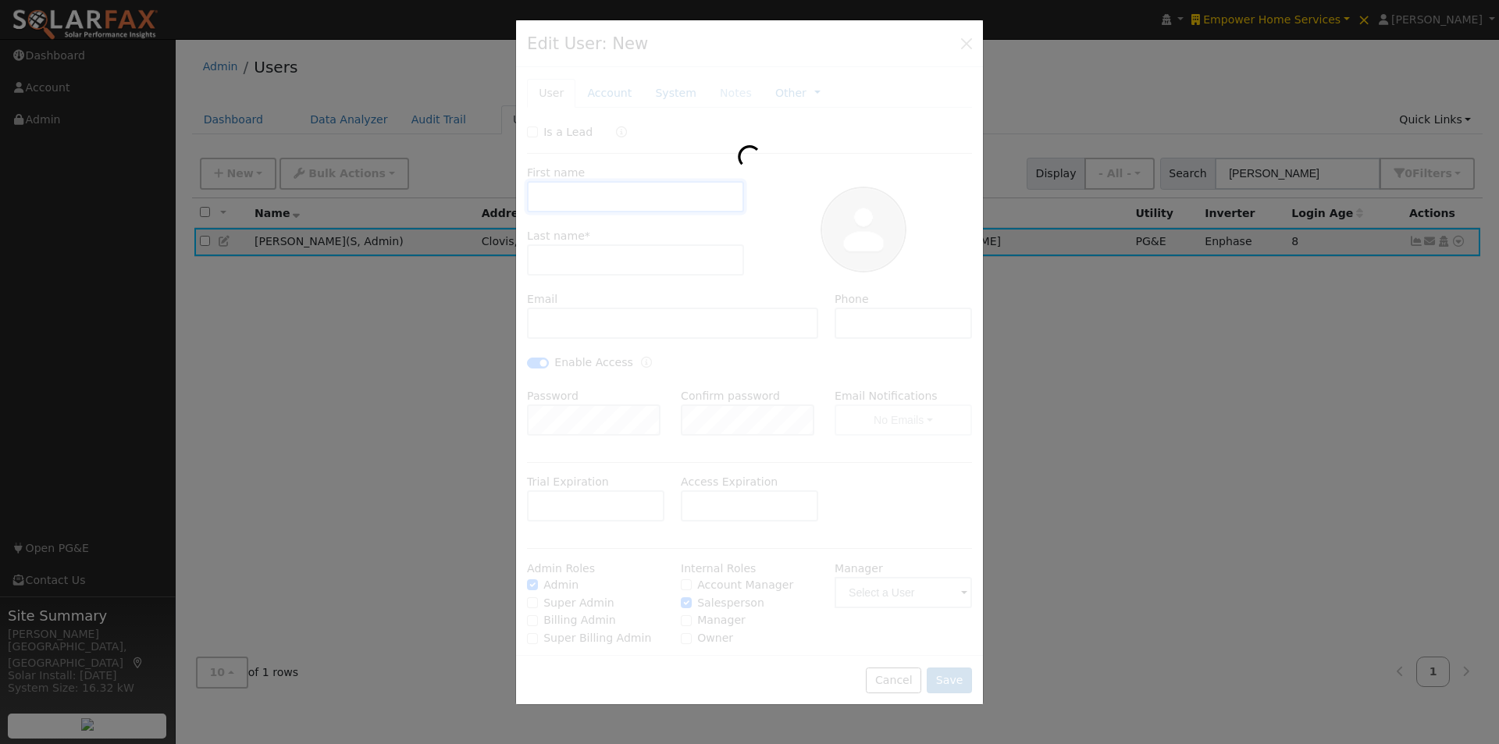
checkbox input "true"
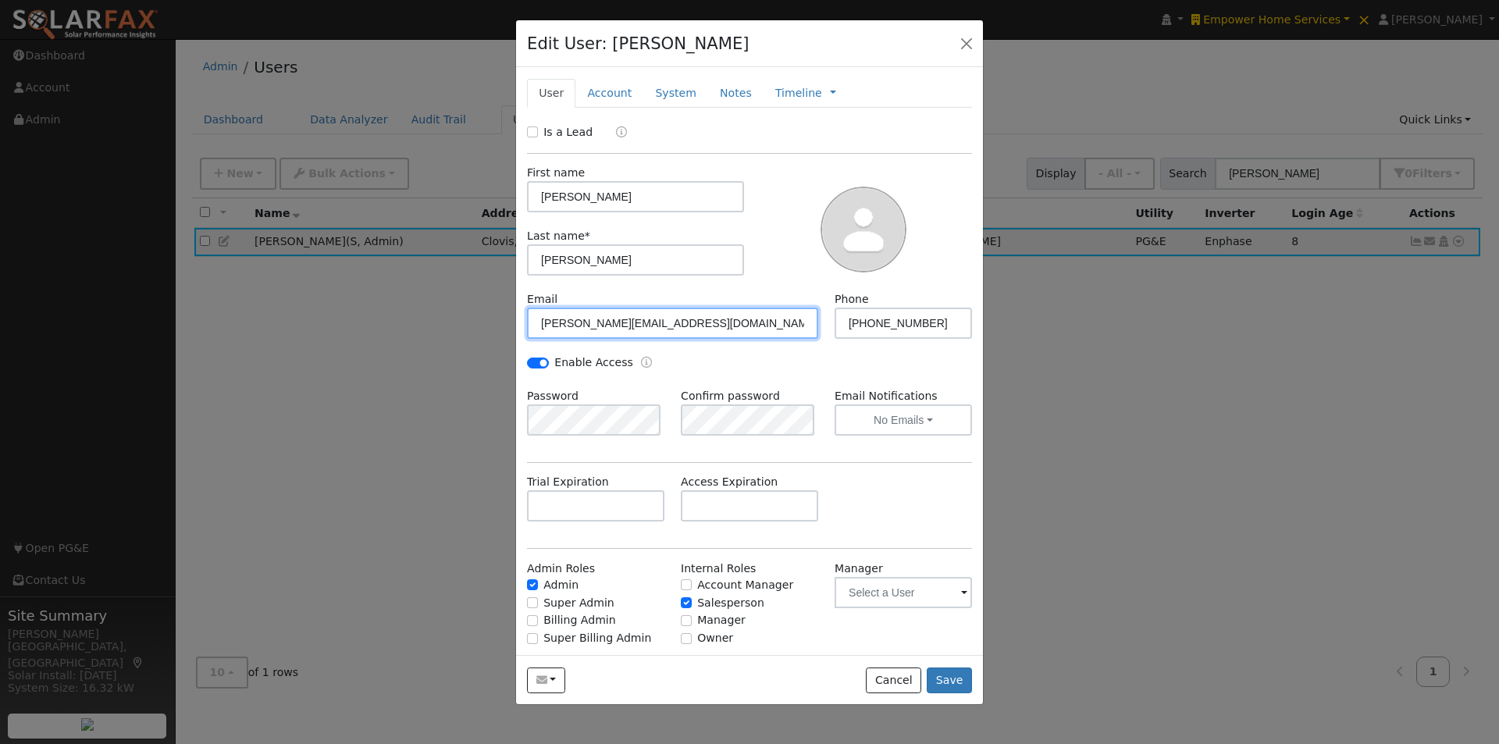
drag, startPoint x: 717, startPoint y: 324, endPoint x: 495, endPoint y: 326, distance: 221.8
click at [0, 0] on div "Edit User: [PERSON_NAME] Default Account Default Account [STREET_ADDRESS][PERSO…" at bounding box center [0, 0] width 0 height 0
click at [968, 43] on button "button" at bounding box center [967, 43] width 22 height 22
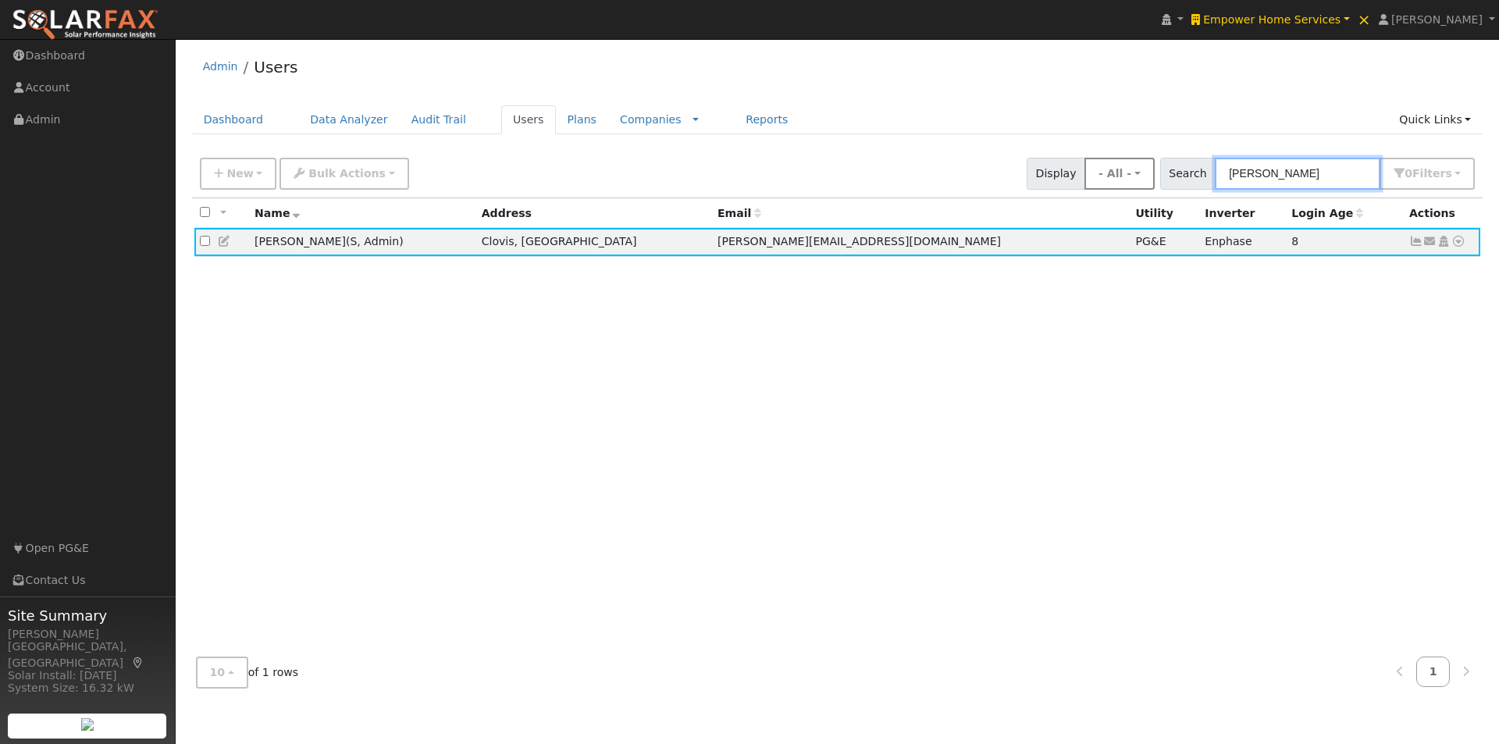
drag, startPoint x: 1291, startPoint y: 179, endPoint x: 1135, endPoint y: 170, distance: 156.4
click at [1135, 170] on div "New Add User Quick Add Quick Connect Quick Convert Lead Bulk Actions Send Email…" at bounding box center [838, 170] width 1282 height 37
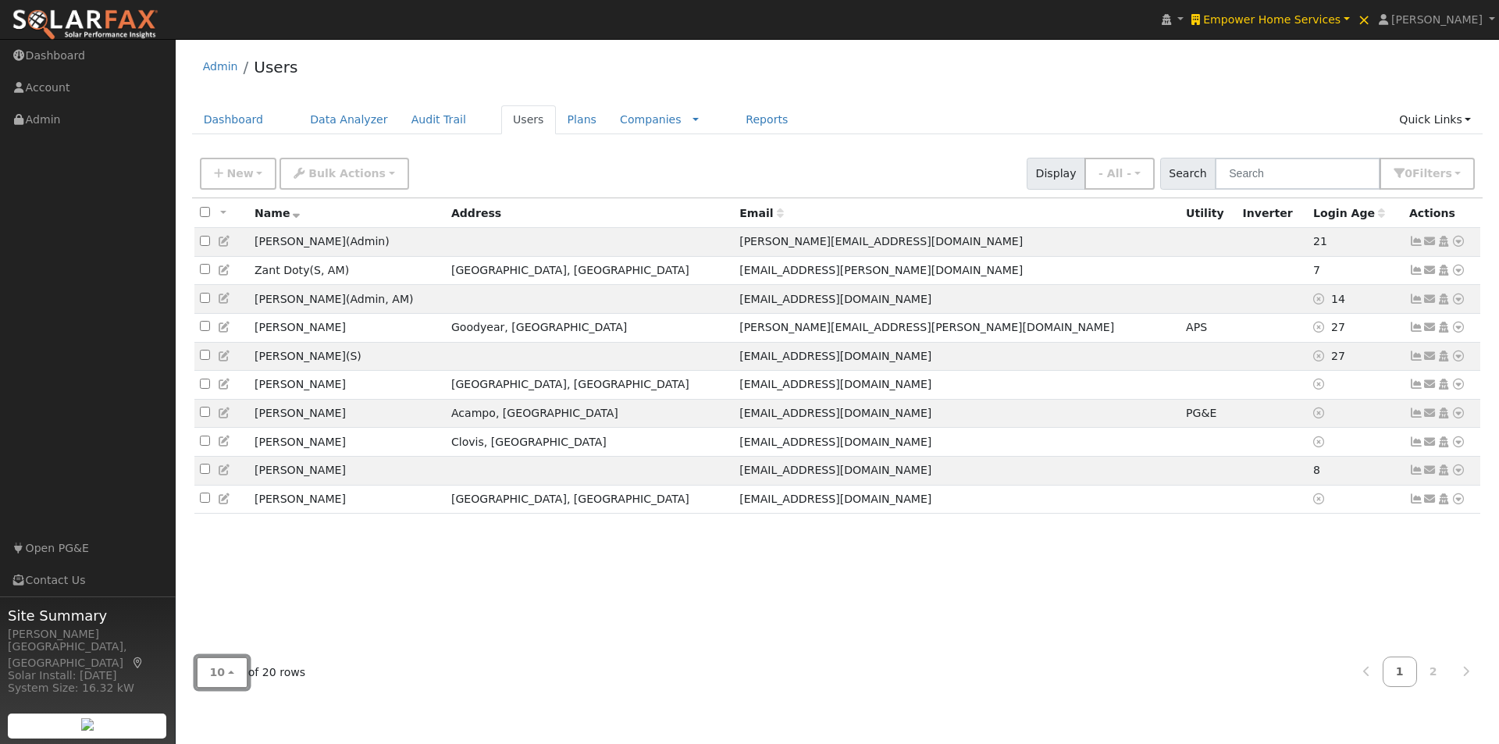
click at [209, 667] on button "10" at bounding box center [222, 673] width 52 height 32
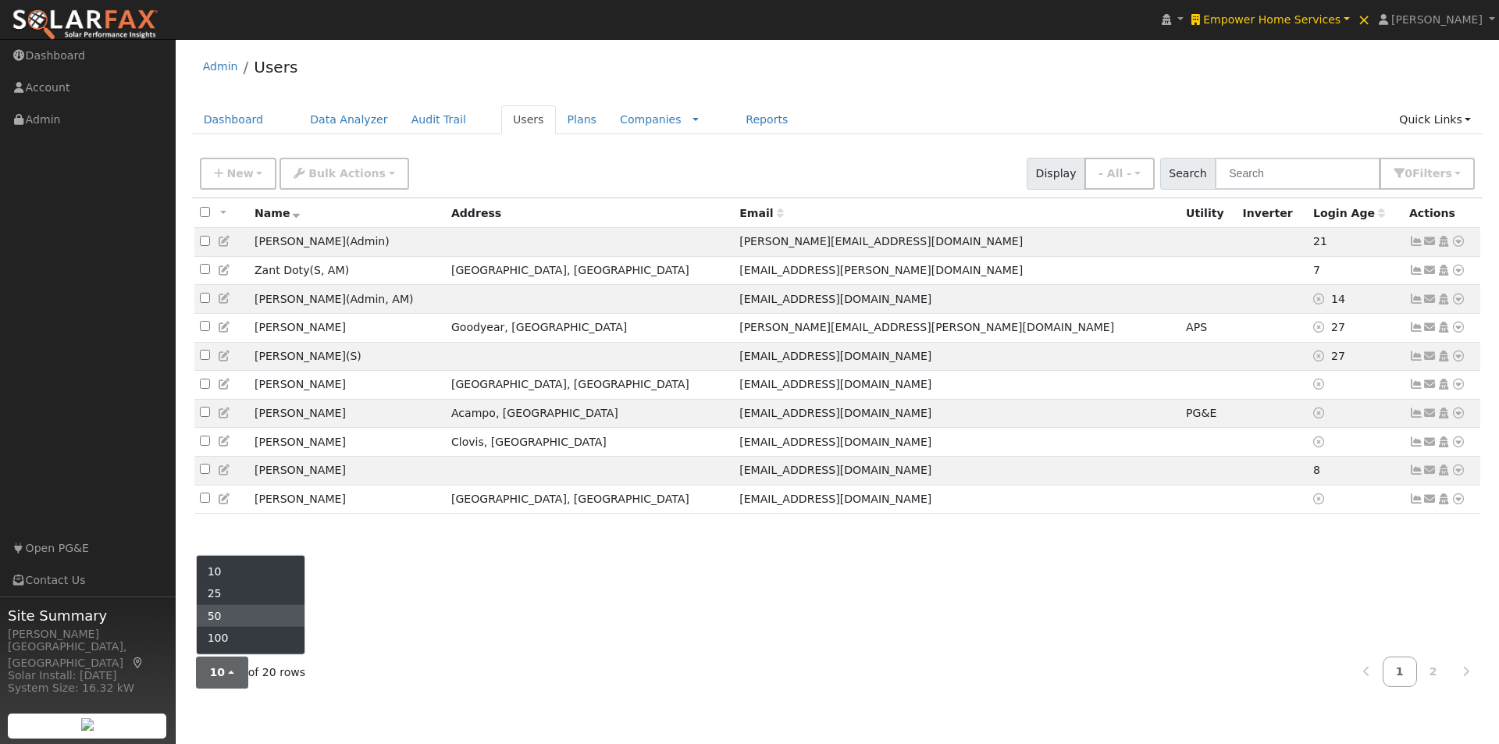
drag, startPoint x: 222, startPoint y: 611, endPoint x: 266, endPoint y: 597, distance: 46.2
click at [223, 611] on link "50" at bounding box center [251, 616] width 109 height 22
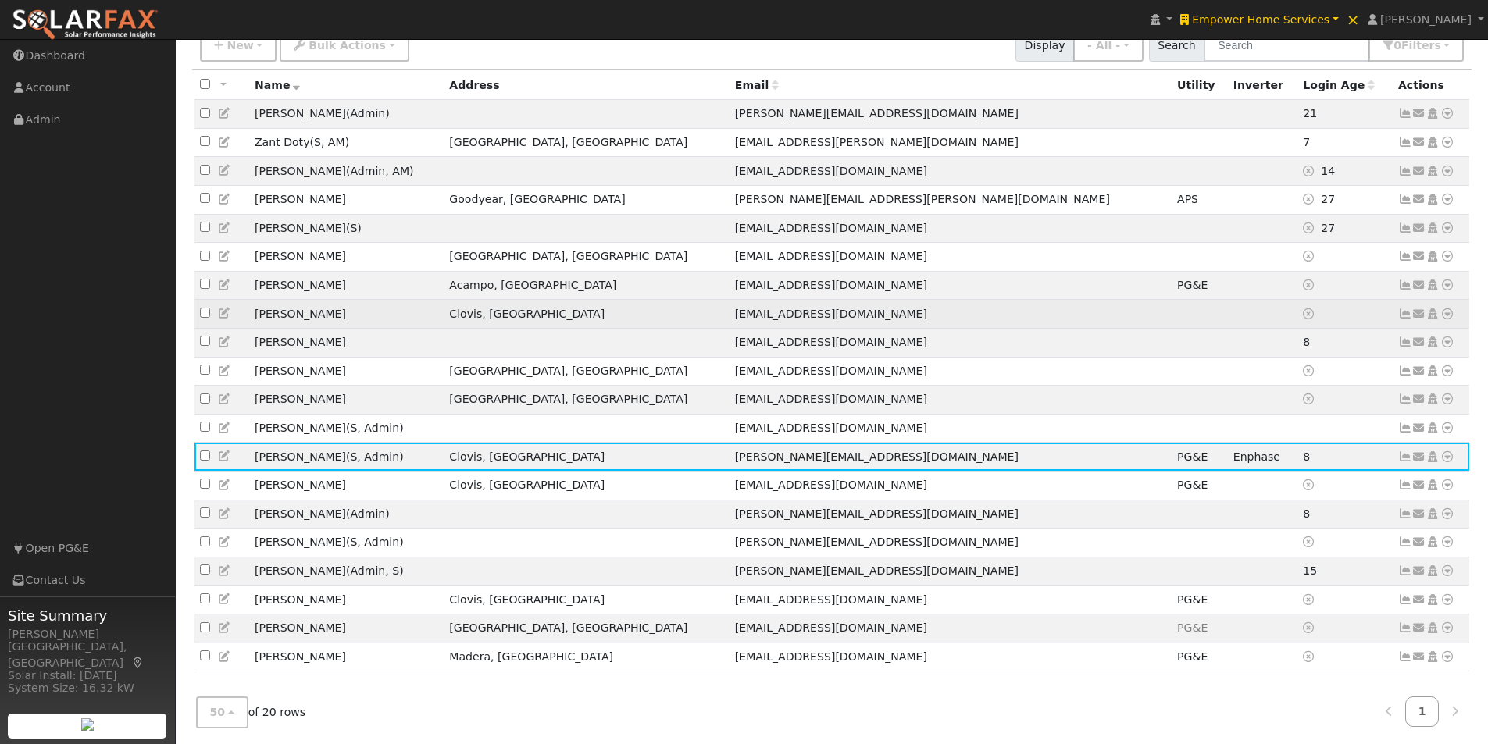
scroll to position [157, 0]
